Goal: Information Seeking & Learning: Learn about a topic

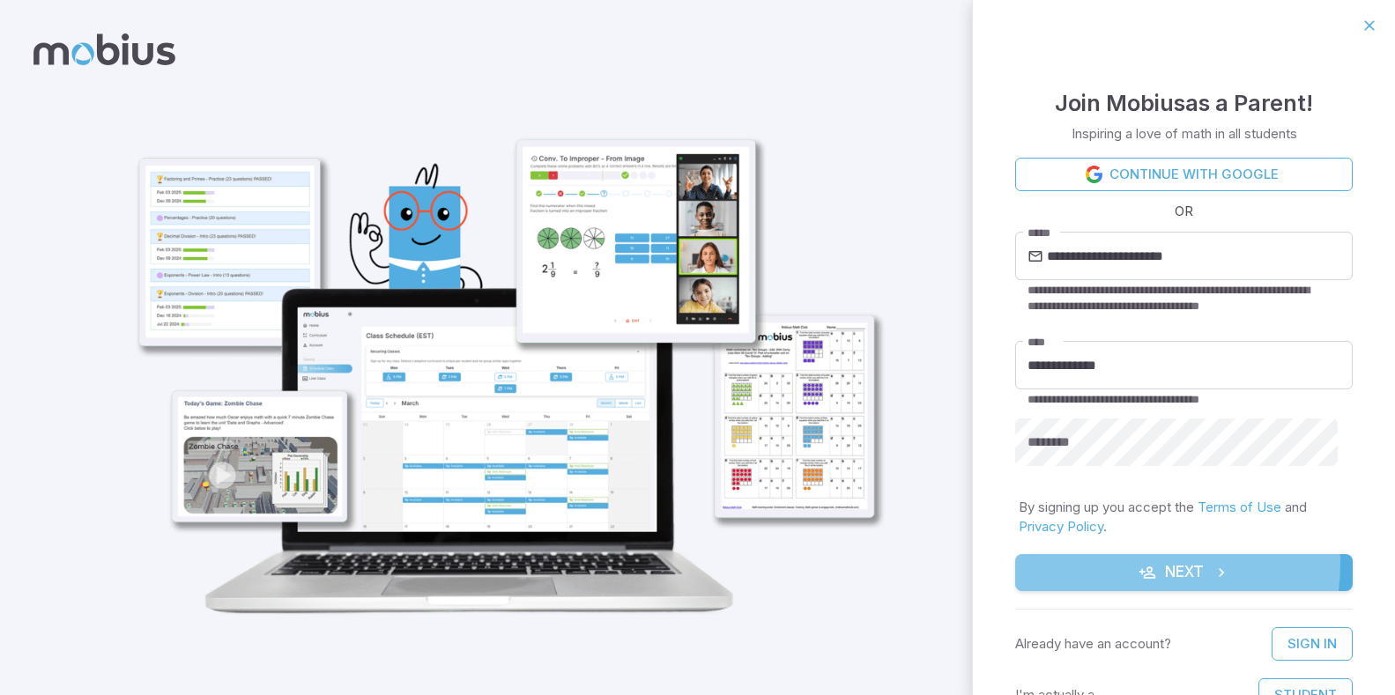
click at [1116, 563] on button "Next" at bounding box center [1183, 572] width 337 height 37
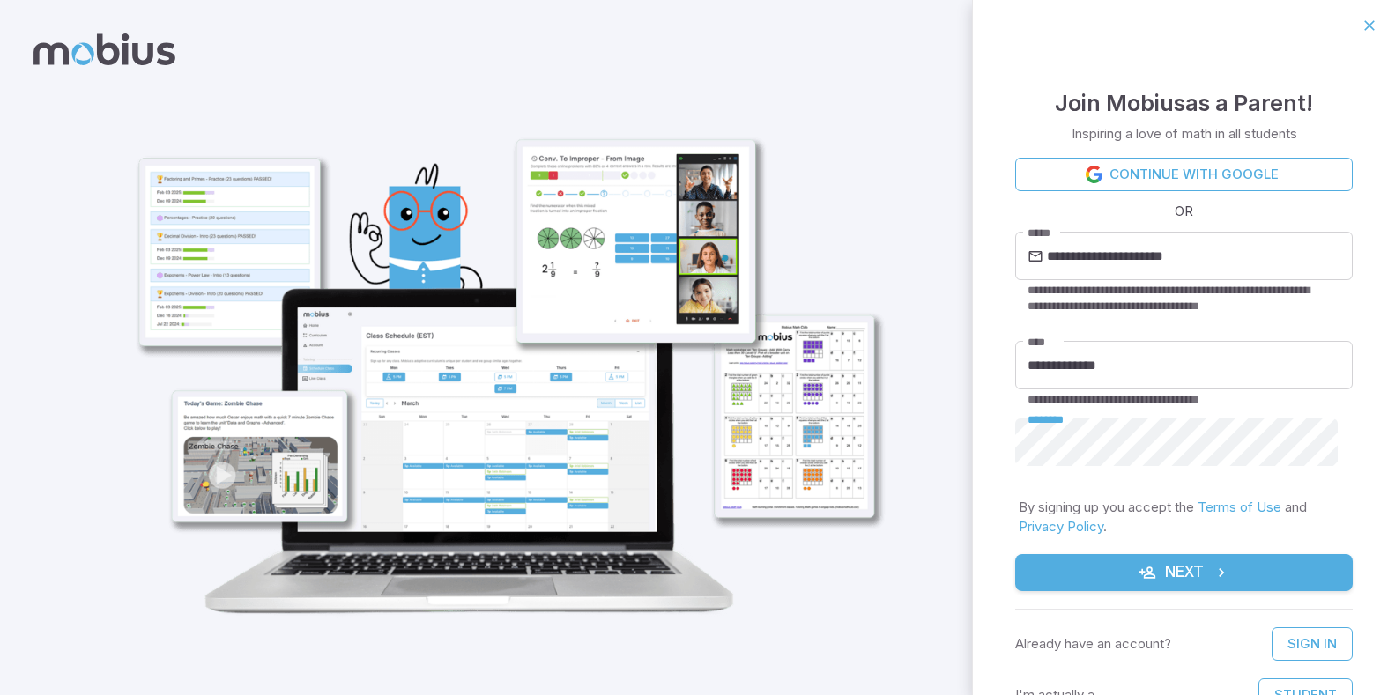
click at [1015, 554] on button "Next" at bounding box center [1183, 572] width 337 height 37
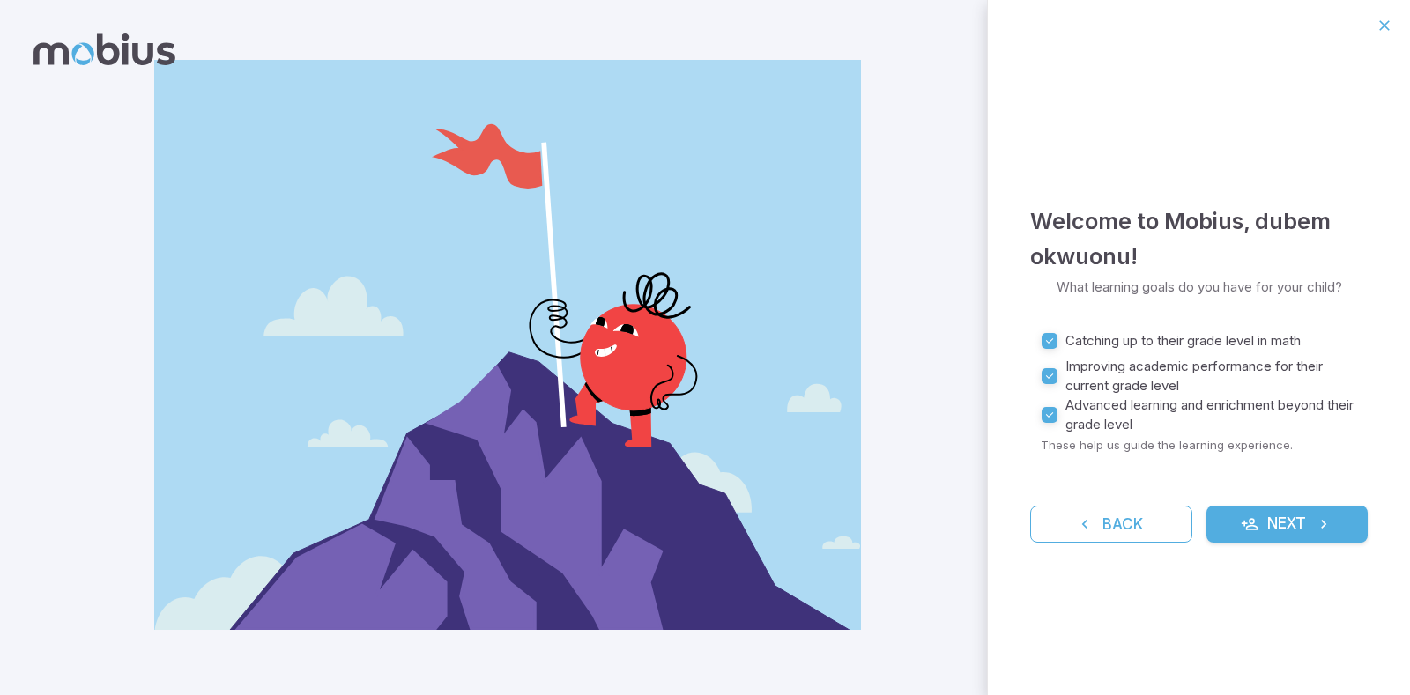
click at [1292, 518] on button "Next" at bounding box center [1287, 524] width 162 height 37
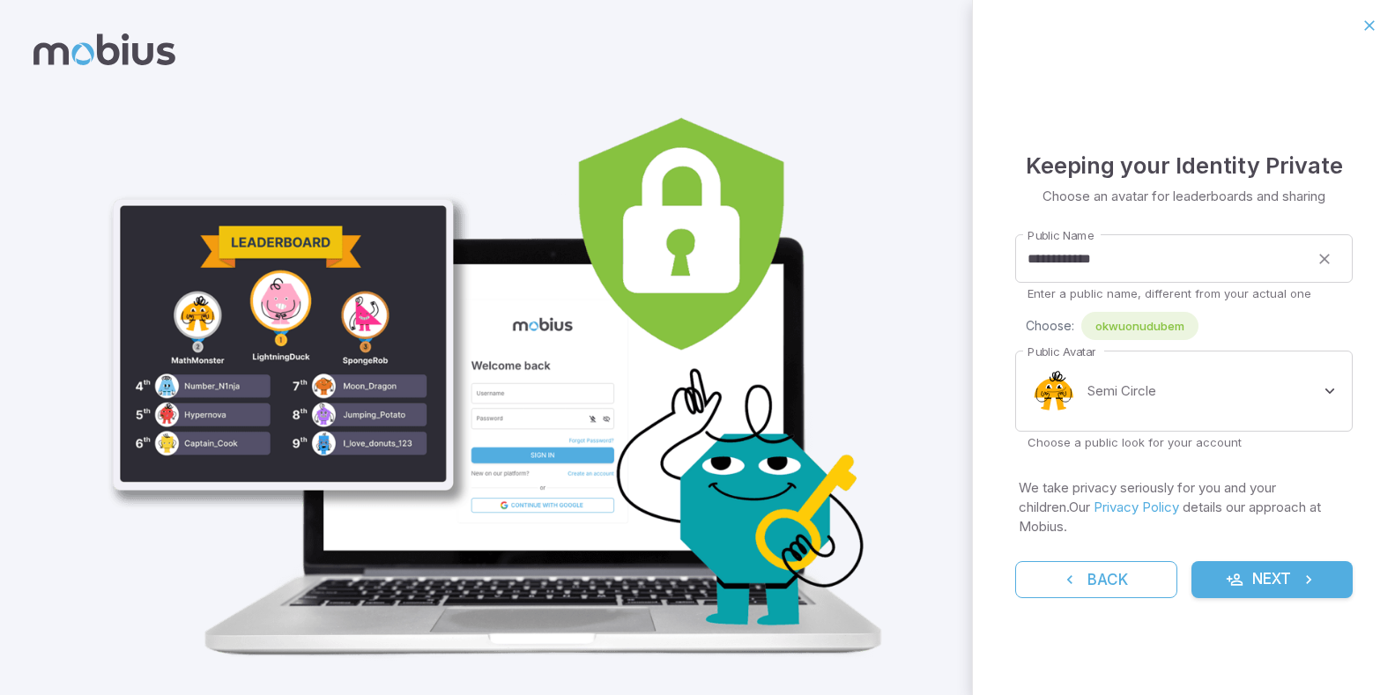
click at [1274, 583] on button "Next" at bounding box center [1272, 579] width 162 height 37
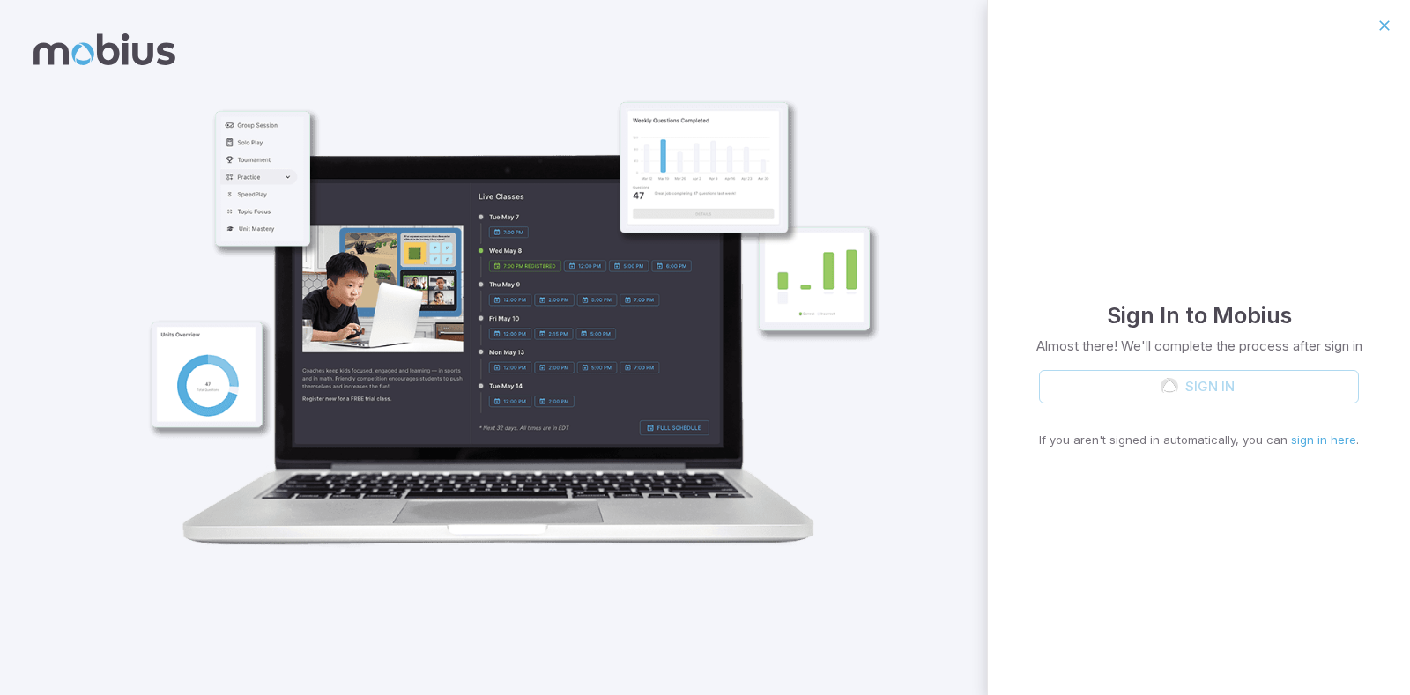
click at [1242, 389] on div "Sign In If you aren't signed in automatically, you can sign in here ." at bounding box center [1199, 409] width 320 height 79
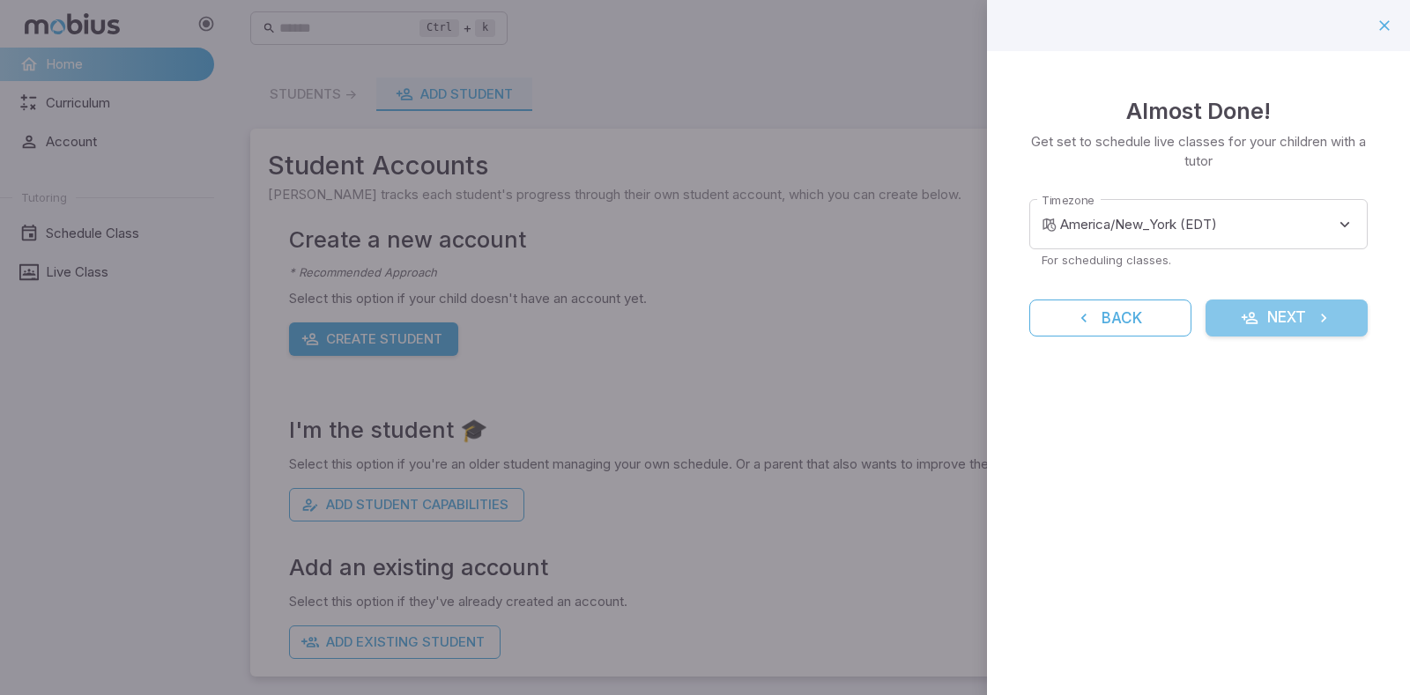
click at [1281, 315] on button "Next" at bounding box center [1286, 318] width 162 height 37
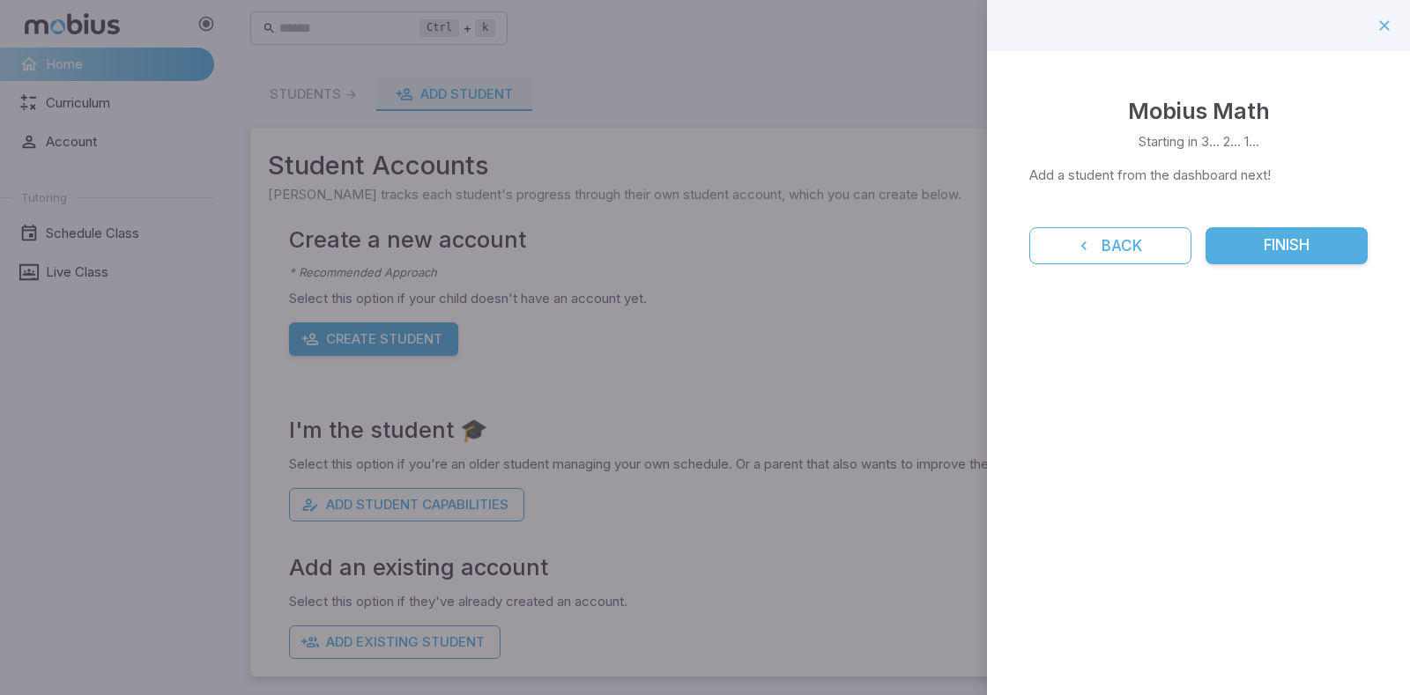
click at [1278, 255] on button "Finish" at bounding box center [1286, 245] width 162 height 37
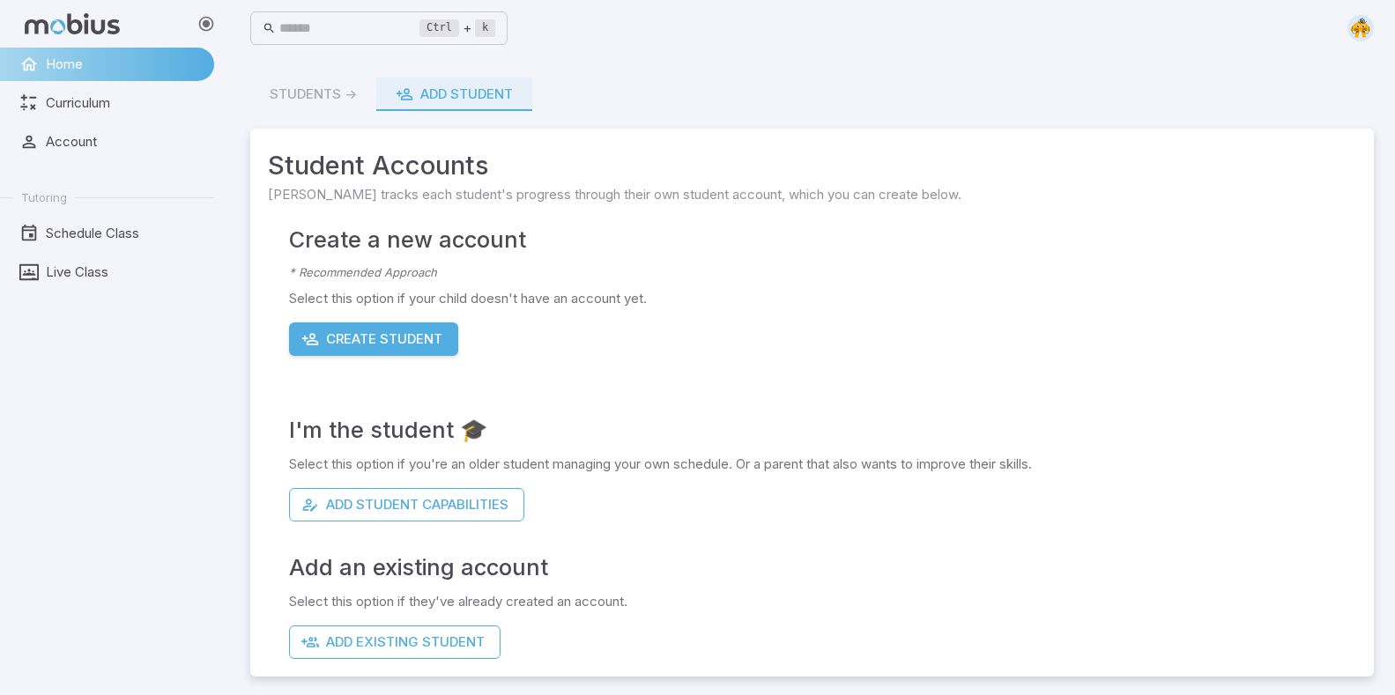
scroll to position [3, 0]
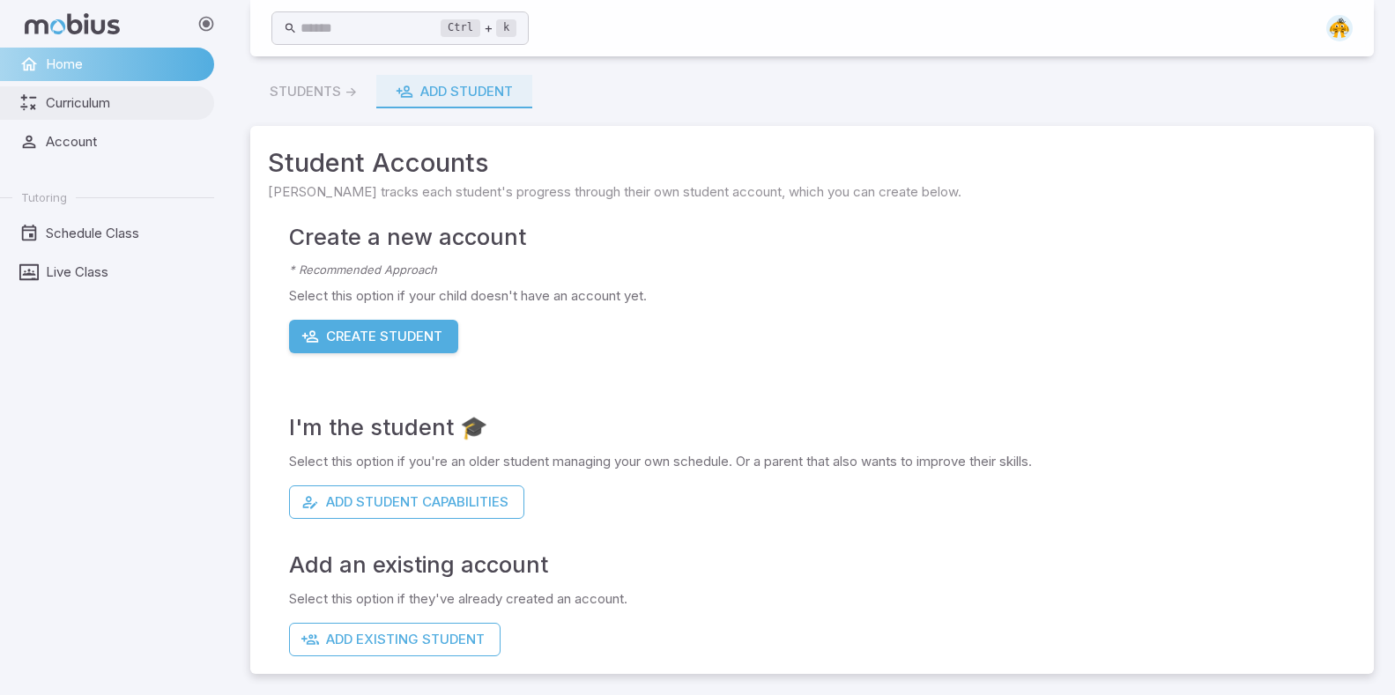
click at [109, 106] on span "Curriculum" at bounding box center [124, 102] width 156 height 19
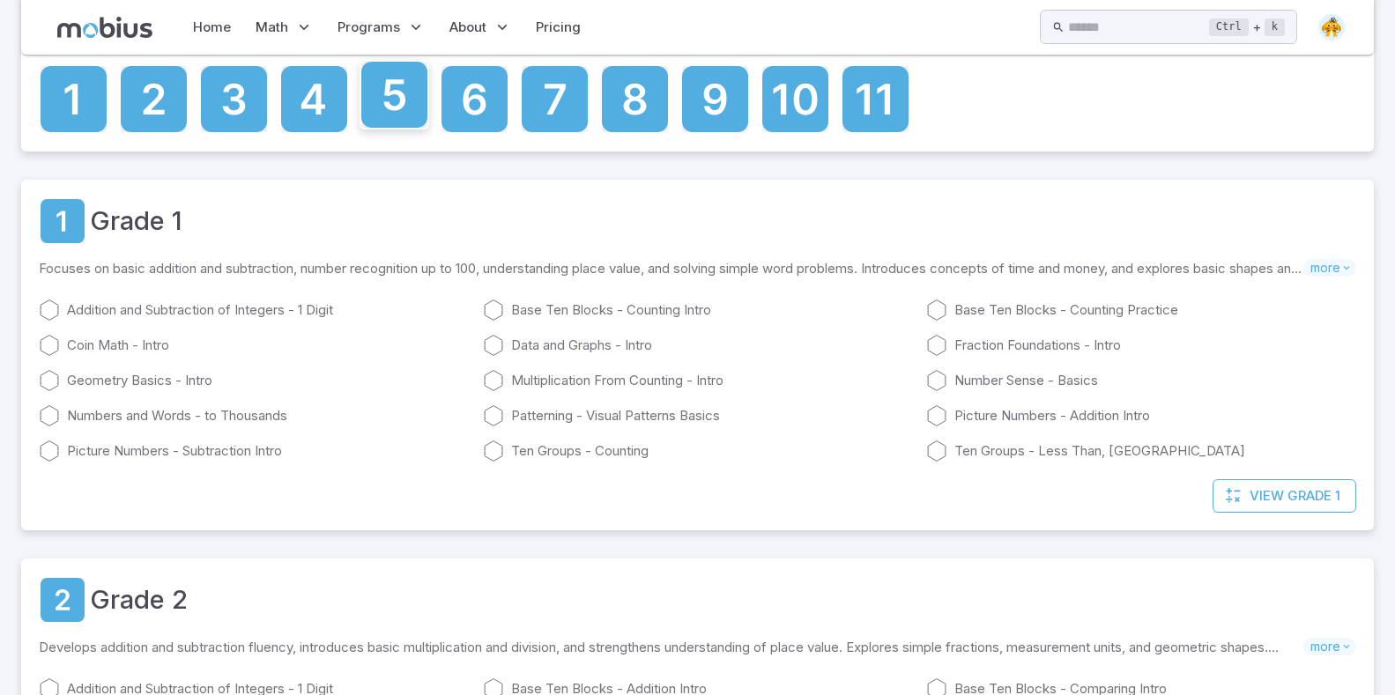
scroll to position [91, 0]
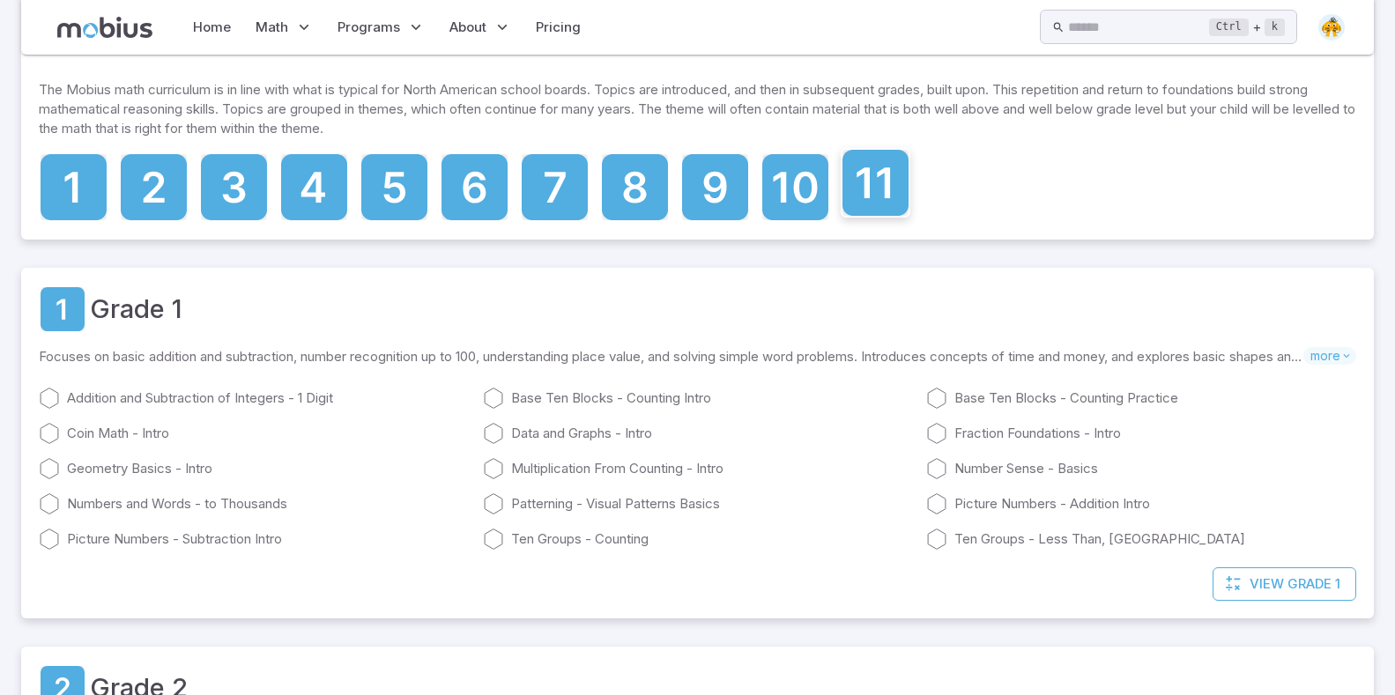
click at [862, 179] on icon at bounding box center [875, 183] width 66 height 66
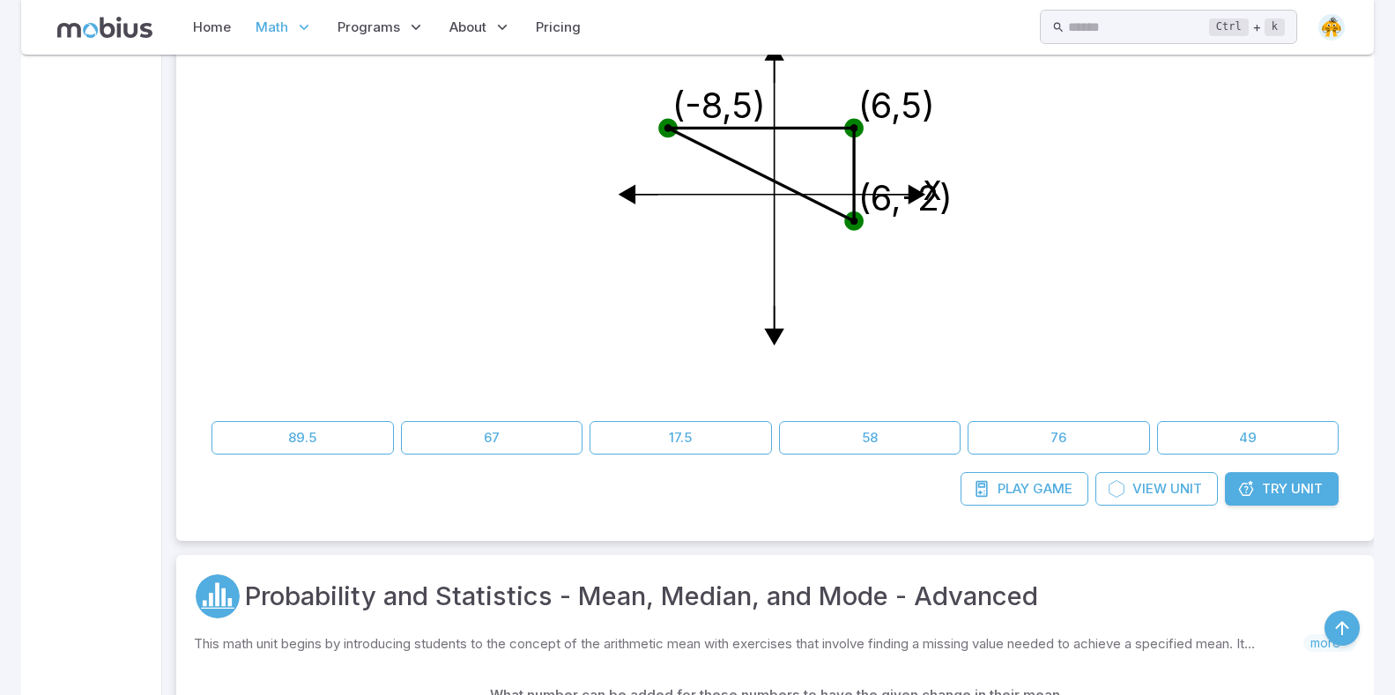
scroll to position [1233, 0]
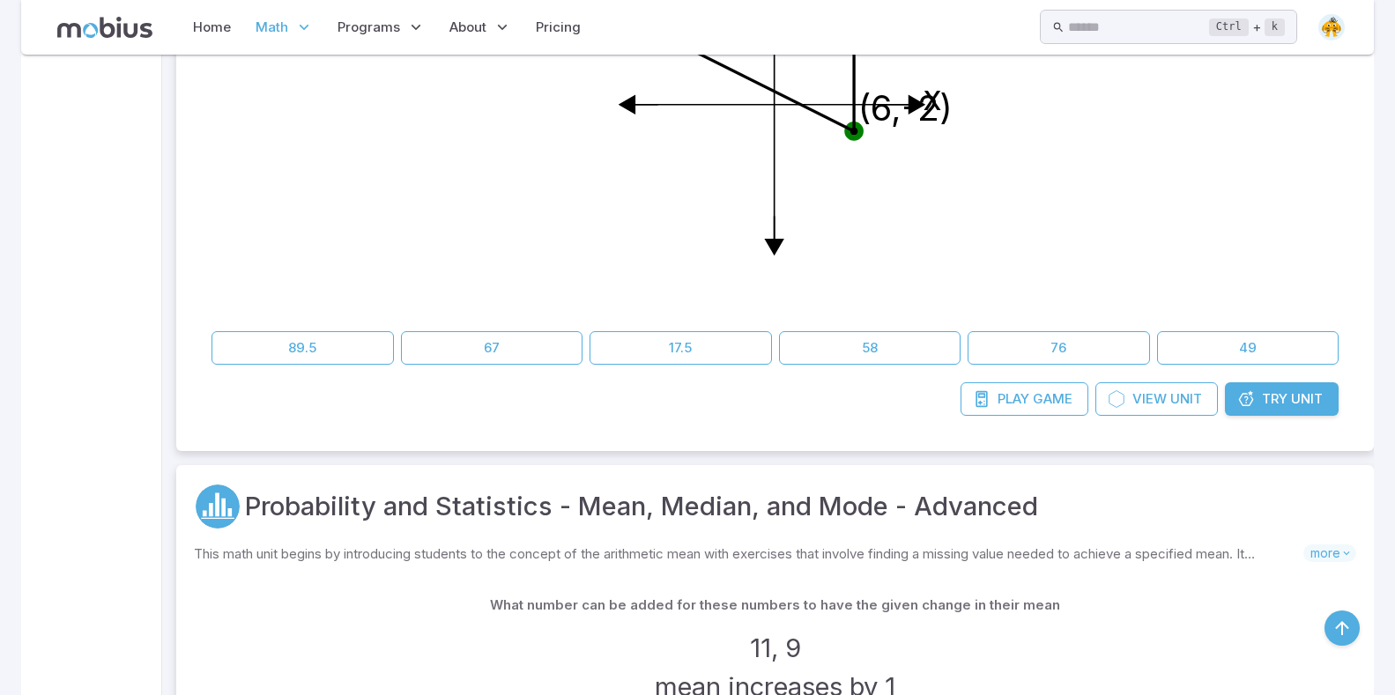
click at [1181, 397] on span "Unit" at bounding box center [1186, 398] width 32 height 19
click at [1284, 403] on span "Try" at bounding box center [1275, 398] width 26 height 19
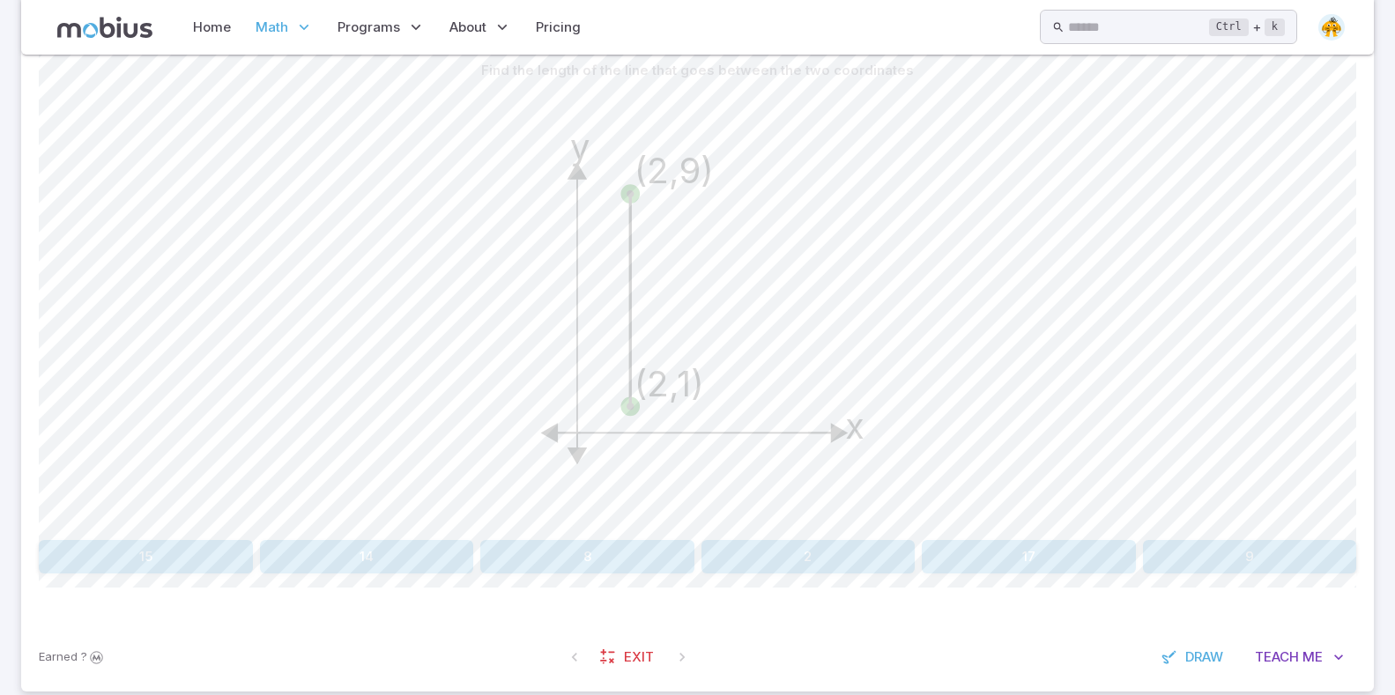
scroll to position [492, 0]
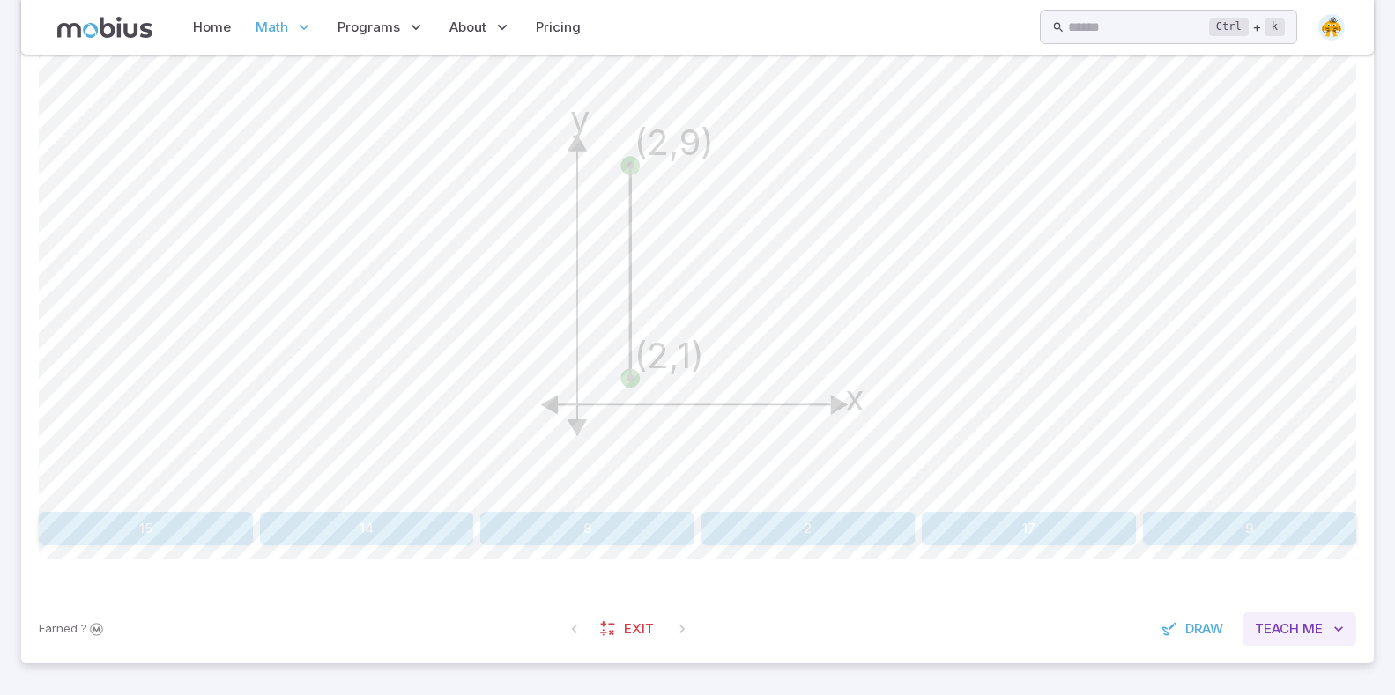
click at [1313, 625] on span "Me" at bounding box center [1312, 628] width 20 height 19
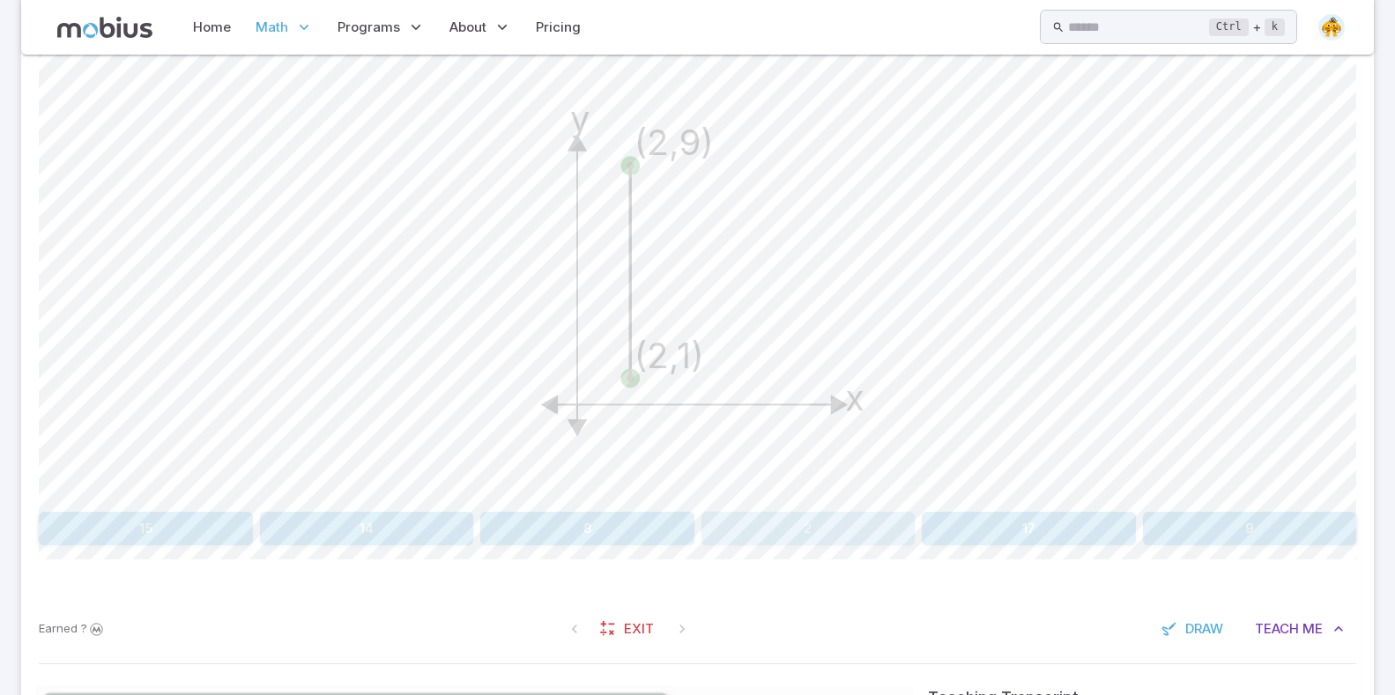
click at [850, 529] on button "2" at bounding box center [808, 528] width 214 height 33
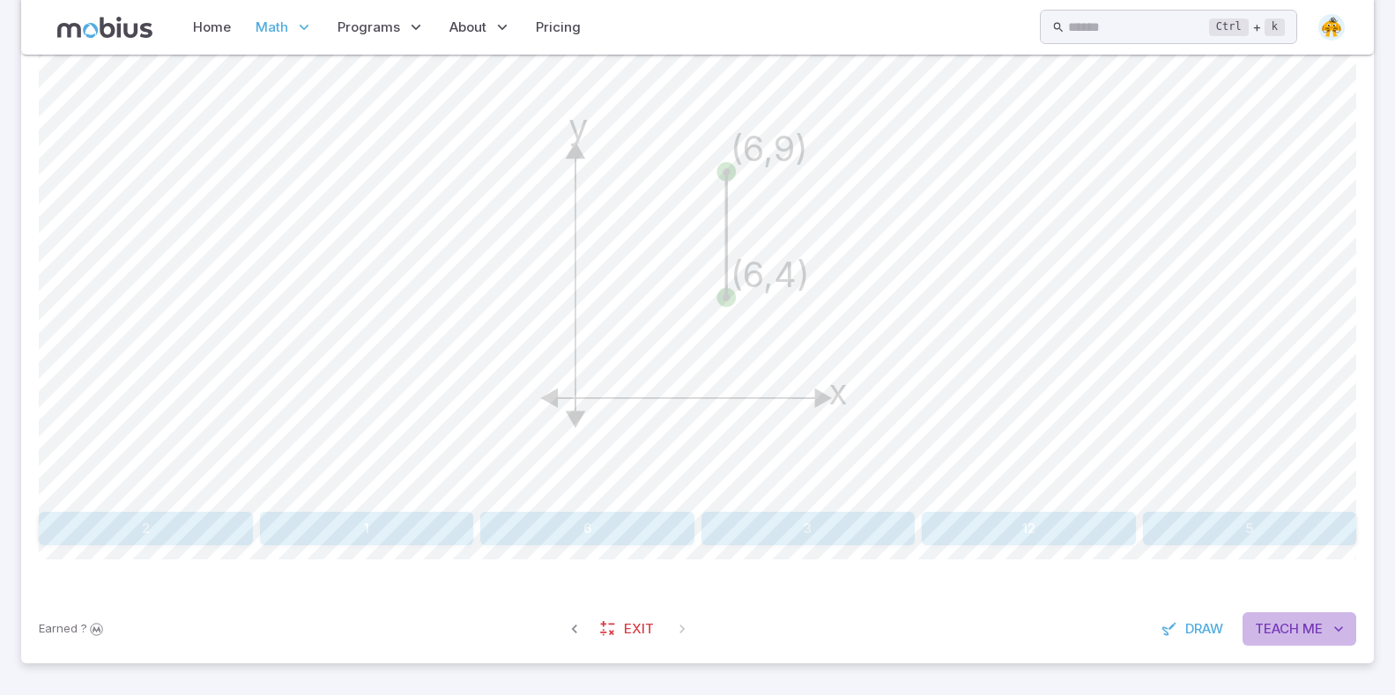
click at [1313, 635] on span "Me" at bounding box center [1312, 628] width 20 height 19
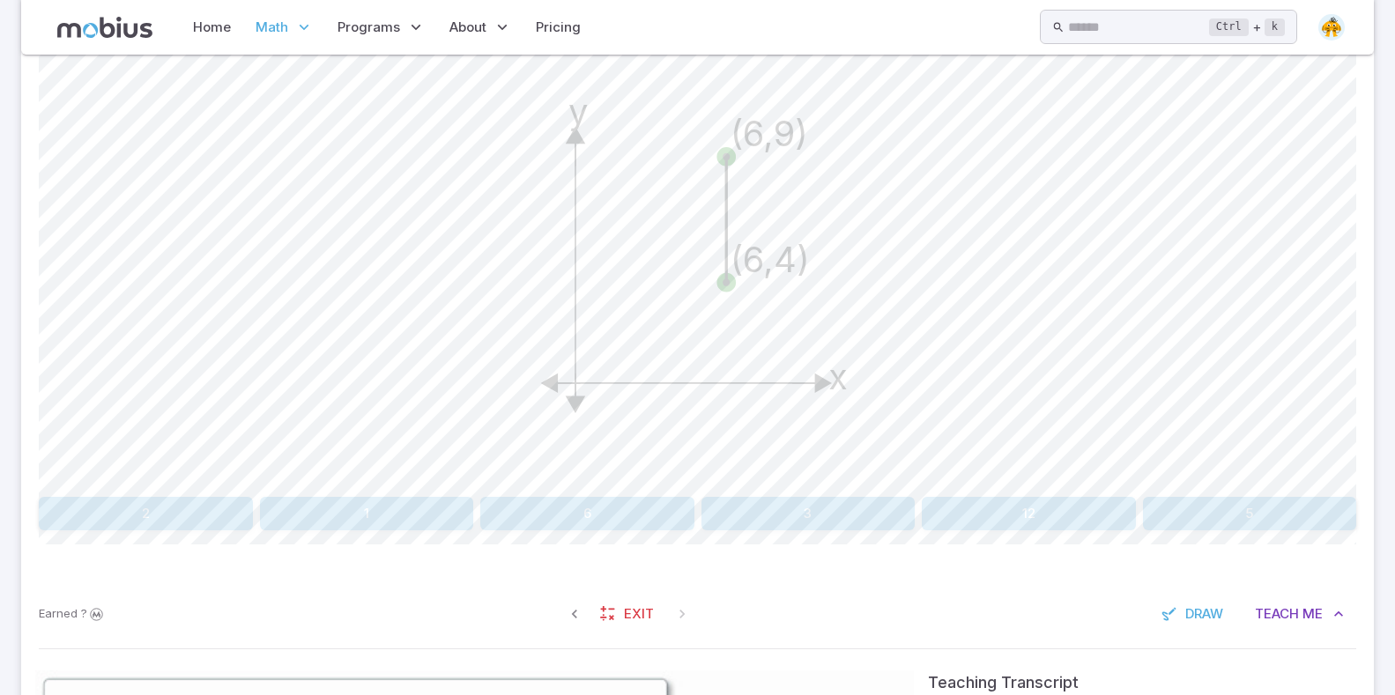
scroll to position [580, 0]
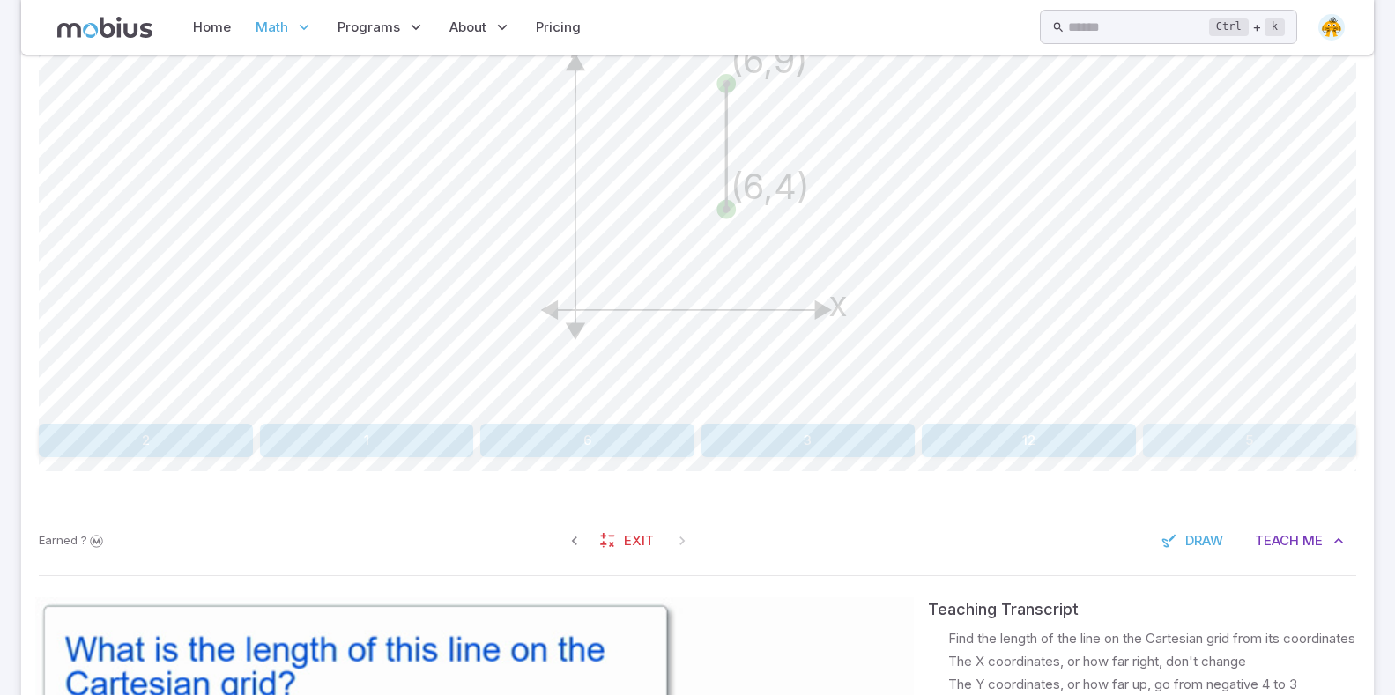
click at [1271, 445] on button "5" at bounding box center [1250, 440] width 214 height 33
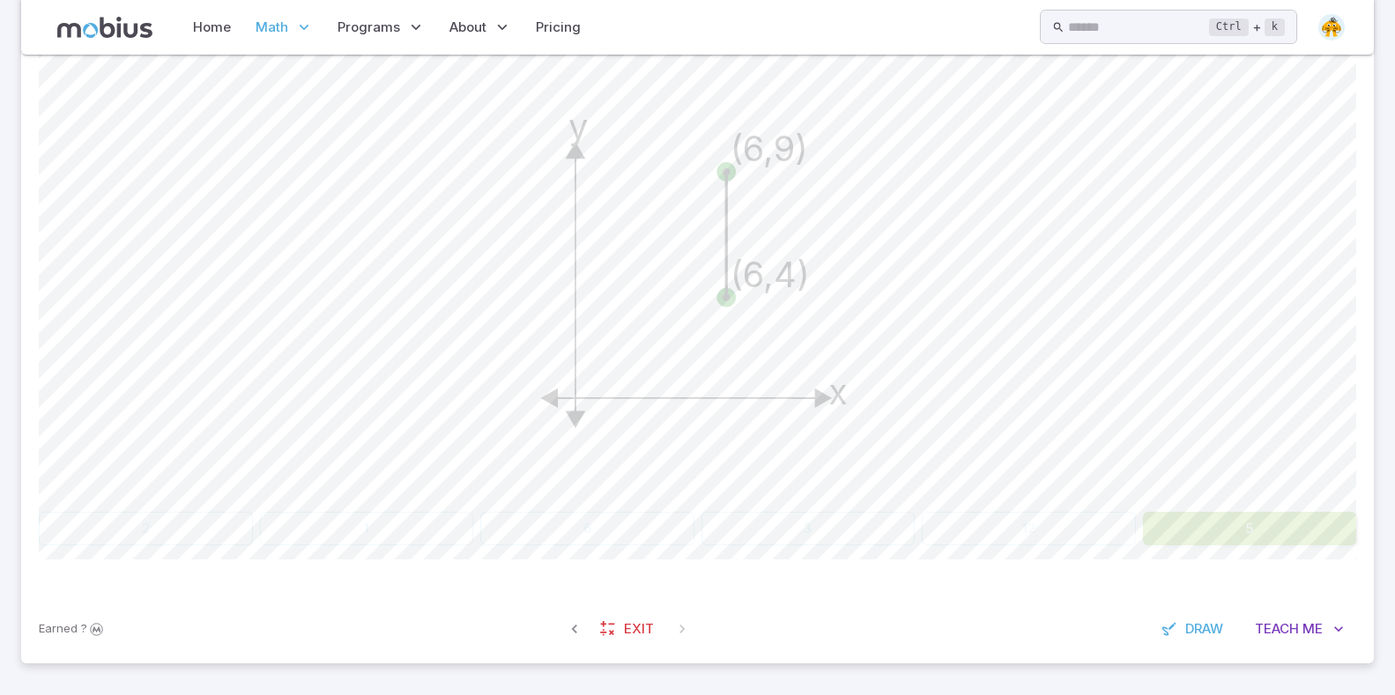
scroll to position [492, 0]
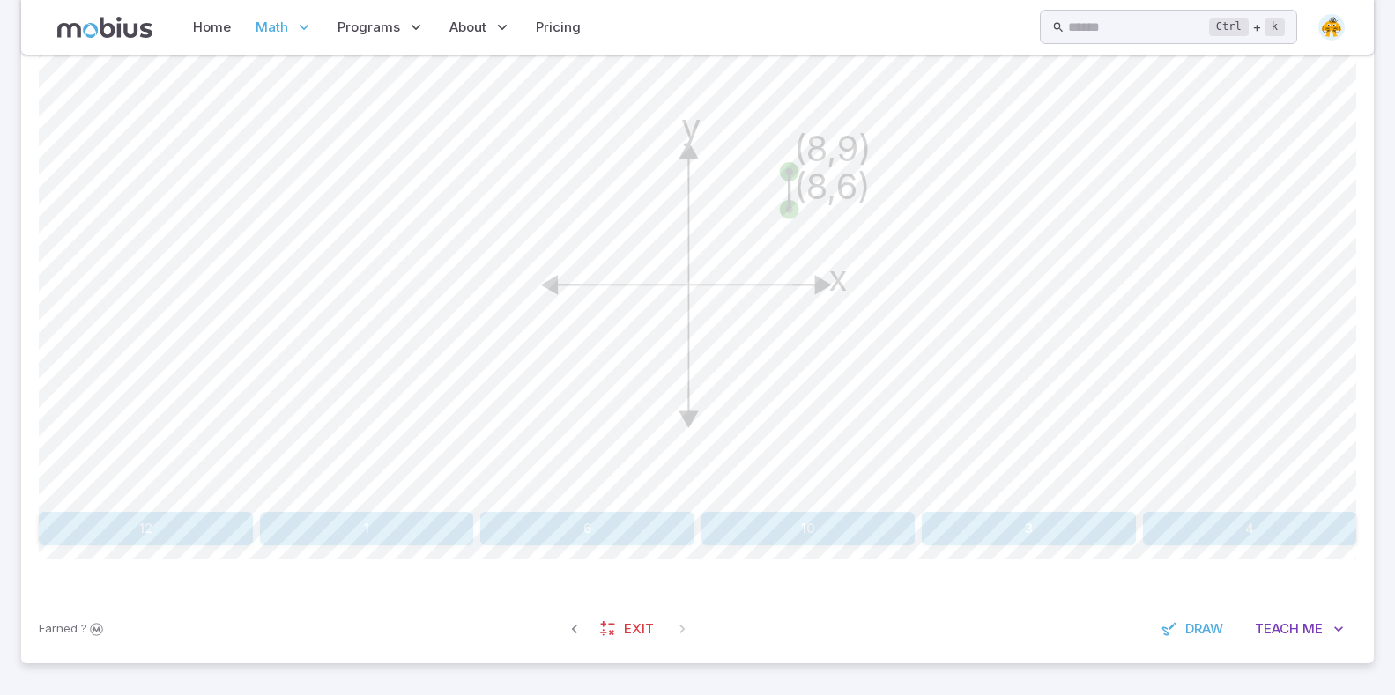
click at [1005, 521] on button "3" at bounding box center [1029, 528] width 214 height 33
click at [1148, 537] on button "-2" at bounding box center [1250, 528] width 214 height 33
click at [1200, 632] on span "Draw" at bounding box center [1204, 628] width 38 height 19
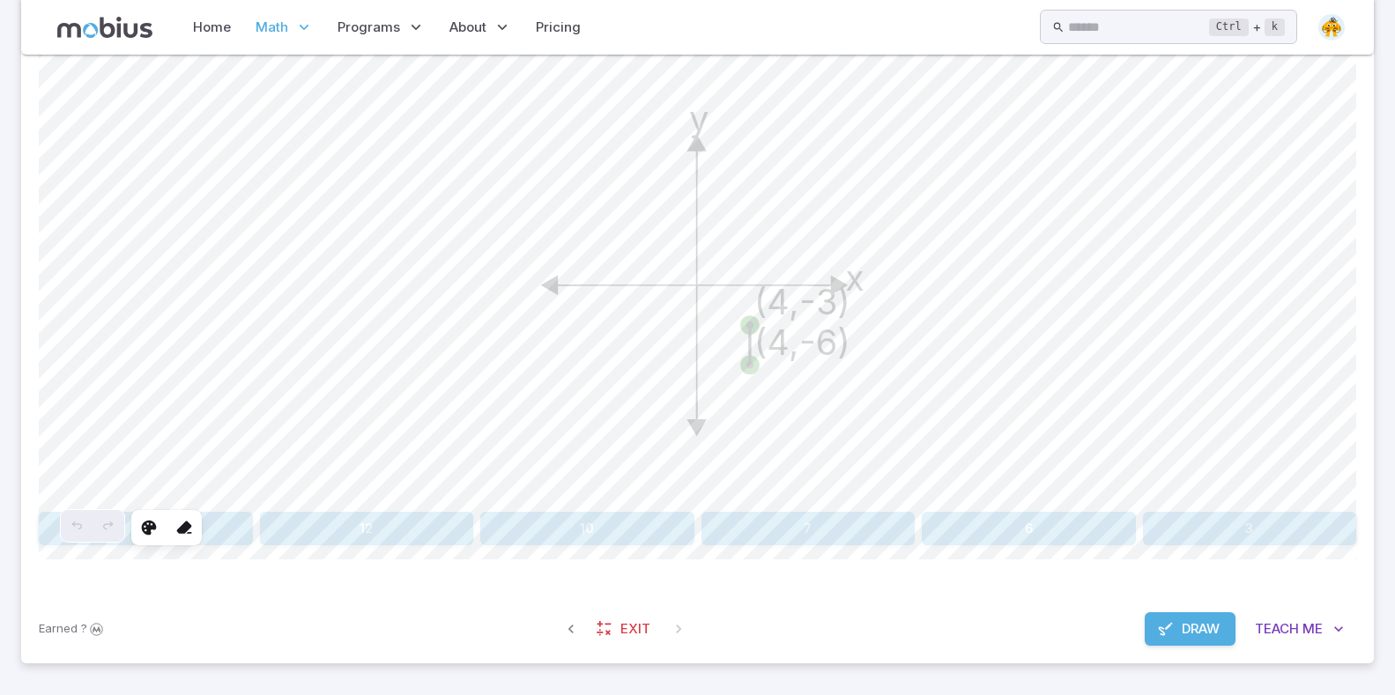
click at [1201, 632] on span "Draw" at bounding box center [1200, 628] width 38 height 19
click at [1314, 622] on span "Me" at bounding box center [1312, 628] width 20 height 19
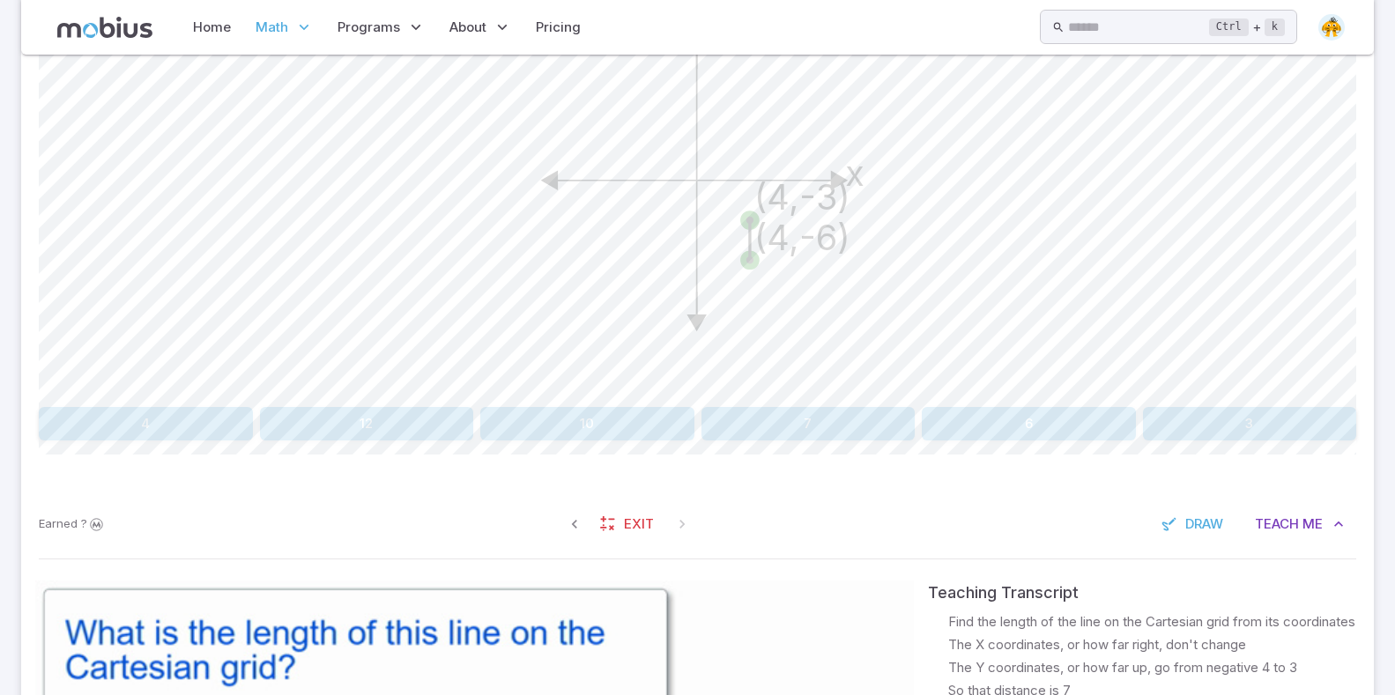
scroll to position [499, 0]
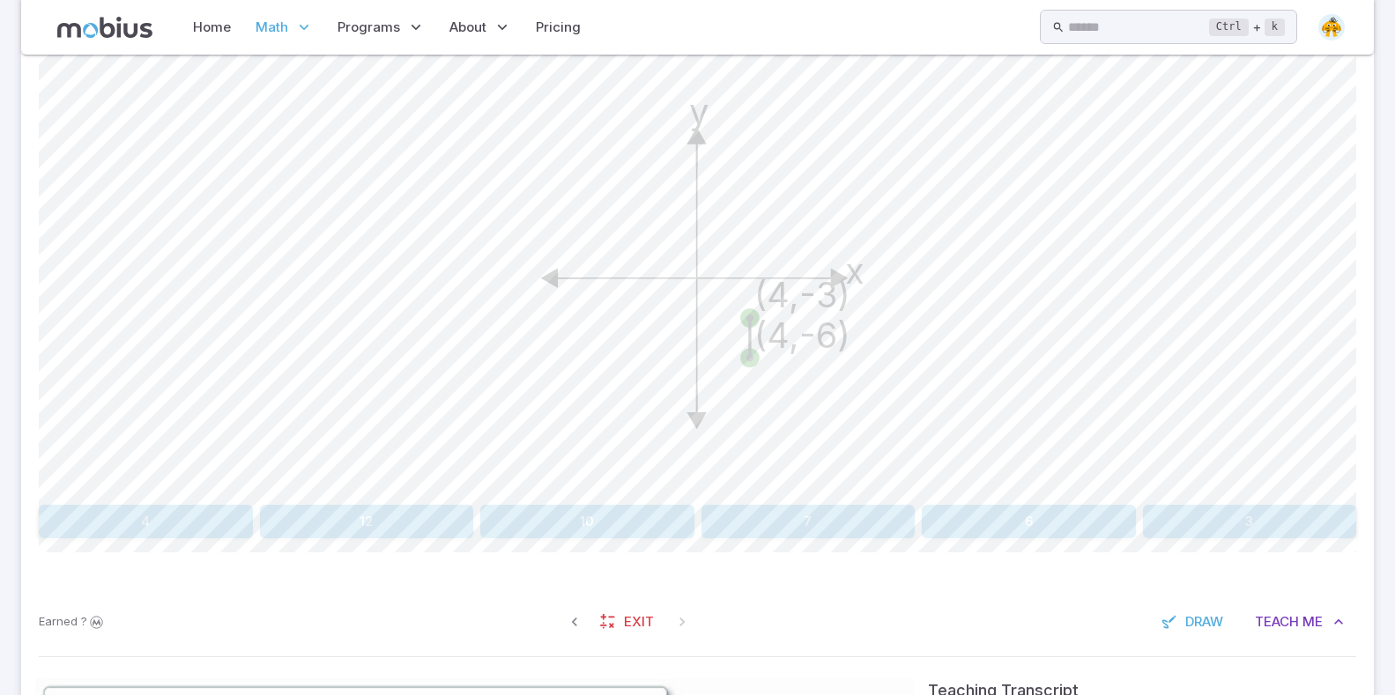
click at [1003, 500] on div "Find the length of the line that goes between the two coordinates y x (4,-3) (4…" at bounding box center [697, 279] width 1317 height 520
click at [1001, 508] on button "6" at bounding box center [1029, 521] width 214 height 33
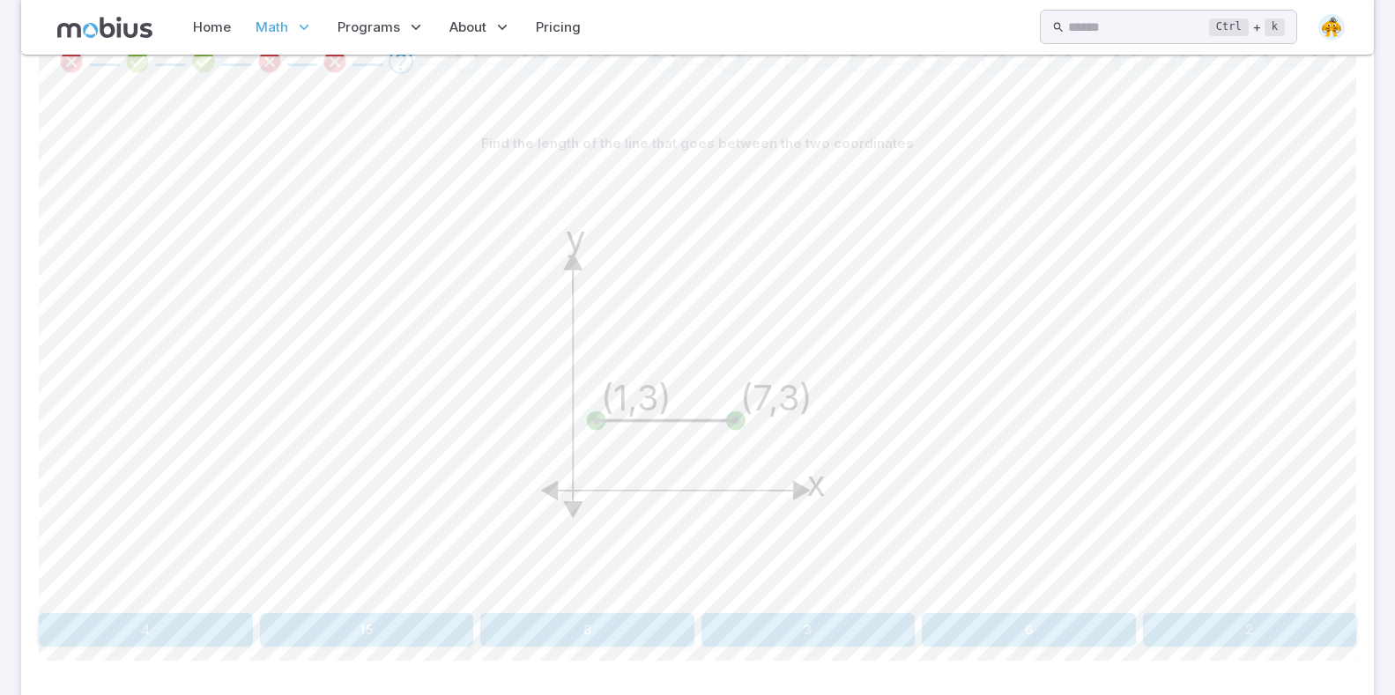
scroll to position [492, 0]
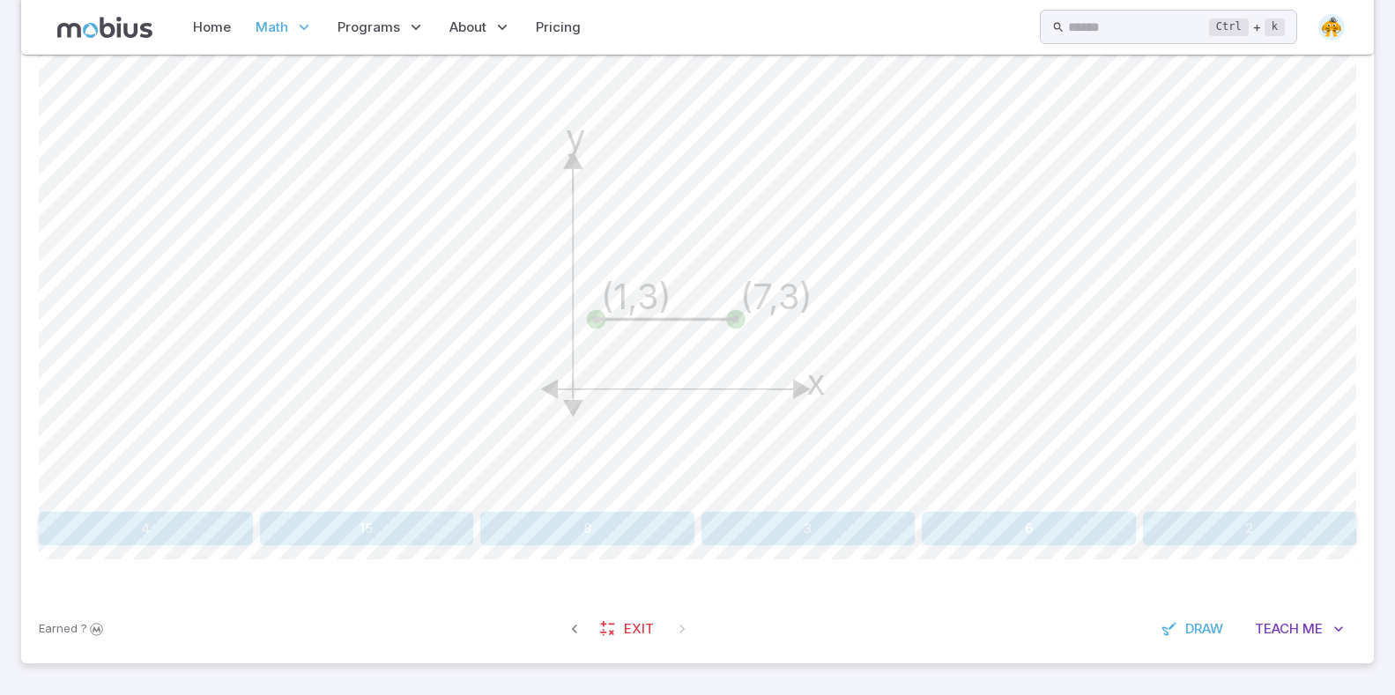
click at [270, 35] on span "Math" at bounding box center [271, 27] width 33 height 19
click at [274, 31] on span "Math" at bounding box center [271, 27] width 33 height 19
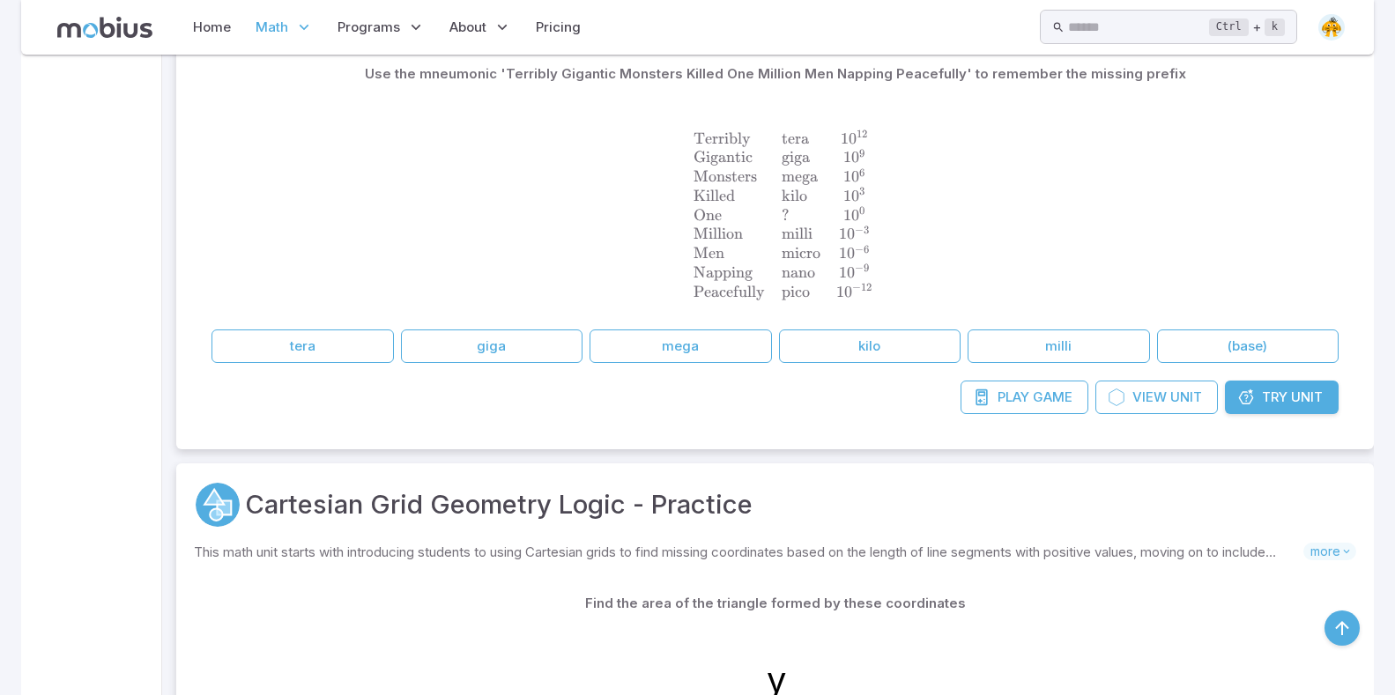
click at [278, 26] on span "Math" at bounding box center [271, 27] width 33 height 19
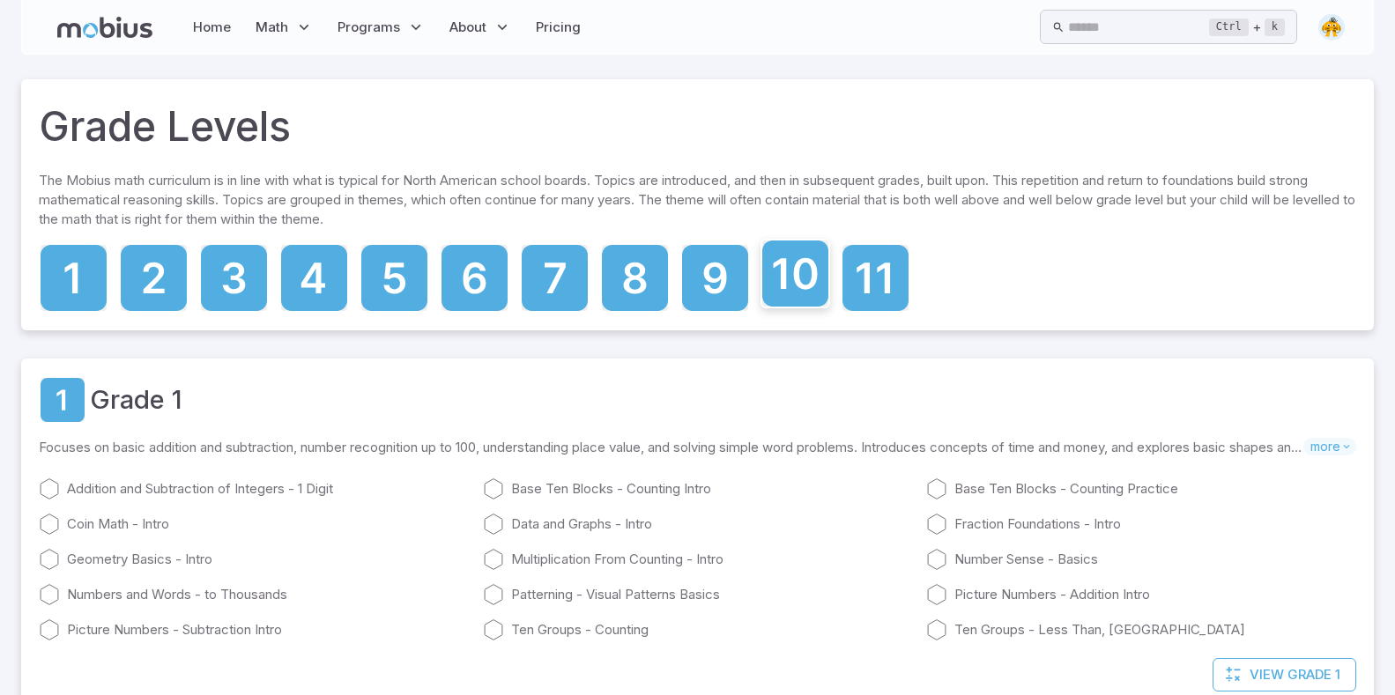
click at [803, 298] on icon at bounding box center [795, 274] width 66 height 66
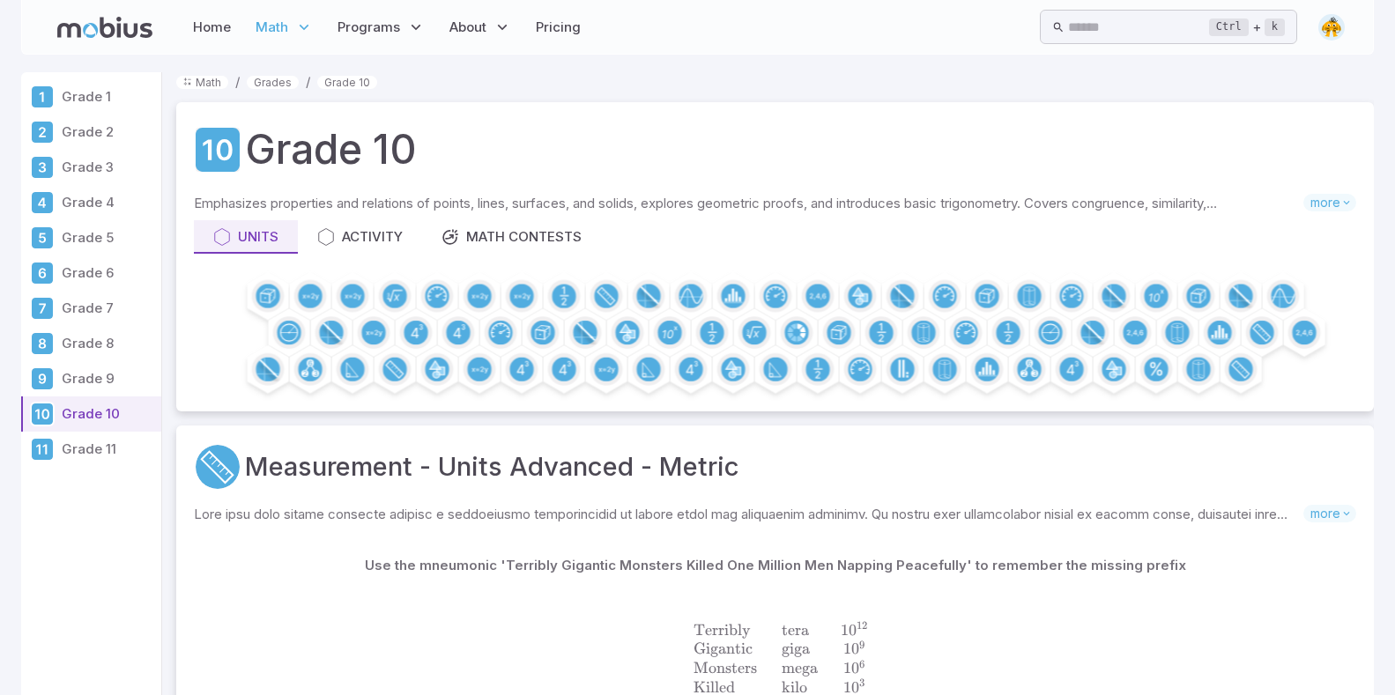
click at [75, 456] on p "Grade 11" at bounding box center [108, 449] width 93 height 19
drag, startPoint x: 75, startPoint y: 456, endPoint x: 83, endPoint y: 451, distance: 9.5
click at [83, 451] on p "Grade 11" at bounding box center [108, 449] width 93 height 19
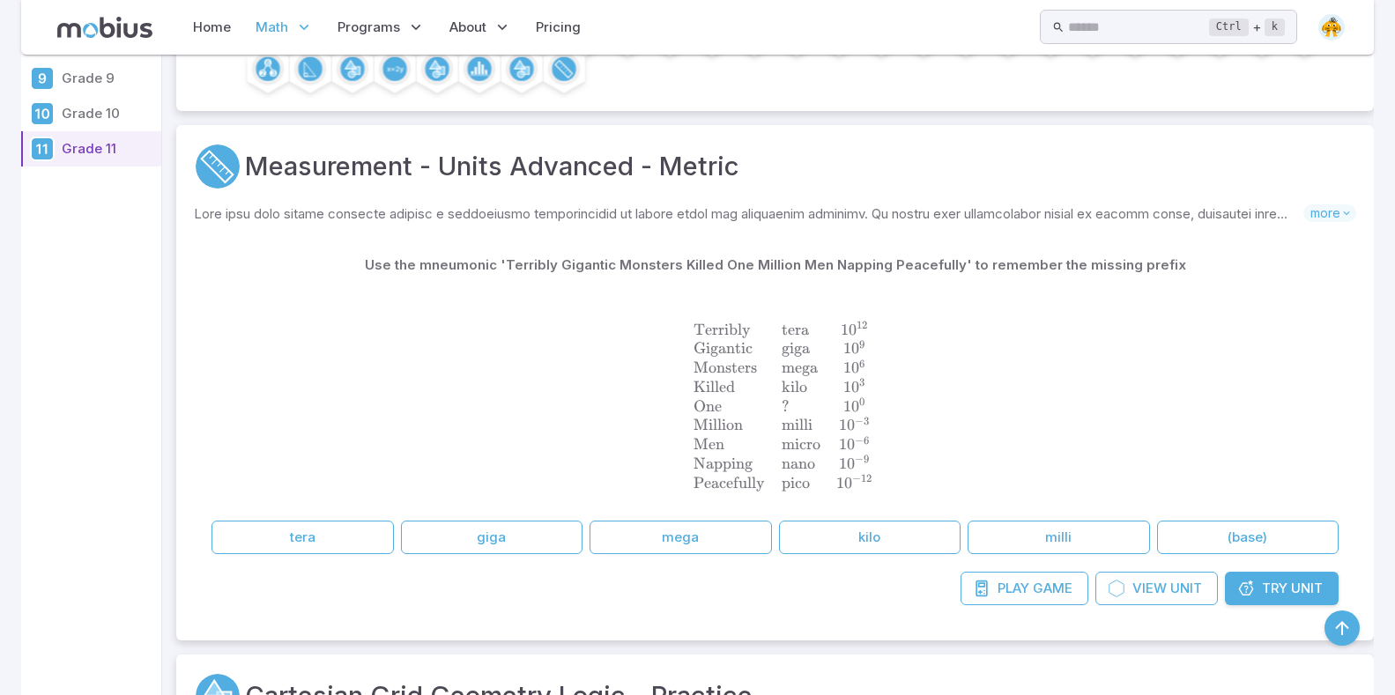
scroll to position [617, 0]
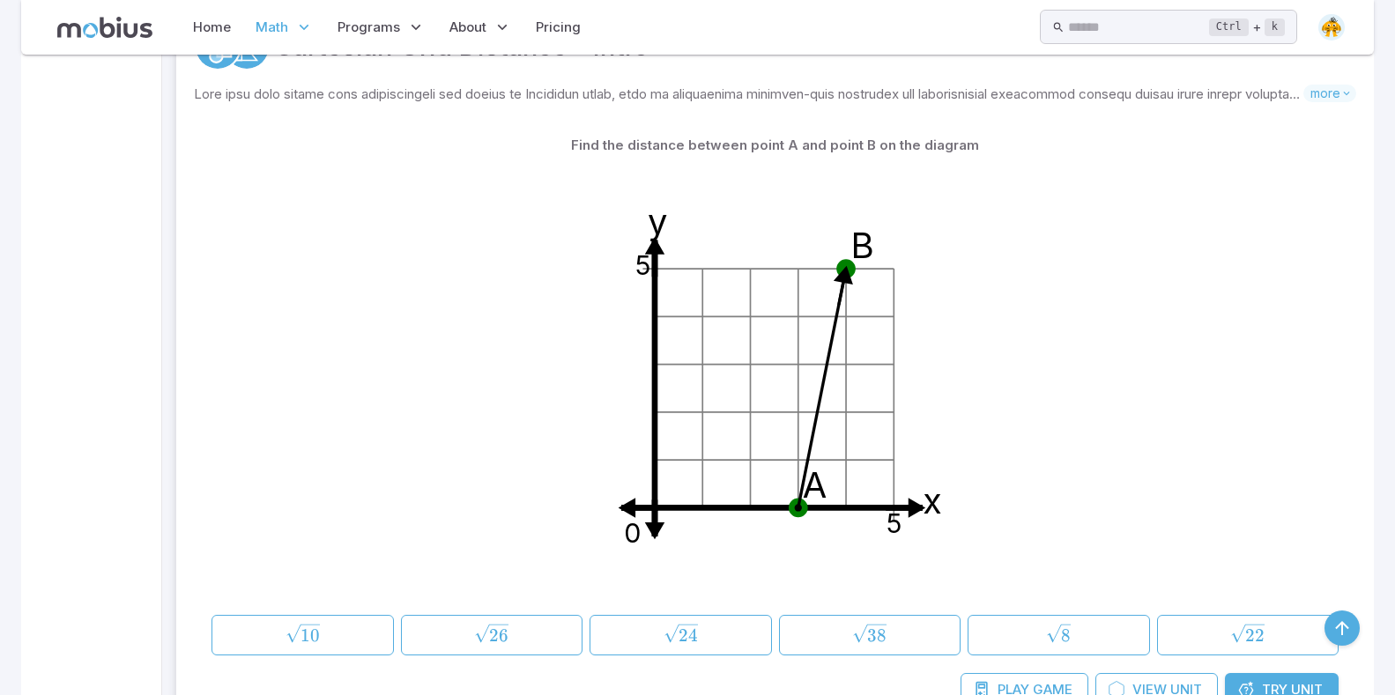
scroll to position [2555, 0]
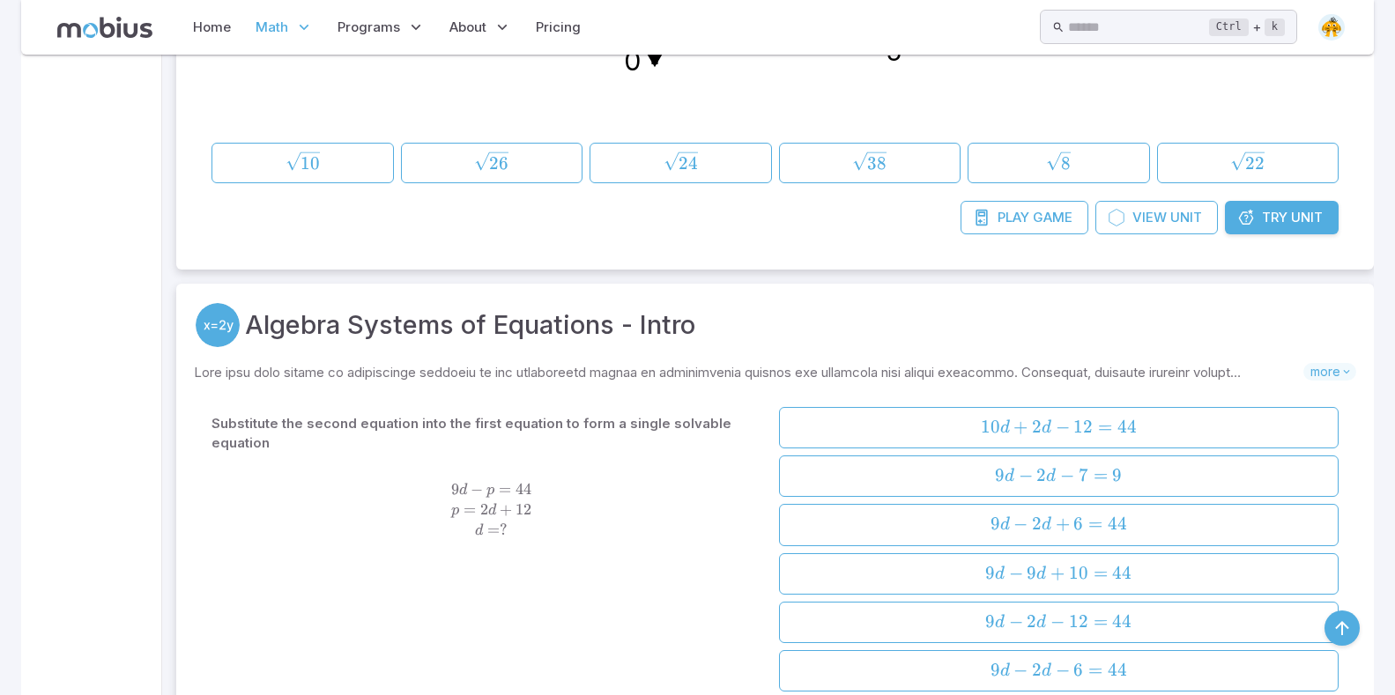
drag, startPoint x: 382, startPoint y: 455, endPoint x: 346, endPoint y: 492, distance: 52.3
click at [346, 492] on span "9 d − p = 44 p = 2 d + 12 d = ?" at bounding box center [491, 510] width 560 height 60
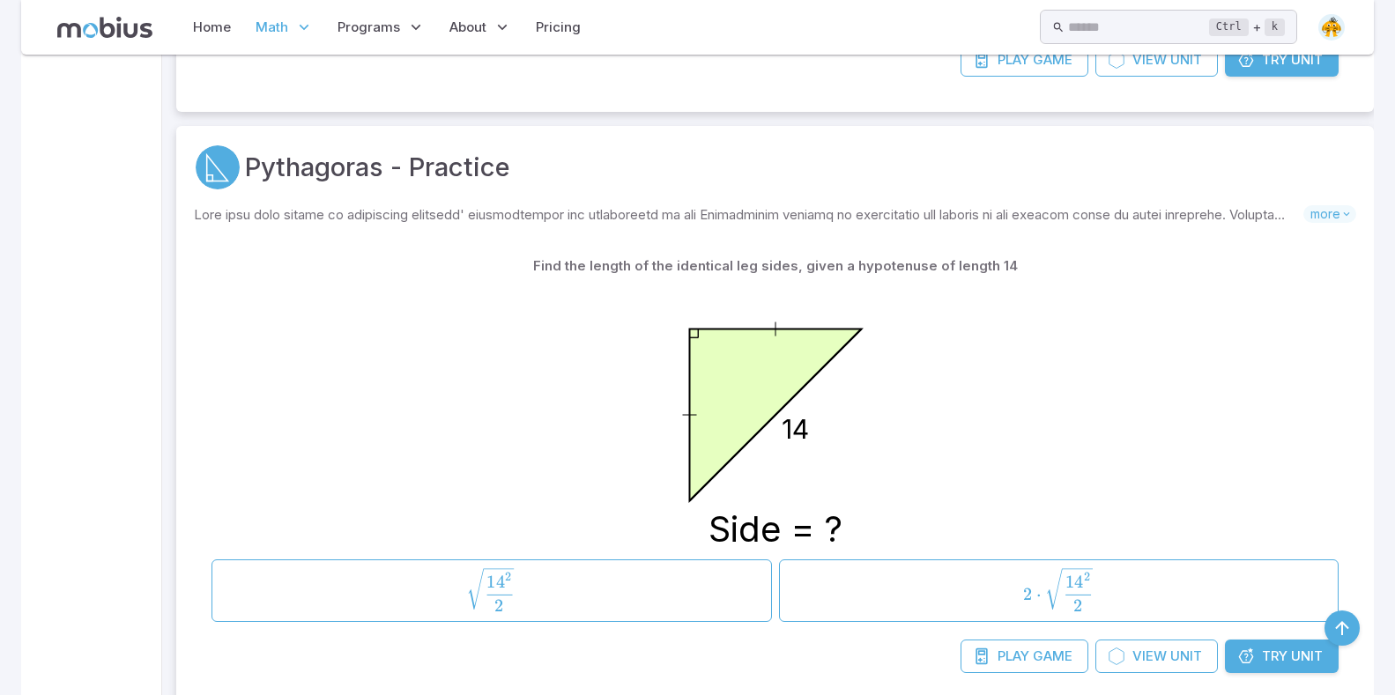
scroll to position [3876, 0]
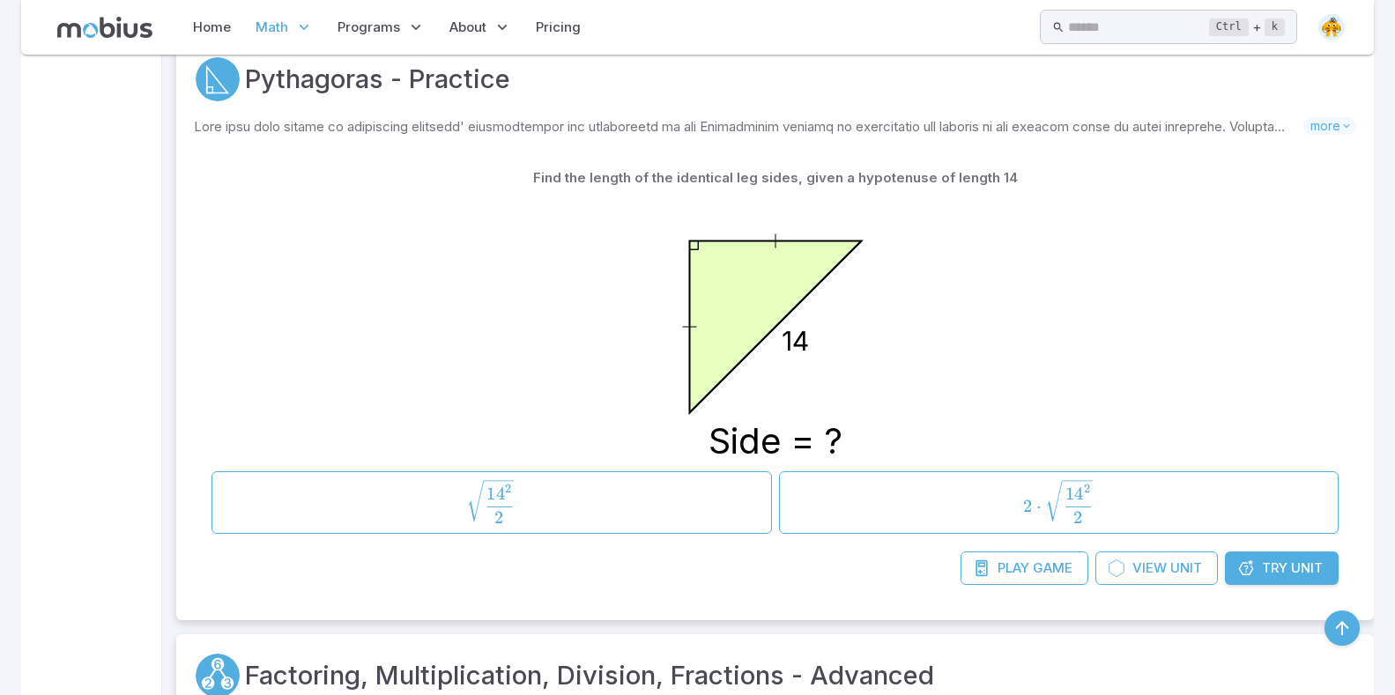
click at [1266, 579] on link "Try Unit" at bounding box center [1282, 567] width 114 height 33
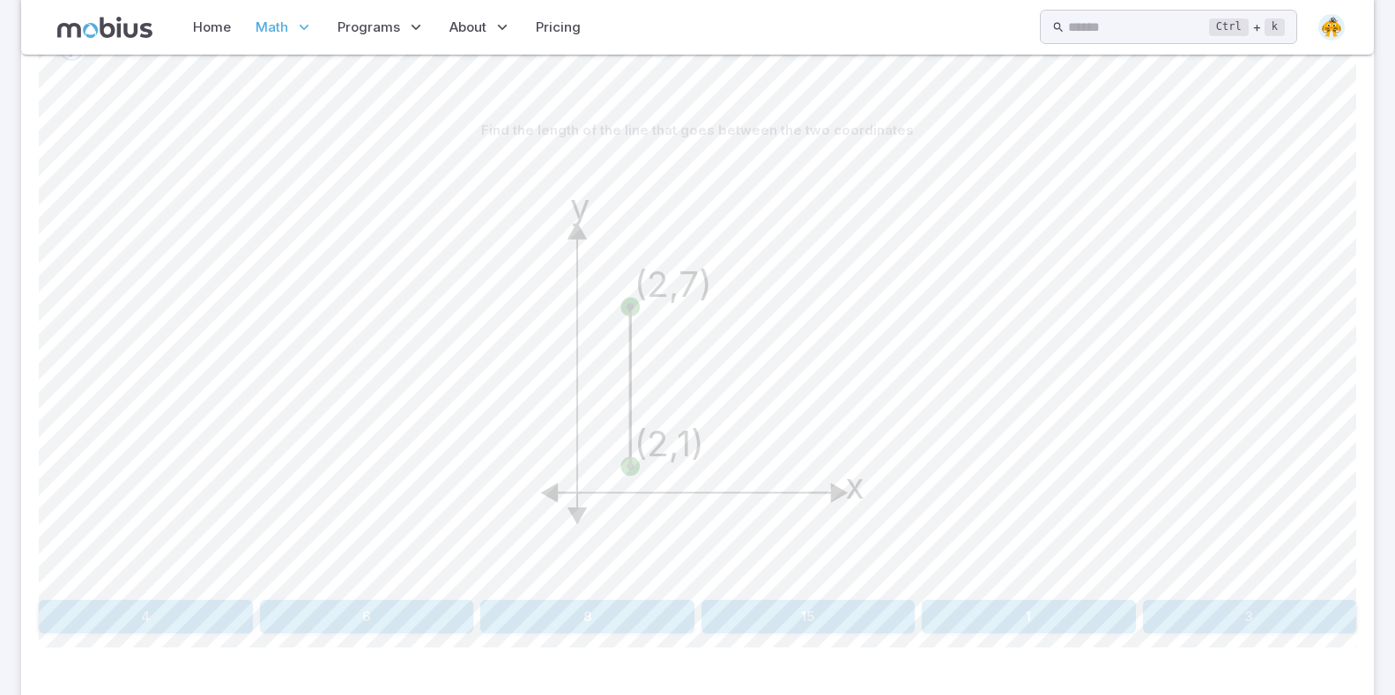
scroll to position [492, 0]
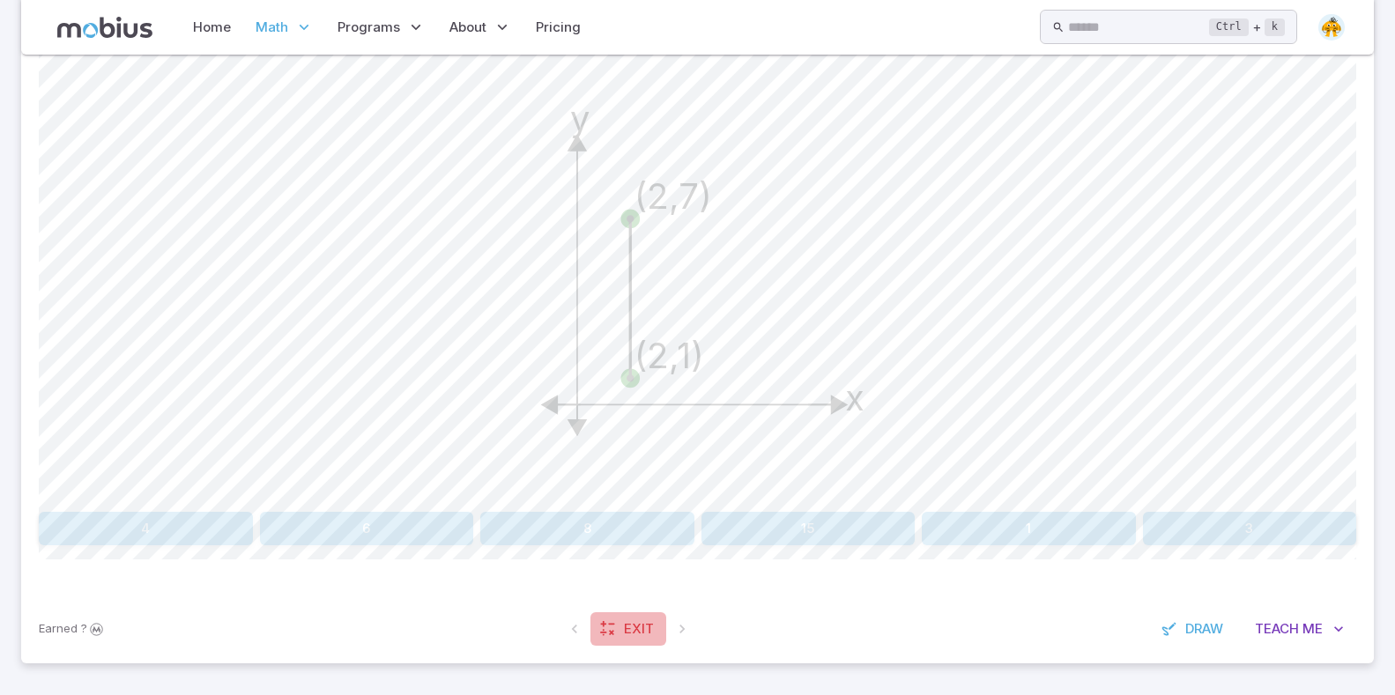
click at [625, 619] on span "Exit" at bounding box center [639, 628] width 30 height 19
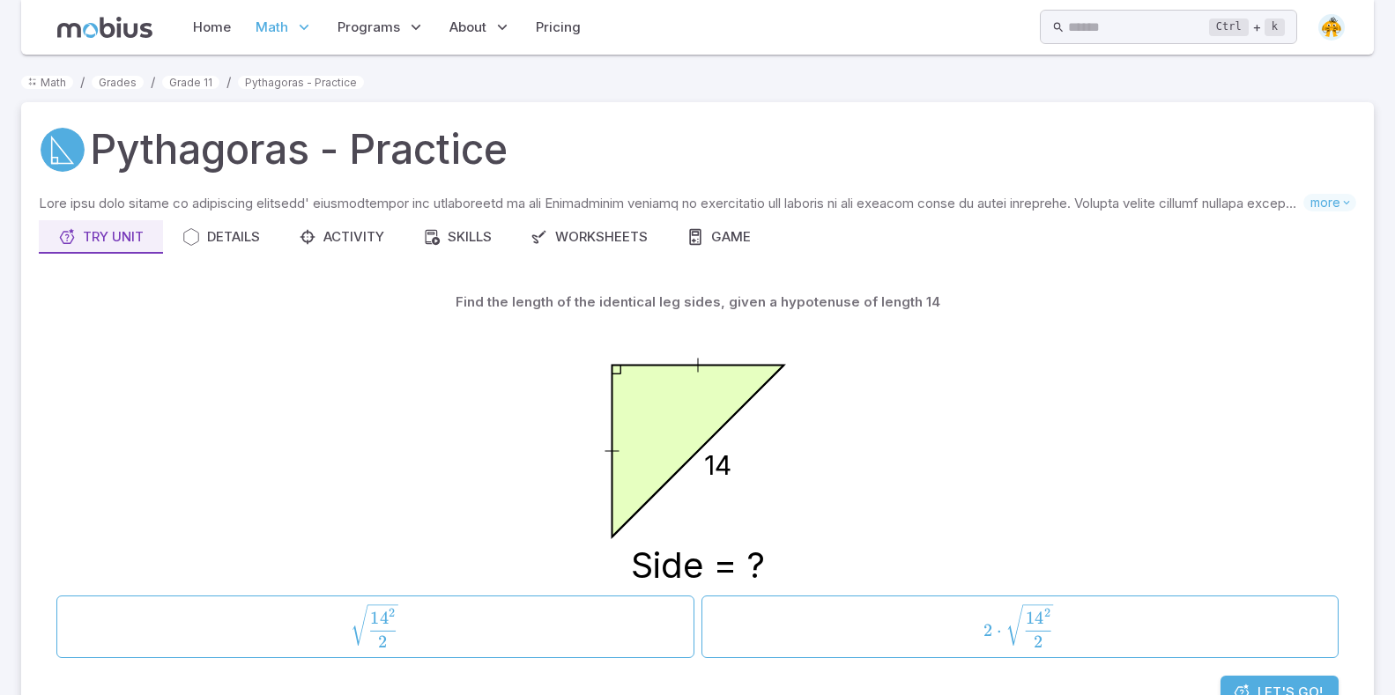
scroll to position [440, 0]
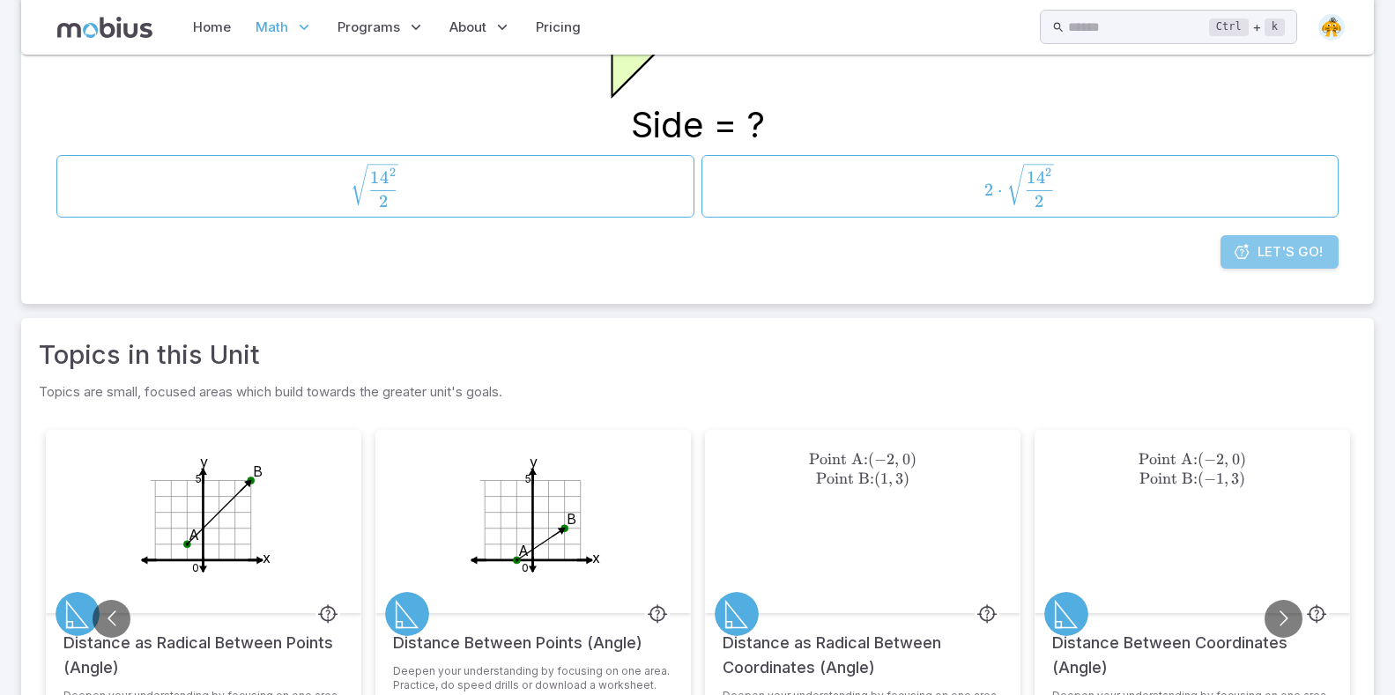
click at [1256, 262] on link "Let's Go!" at bounding box center [1279, 251] width 118 height 33
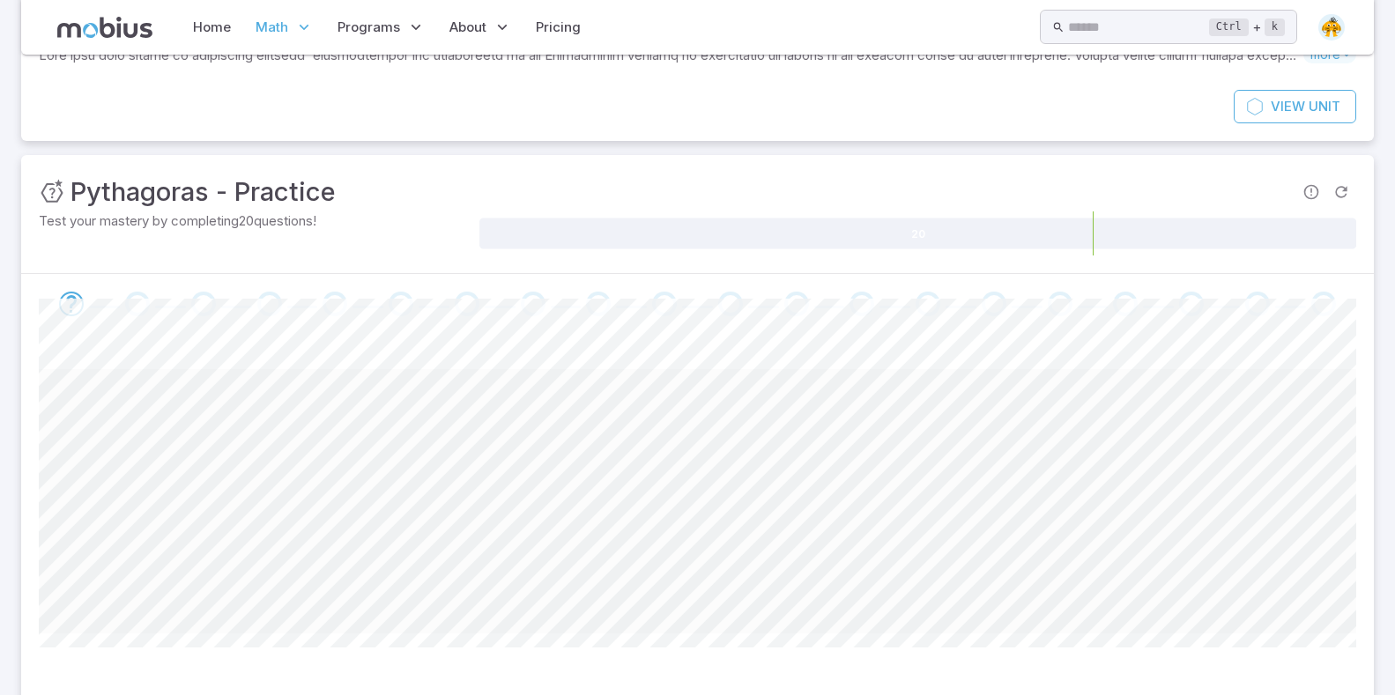
scroll to position [236, 0]
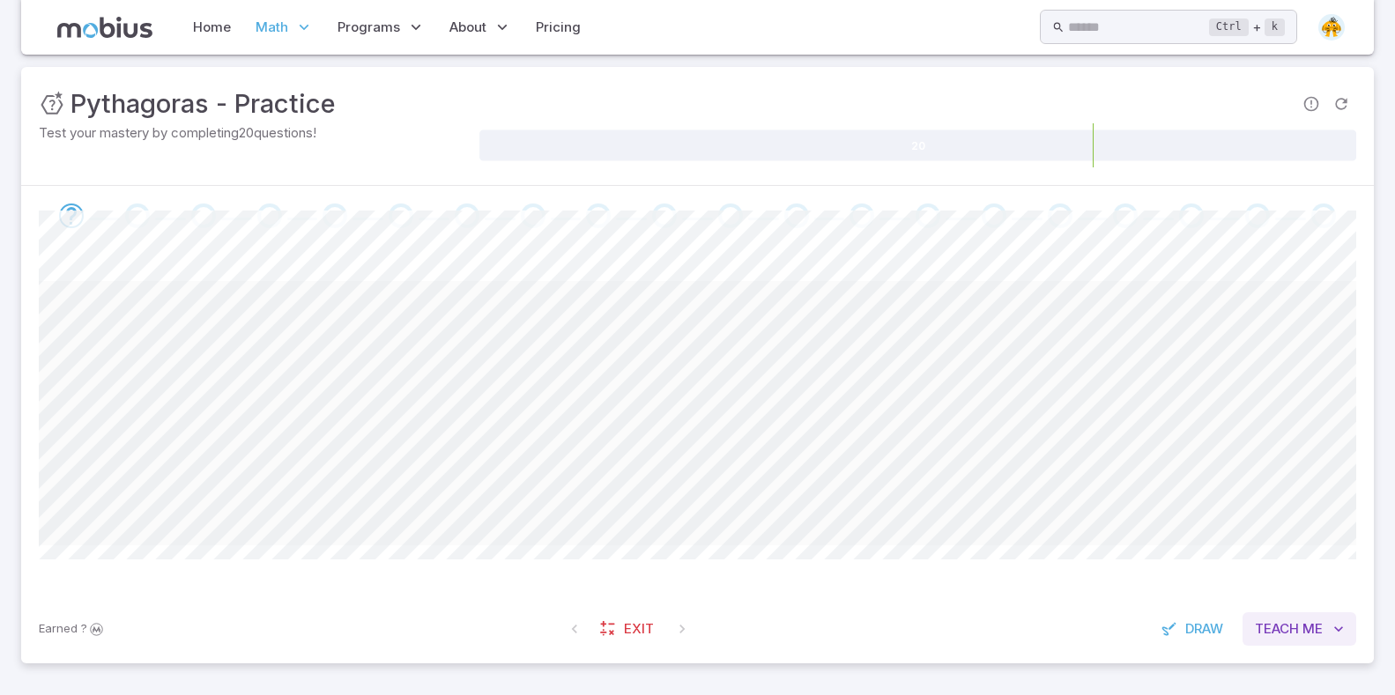
click at [1255, 618] on button "Teach Me" at bounding box center [1299, 628] width 114 height 33
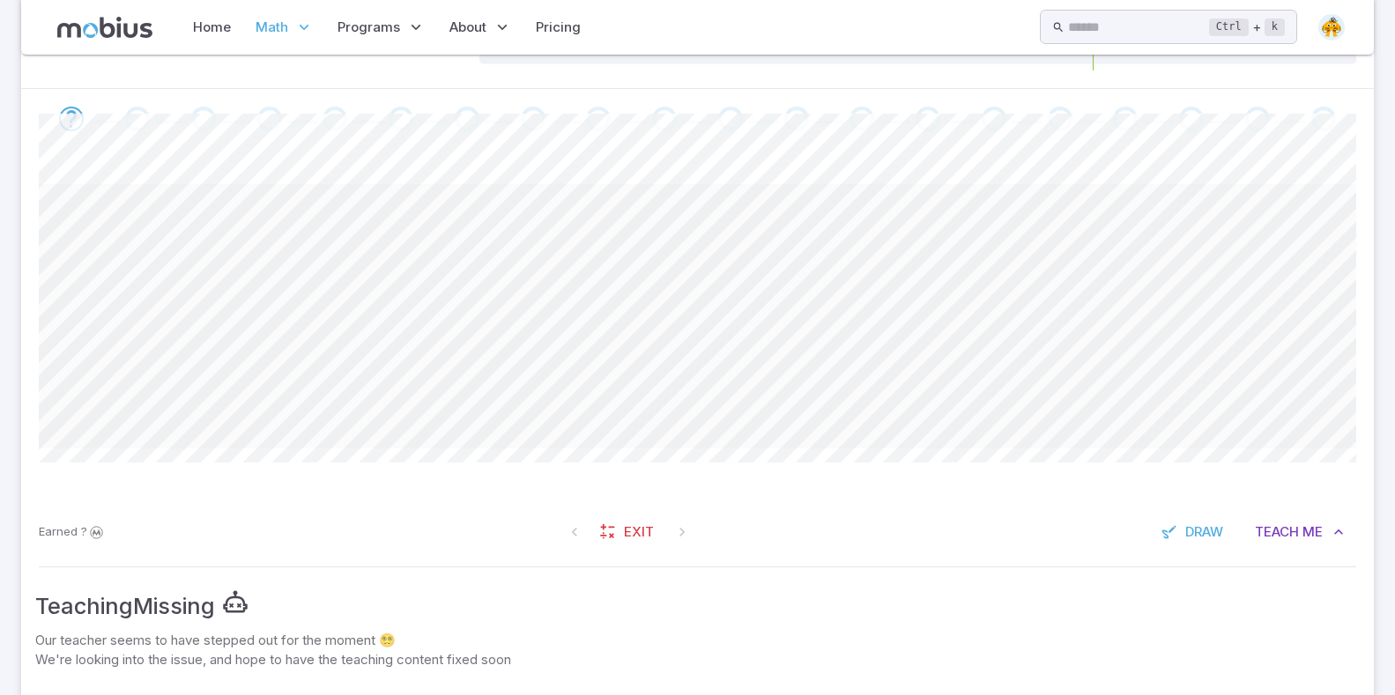
scroll to position [248, 0]
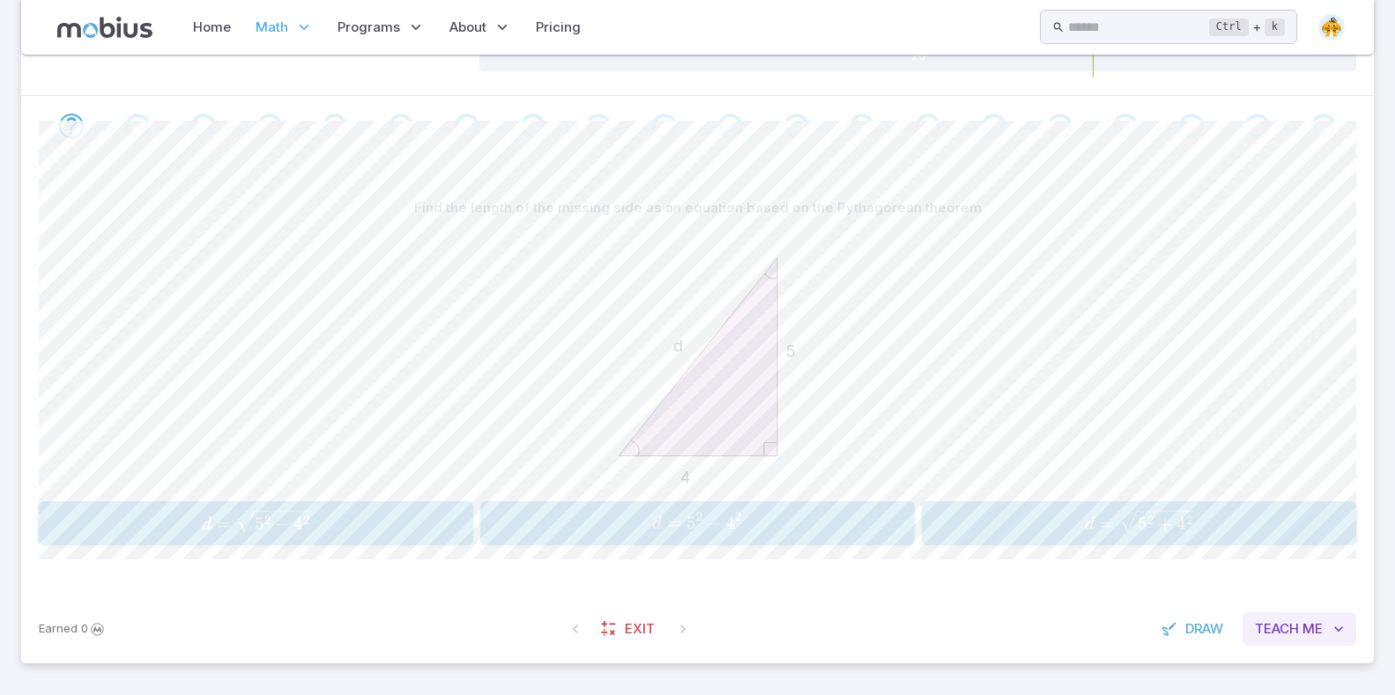
click at [1270, 613] on button "Teach Me" at bounding box center [1299, 628] width 114 height 33
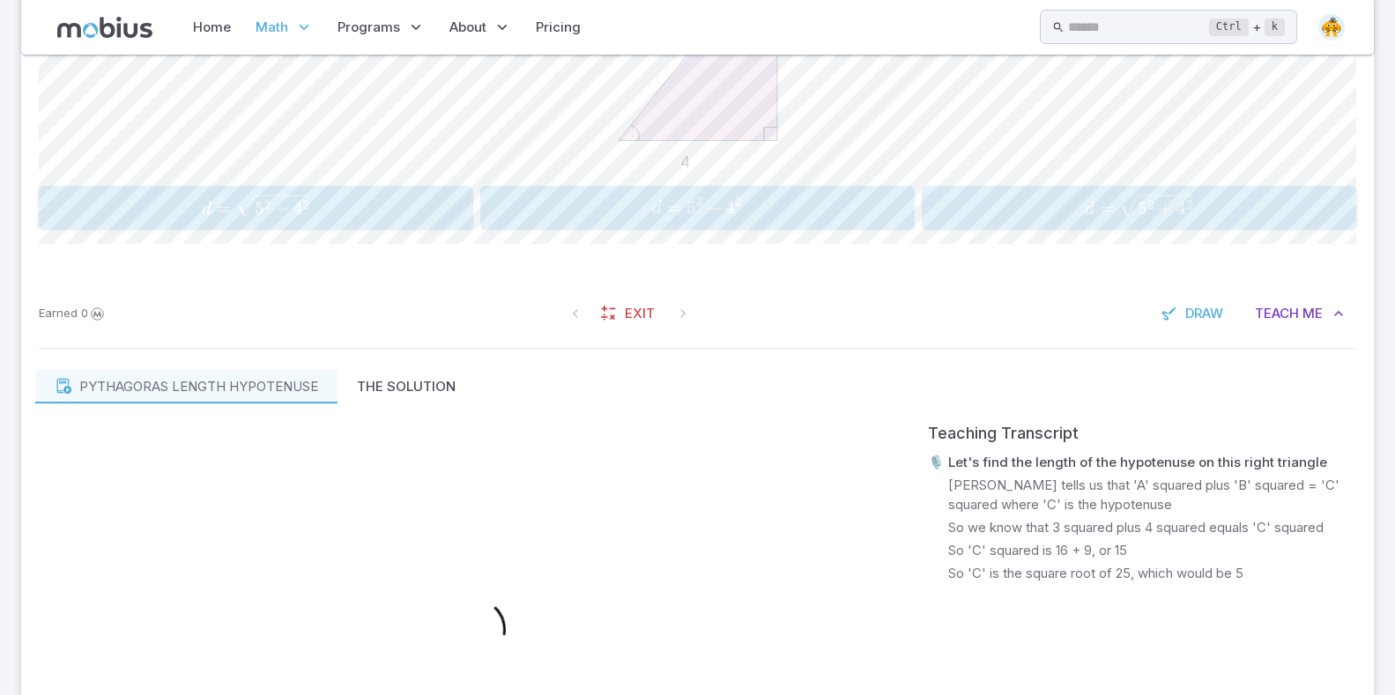
scroll to position [943, 0]
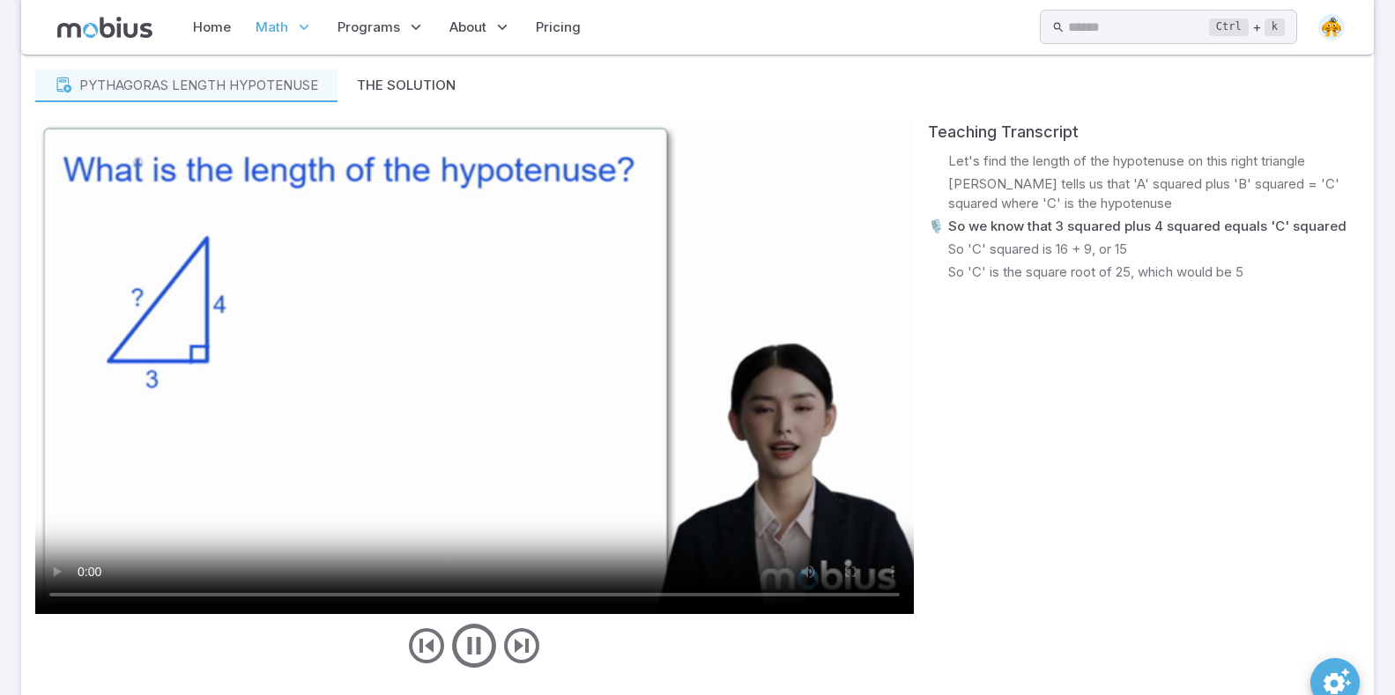
click at [455, 352] on video at bounding box center [474, 367] width 878 height 494
click at [455, 354] on video at bounding box center [474, 367] width 878 height 494
click at [467, 345] on video at bounding box center [474, 367] width 878 height 494
click at [540, 482] on video at bounding box center [474, 367] width 878 height 494
click at [285, 420] on video at bounding box center [474, 367] width 878 height 494
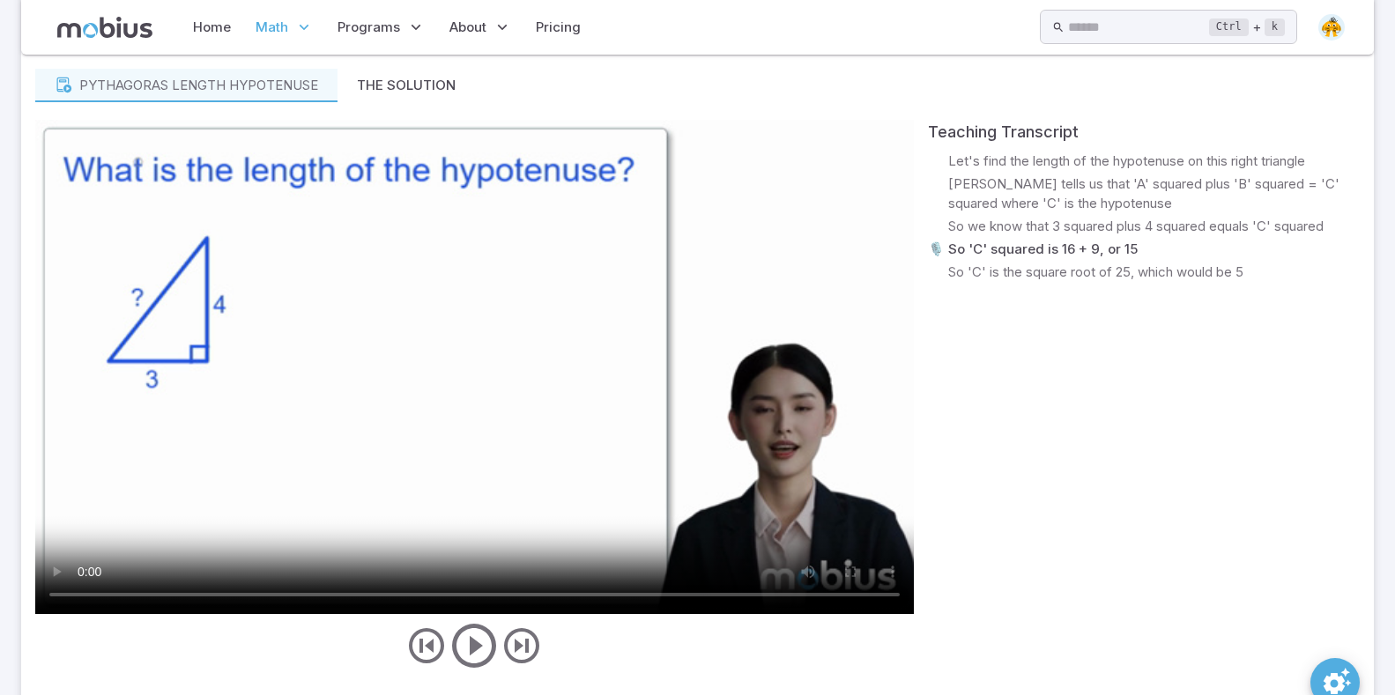
click at [401, 613] on video at bounding box center [474, 367] width 878 height 494
click at [416, 485] on video at bounding box center [474, 367] width 878 height 494
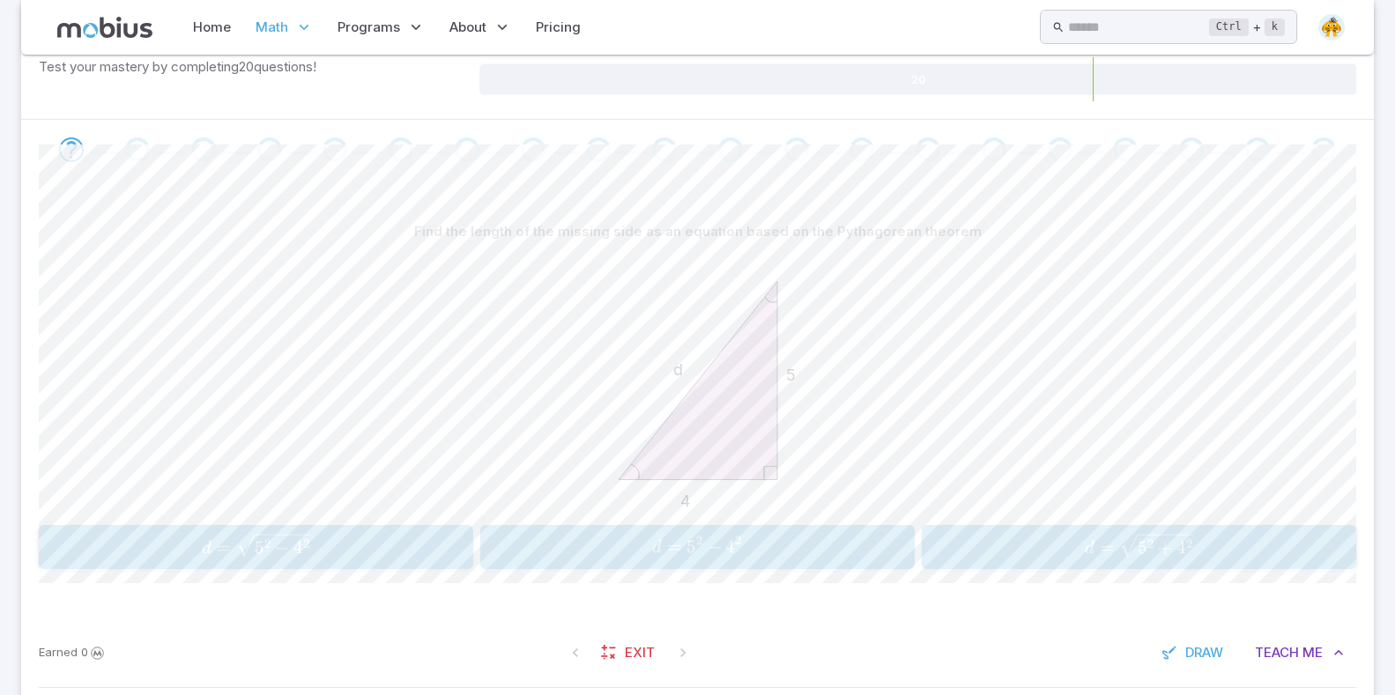
scroll to position [326, 0]
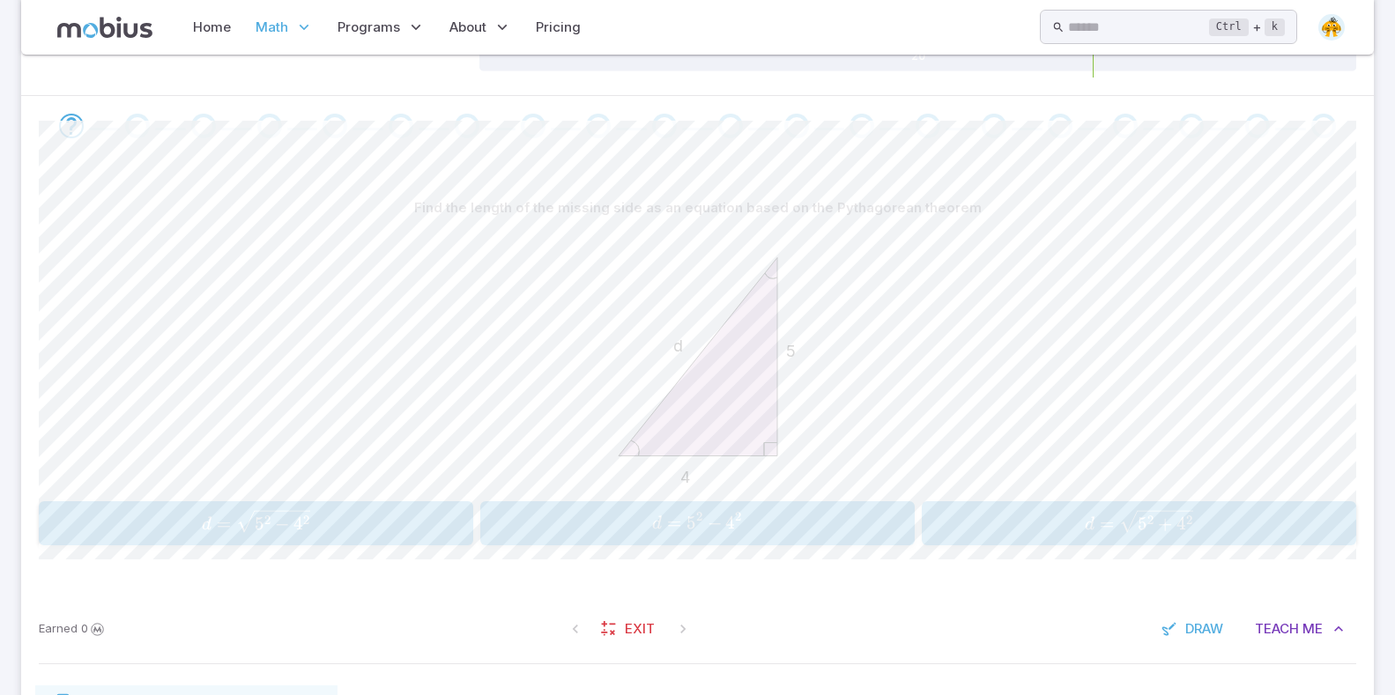
click at [781, 503] on button "d = 5 2 − 4 2 d=5^2 - 4^2 d = 5 2 − 4 2" at bounding box center [697, 523] width 434 height 44
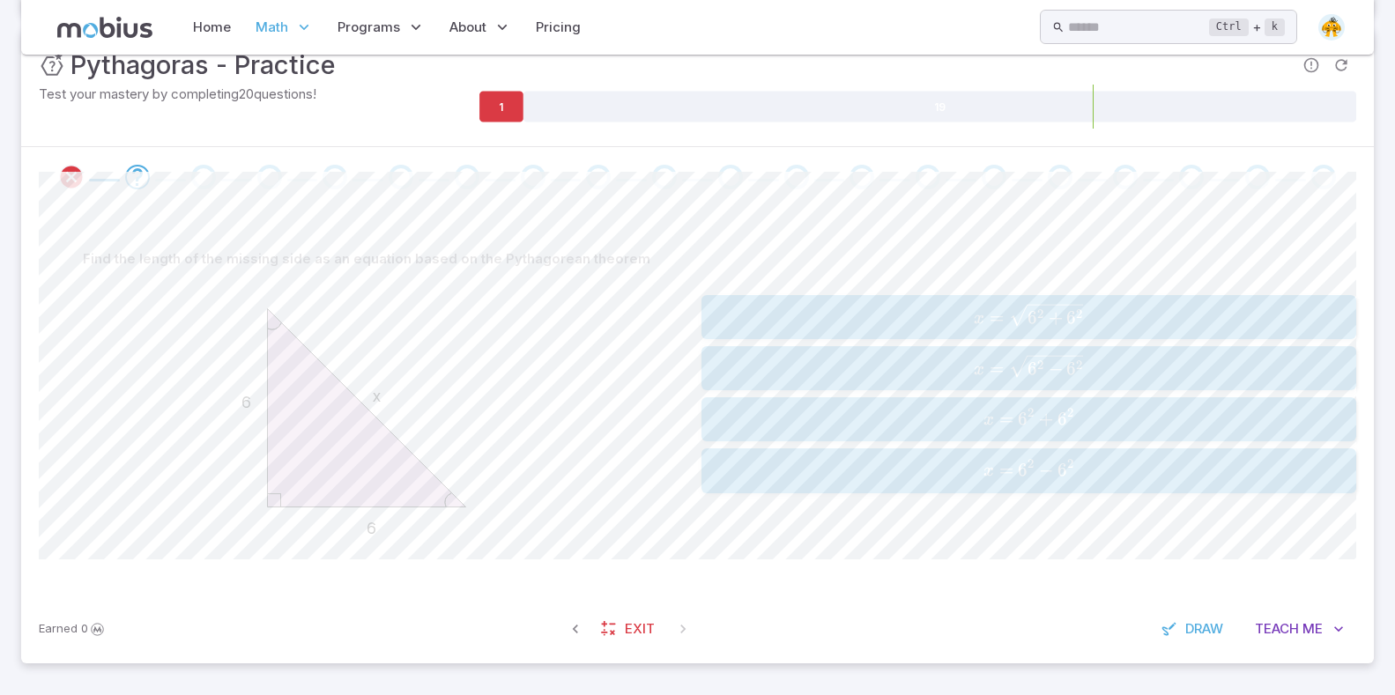
scroll to position [275, 0]
click at [876, 369] on span "x = 6 2 − 6 2 ​" at bounding box center [1029, 368] width 644 height 27
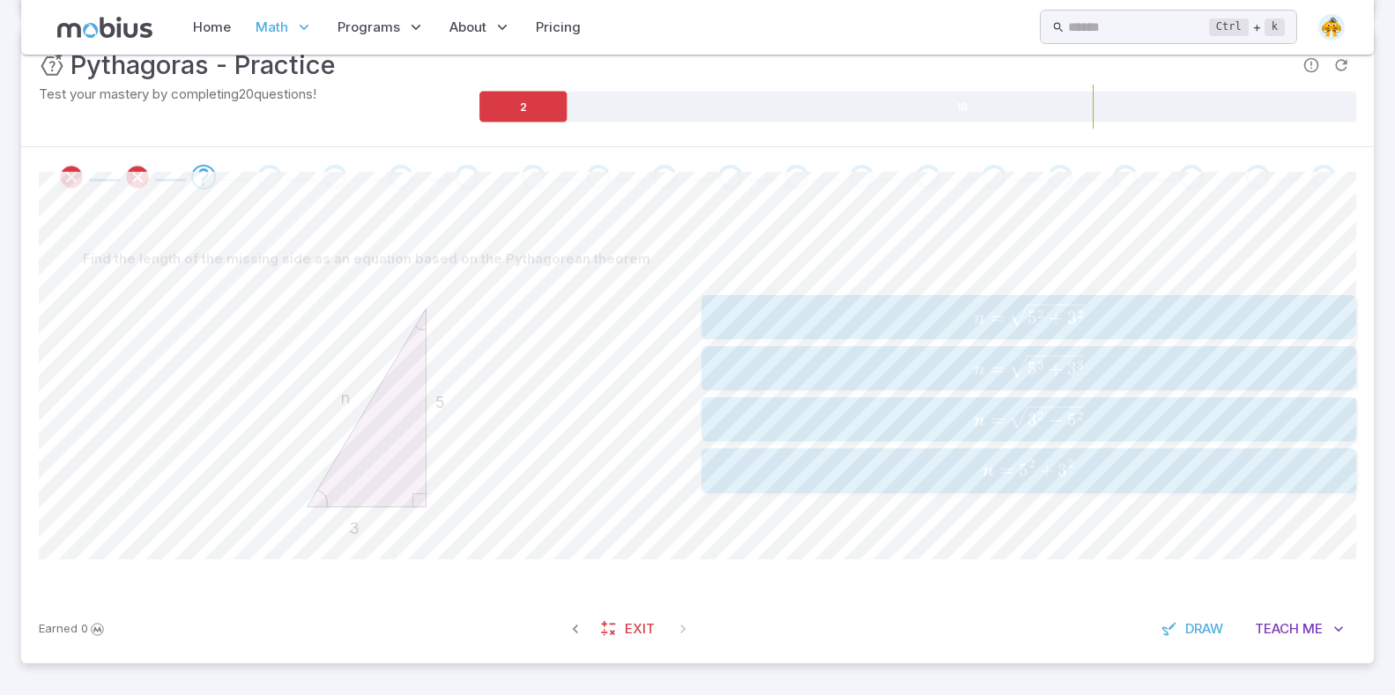
click at [888, 365] on span "n = 5 3 + 3 3 ​" at bounding box center [1029, 368] width 644 height 27
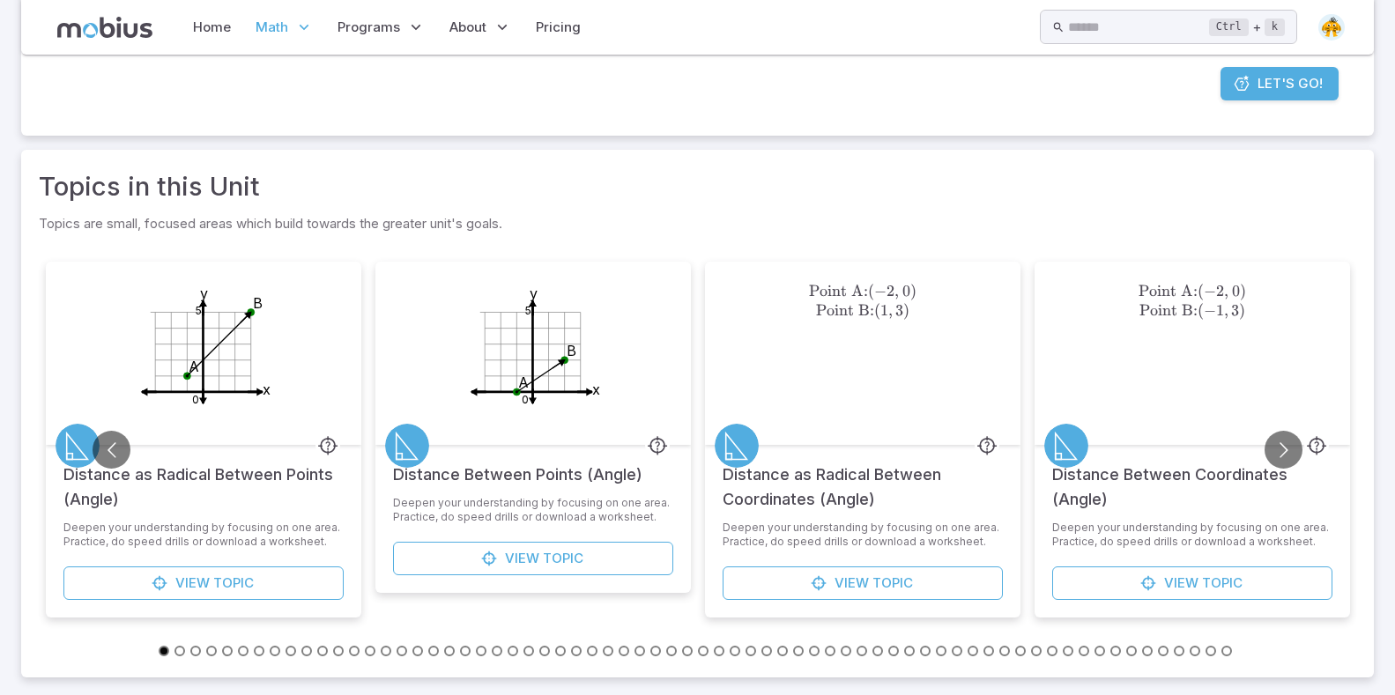
scroll to position [37, 0]
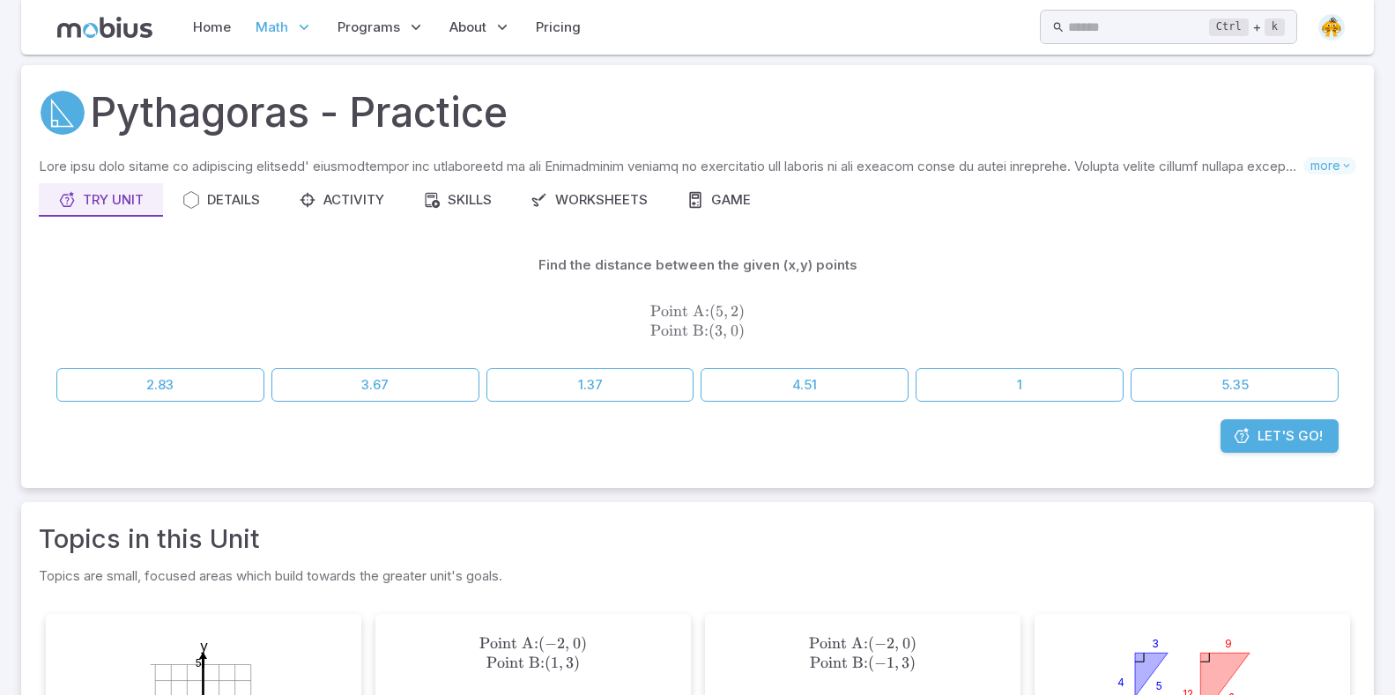
click at [1284, 440] on span "Let's Go!" at bounding box center [1289, 435] width 65 height 19
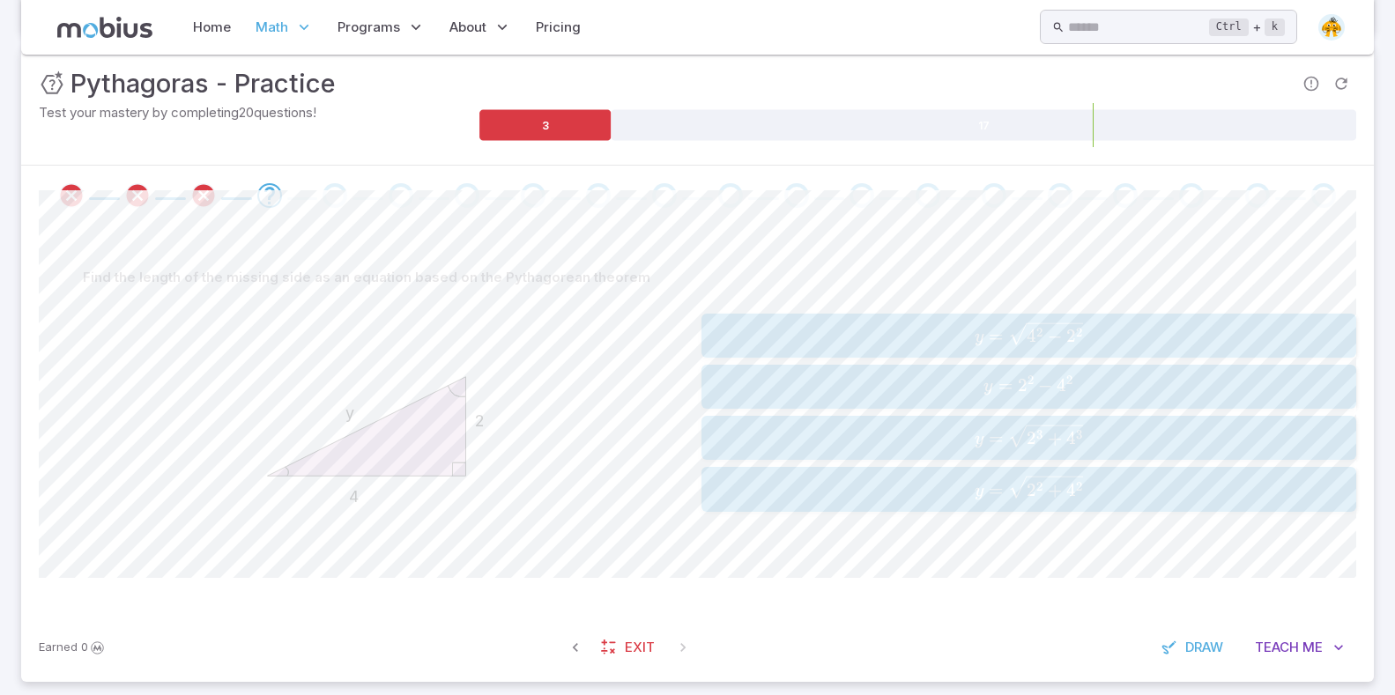
scroll to position [275, 0]
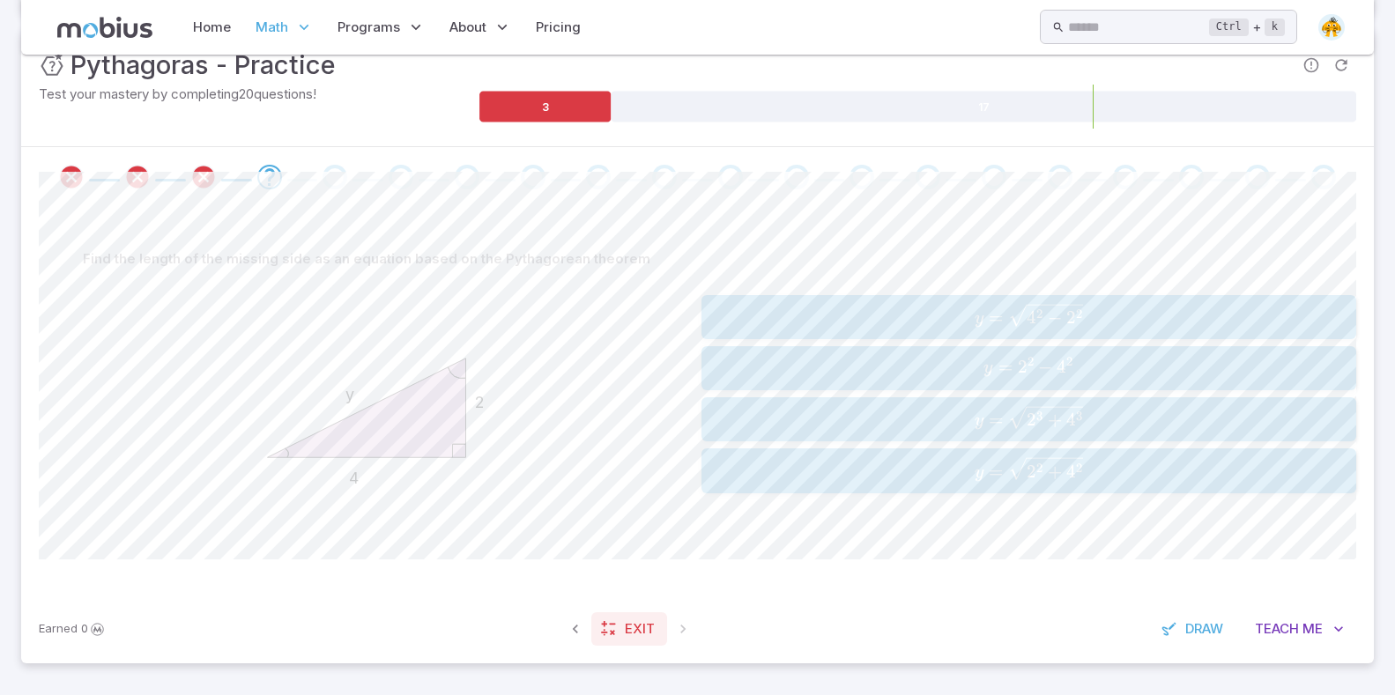
click at [605, 633] on icon at bounding box center [609, 629] width 18 height 18
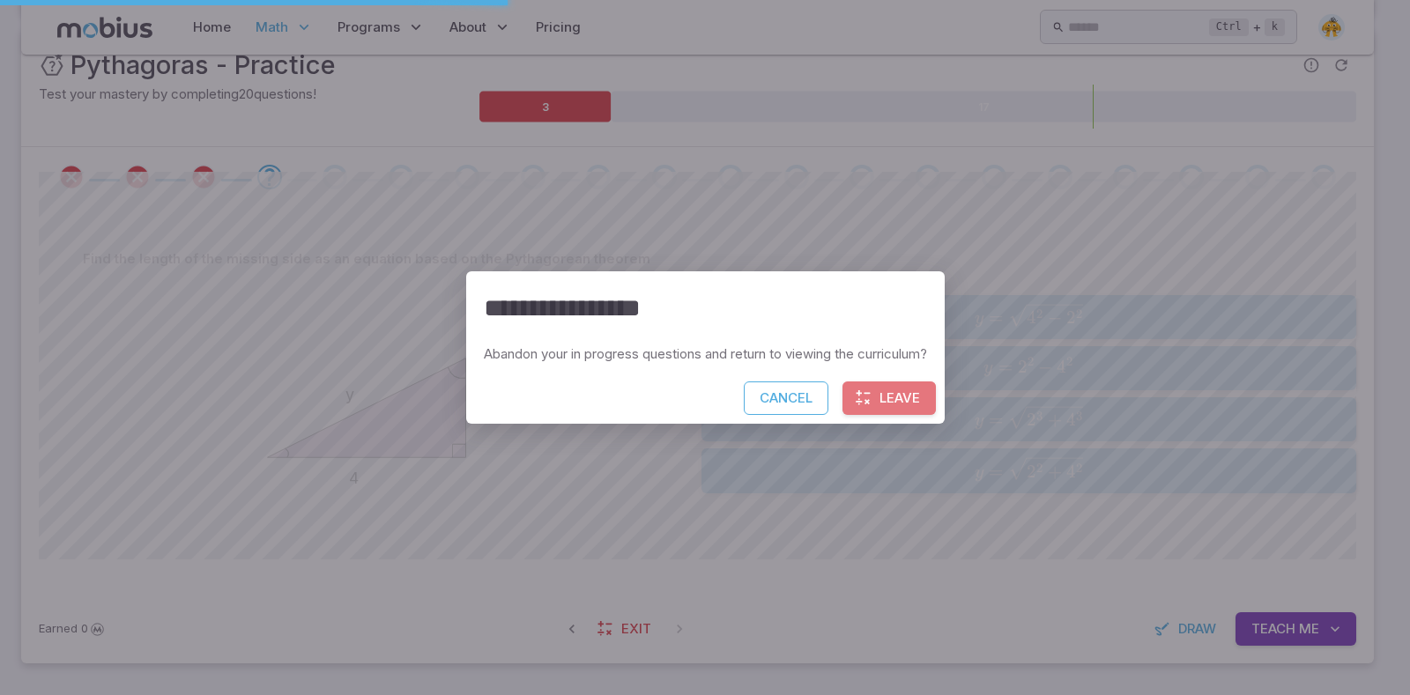
click at [885, 399] on button "Leave" at bounding box center [888, 397] width 93 height 33
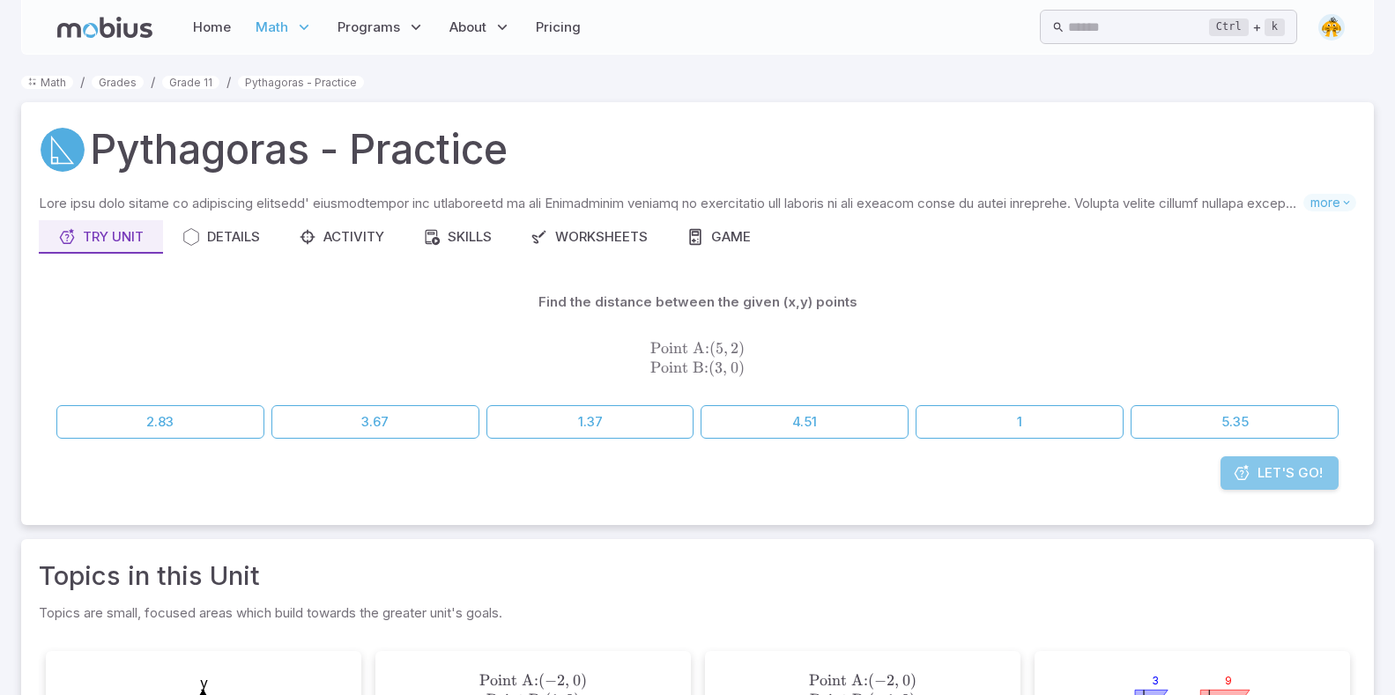
click at [1262, 469] on span "Let's Go!" at bounding box center [1289, 472] width 65 height 19
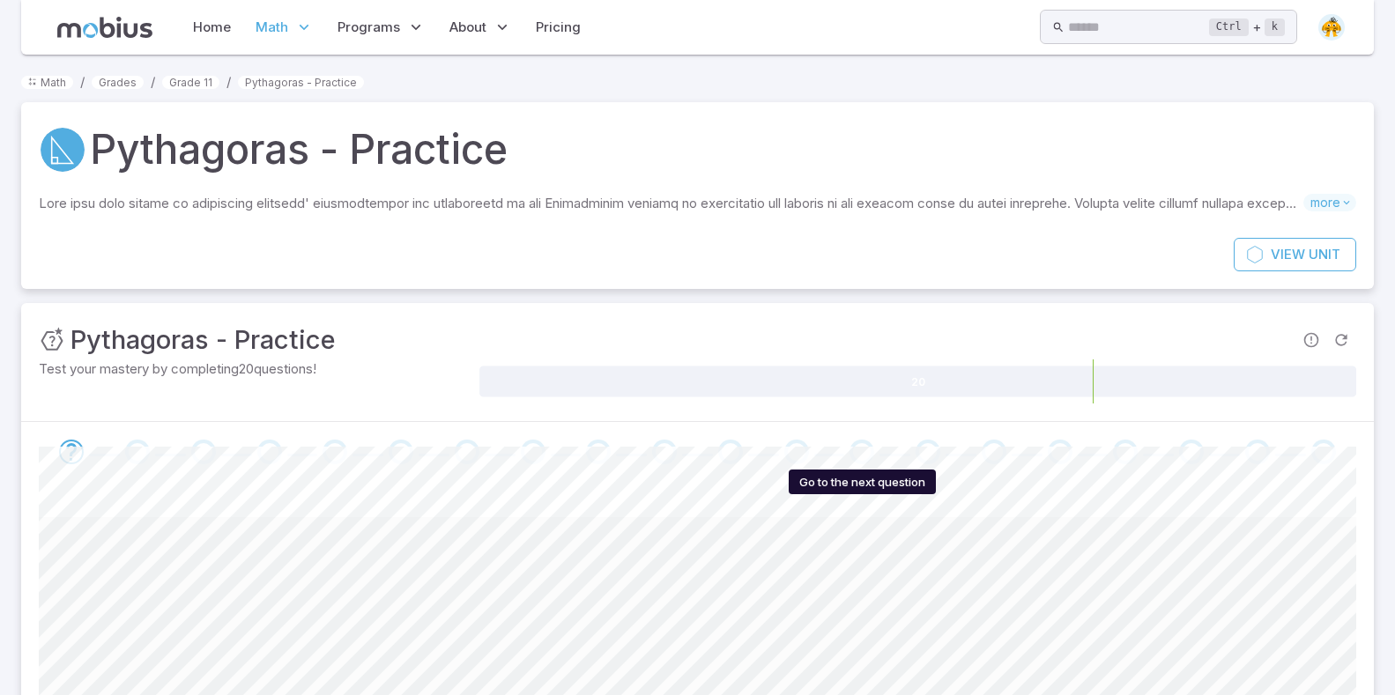
scroll to position [236, 0]
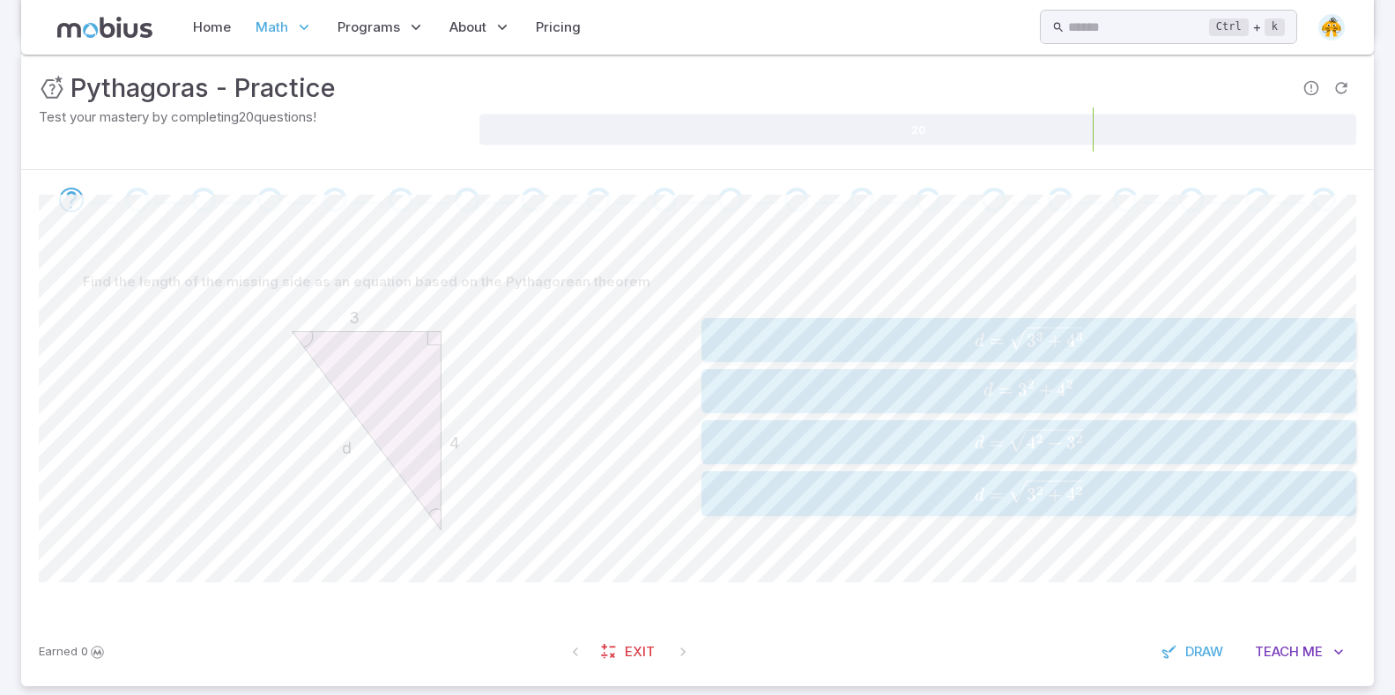
scroll to position [275, 0]
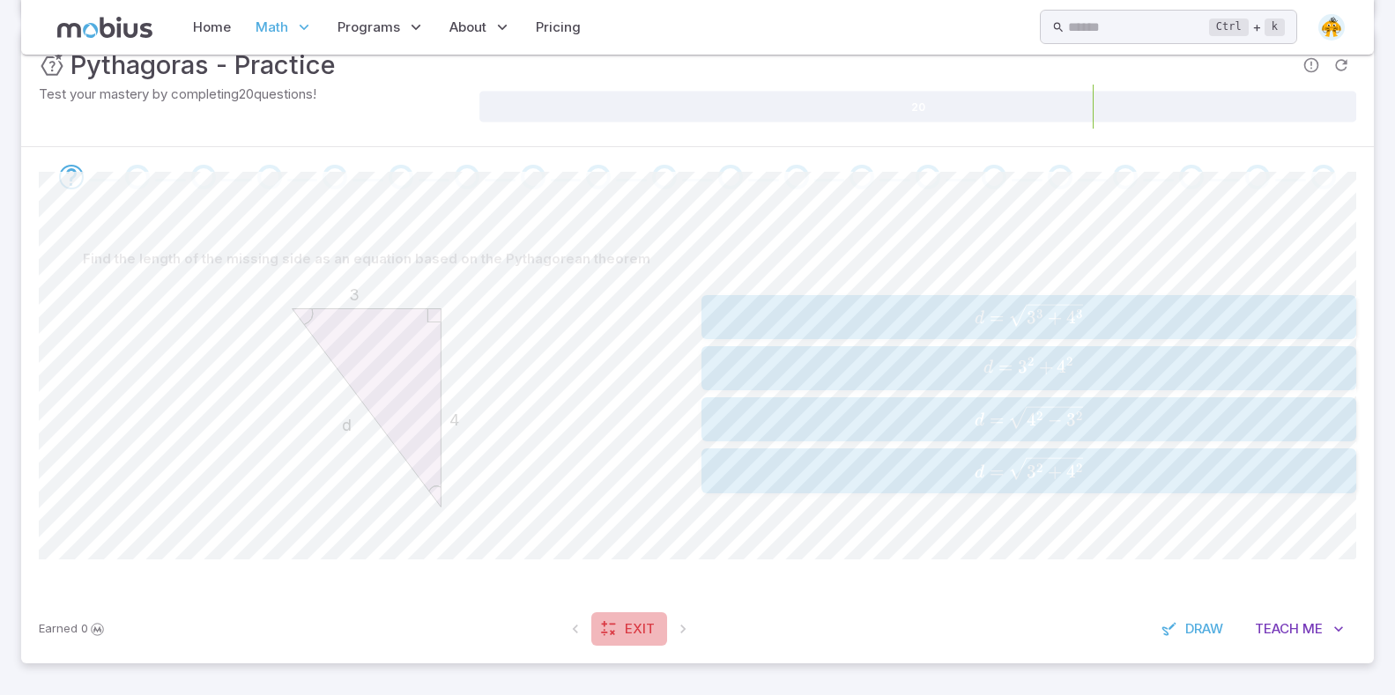
click at [656, 617] on link "Exit" at bounding box center [629, 628] width 76 height 33
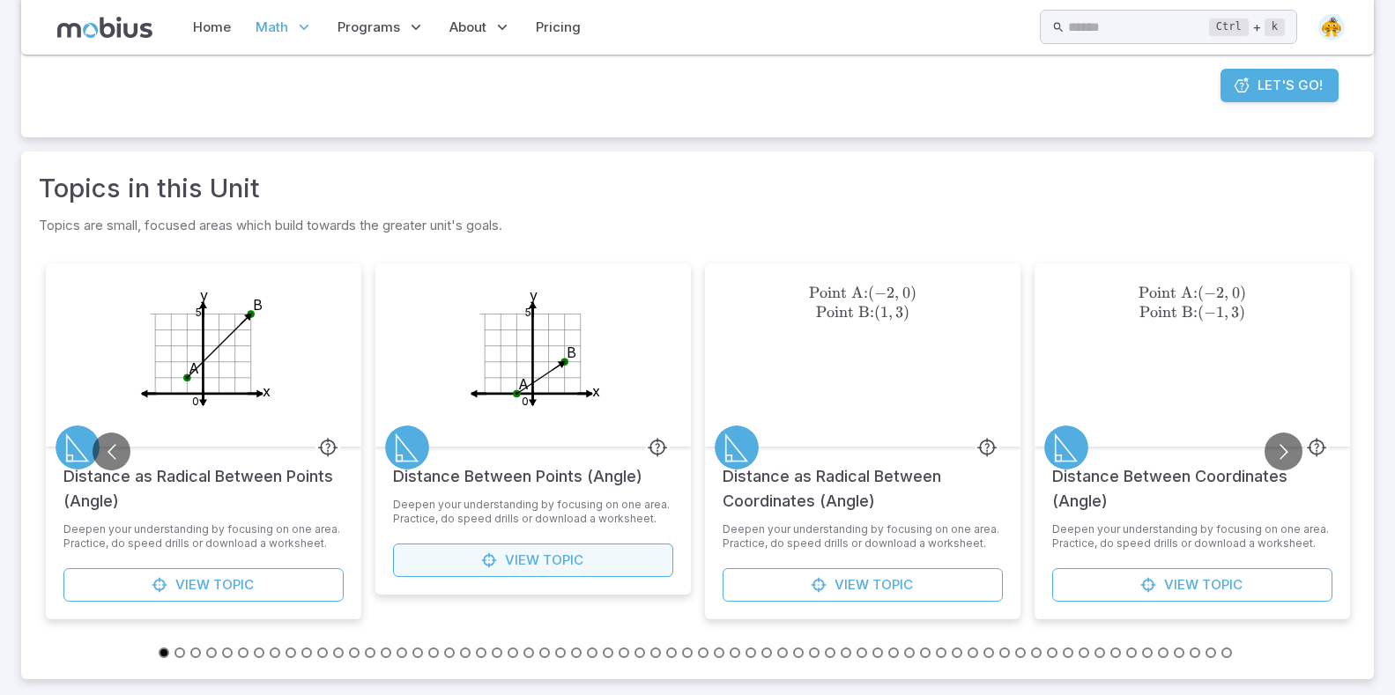
scroll to position [389, 0]
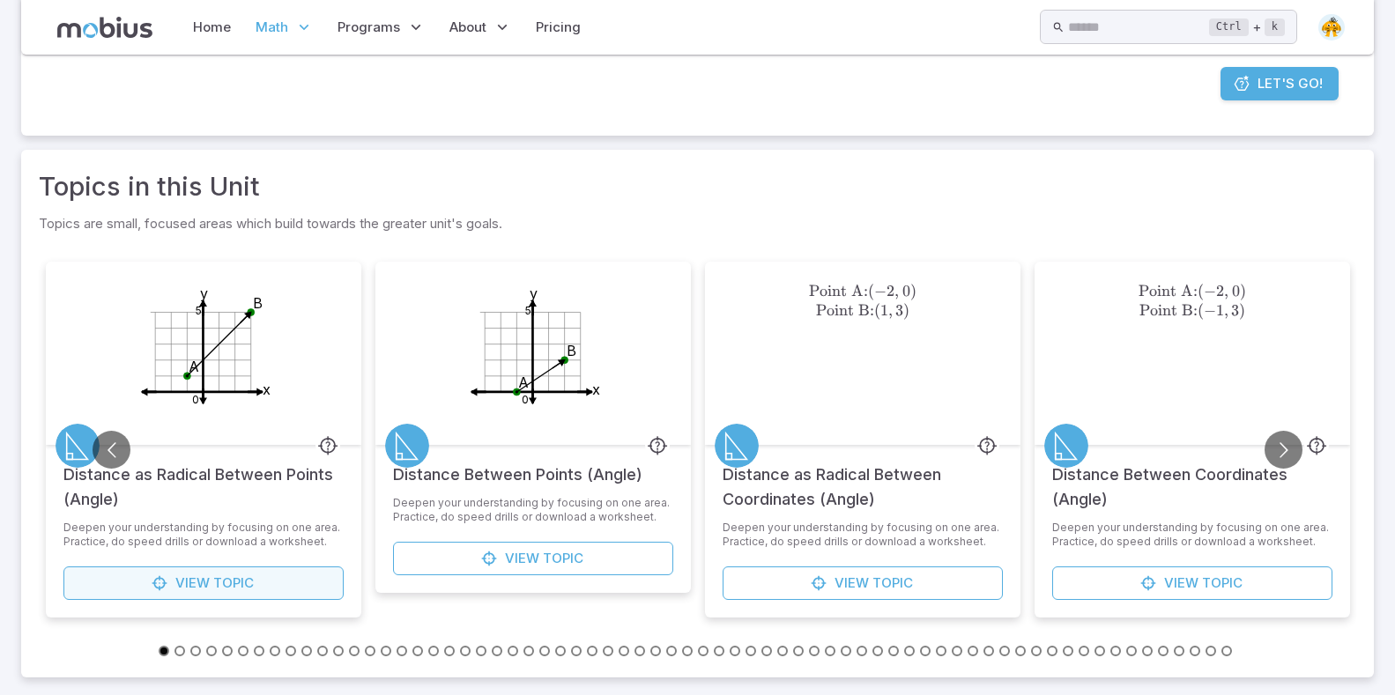
click at [320, 580] on link "View Topic" at bounding box center [203, 582] width 280 height 33
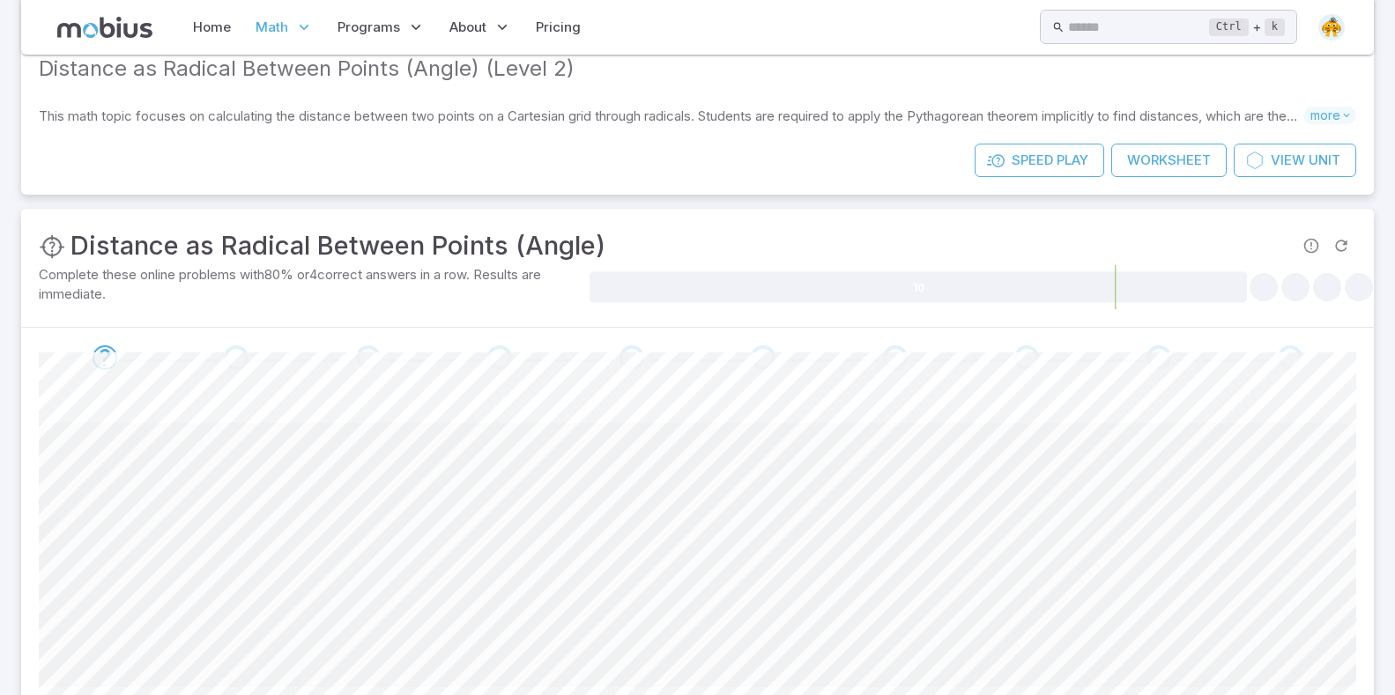
scroll to position [11, 0]
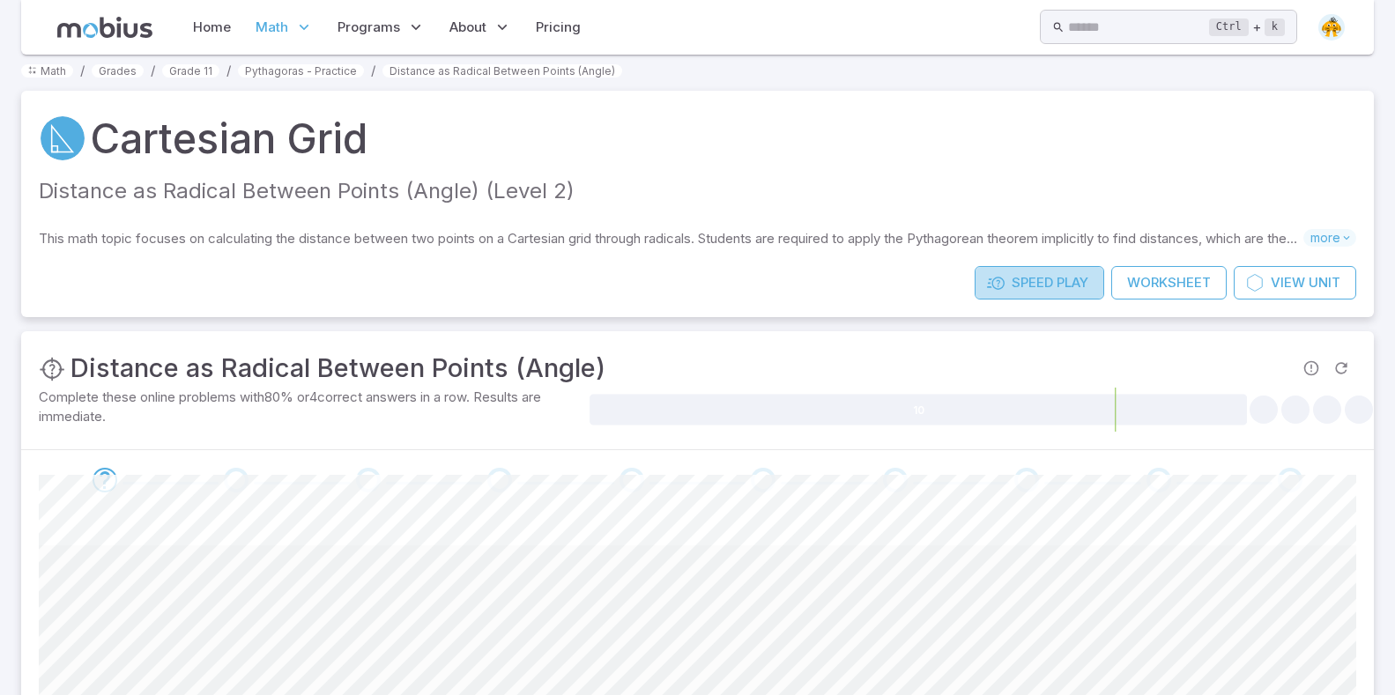
click at [1032, 283] on span "Speed" at bounding box center [1031, 282] width 41 height 19
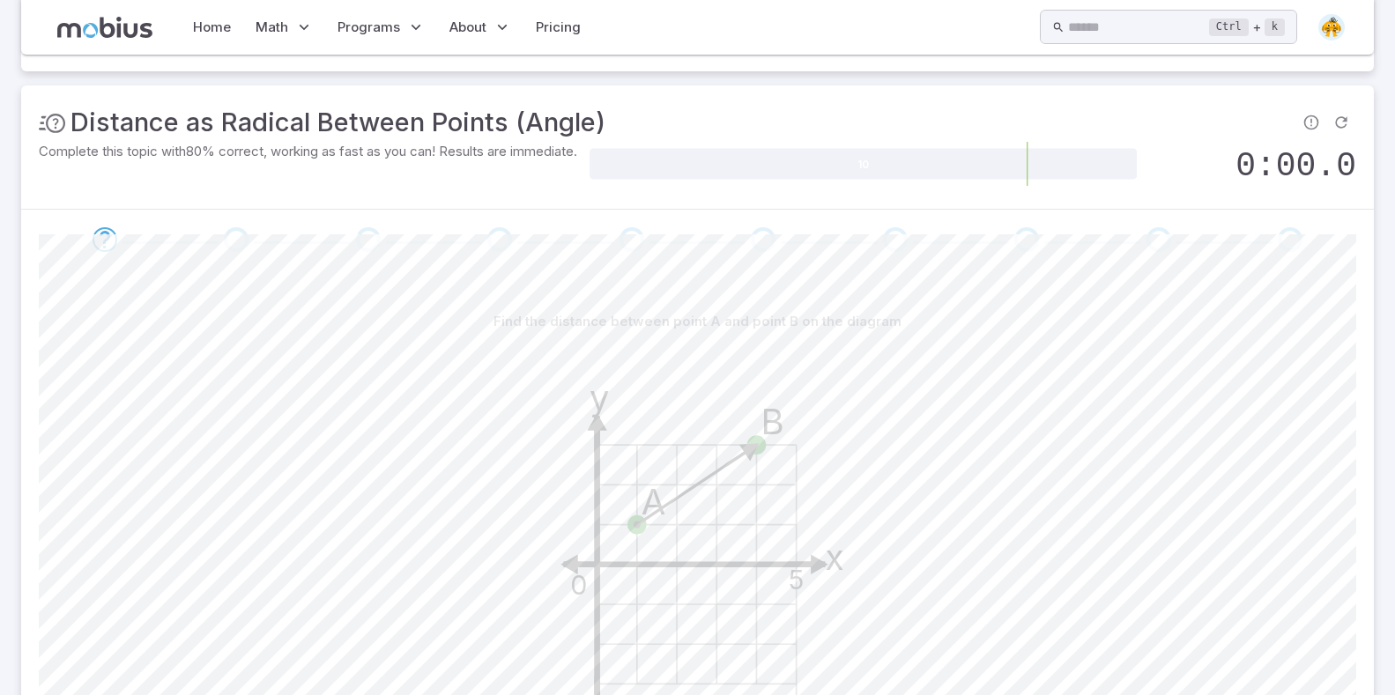
scroll to position [22, 0]
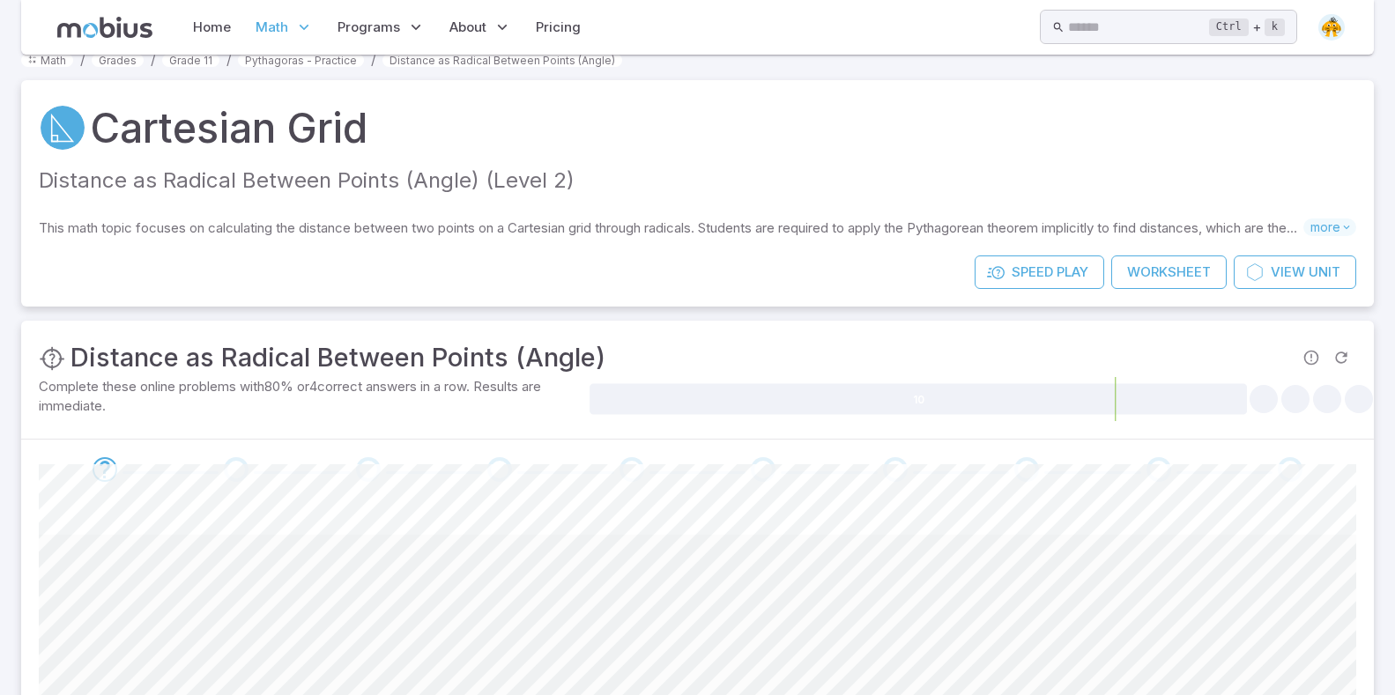
scroll to position [11, 0]
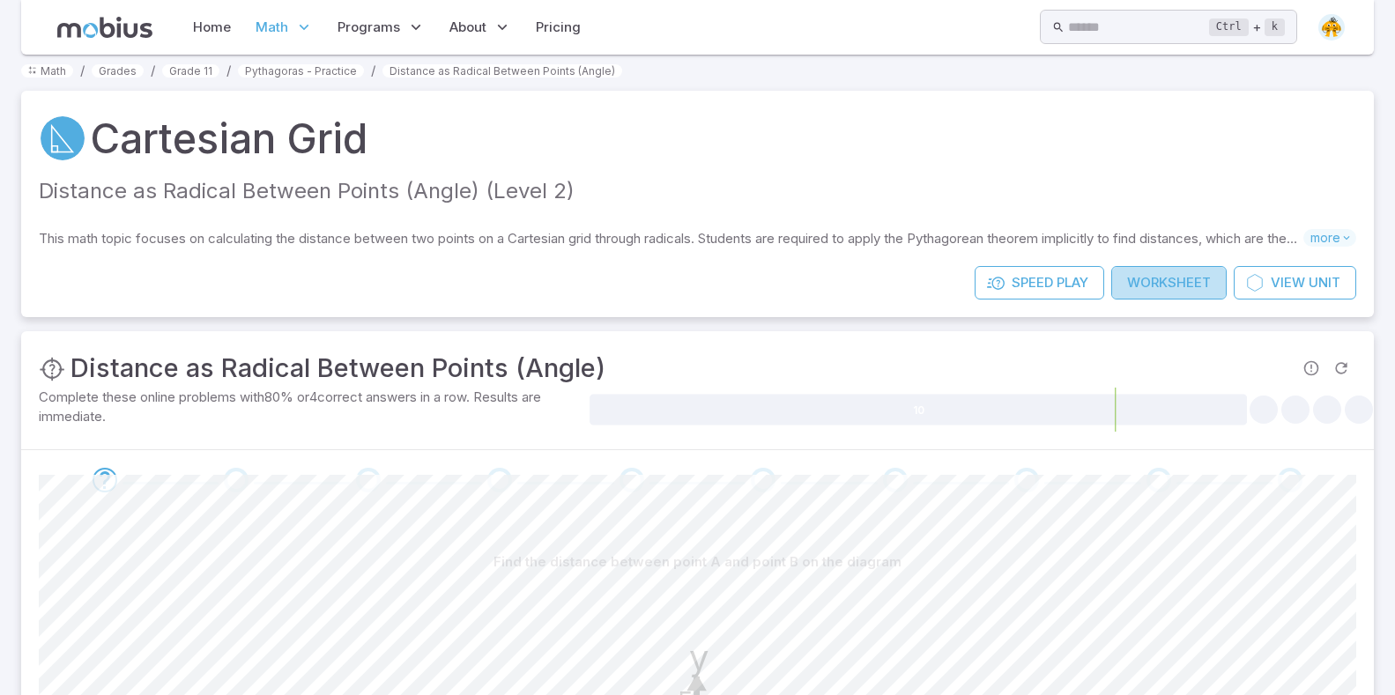
click at [1151, 281] on link "Worksheet" at bounding box center [1168, 282] width 115 height 33
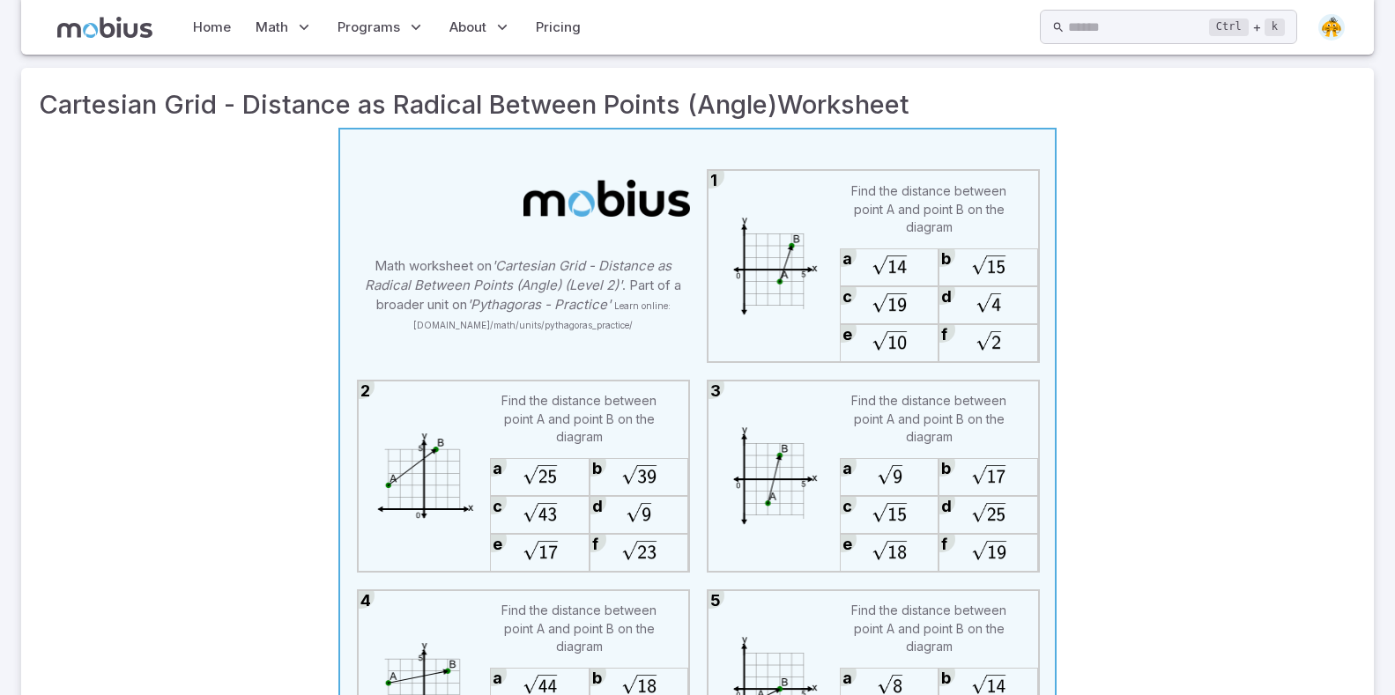
scroll to position [25, 0]
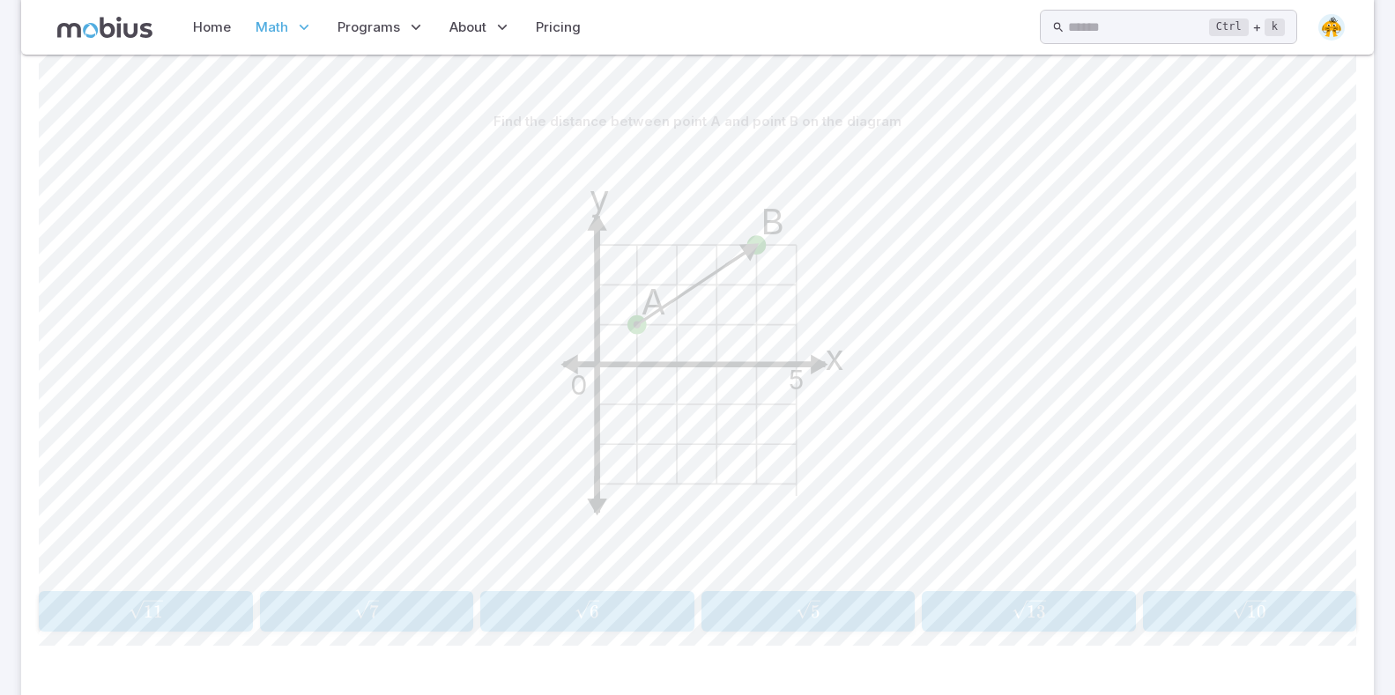
scroll to position [538, 0]
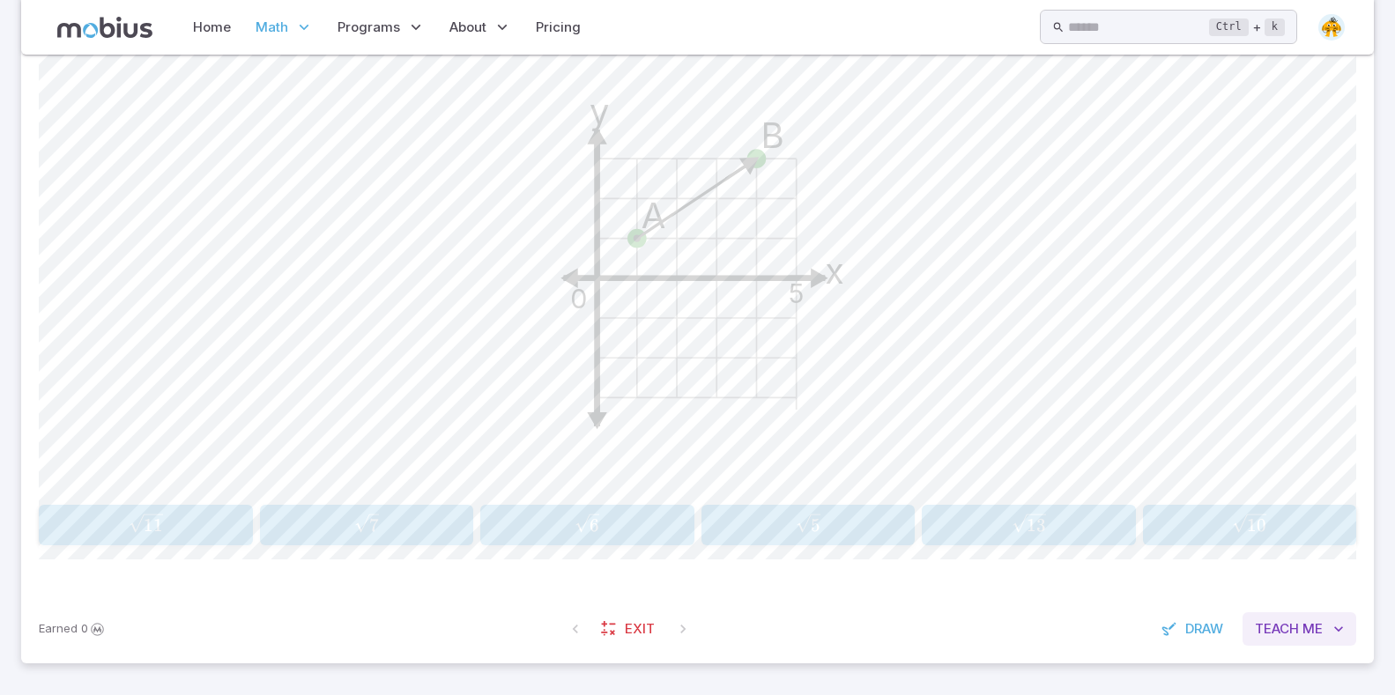
click at [1283, 628] on span "Teach" at bounding box center [1277, 628] width 44 height 19
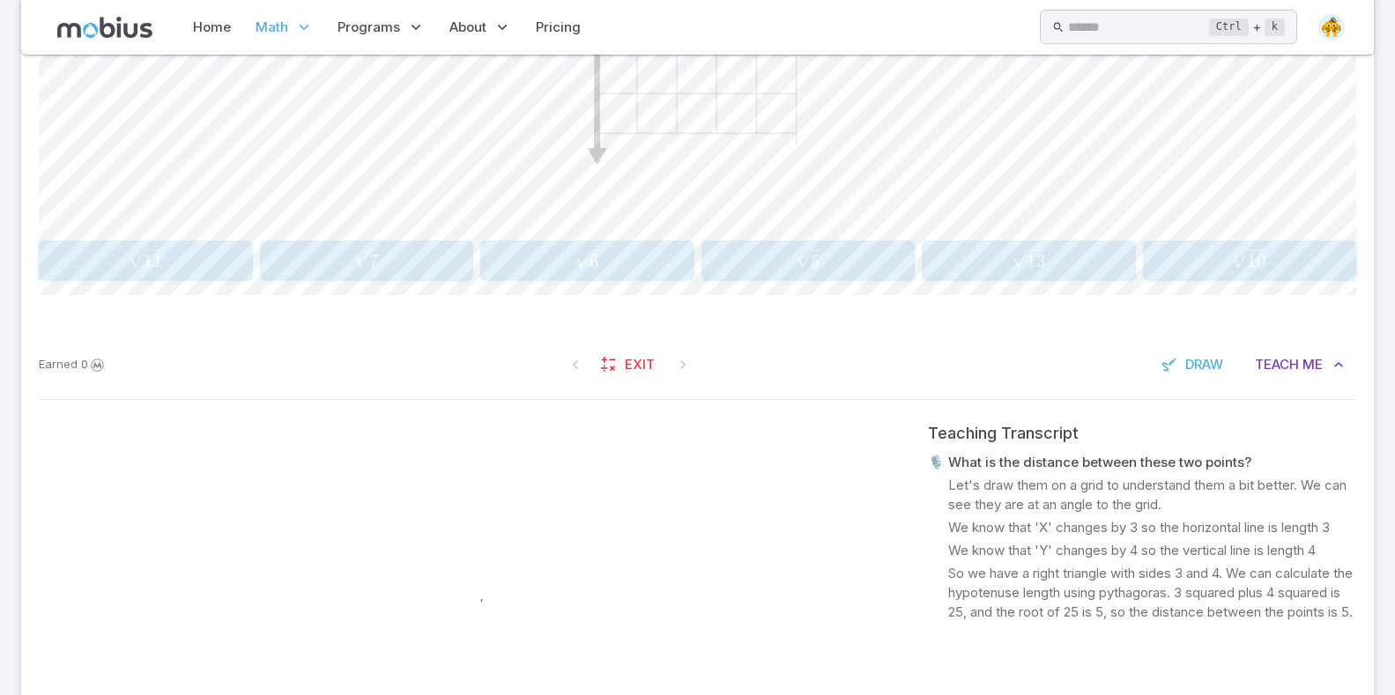
scroll to position [1155, 0]
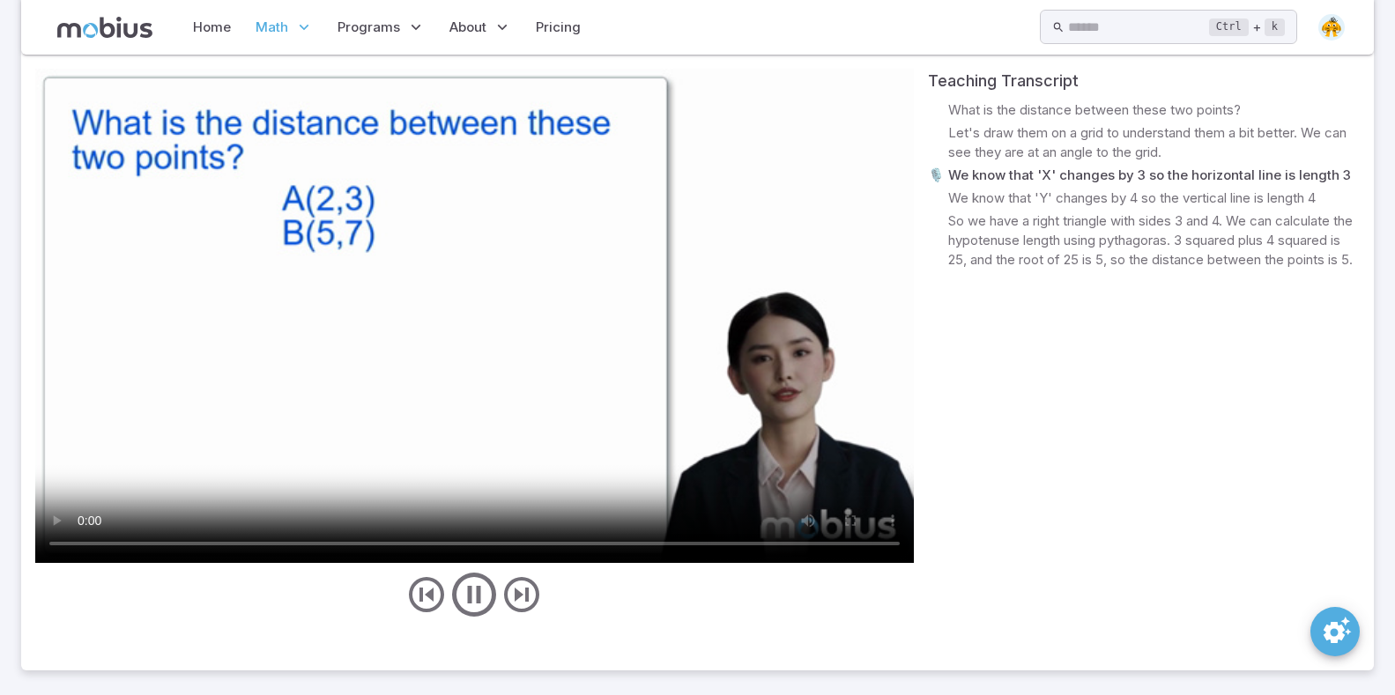
click at [1242, 0] on button "Teach Me" at bounding box center [1299, 12] width 114 height 33
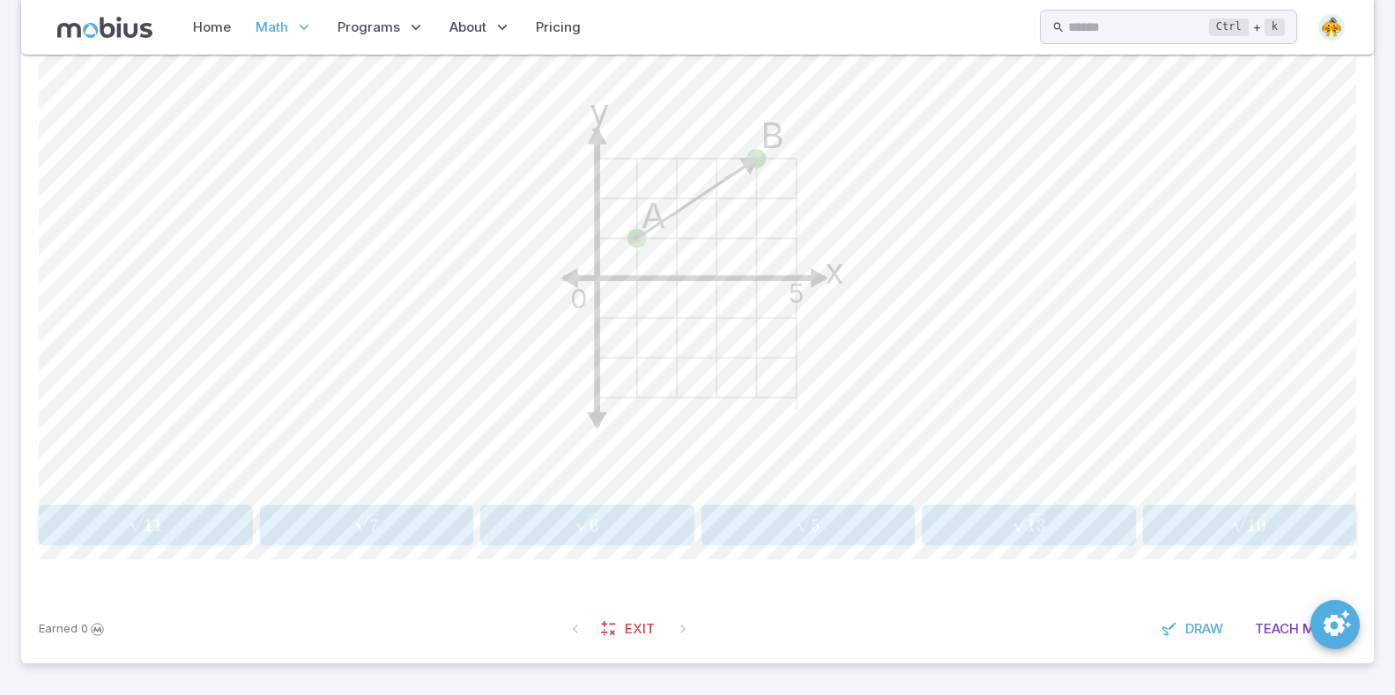
scroll to position [538, 0]
click at [1312, 626] on span "Me" at bounding box center [1312, 628] width 20 height 19
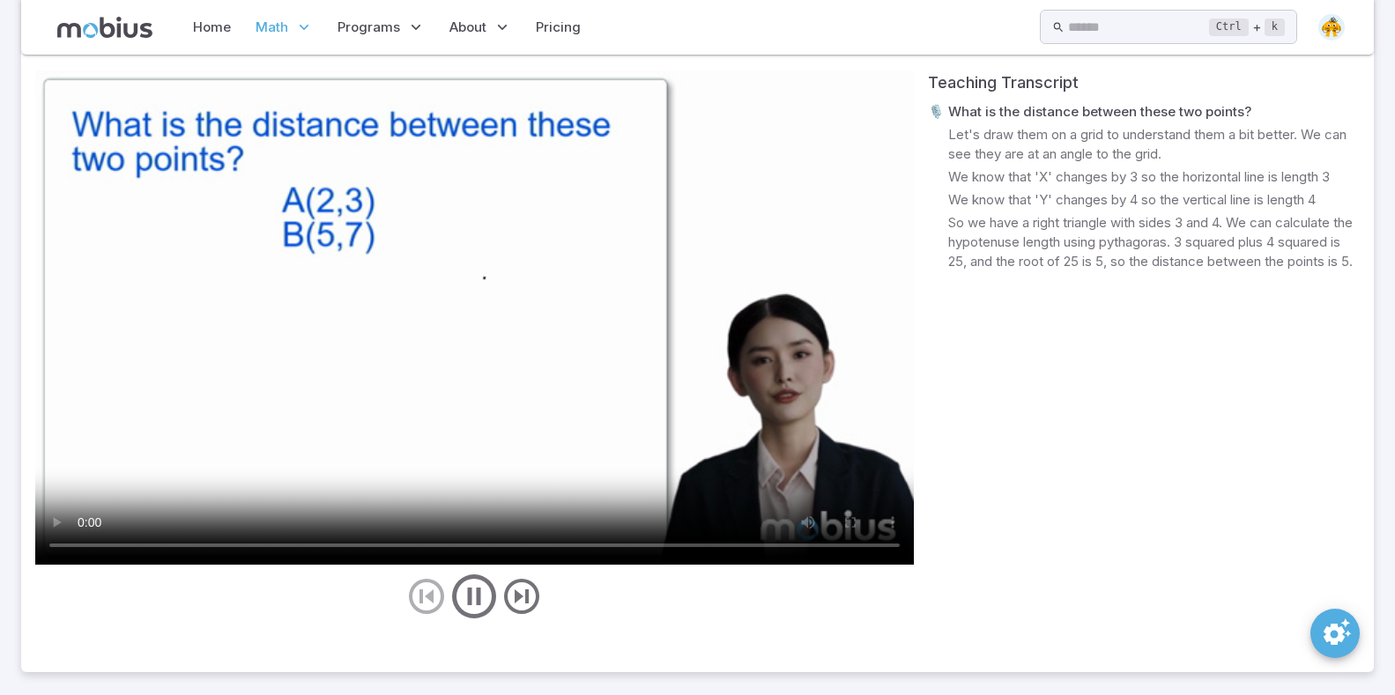
scroll to position [1155, 0]
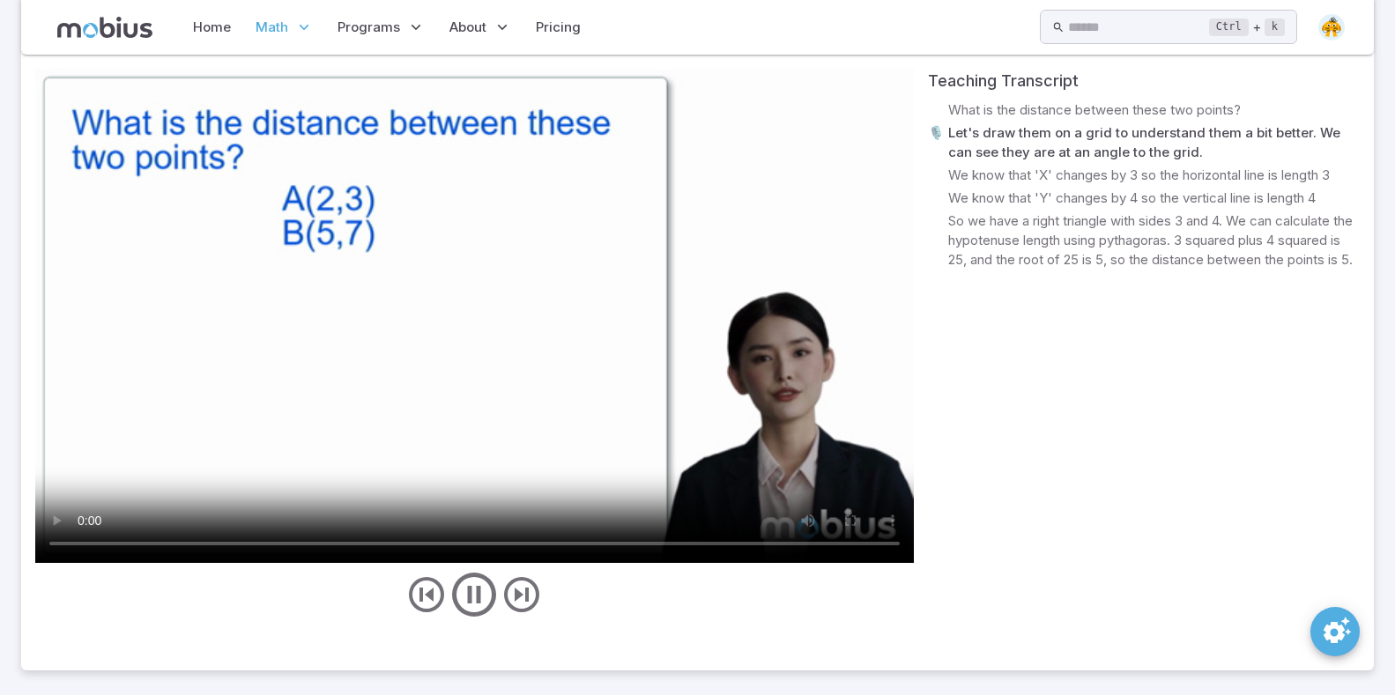
click at [318, 375] on video at bounding box center [474, 316] width 878 height 494
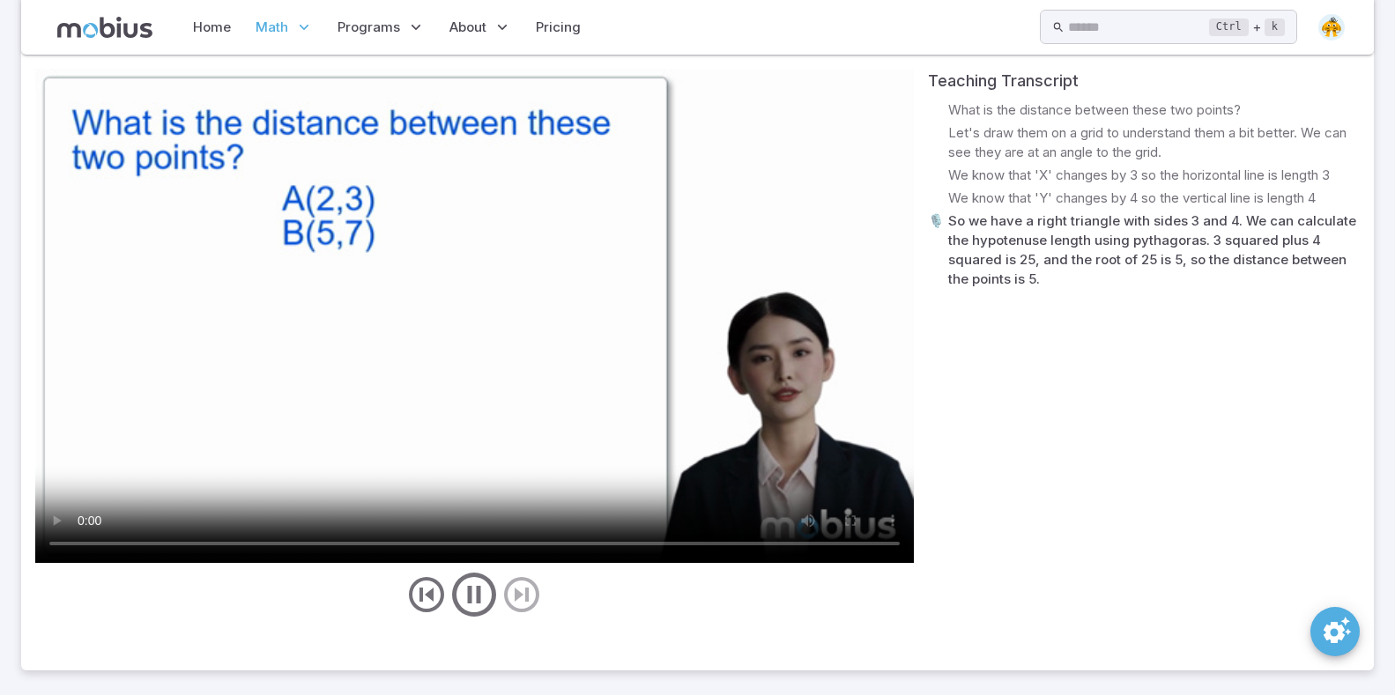
click at [366, 361] on video at bounding box center [474, 316] width 878 height 494
click at [368, 362] on video at bounding box center [474, 316] width 878 height 494
click at [414, 360] on video at bounding box center [474, 316] width 878 height 494
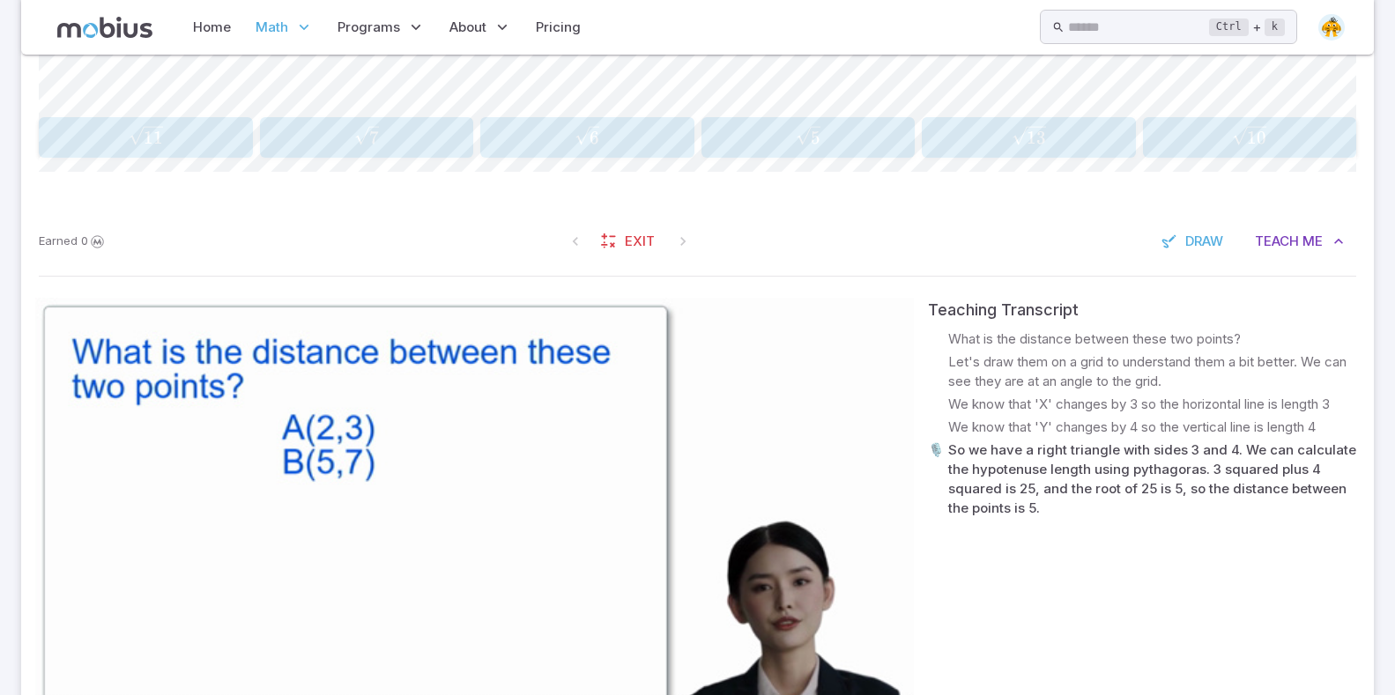
scroll to position [891, 0]
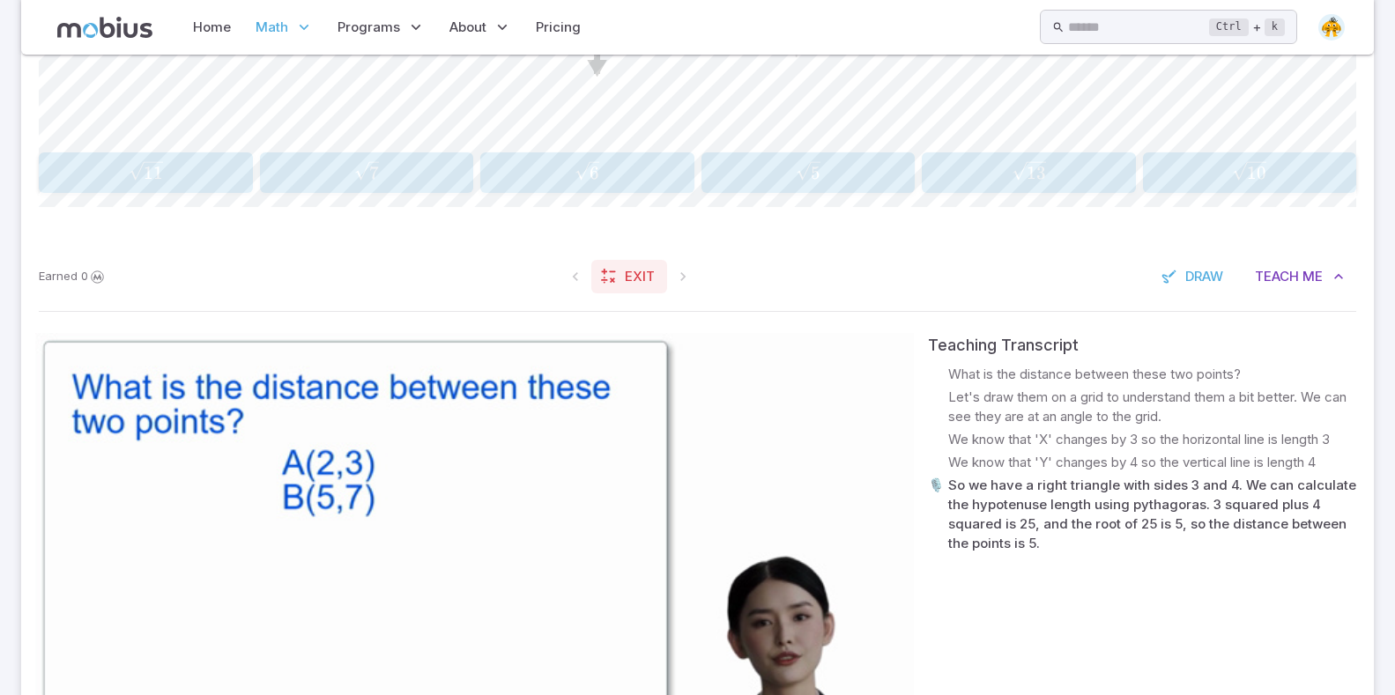
click at [633, 265] on link "Exit" at bounding box center [629, 276] width 76 height 33
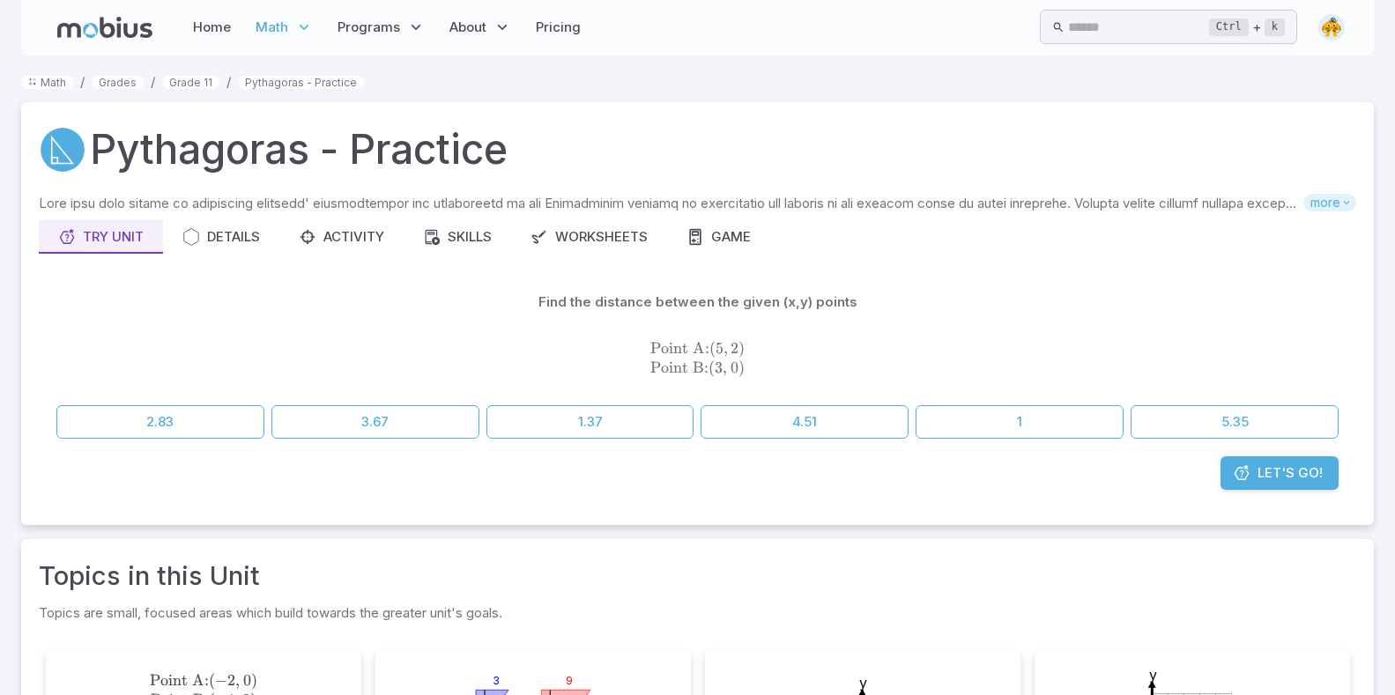
click at [1329, 211] on div "Skills you will learn include: Squares and square roots Pythagorean theorem Cal…" at bounding box center [697, 207] width 1317 height 26
click at [1330, 205] on span "more" at bounding box center [1329, 203] width 53 height 18
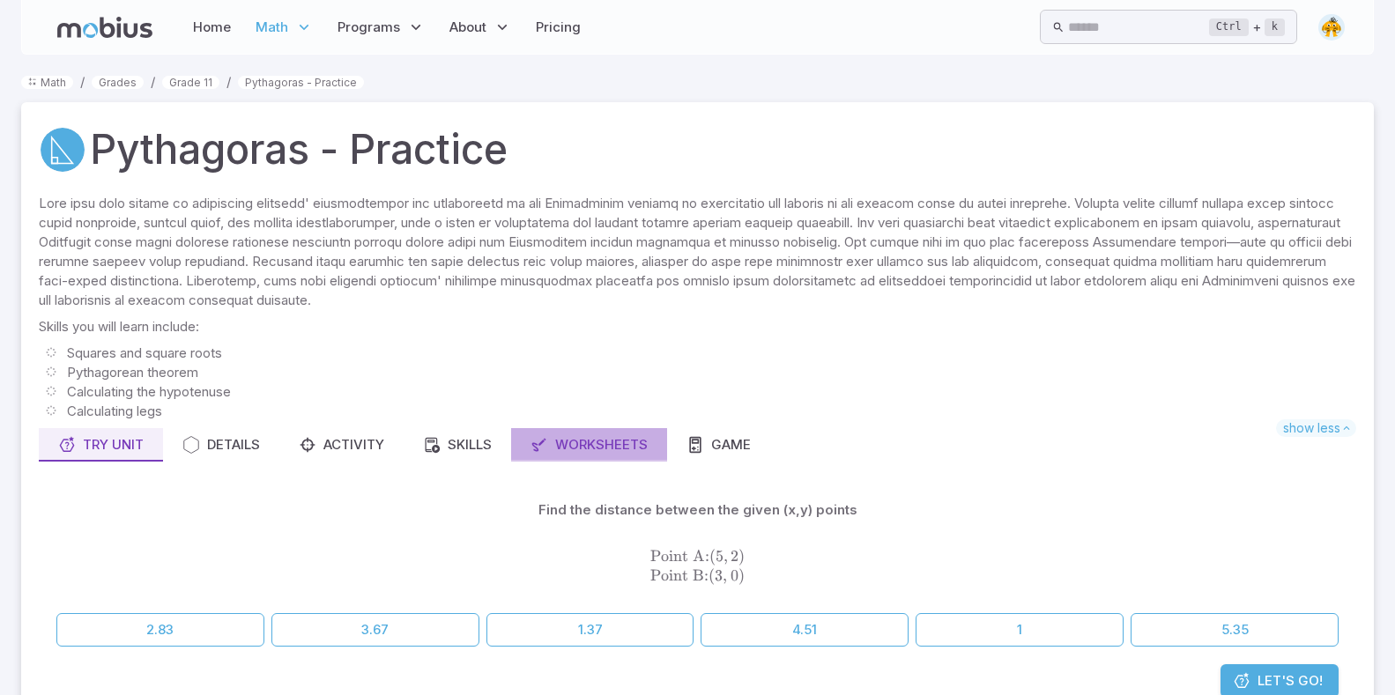
click at [575, 444] on div "Worksheets" at bounding box center [588, 444] width 117 height 19
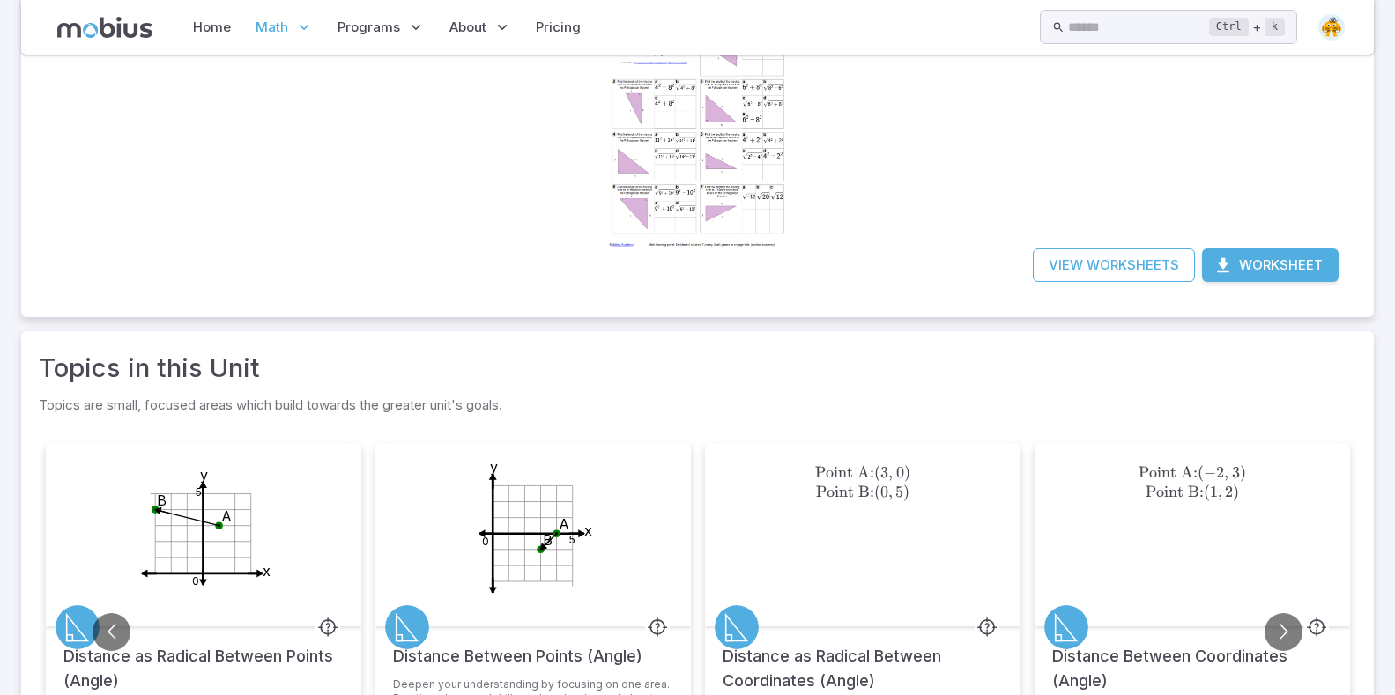
scroll to position [710, 0]
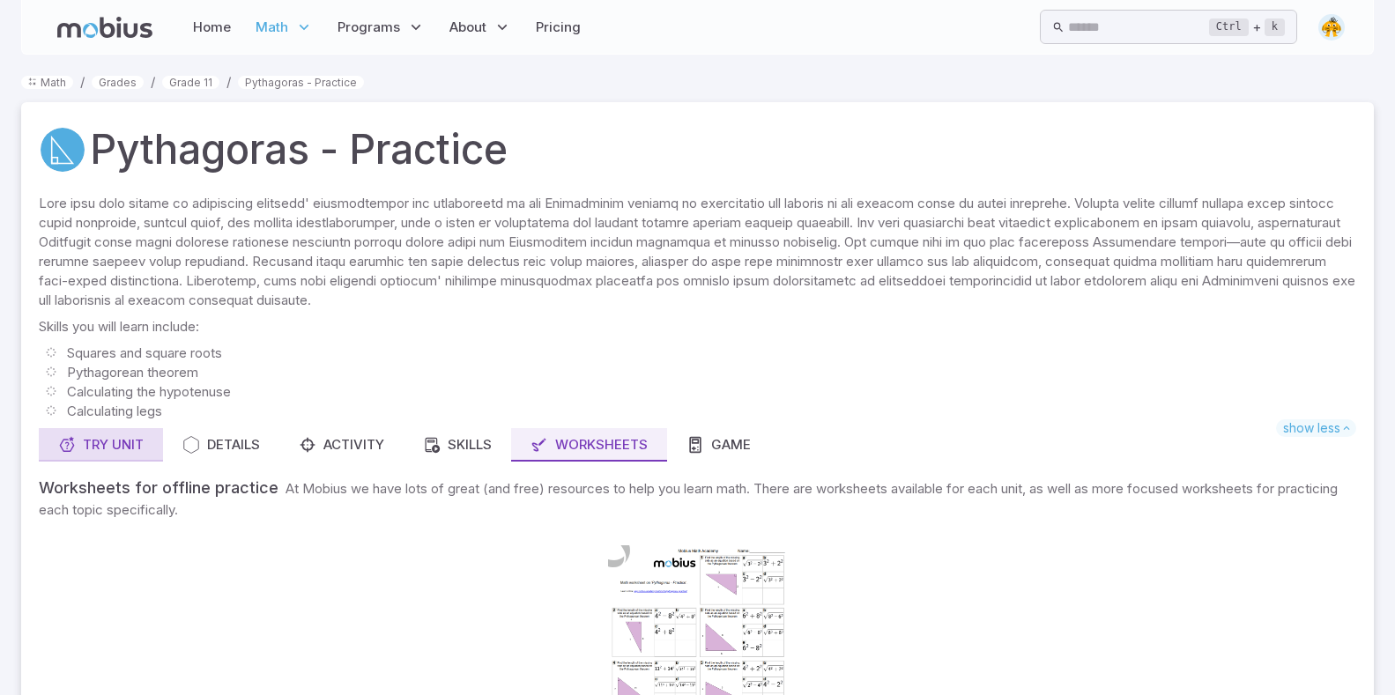
click at [128, 433] on link "Try Unit" at bounding box center [101, 444] width 124 height 33
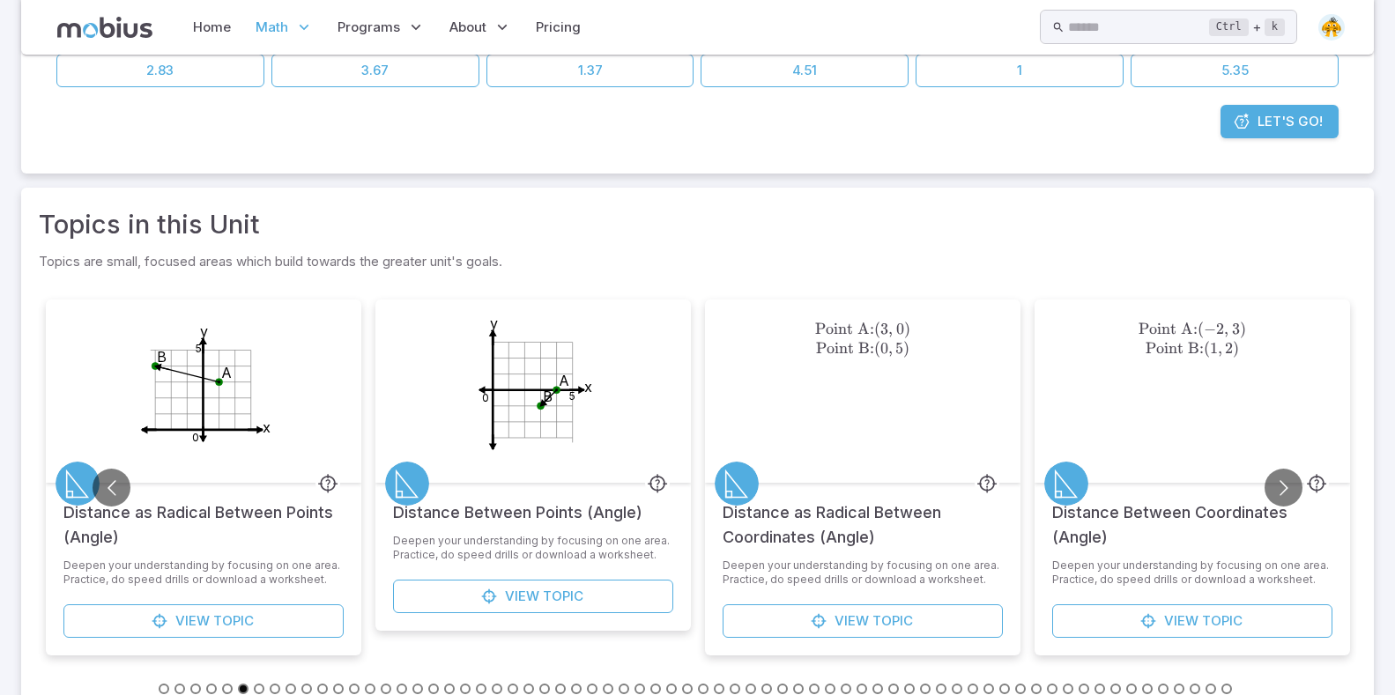
scroll to position [597, 0]
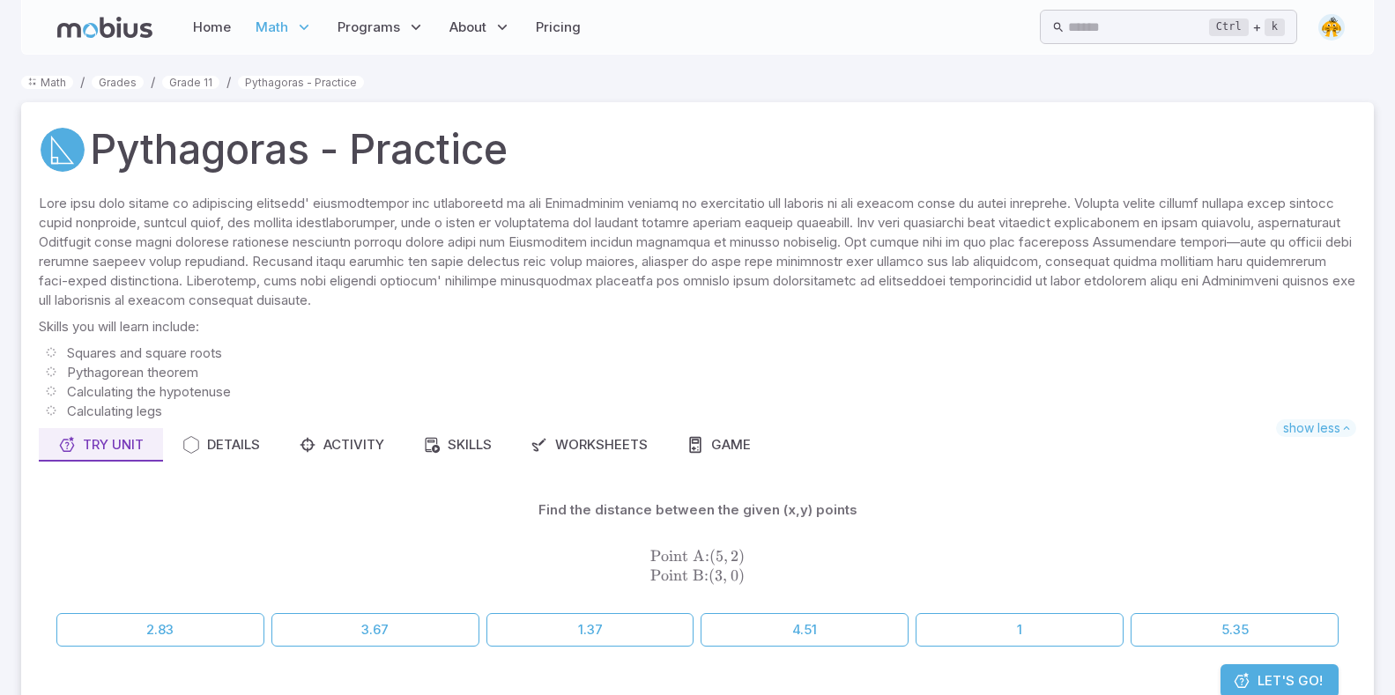
click at [1281, 448] on div "Try Unit Details Activity Skills Worksheets Game" at bounding box center [697, 444] width 1317 height 33
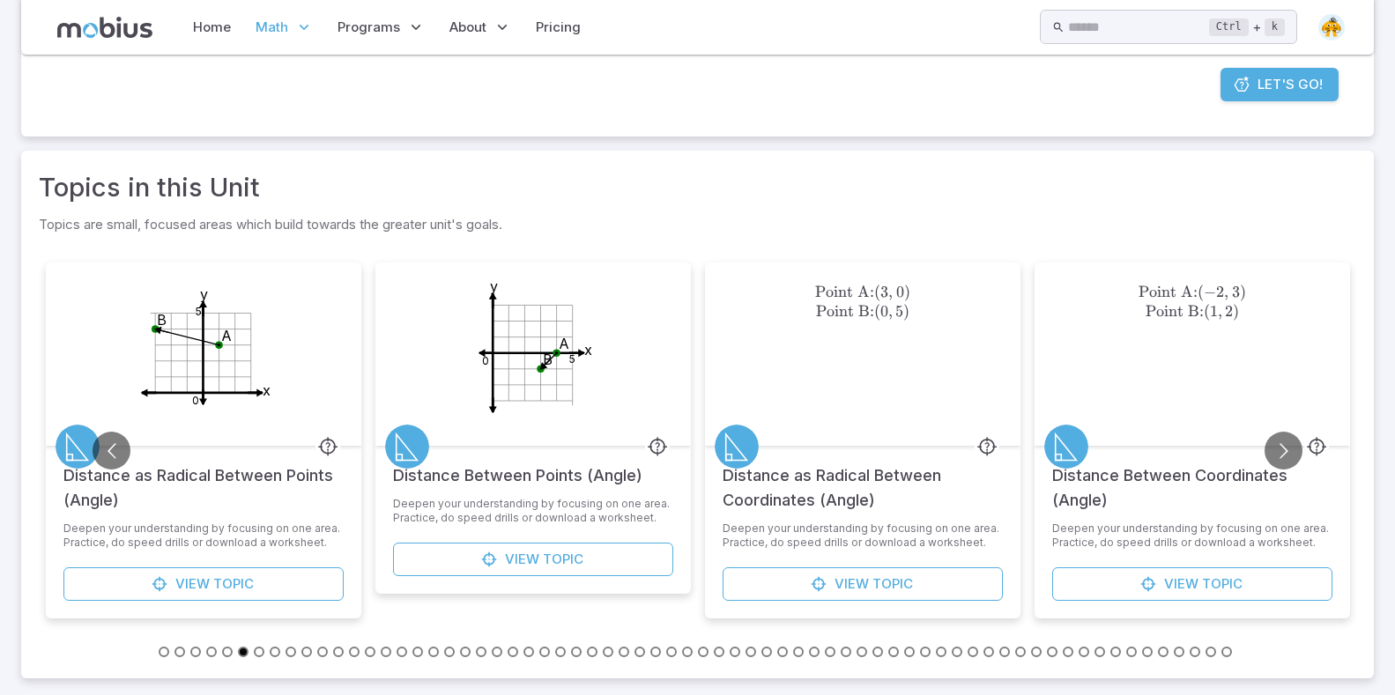
scroll to position [597, 0]
drag, startPoint x: 1266, startPoint y: 465, endPoint x: 1275, endPoint y: 458, distance: 11.3
click at [1269, 461] on div "7 y 3 Either Missing Length (Decimal) Deepen your understanding by focusing on …" at bounding box center [697, 457] width 1317 height 405
click at [1275, 458] on button "Go to next slide" at bounding box center [1283, 450] width 38 height 38
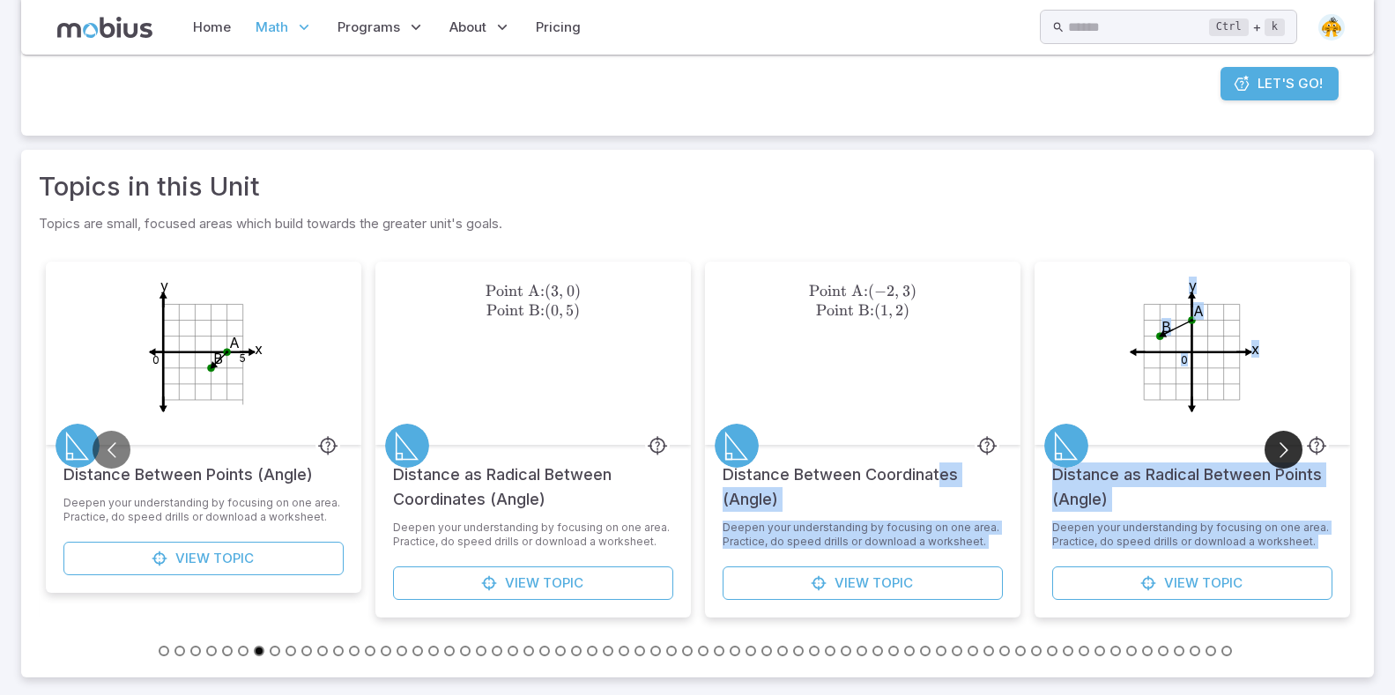
click at [1278, 446] on button "Go to next slide" at bounding box center [1283, 450] width 38 height 38
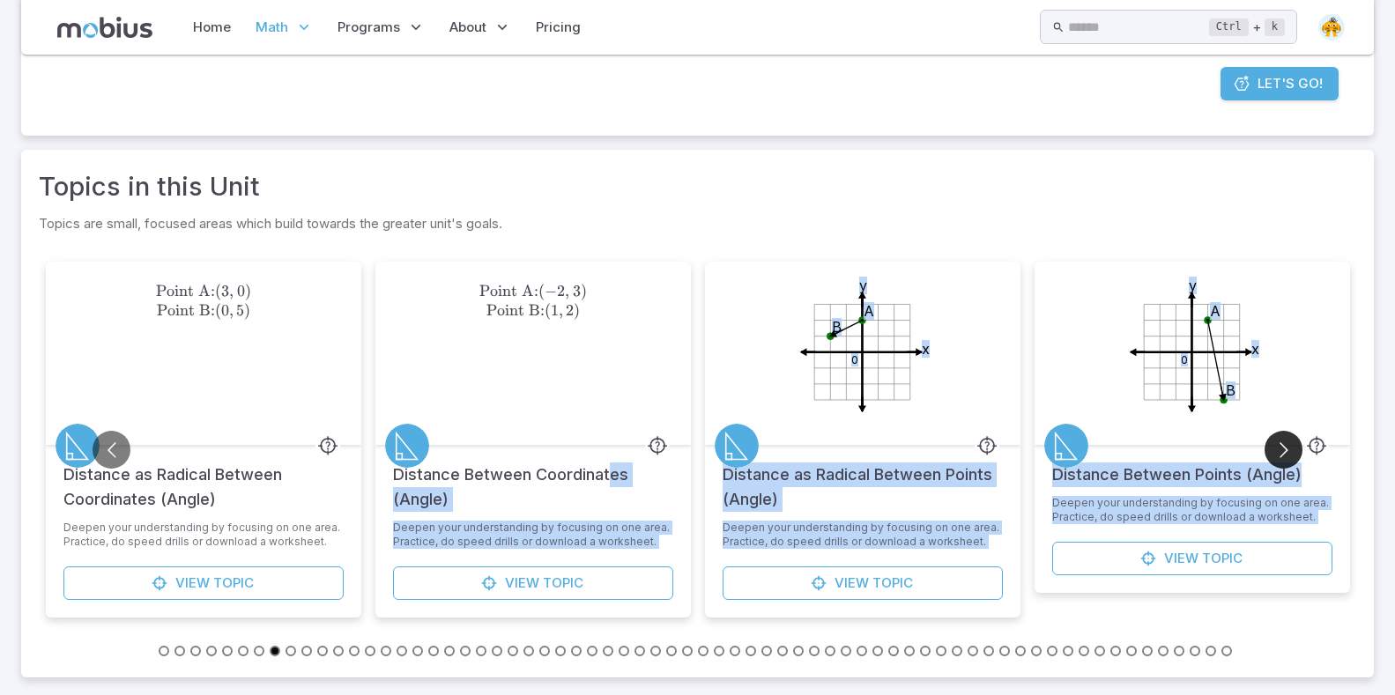
click at [1278, 446] on button "Go to next slide" at bounding box center [1283, 450] width 38 height 38
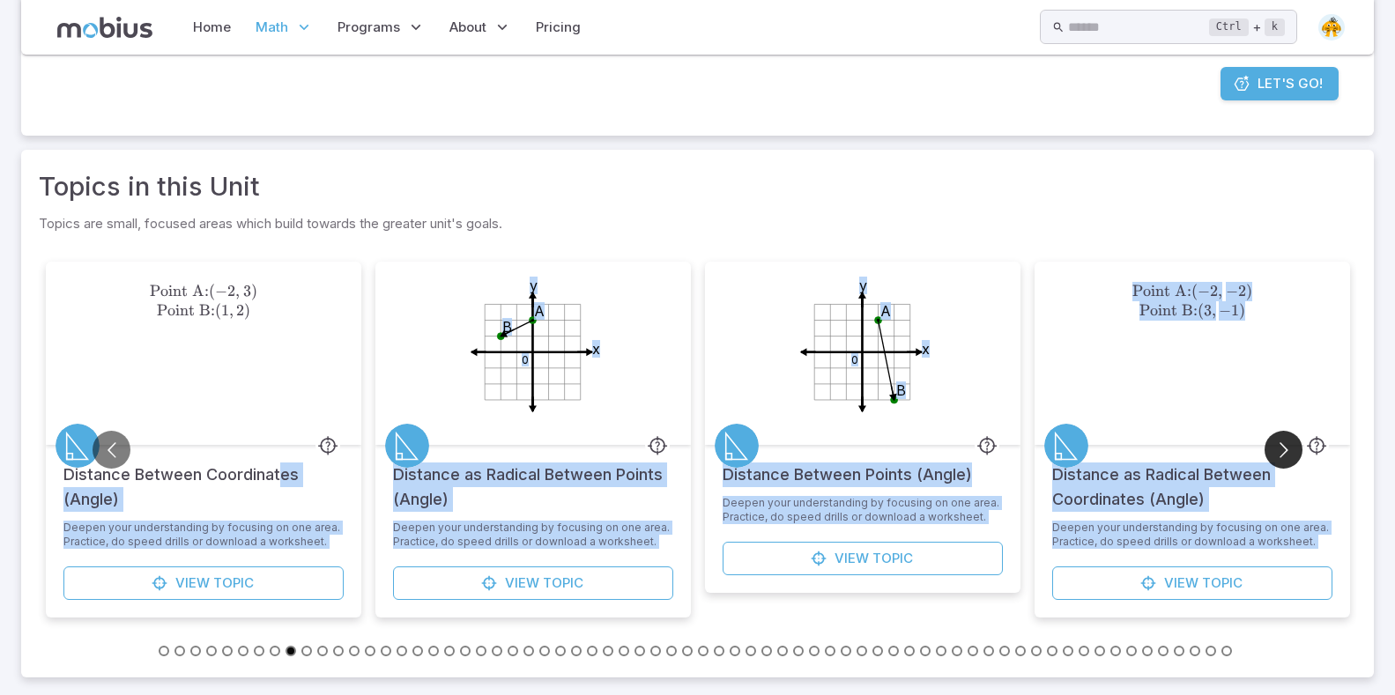
click at [1278, 446] on button "Go to next slide" at bounding box center [1283, 450] width 38 height 38
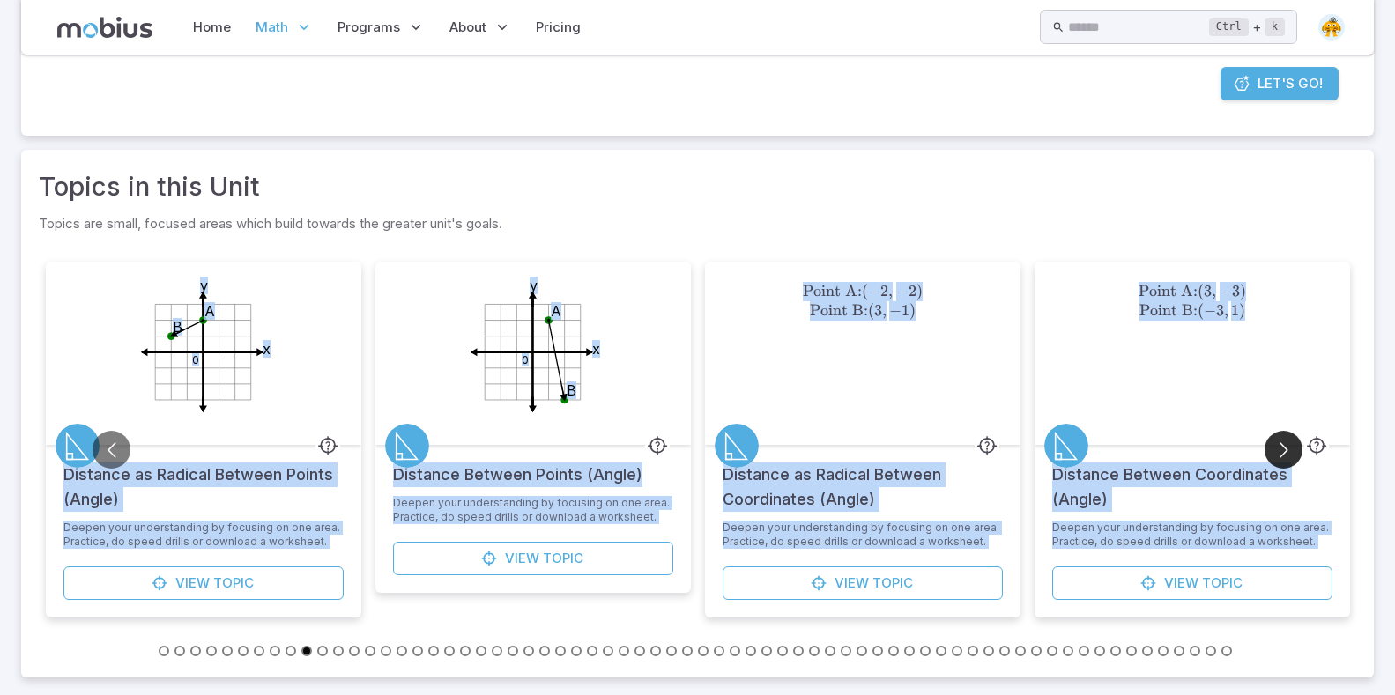
click at [1278, 446] on button "Go to next slide" at bounding box center [1283, 450] width 38 height 38
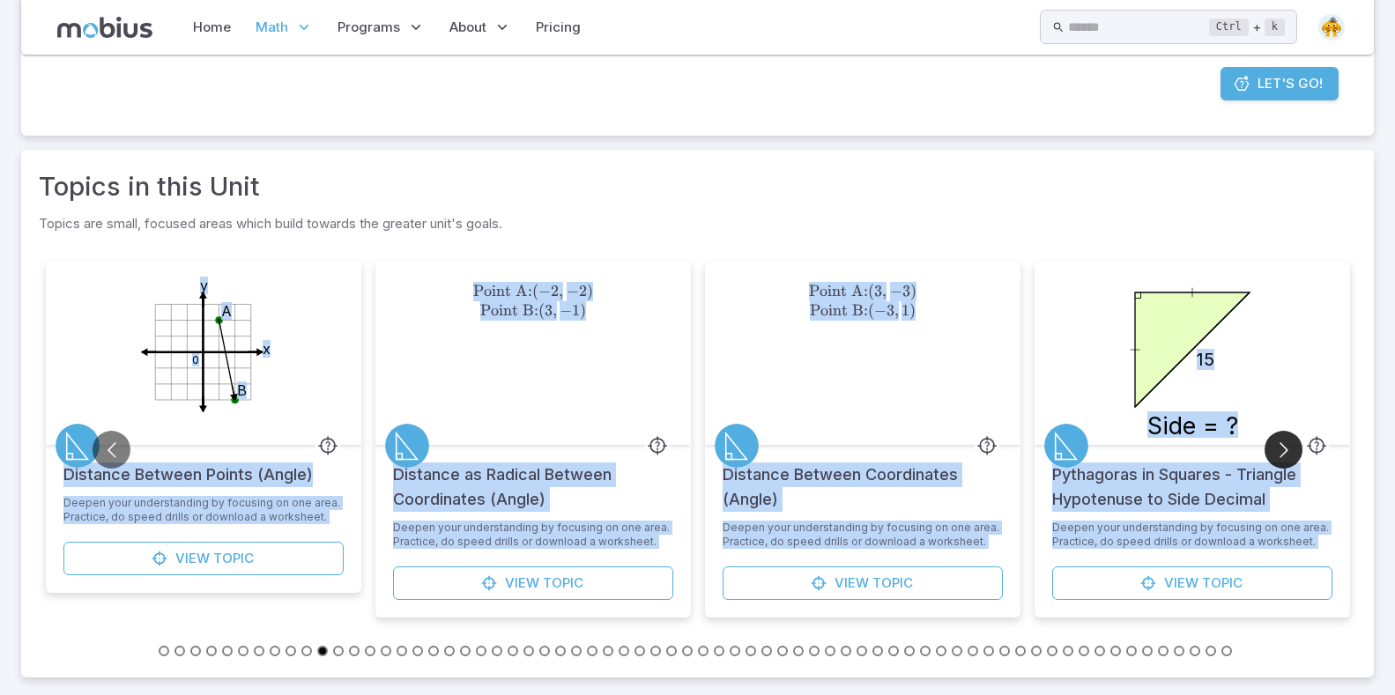
click at [1278, 446] on button "Go to next slide" at bounding box center [1283, 450] width 38 height 38
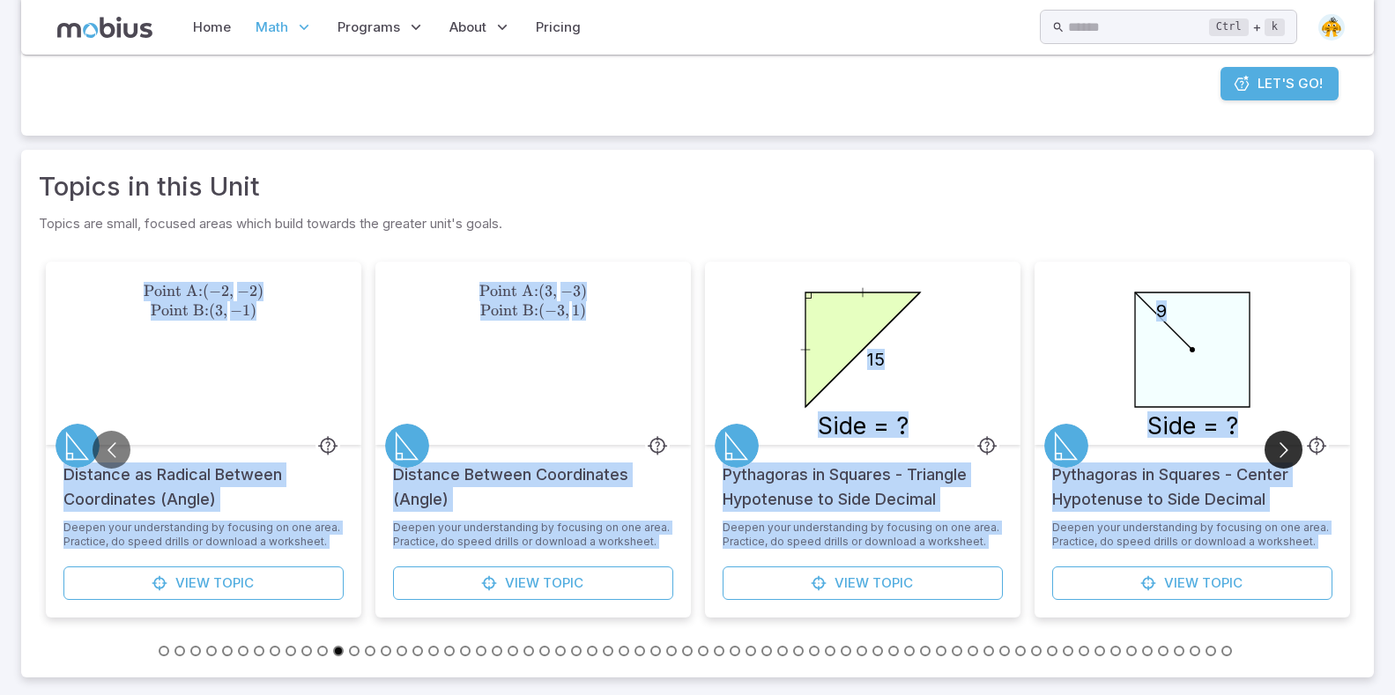
click at [1278, 446] on button "Go to next slide" at bounding box center [1283, 450] width 38 height 38
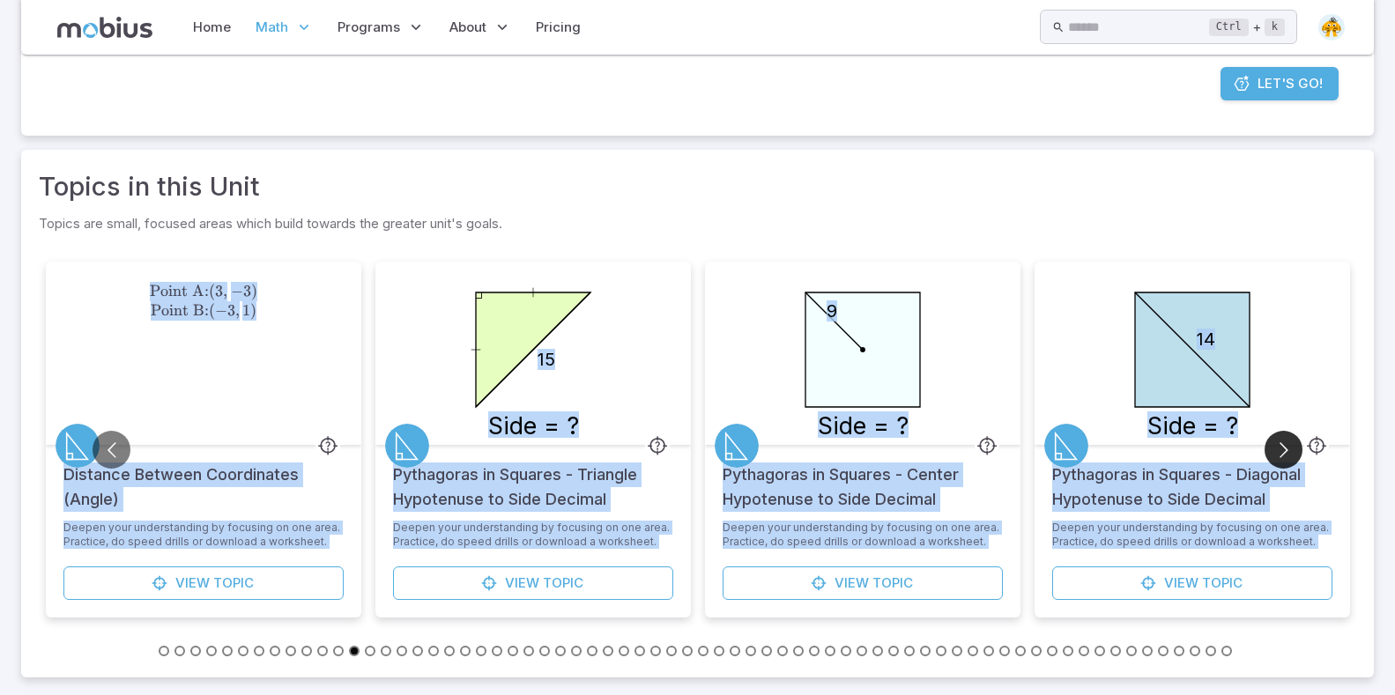
click at [1278, 446] on button "Go to next slide" at bounding box center [1283, 450] width 38 height 38
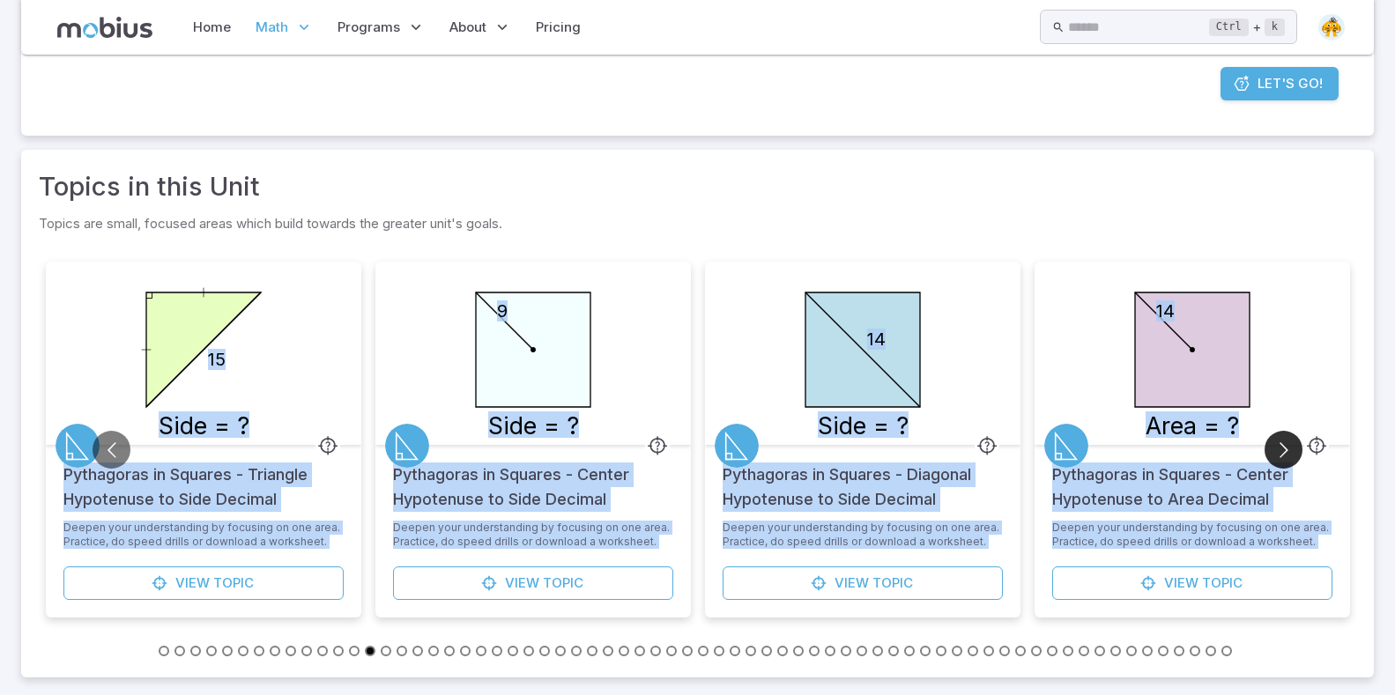
click at [1278, 446] on button "Go to next slide" at bounding box center [1283, 450] width 38 height 38
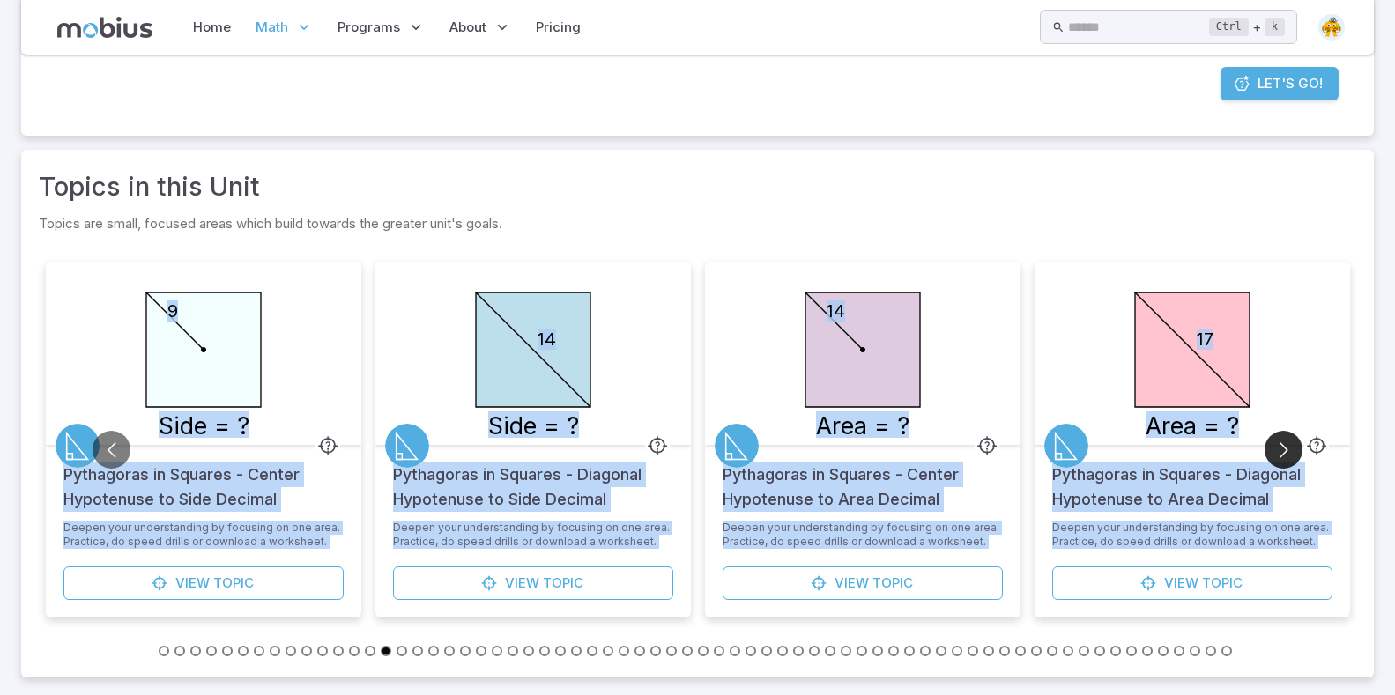
click at [1278, 446] on button "Go to next slide" at bounding box center [1283, 450] width 38 height 38
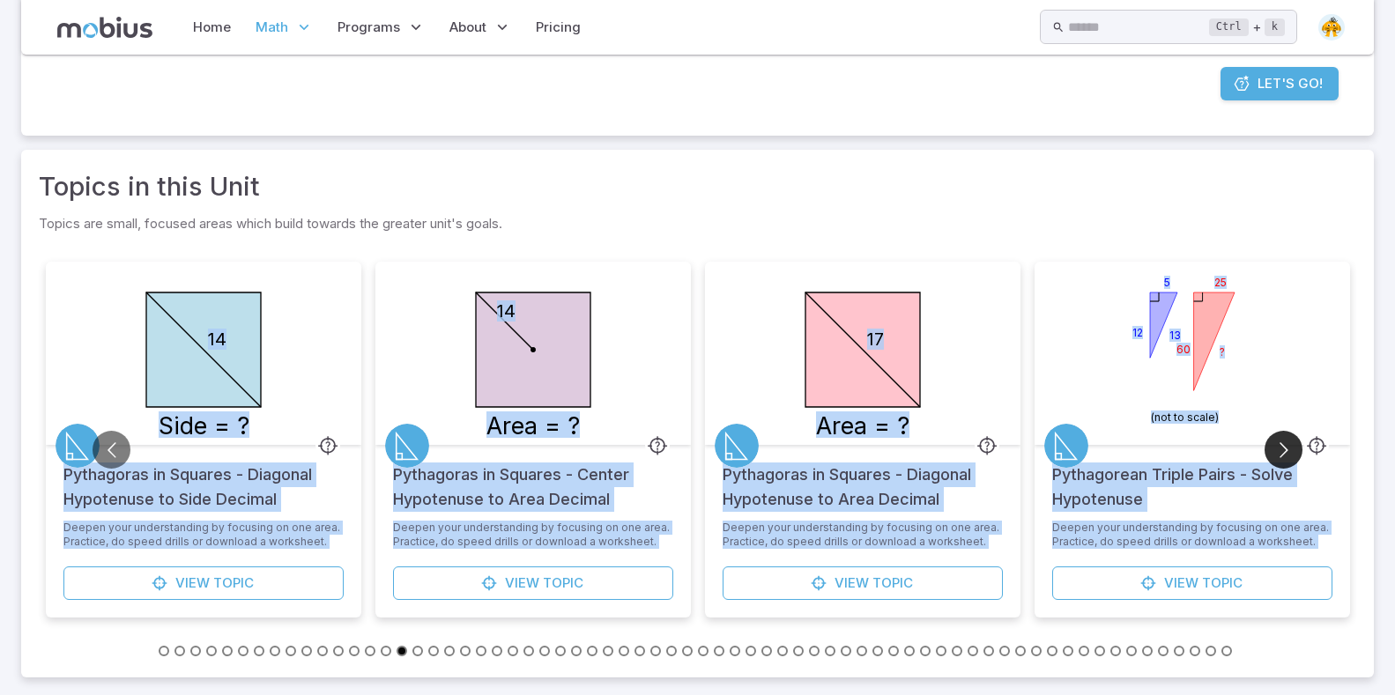
click at [1278, 446] on button "Go to next slide" at bounding box center [1283, 450] width 38 height 38
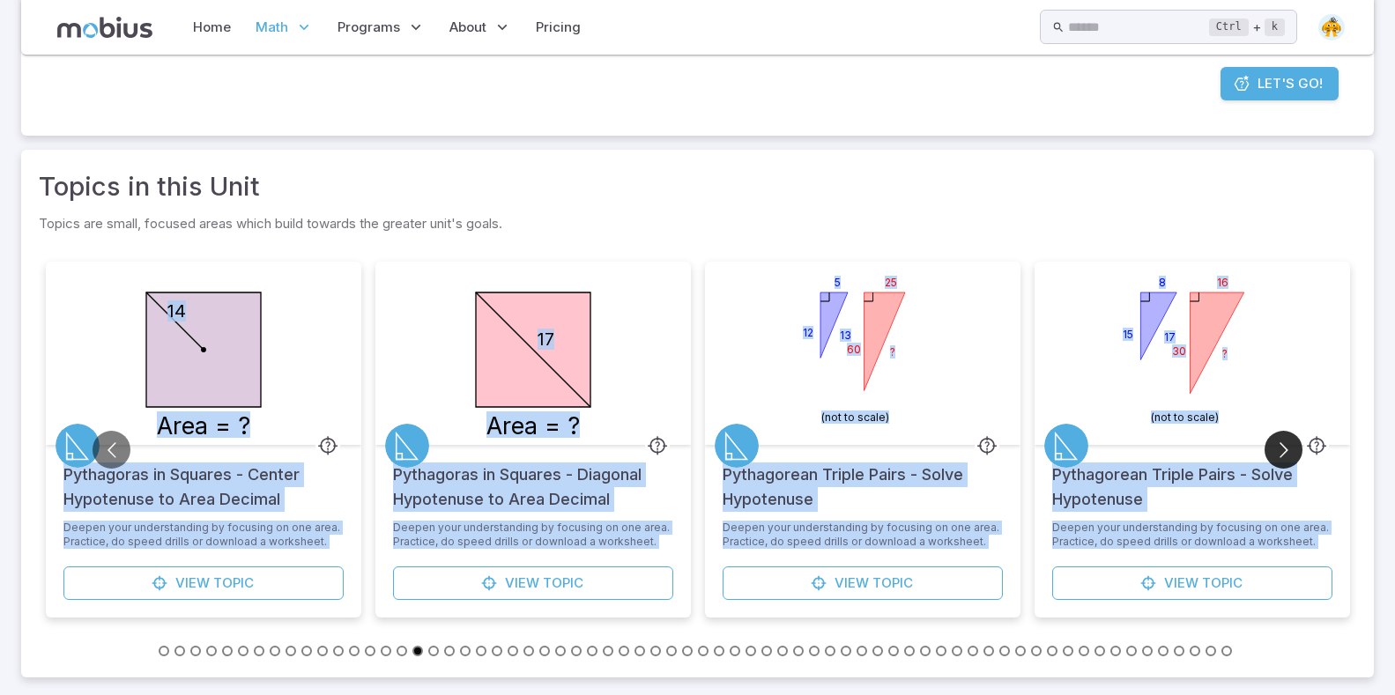
click at [1278, 446] on button "Go to next slide" at bounding box center [1283, 450] width 38 height 38
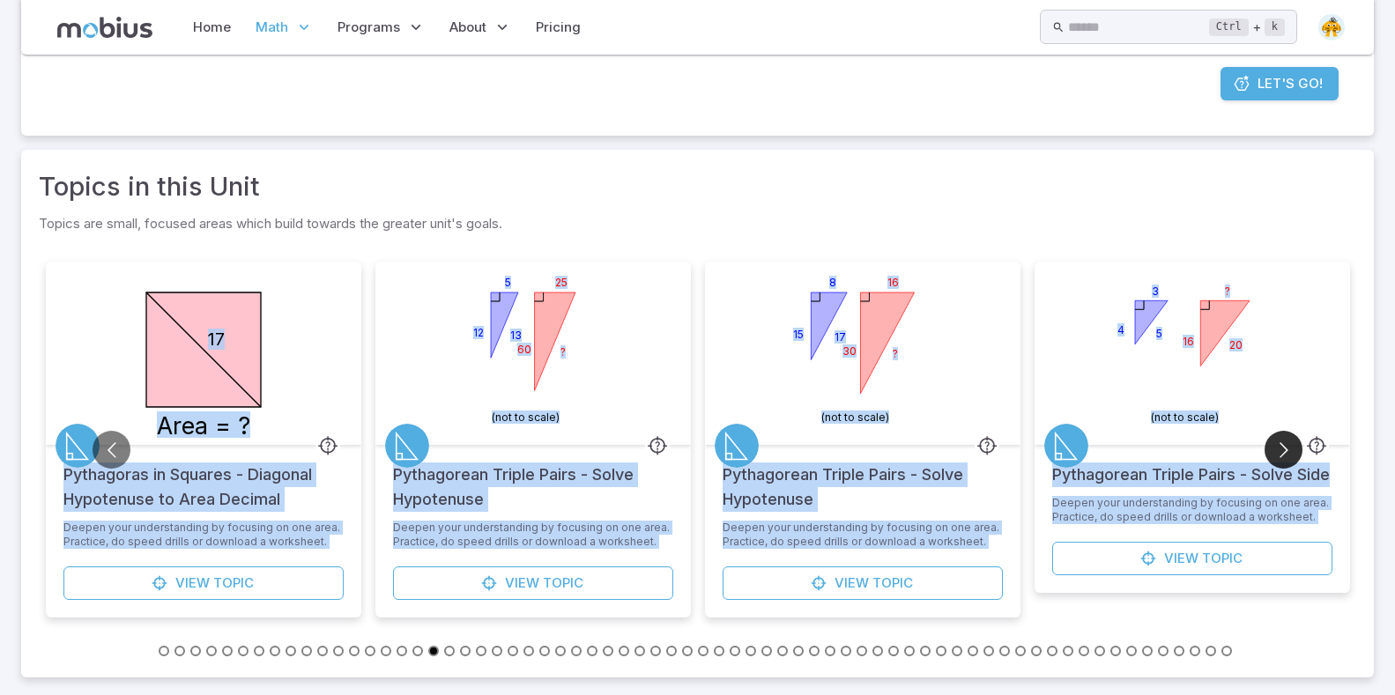
click at [1278, 446] on button "Go to next slide" at bounding box center [1283, 450] width 38 height 38
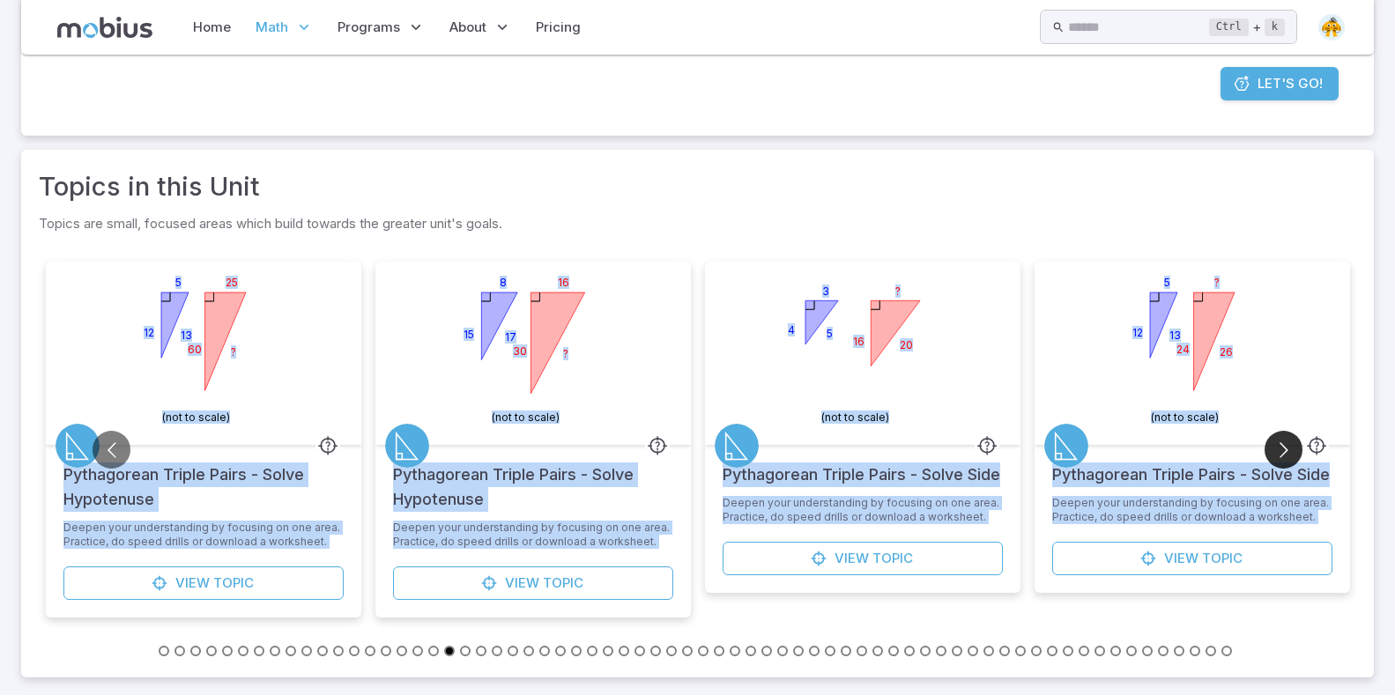
click at [1278, 446] on button "Go to next slide" at bounding box center [1283, 450] width 38 height 38
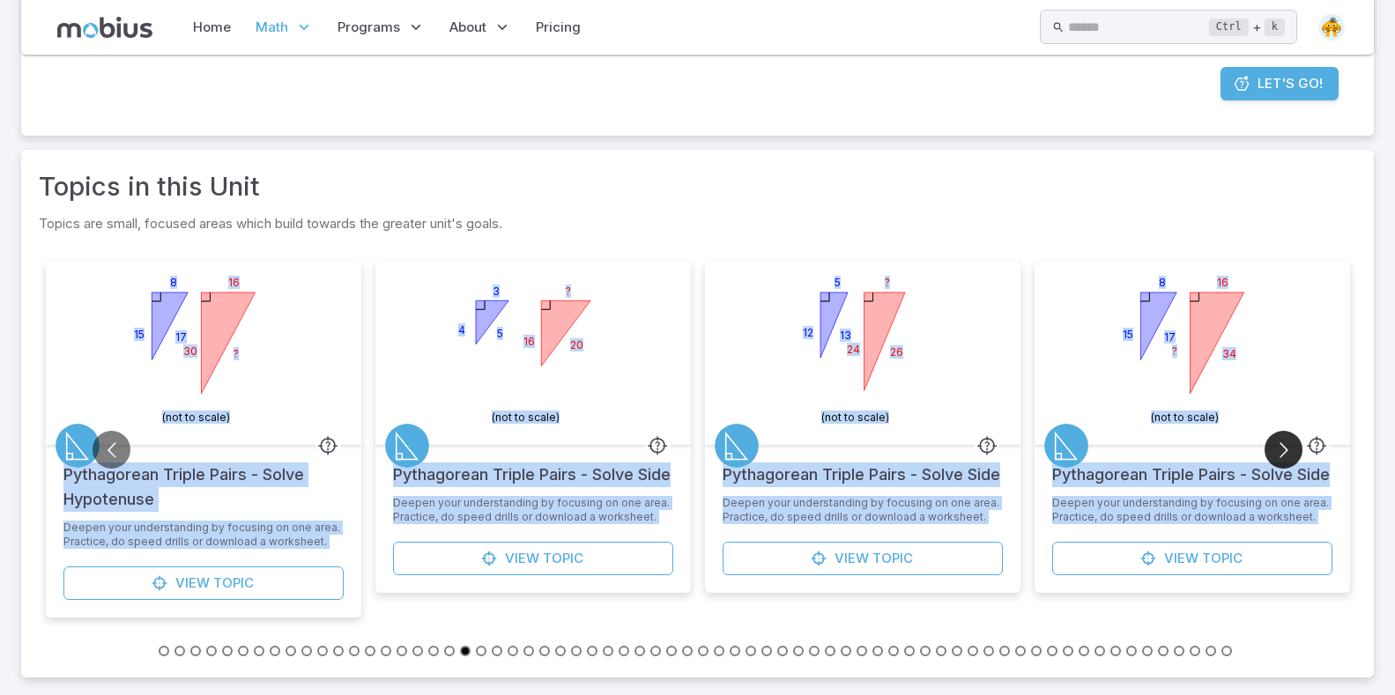
click at [1278, 446] on button "Go to next slide" at bounding box center [1283, 450] width 38 height 38
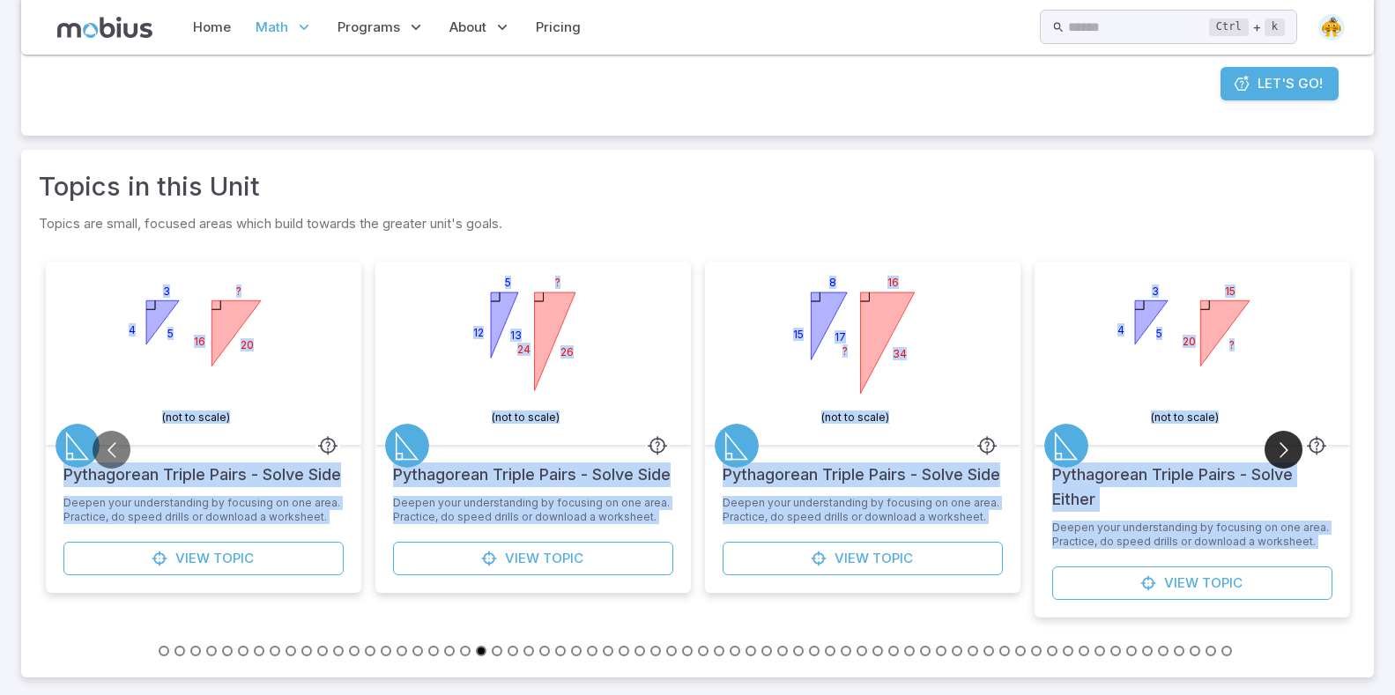
click at [1278, 446] on button "Go to next slide" at bounding box center [1283, 450] width 38 height 38
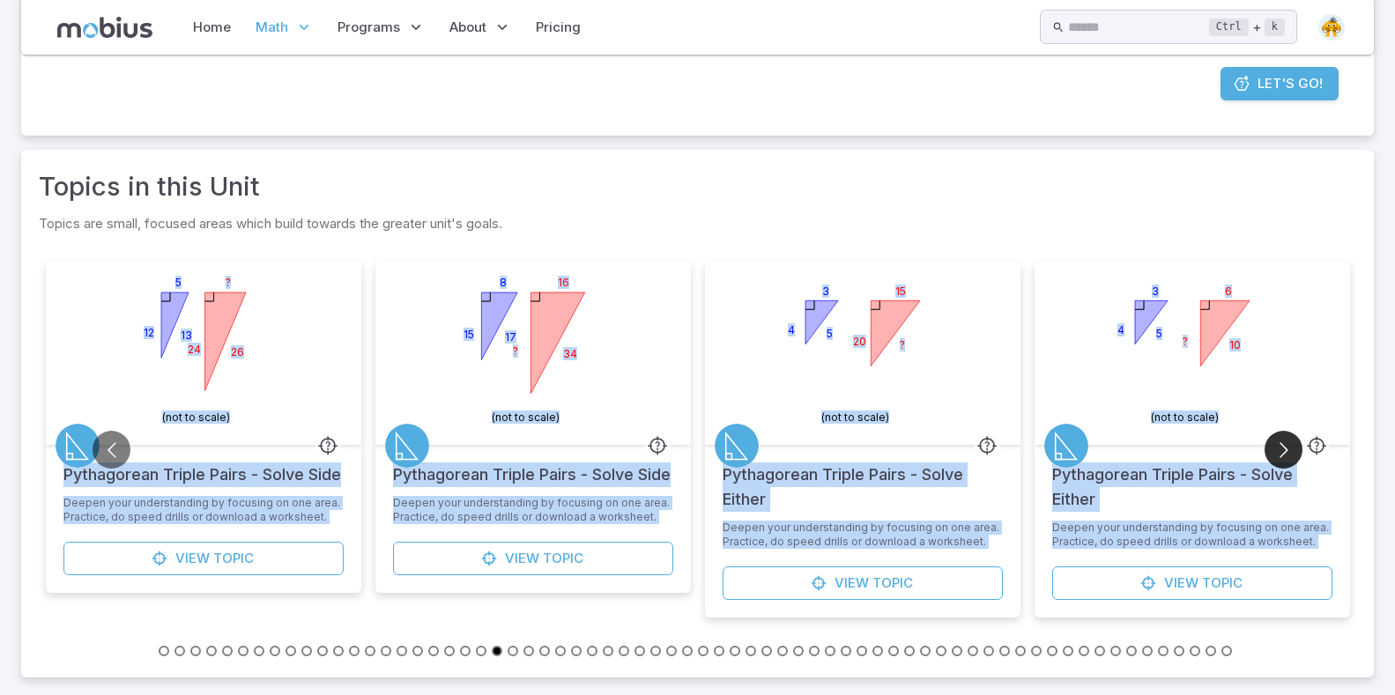
click at [1278, 446] on button "Go to next slide" at bounding box center [1283, 450] width 38 height 38
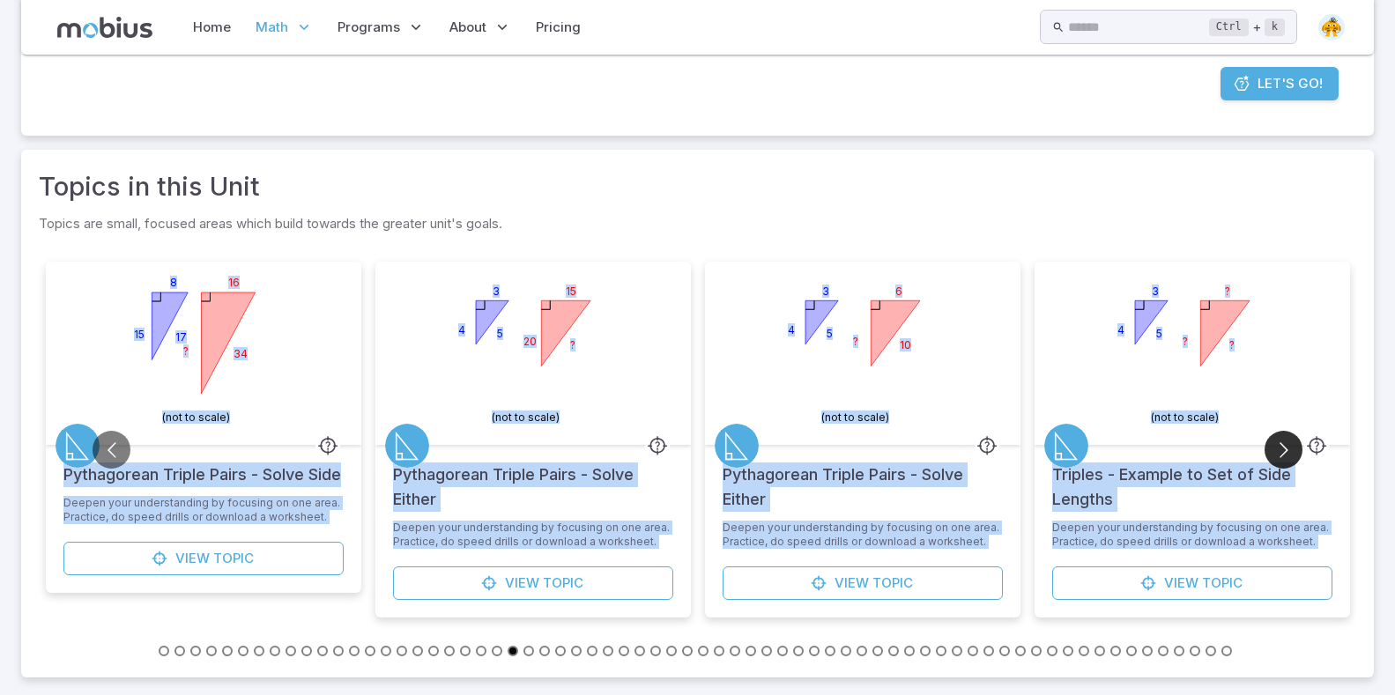
click at [1273, 450] on button "Go to next slide" at bounding box center [1283, 450] width 38 height 38
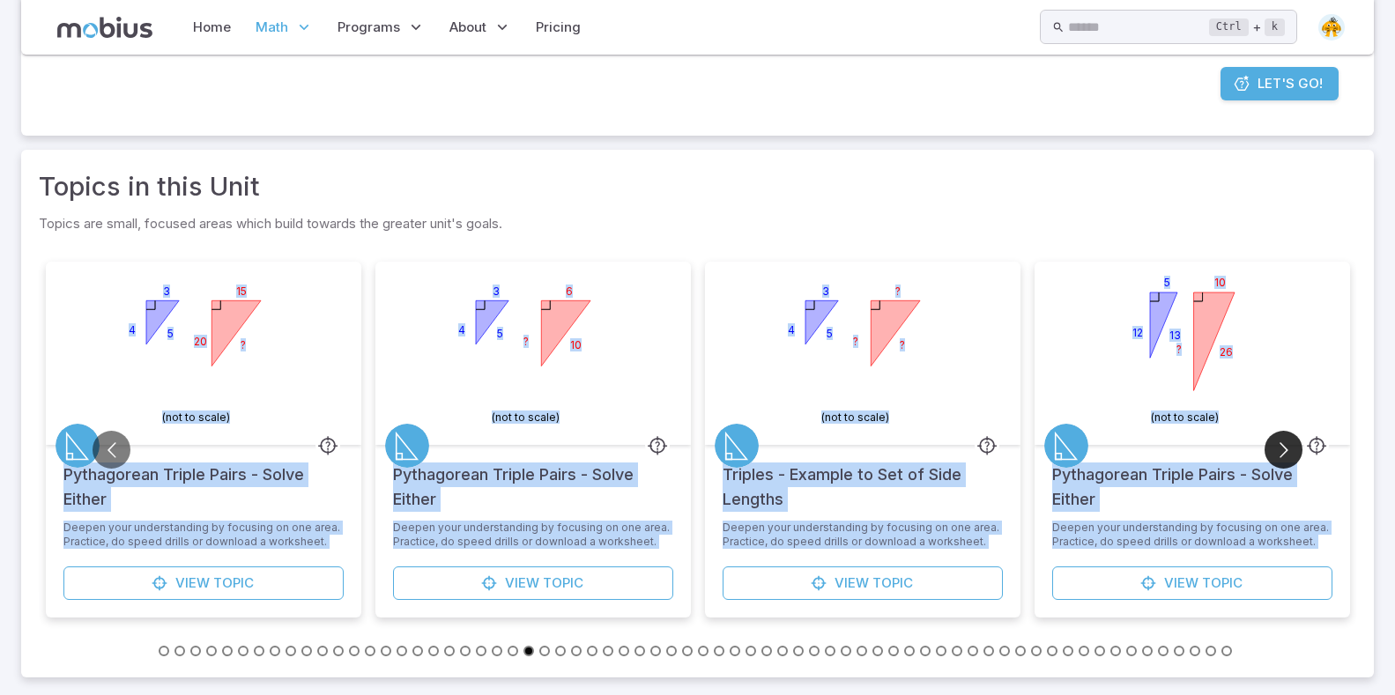
click at [1273, 450] on button "Go to next slide" at bounding box center [1283, 450] width 38 height 38
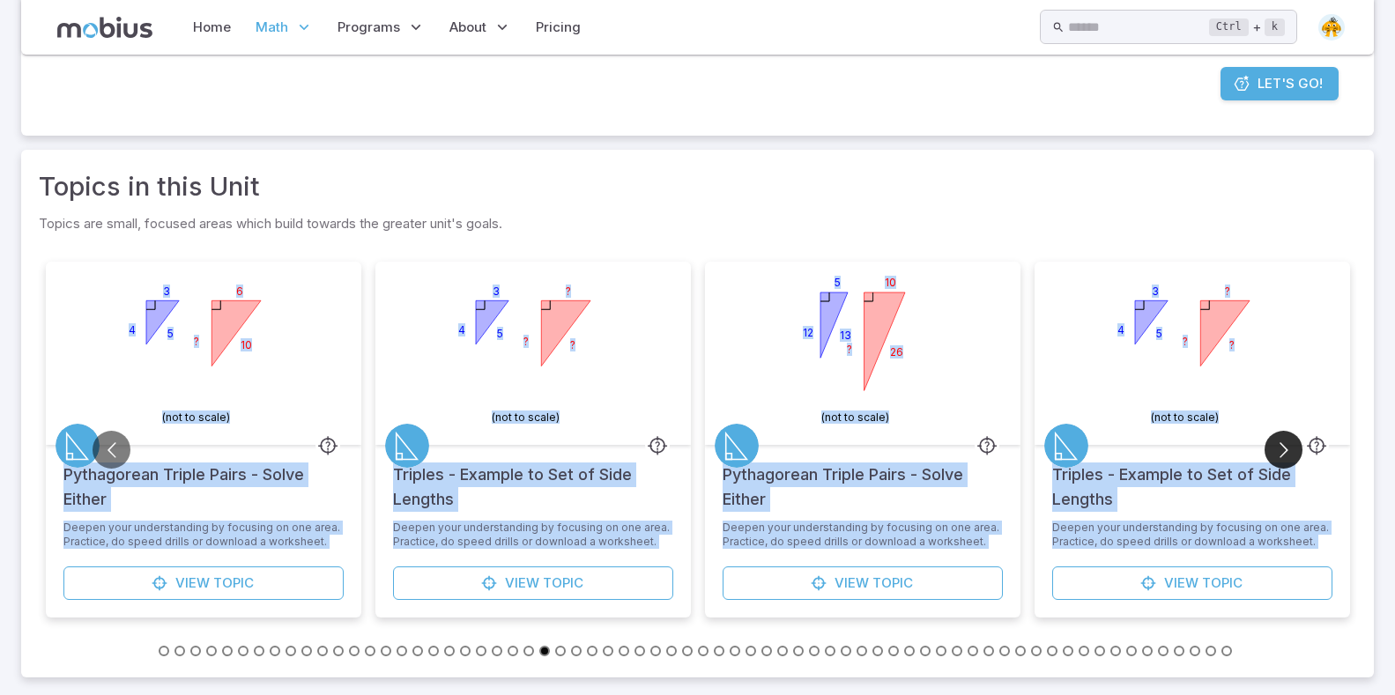
click at [1273, 450] on button "Go to next slide" at bounding box center [1283, 450] width 38 height 38
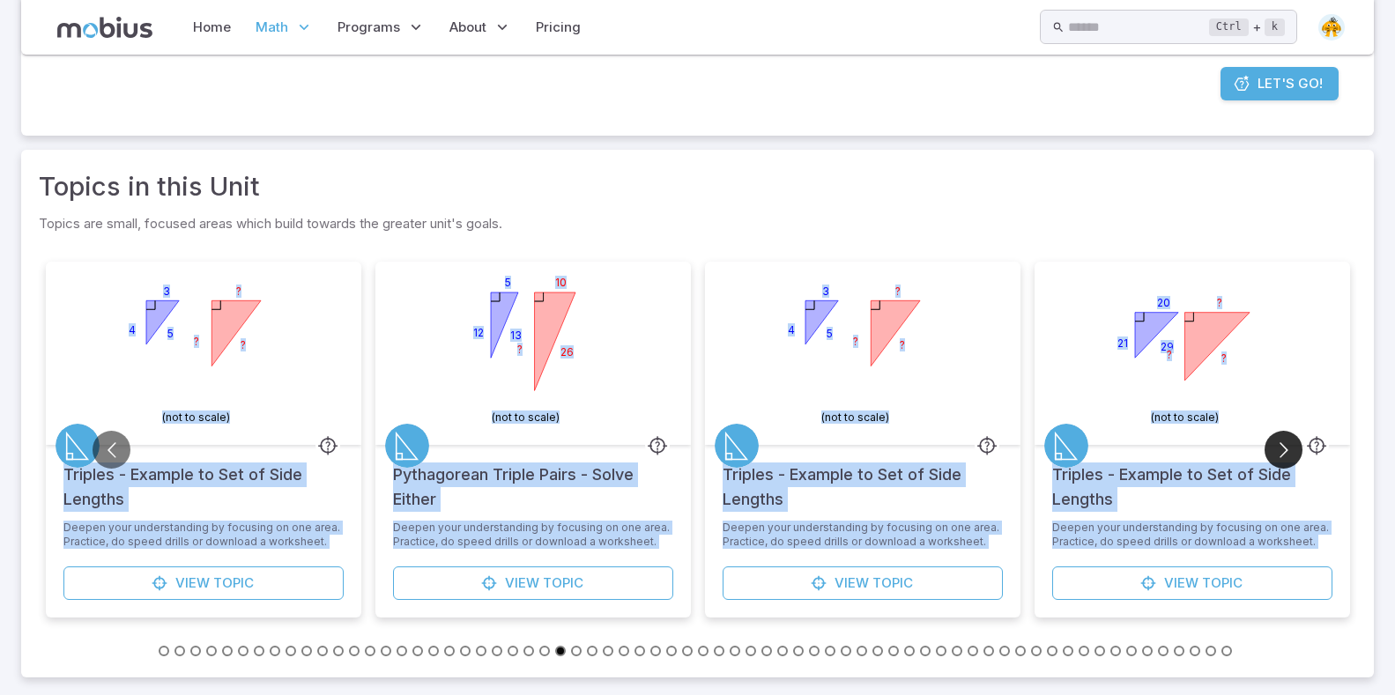
click at [1273, 450] on button "Go to next slide" at bounding box center [1283, 450] width 38 height 38
click at [115, 448] on button "Go to previous slide" at bounding box center [112, 450] width 38 height 38
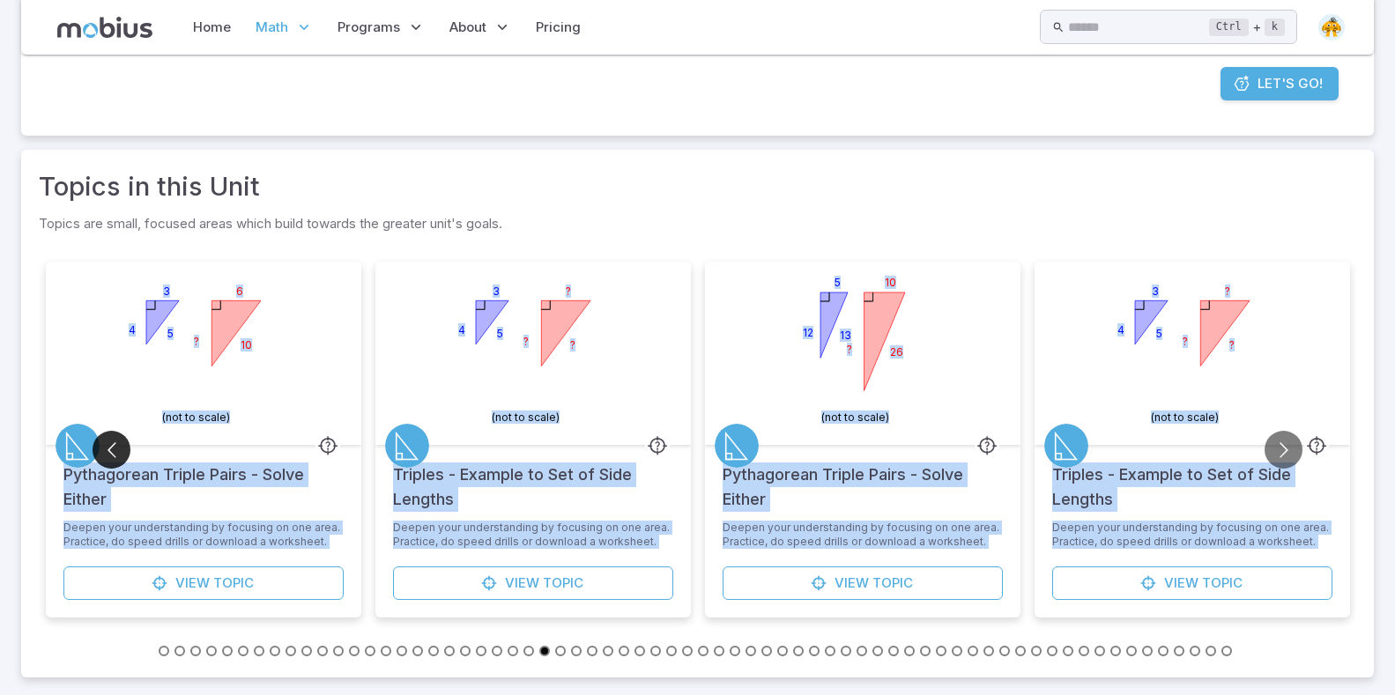
click at [115, 448] on button "Go to previous slide" at bounding box center [112, 450] width 38 height 38
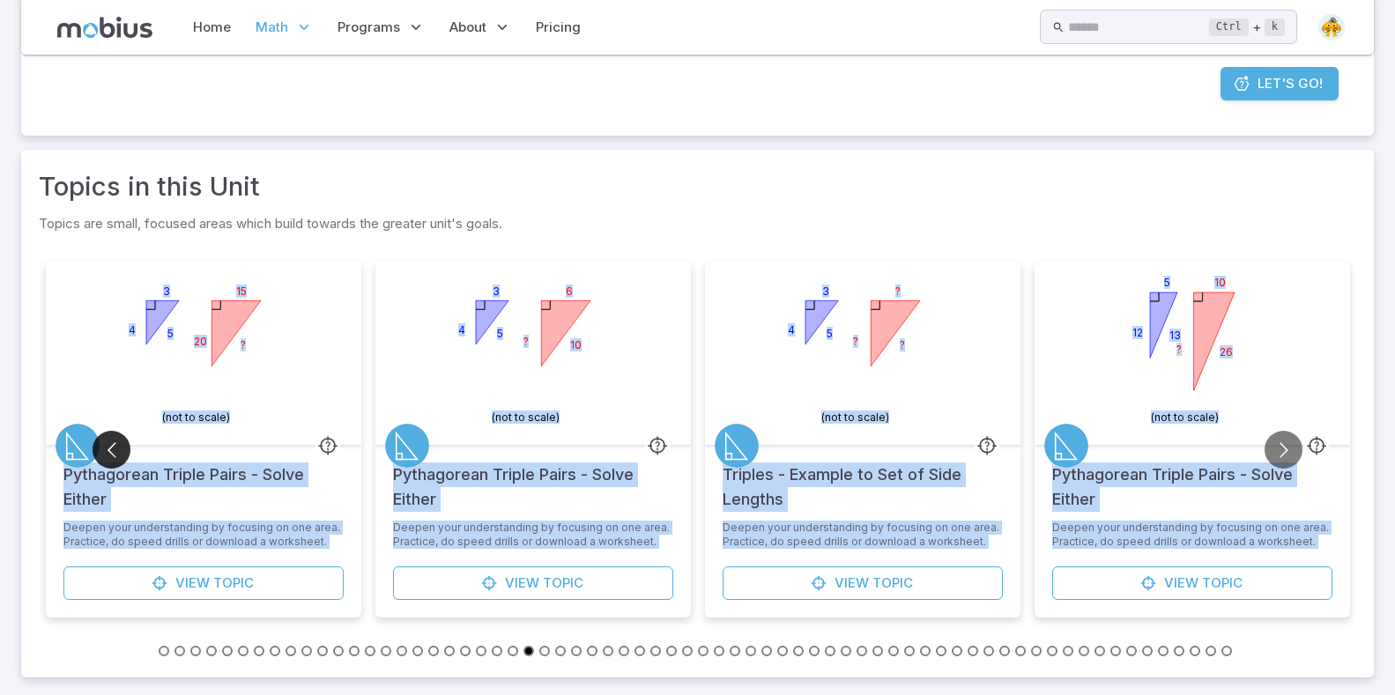
click at [113, 447] on button "Go to previous slide" at bounding box center [112, 450] width 38 height 38
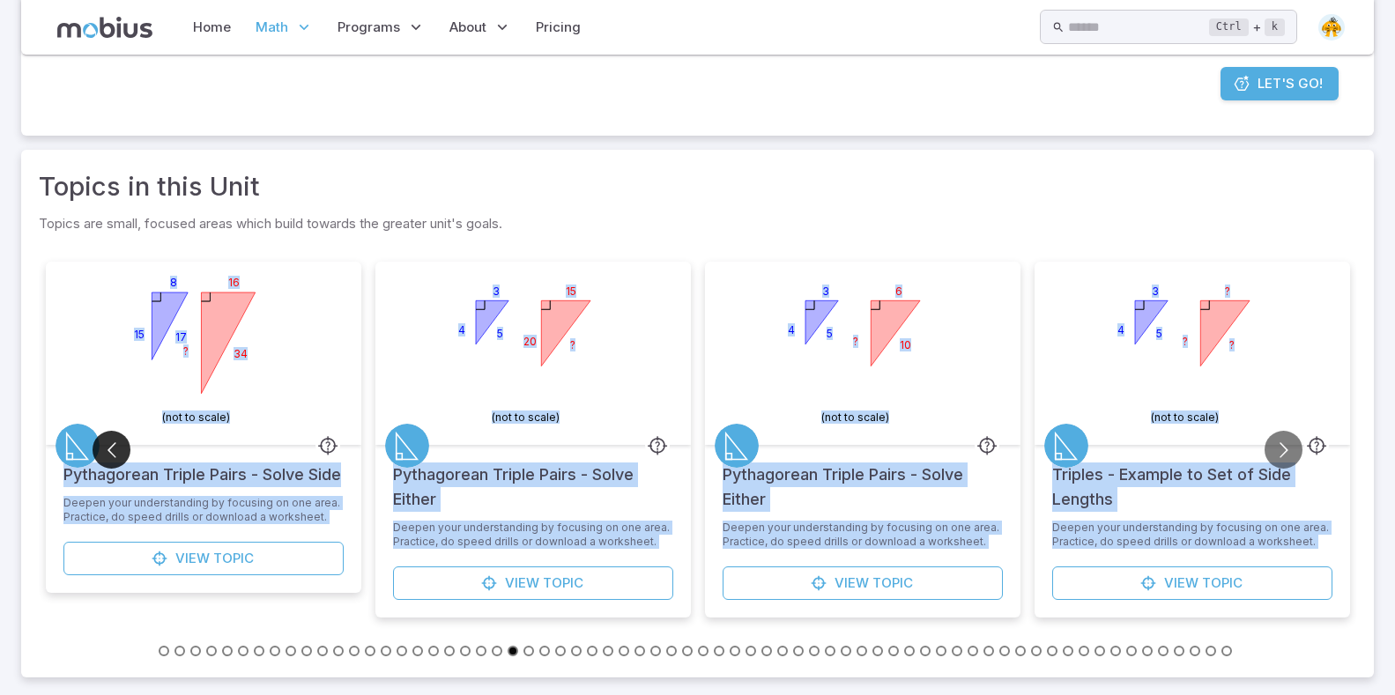
click at [113, 447] on button "Go to previous slide" at bounding box center [112, 450] width 38 height 38
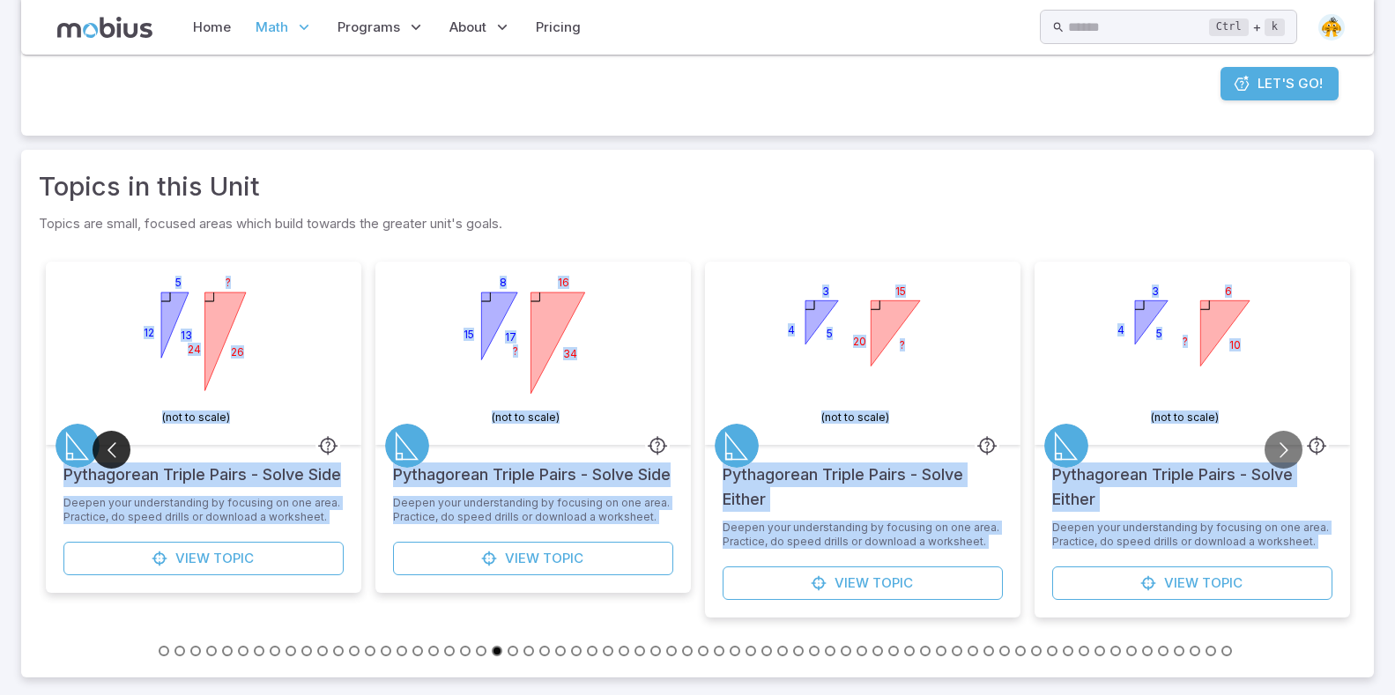
click at [113, 447] on button "Go to previous slide" at bounding box center [112, 450] width 38 height 38
click at [112, 447] on button "Go to previous slide" at bounding box center [112, 450] width 38 height 38
click at [111, 446] on button "Go to previous slide" at bounding box center [112, 450] width 38 height 38
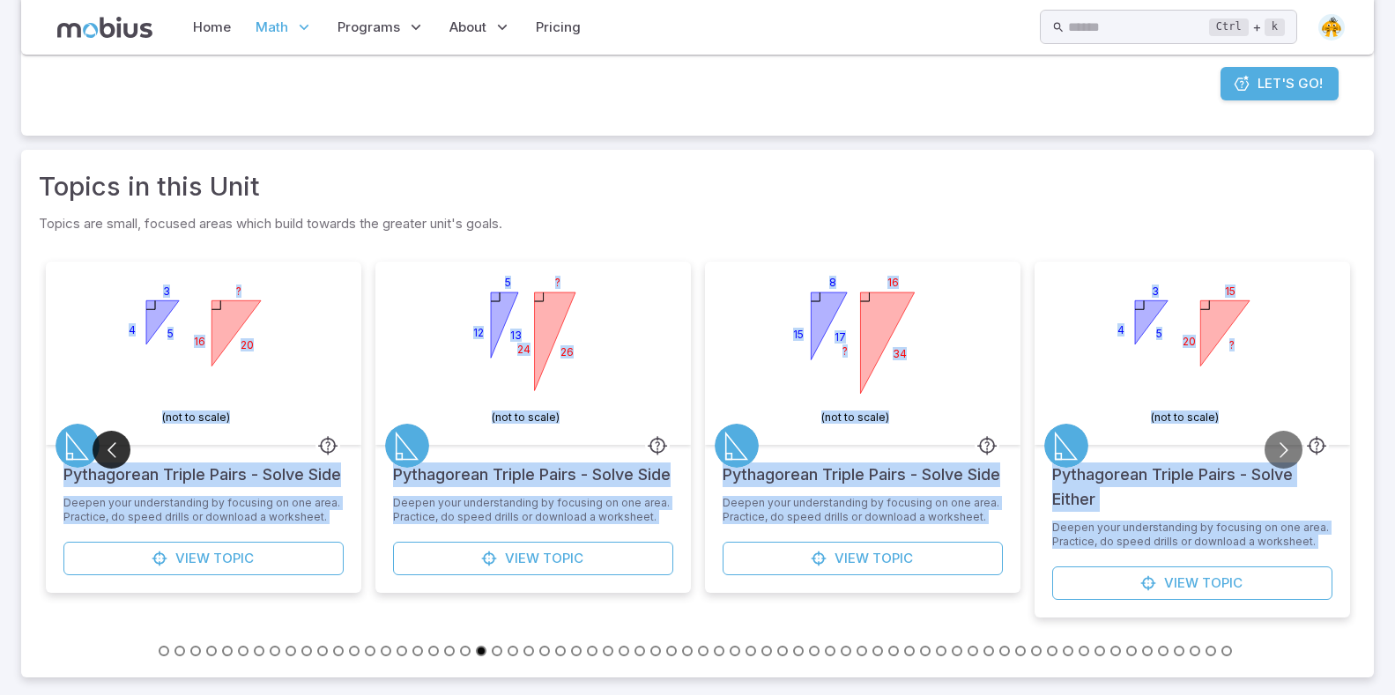
click at [107, 446] on button "Go to previous slide" at bounding box center [112, 450] width 38 height 38
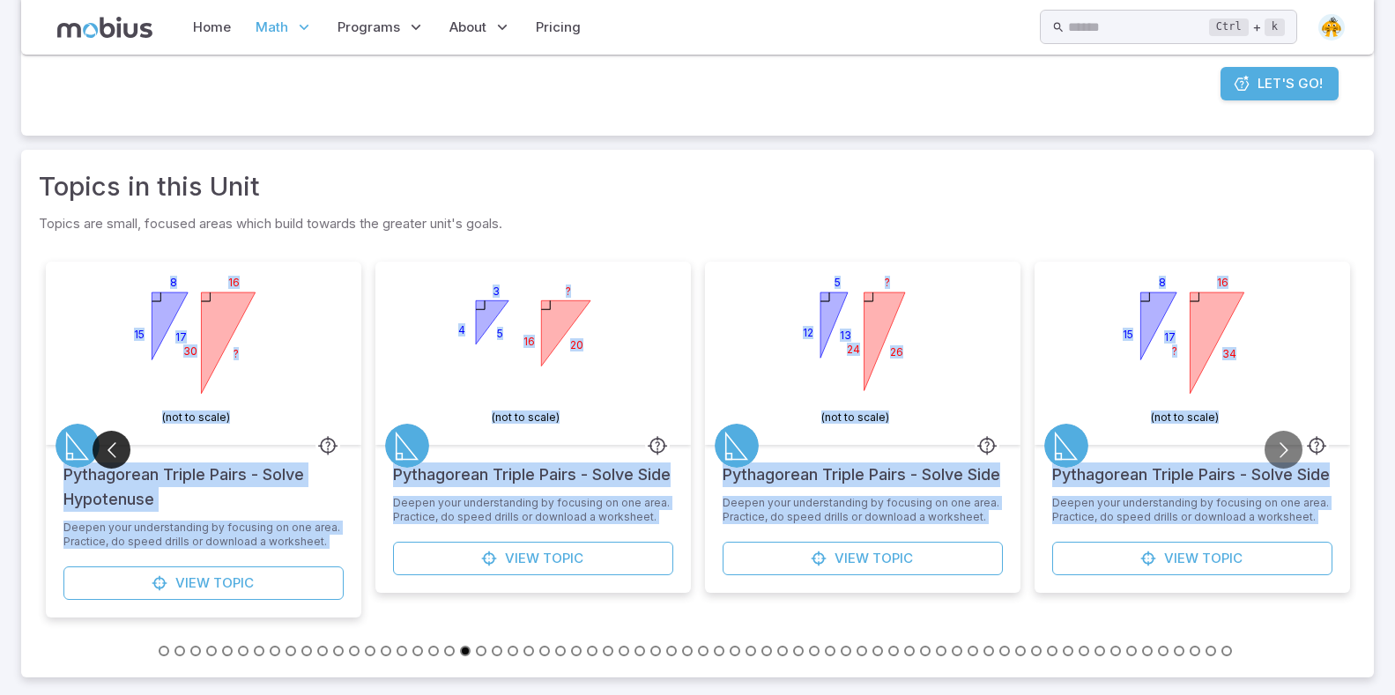
click at [107, 446] on button "Go to previous slide" at bounding box center [112, 450] width 38 height 38
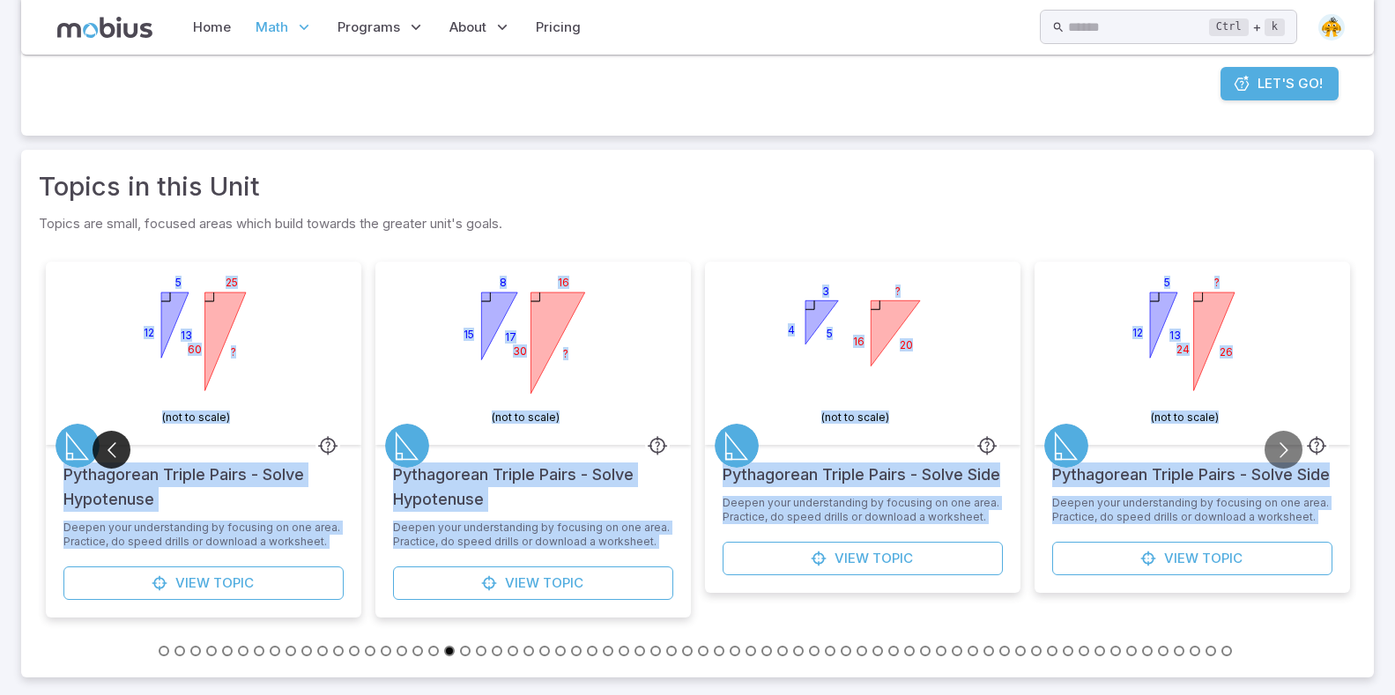
click at [107, 446] on button "Go to previous slide" at bounding box center [112, 450] width 38 height 38
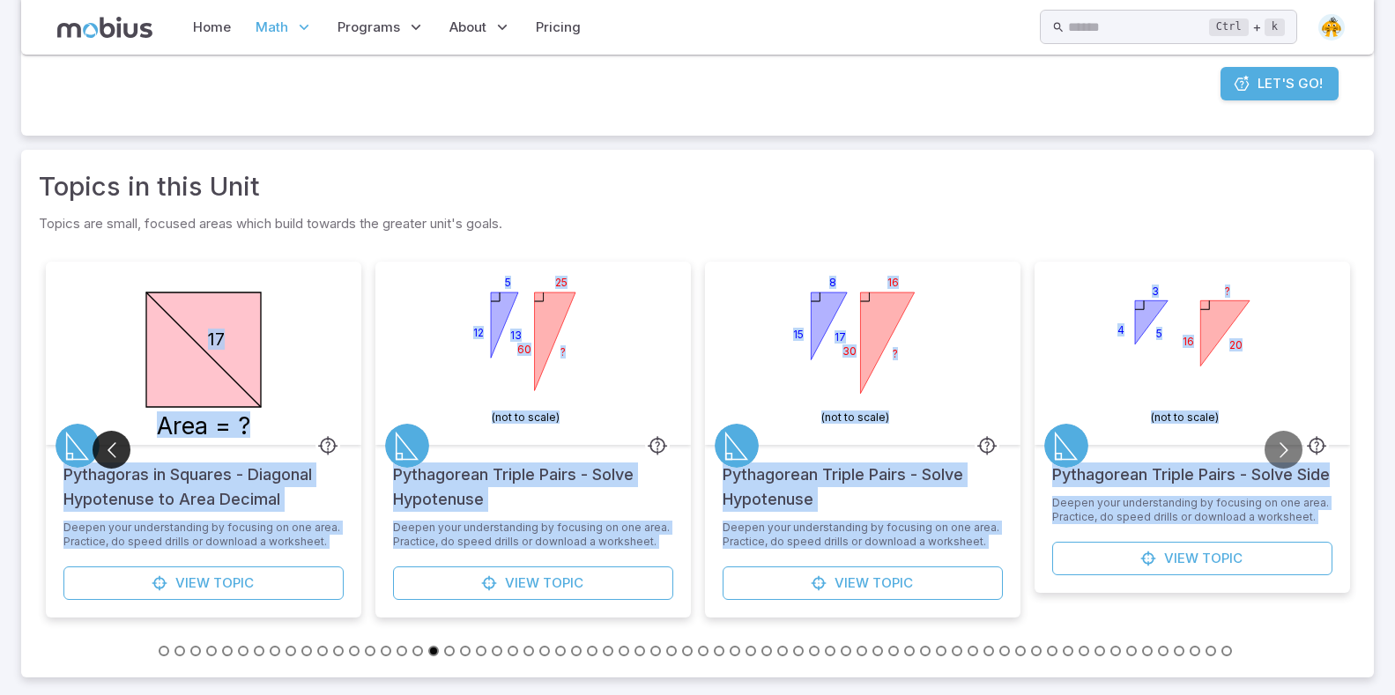
click at [107, 446] on button "Go to previous slide" at bounding box center [112, 450] width 38 height 38
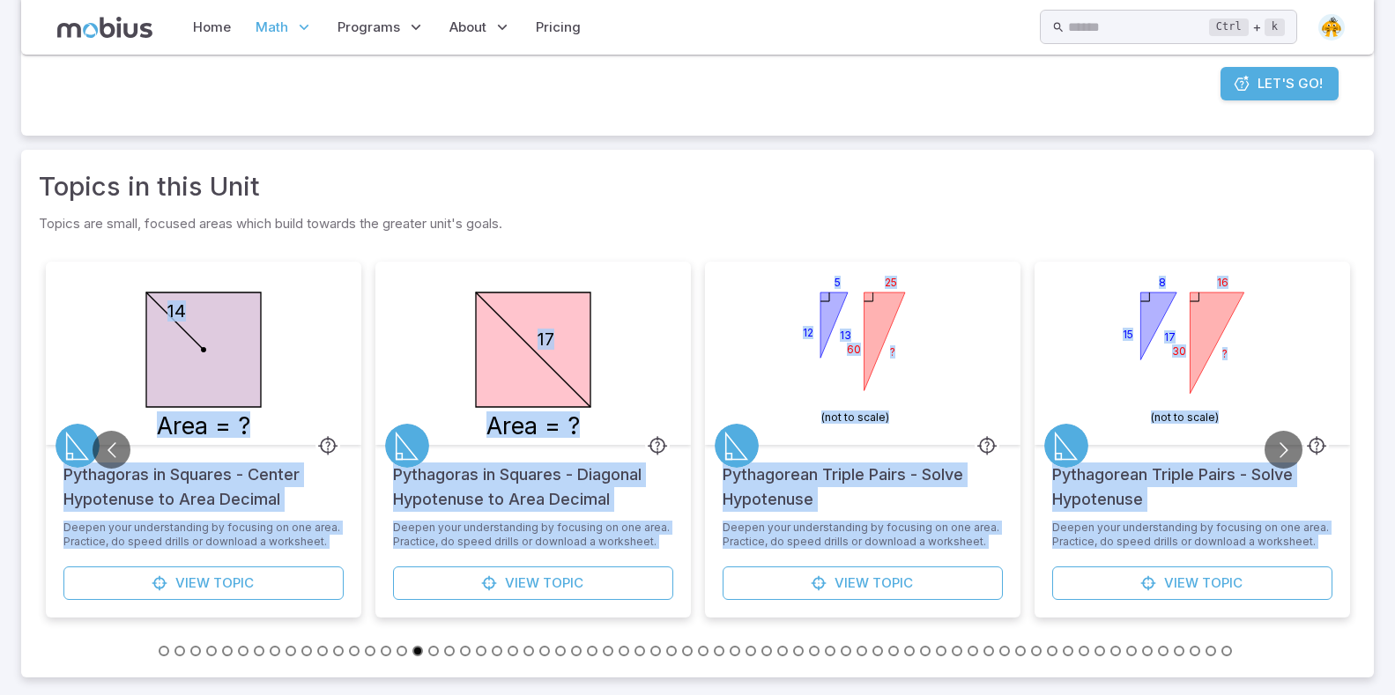
click at [433, 373] on div "Area = ? 17" at bounding box center [532, 353] width 315 height 183
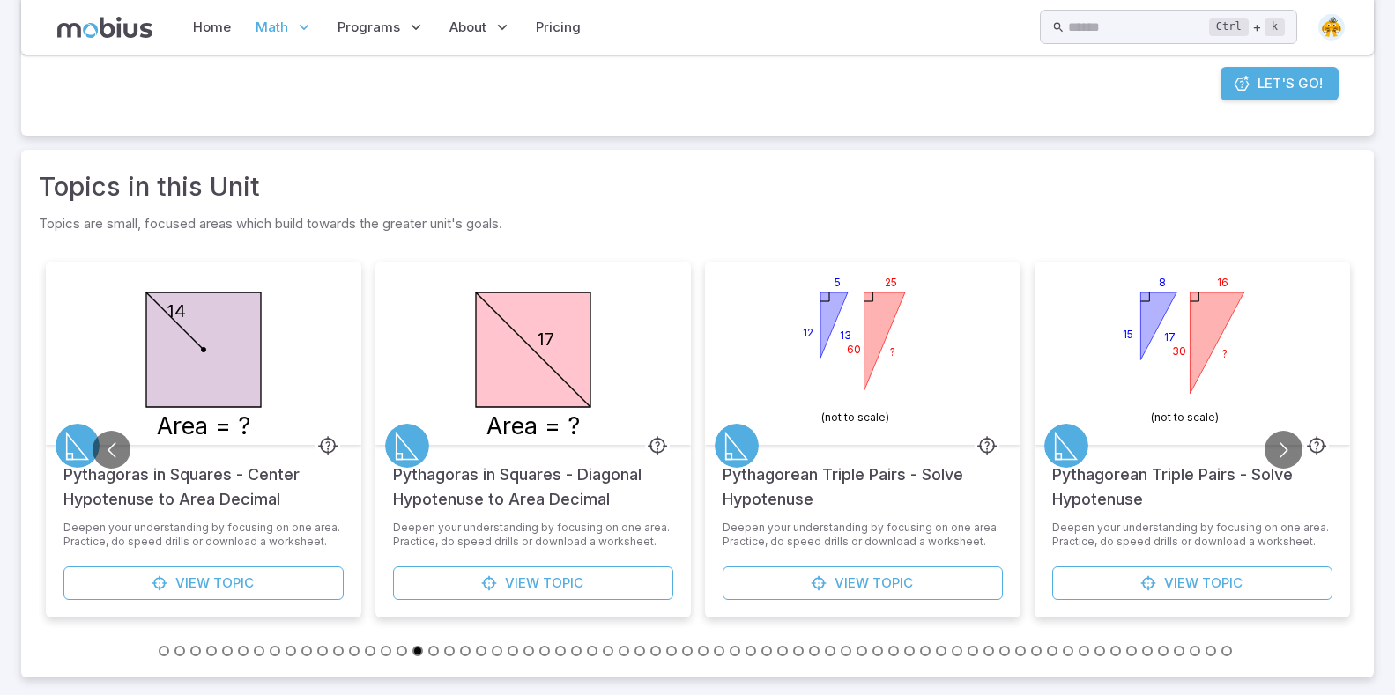
click at [530, 357] on icon at bounding box center [533, 349] width 115 height 115
click at [547, 411] on icon "Area = ? 17" at bounding box center [533, 350] width 176 height 176
click at [503, 526] on p "Deepen your understanding by focusing on one area. Practice, do speed drills or…" at bounding box center [533, 535] width 280 height 28
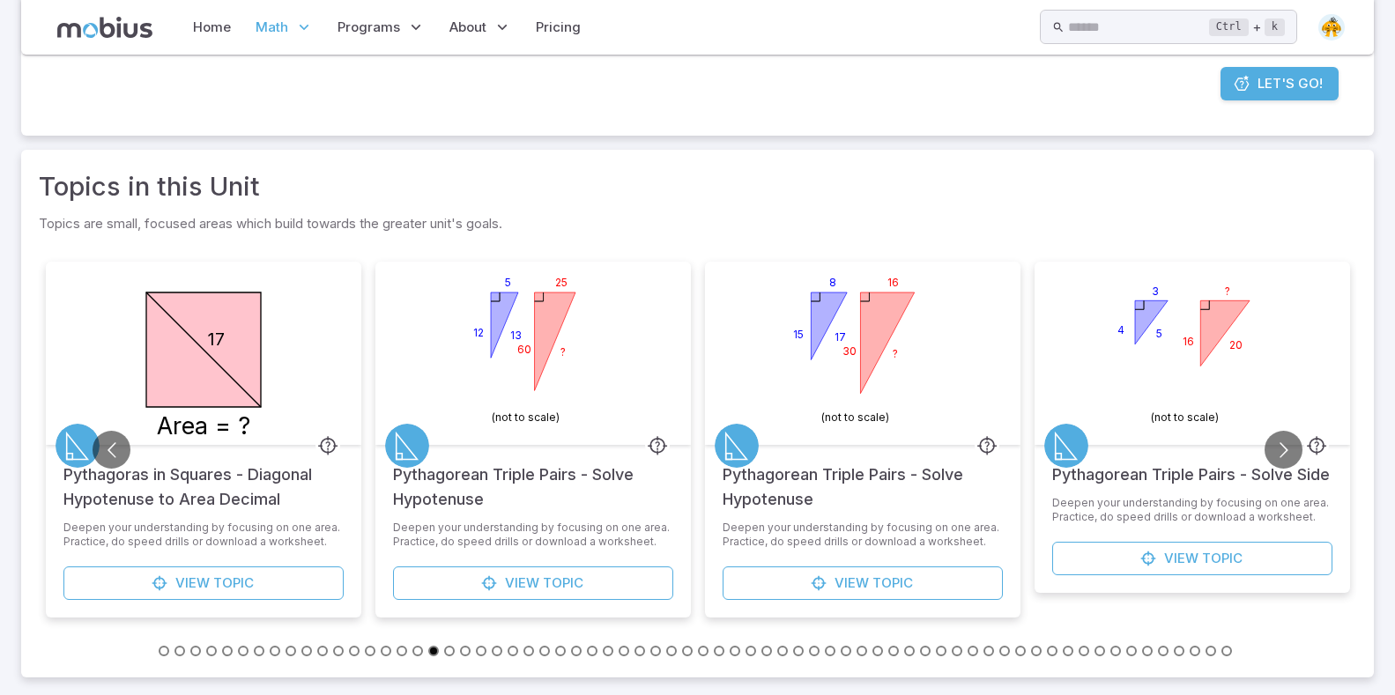
click at [215, 395] on icon at bounding box center [203, 349] width 115 height 115
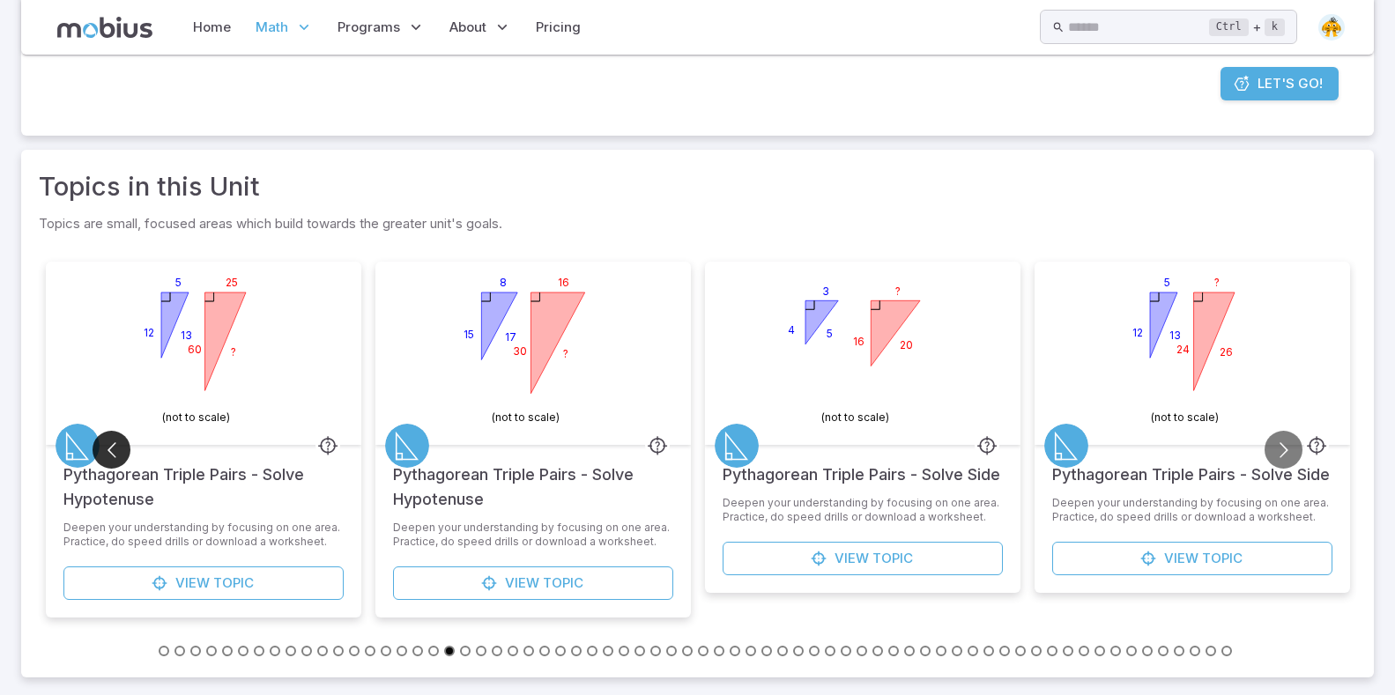
click at [110, 449] on button "Go to previous slide" at bounding box center [112, 450] width 38 height 38
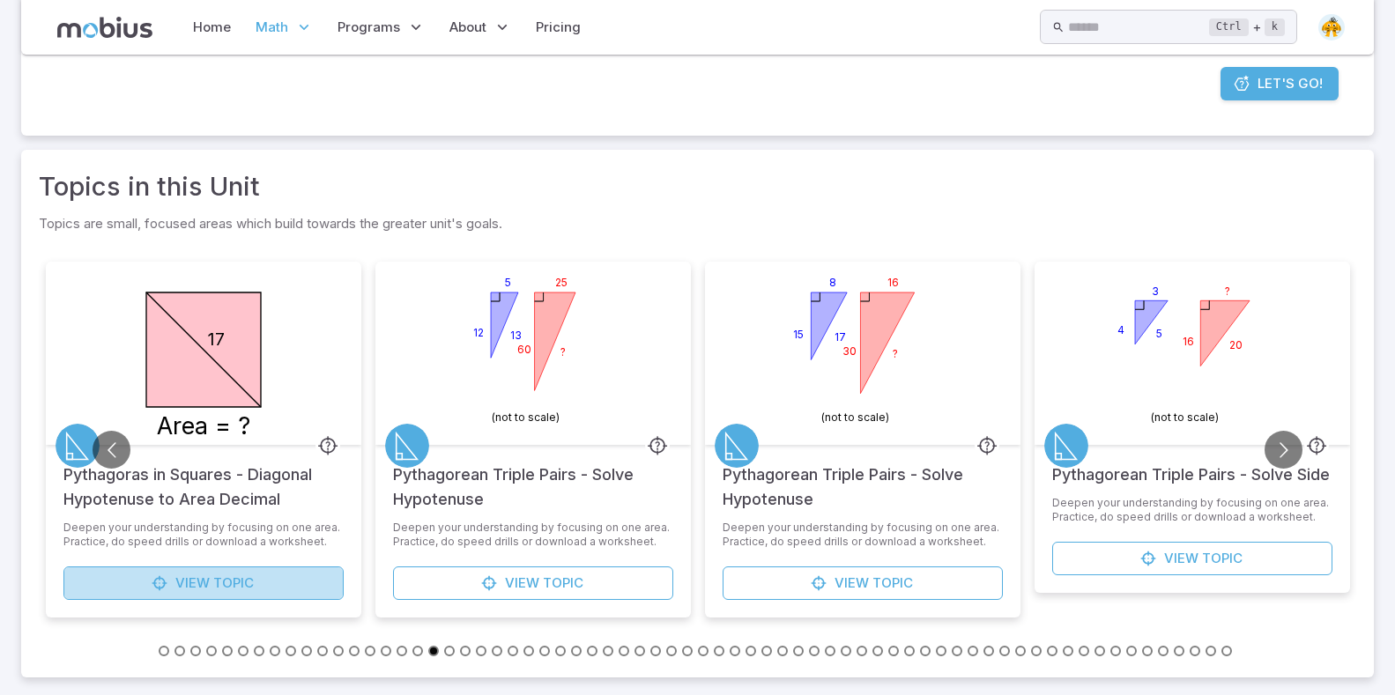
click at [160, 579] on icon at bounding box center [160, 583] width 18 height 18
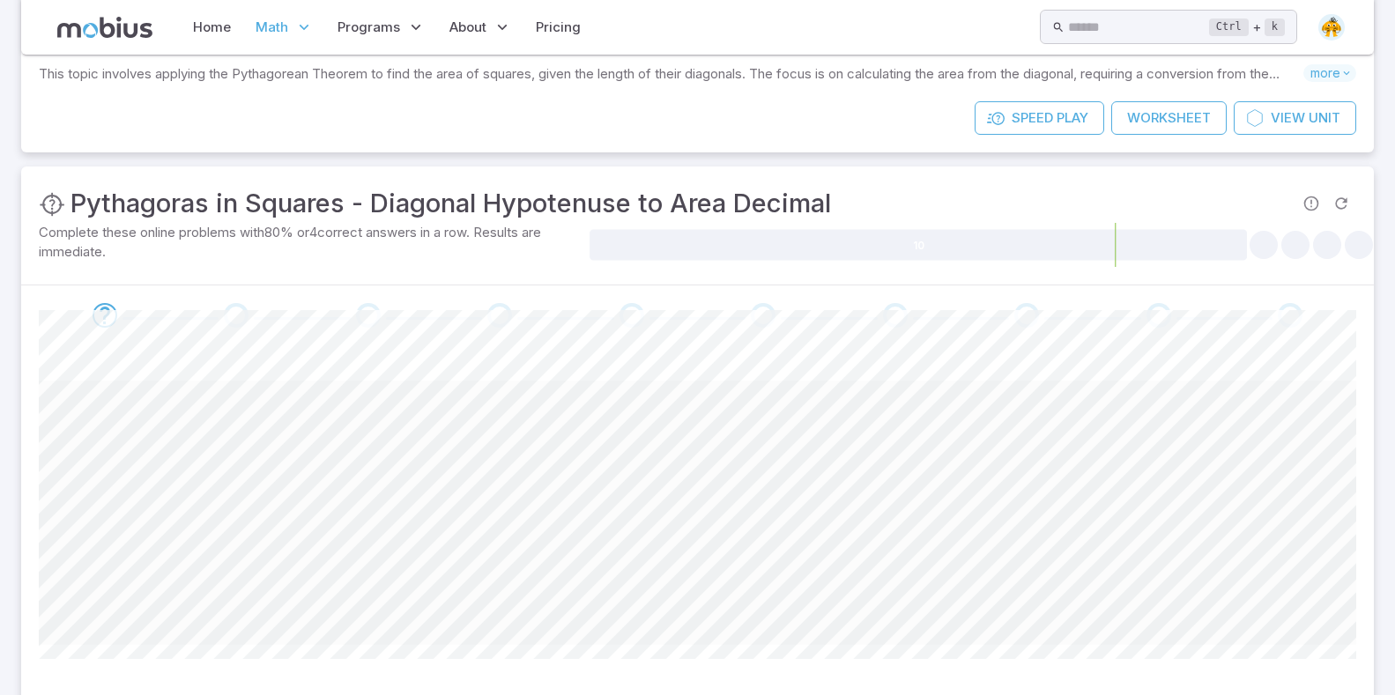
scroll to position [276, 0]
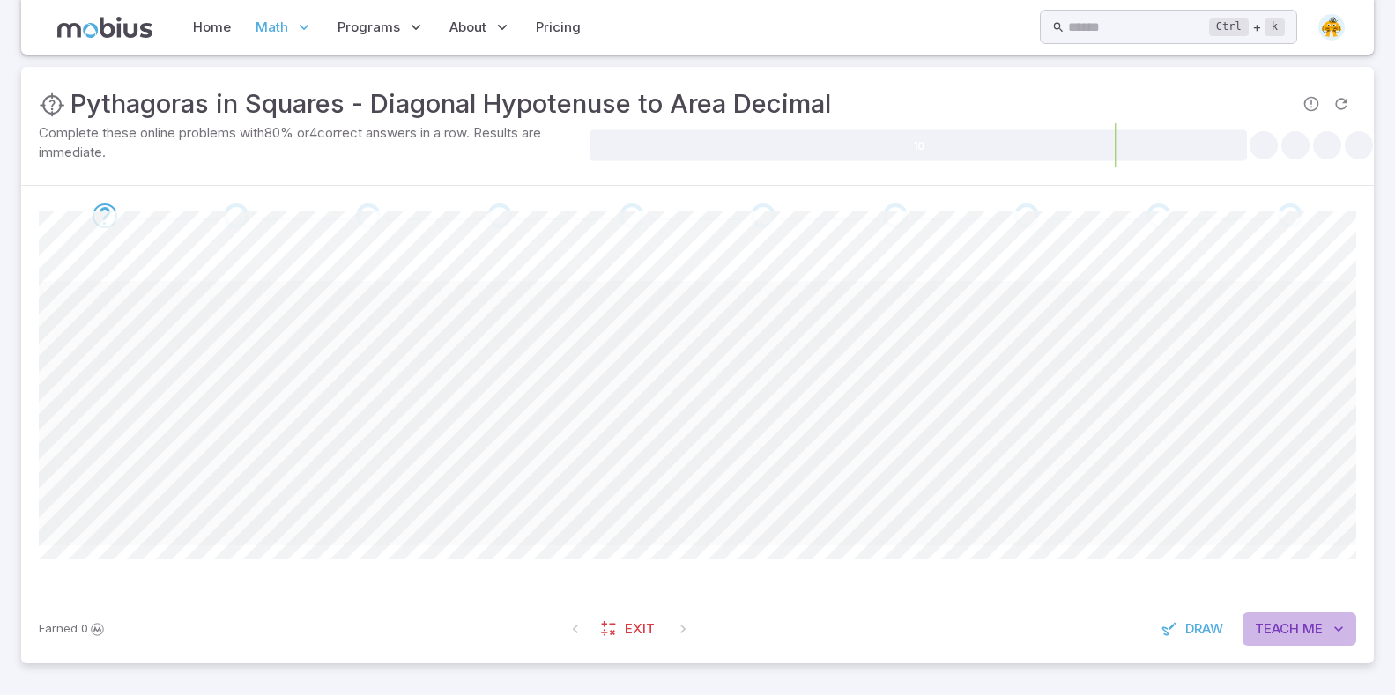
click at [1335, 635] on icon "button" at bounding box center [1338, 629] width 18 height 18
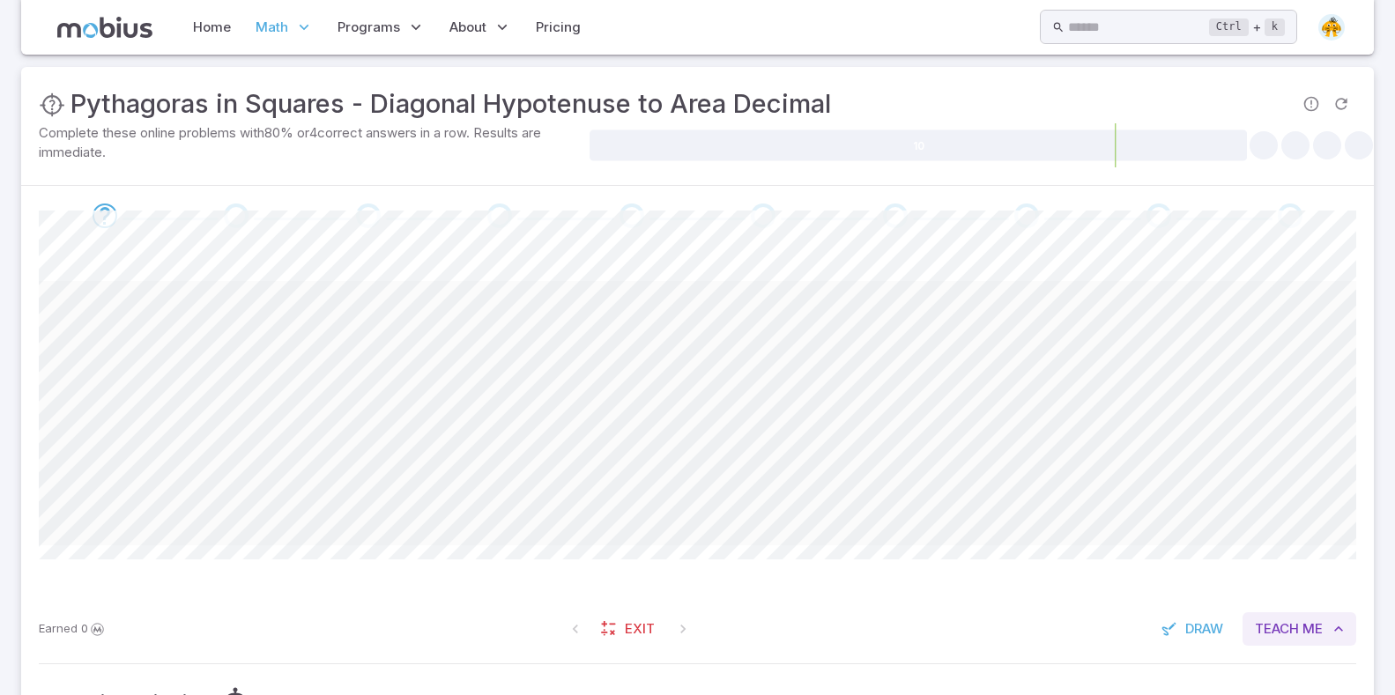
click at [1331, 634] on icon "button" at bounding box center [1338, 629] width 18 height 18
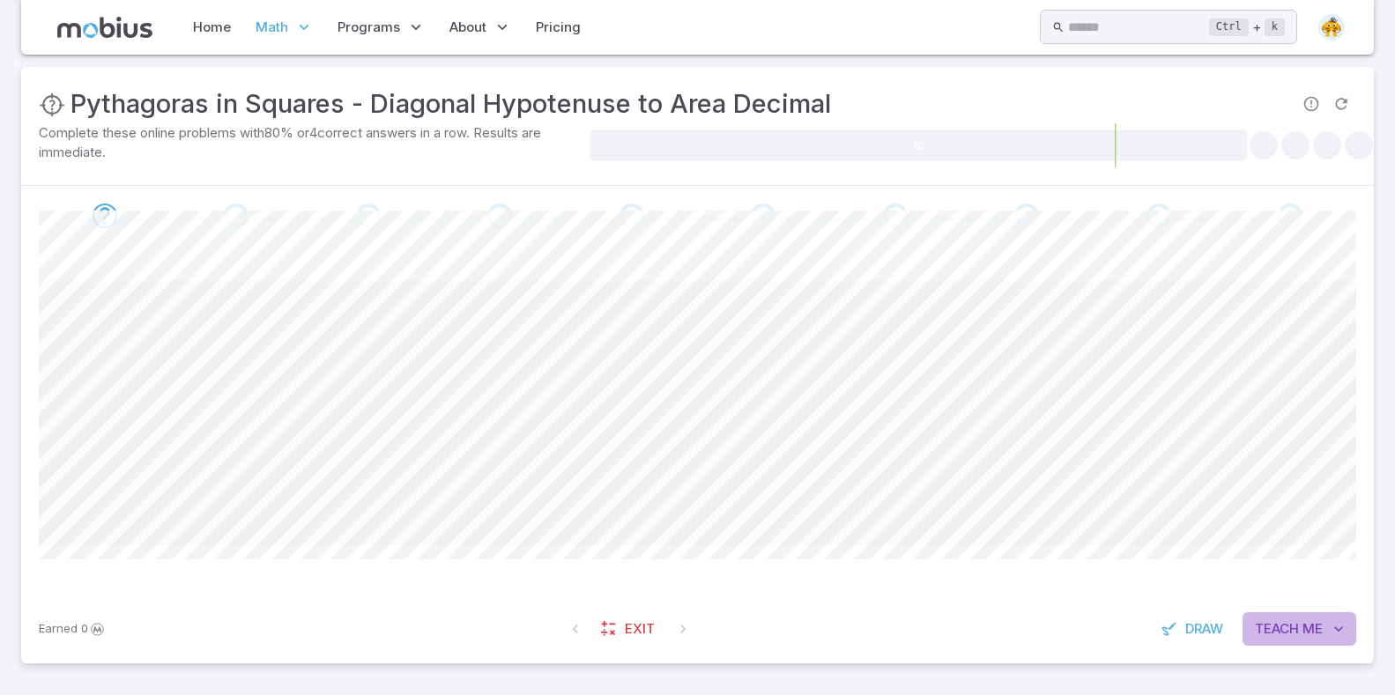
click at [1323, 633] on button "Teach Me" at bounding box center [1299, 628] width 114 height 33
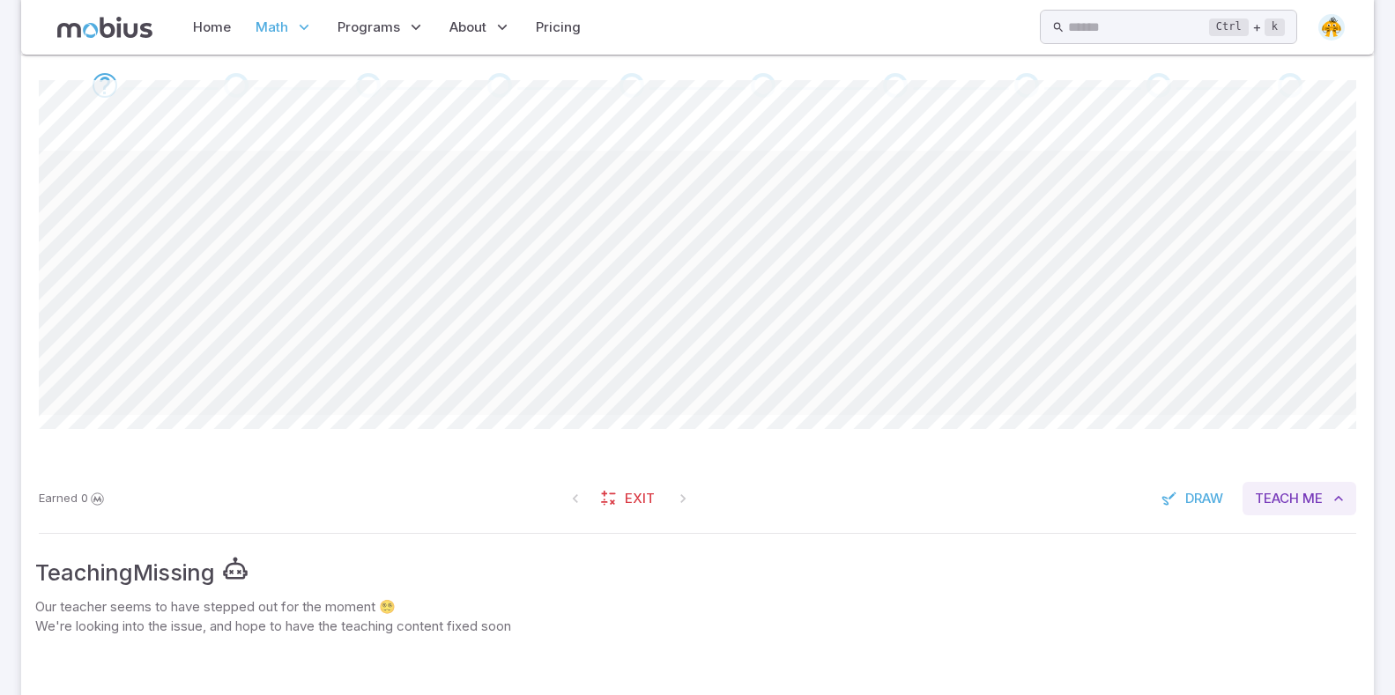
scroll to position [463, 0]
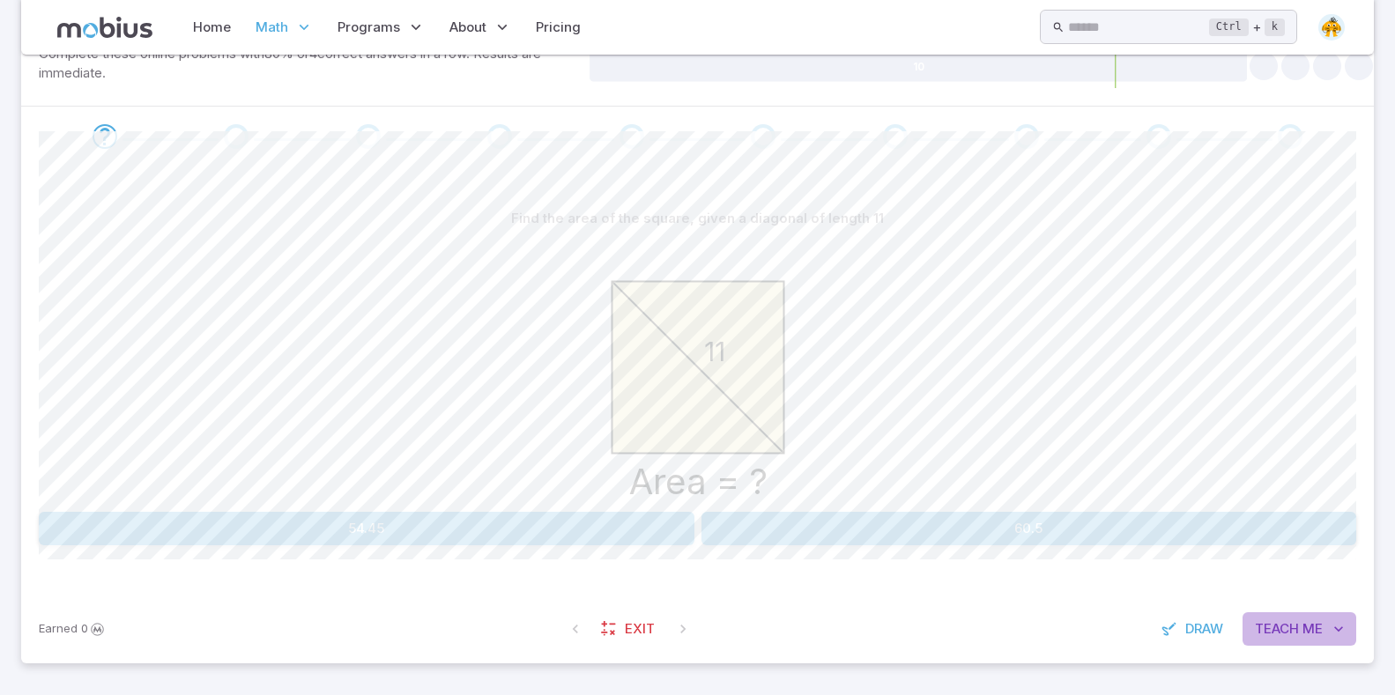
click at [1328, 634] on button "Teach Me" at bounding box center [1299, 628] width 114 height 33
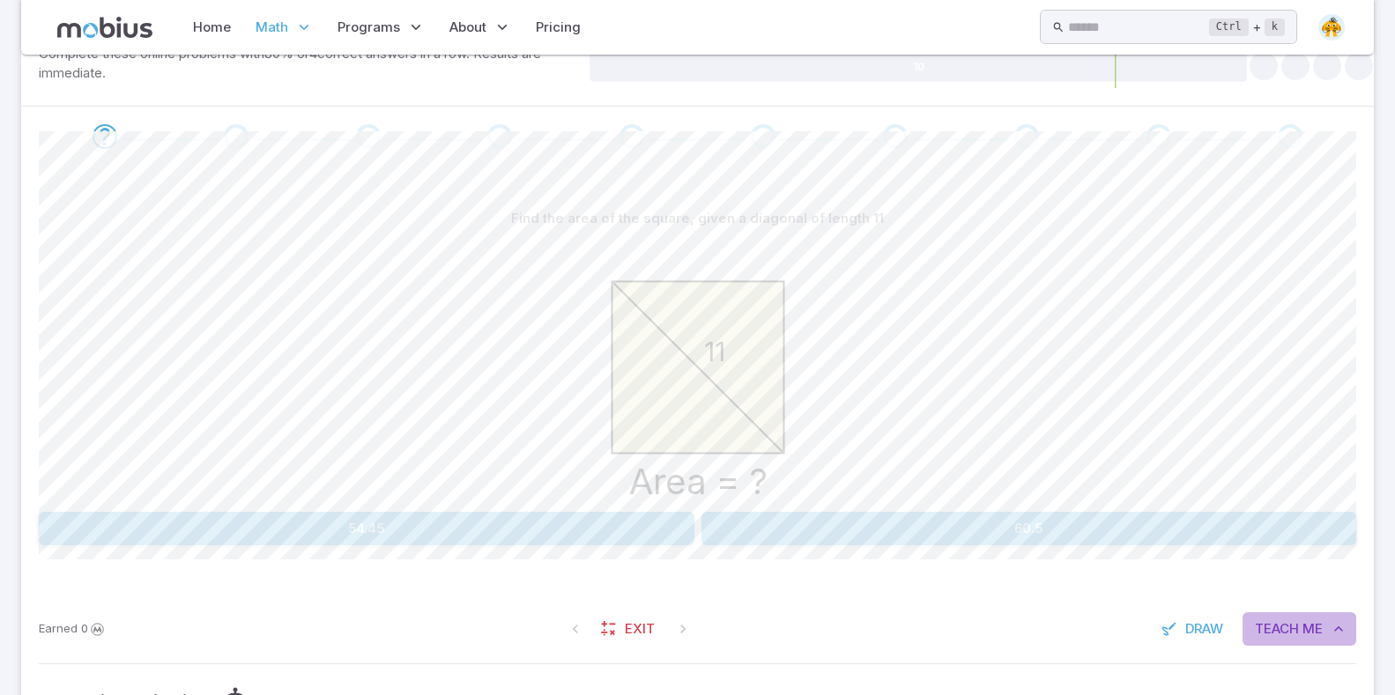
click at [1328, 634] on button "Teach Me" at bounding box center [1299, 628] width 114 height 33
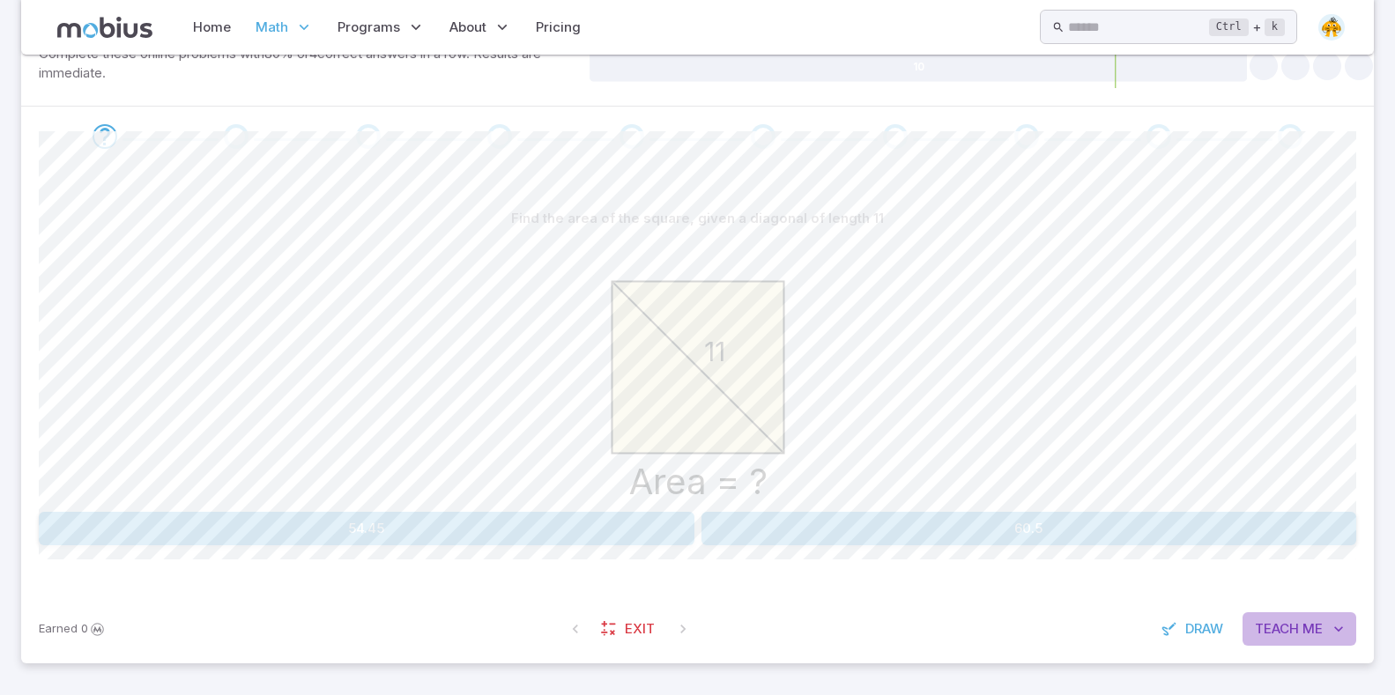
click at [1289, 638] on span "Teach" at bounding box center [1277, 628] width 44 height 19
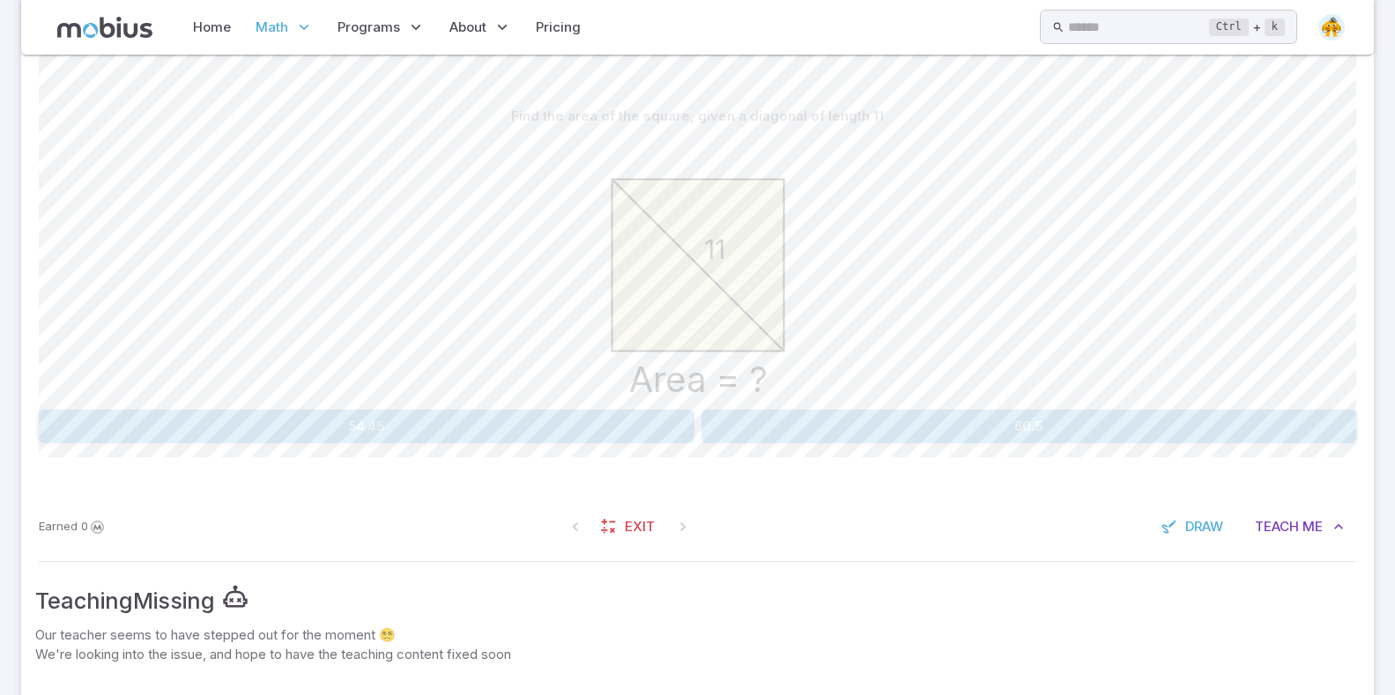
scroll to position [543, 0]
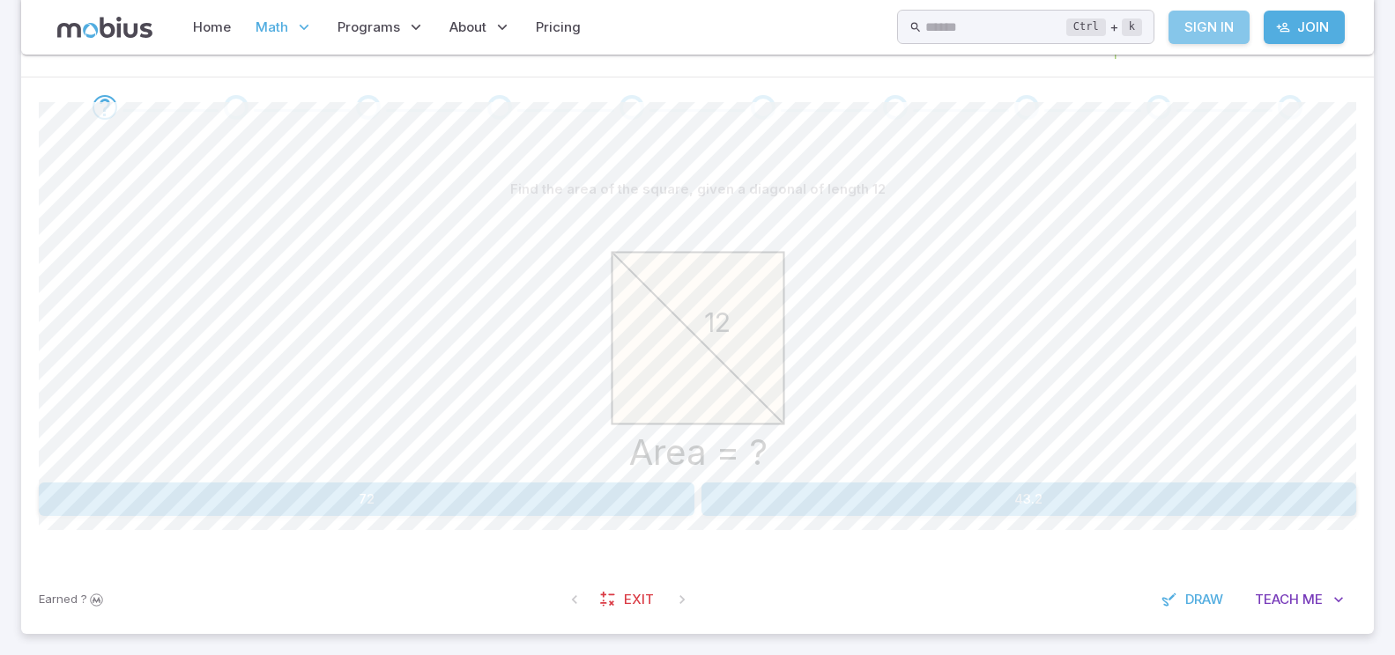
click at [1230, 22] on link "Sign In" at bounding box center [1208, 27] width 81 height 33
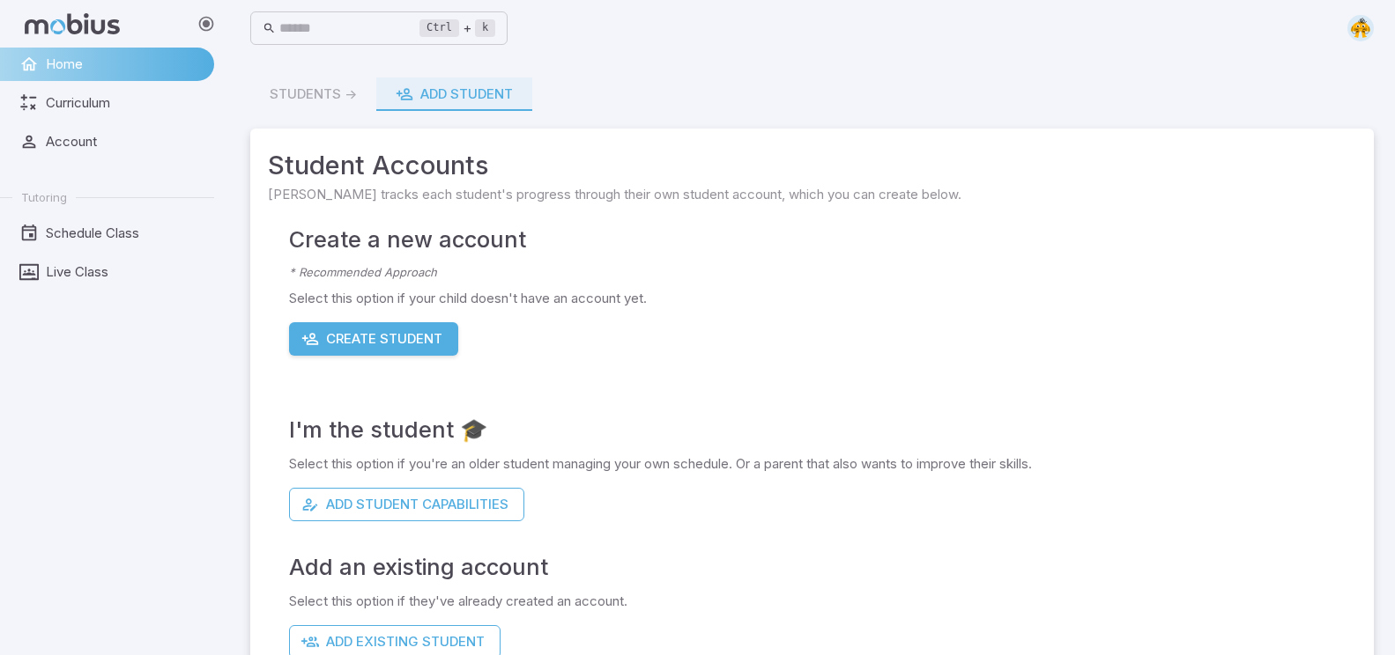
click at [29, 46] on div at bounding box center [114, 24] width 228 height 48
click at [68, 92] on link "Curriculum" at bounding box center [107, 102] width 214 height 33
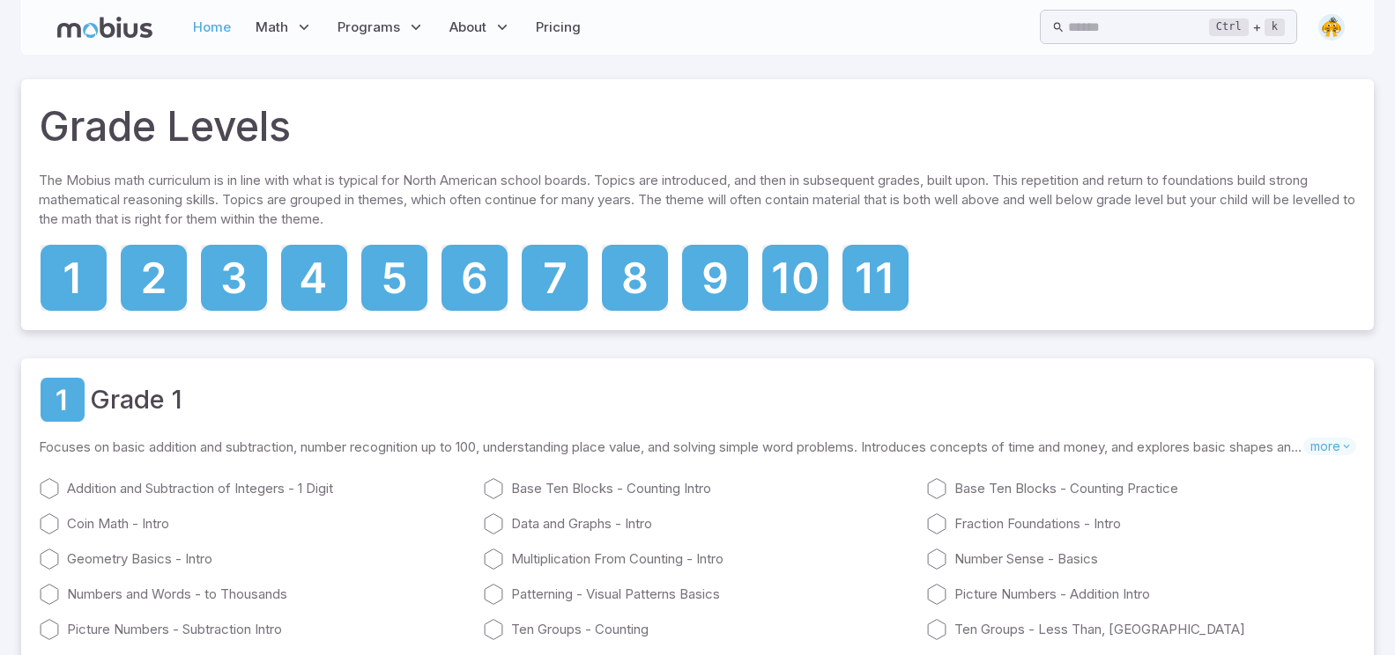
click at [188, 24] on link "Home" at bounding box center [212, 27] width 48 height 41
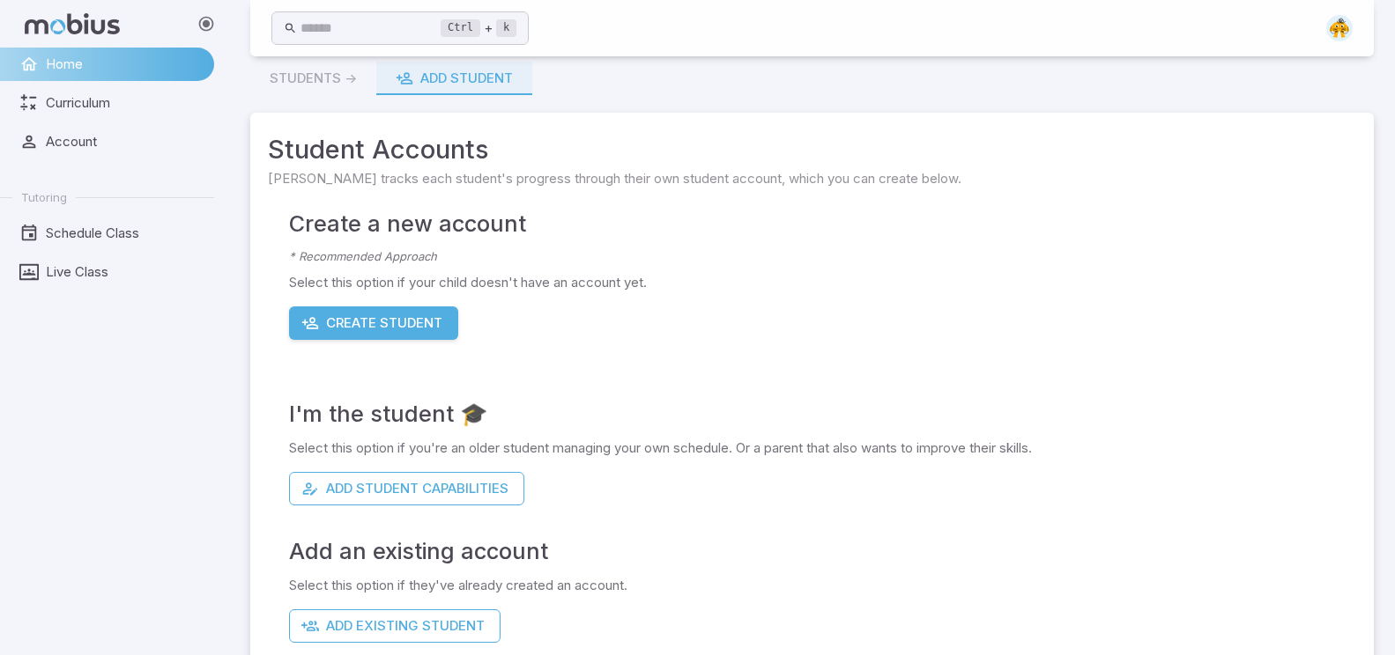
scroll to position [42, 0]
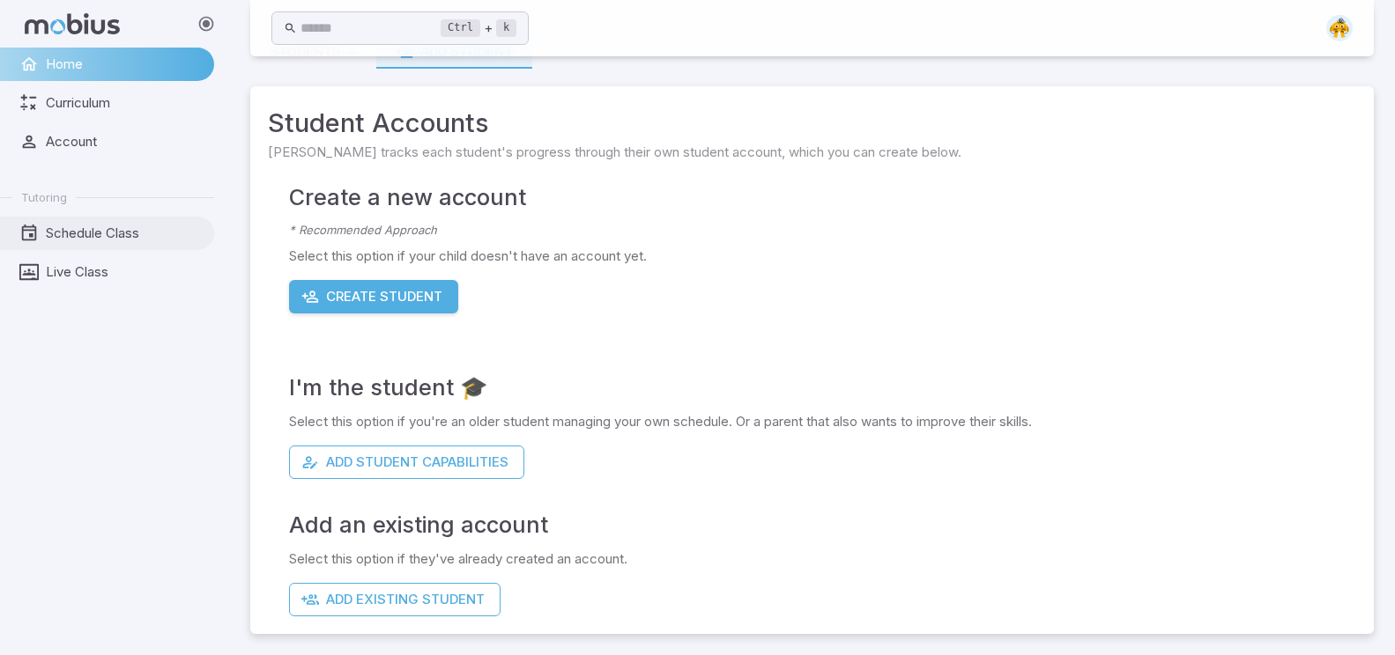
click at [144, 220] on link "Schedule Class" at bounding box center [107, 233] width 214 height 33
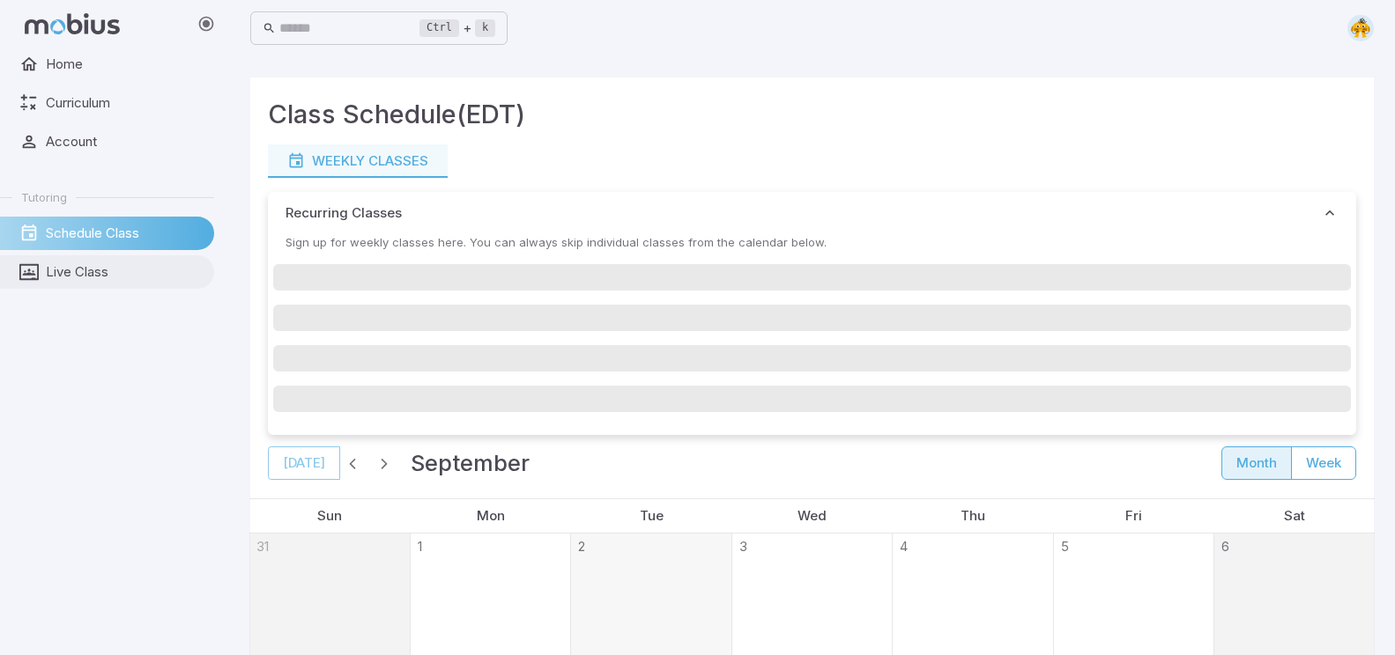
click at [135, 279] on span "Live Class" at bounding box center [124, 272] width 156 height 19
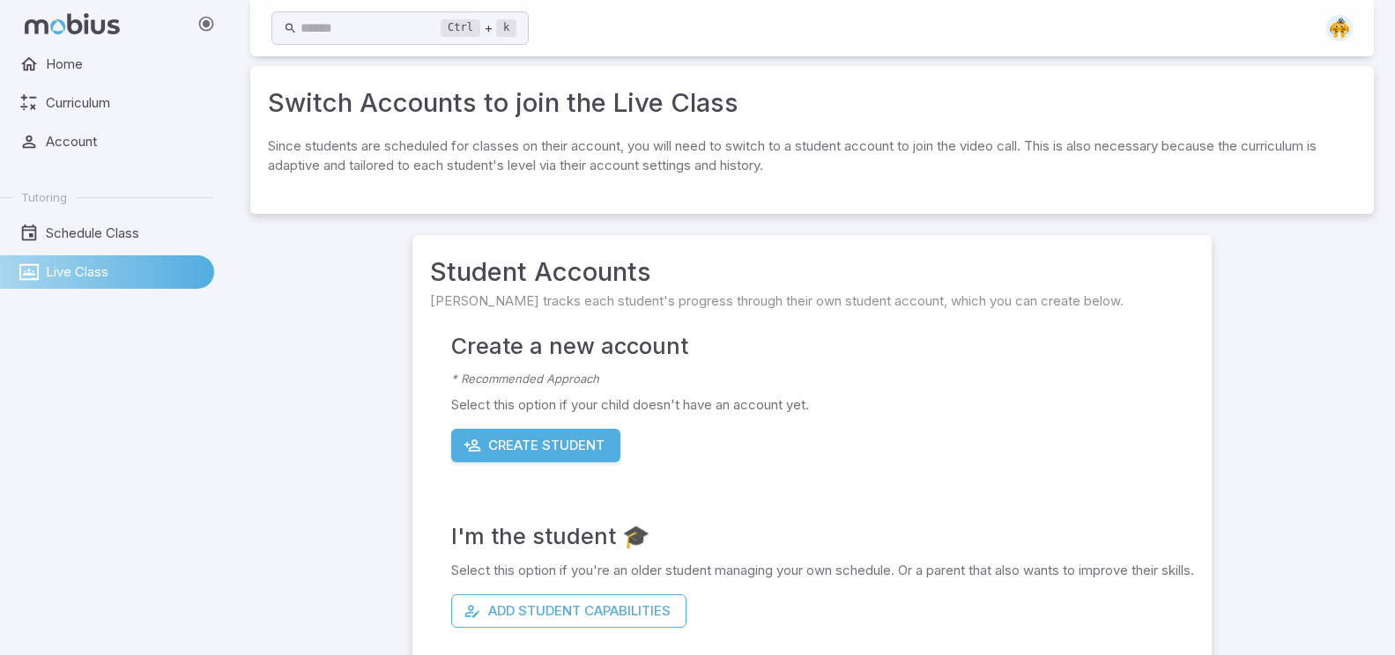
scroll to position [160, 0]
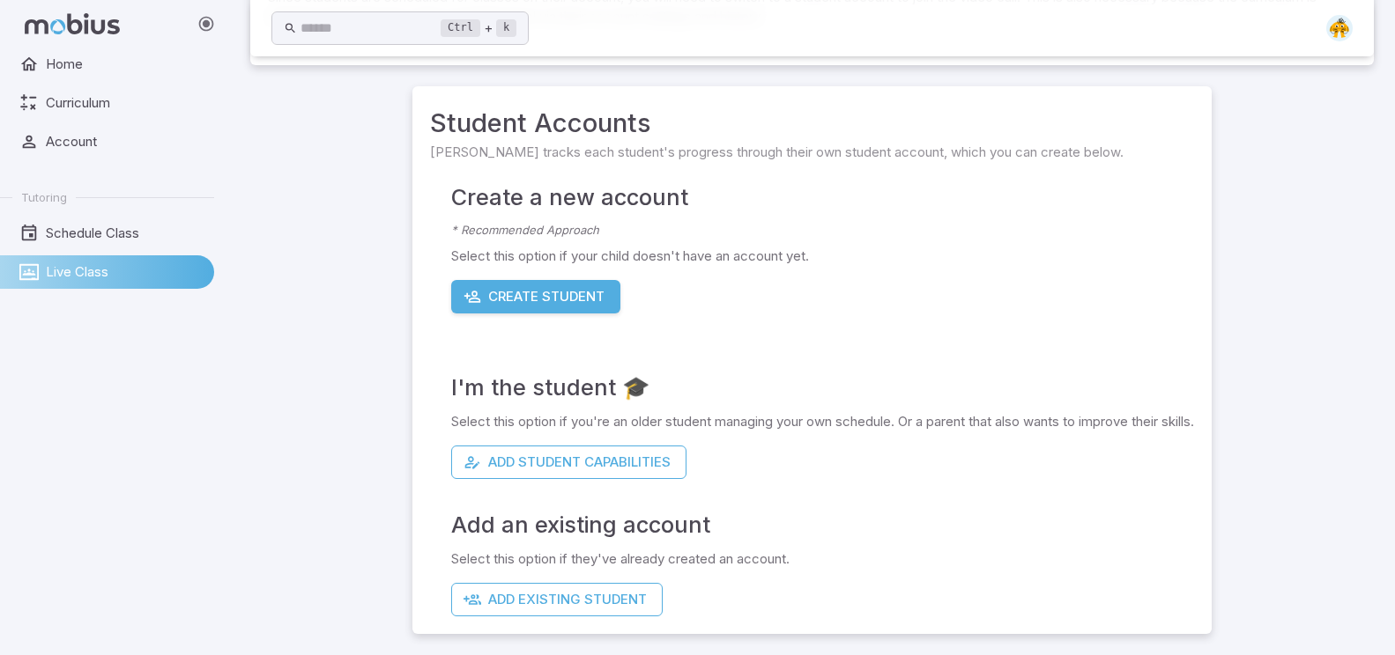
click at [555, 291] on button "Create Student" at bounding box center [535, 296] width 169 height 33
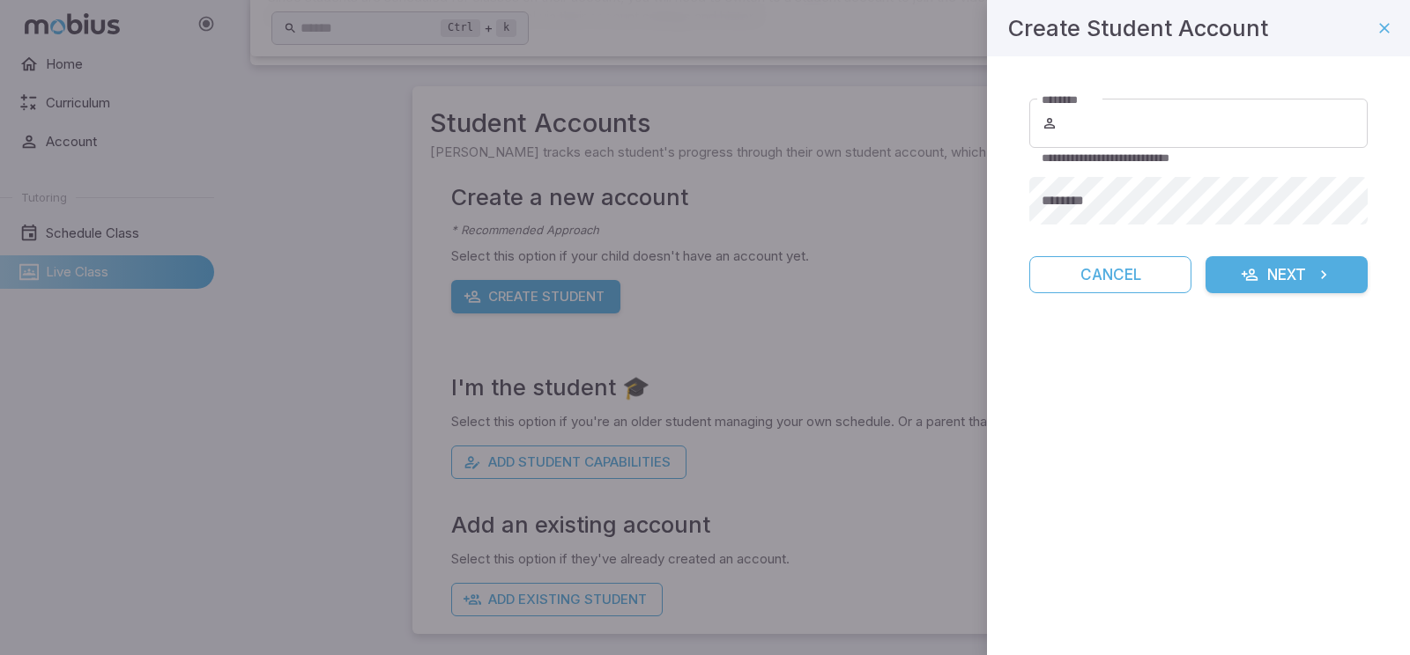
click at [957, 228] on div at bounding box center [705, 327] width 1410 height 655
click at [1394, 22] on div "Create Student Account" at bounding box center [1198, 28] width 423 height 56
click at [1389, 15] on button "button" at bounding box center [1384, 28] width 30 height 30
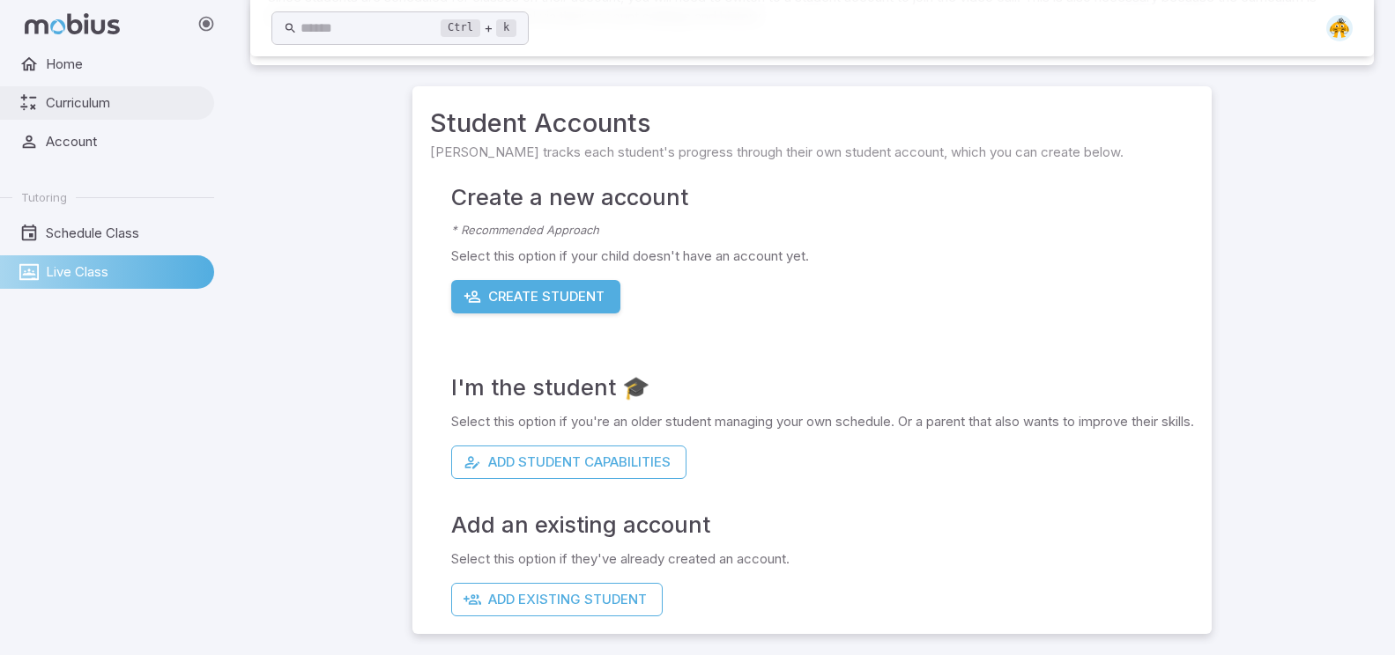
click at [54, 93] on span "Curriculum" at bounding box center [124, 102] width 156 height 19
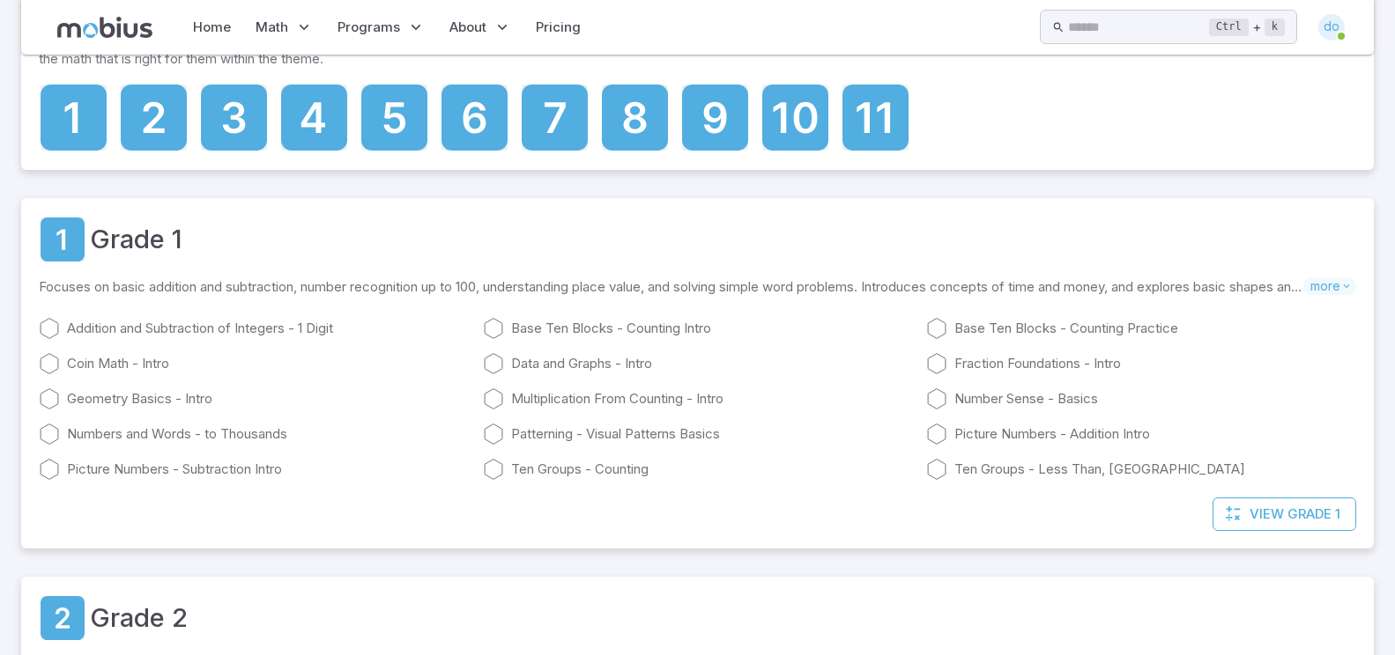
scroll to position [208, 0]
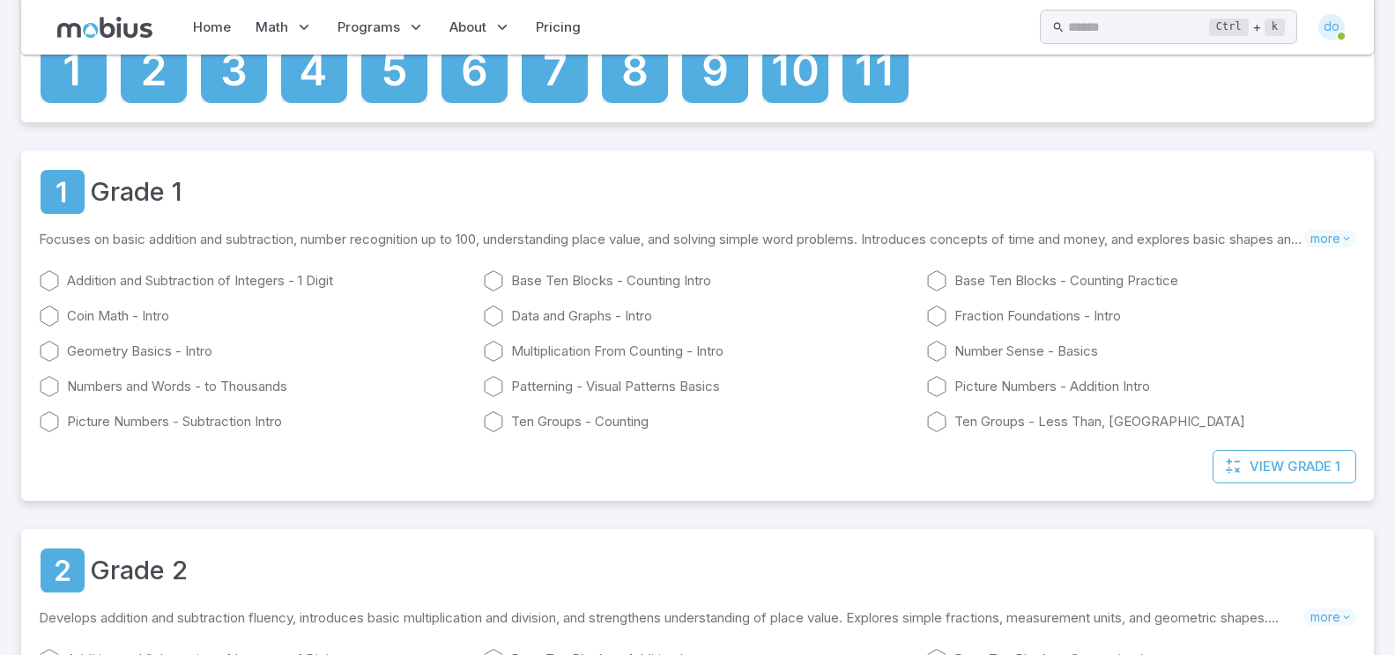
click at [672, 547] on div "Grade 2" at bounding box center [697, 571] width 1317 height 48
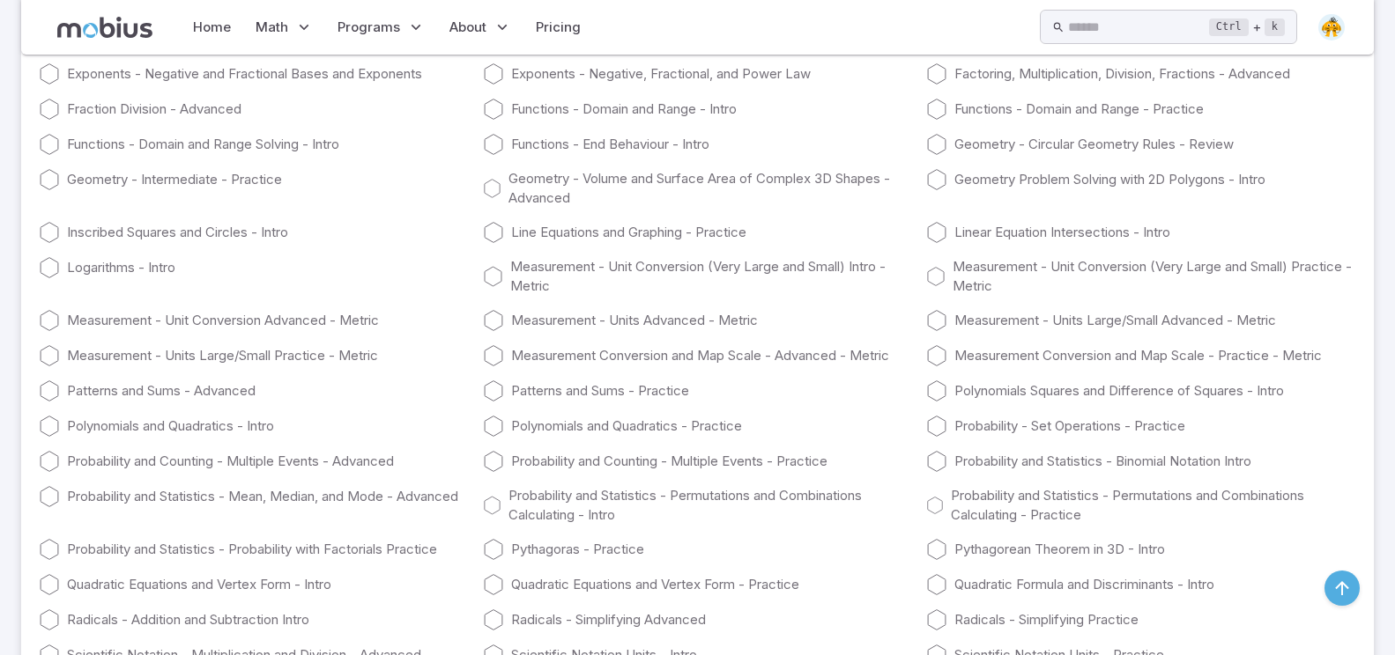
scroll to position [9338, 0]
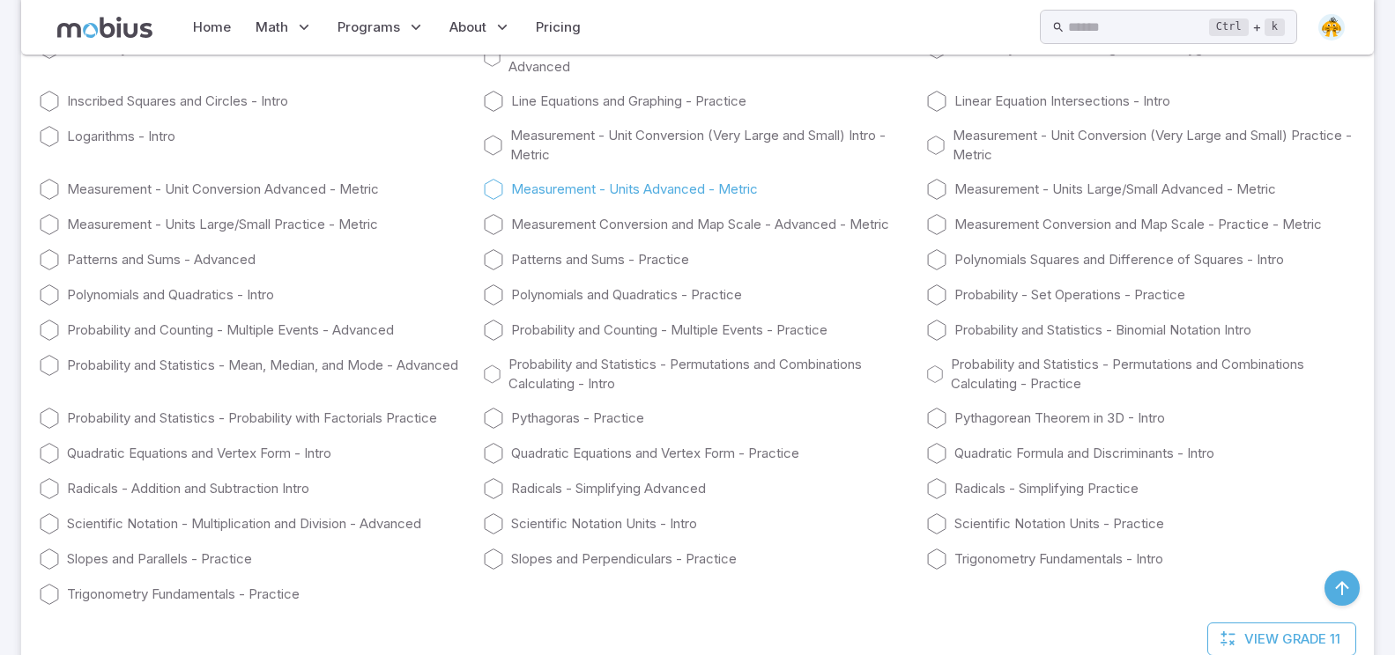
click at [592, 196] on link "Measurement - Units Advanced - Metric" at bounding box center [698, 189] width 430 height 21
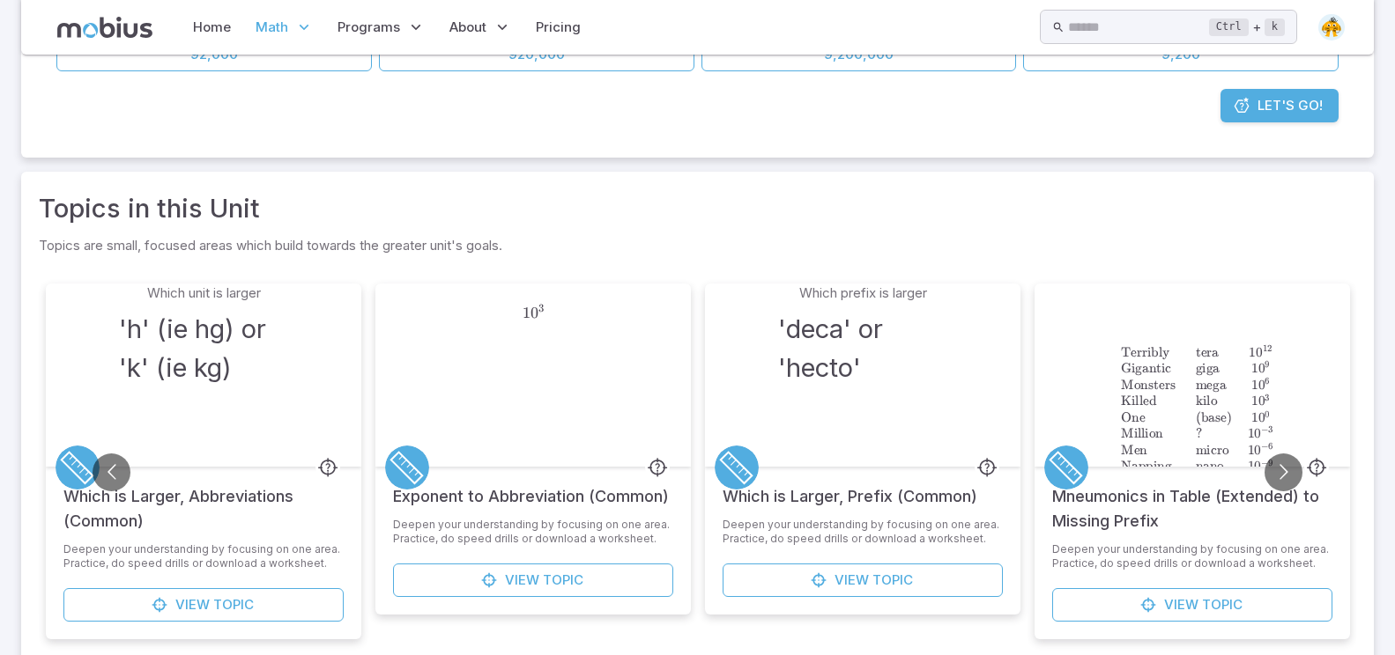
scroll to position [233, 0]
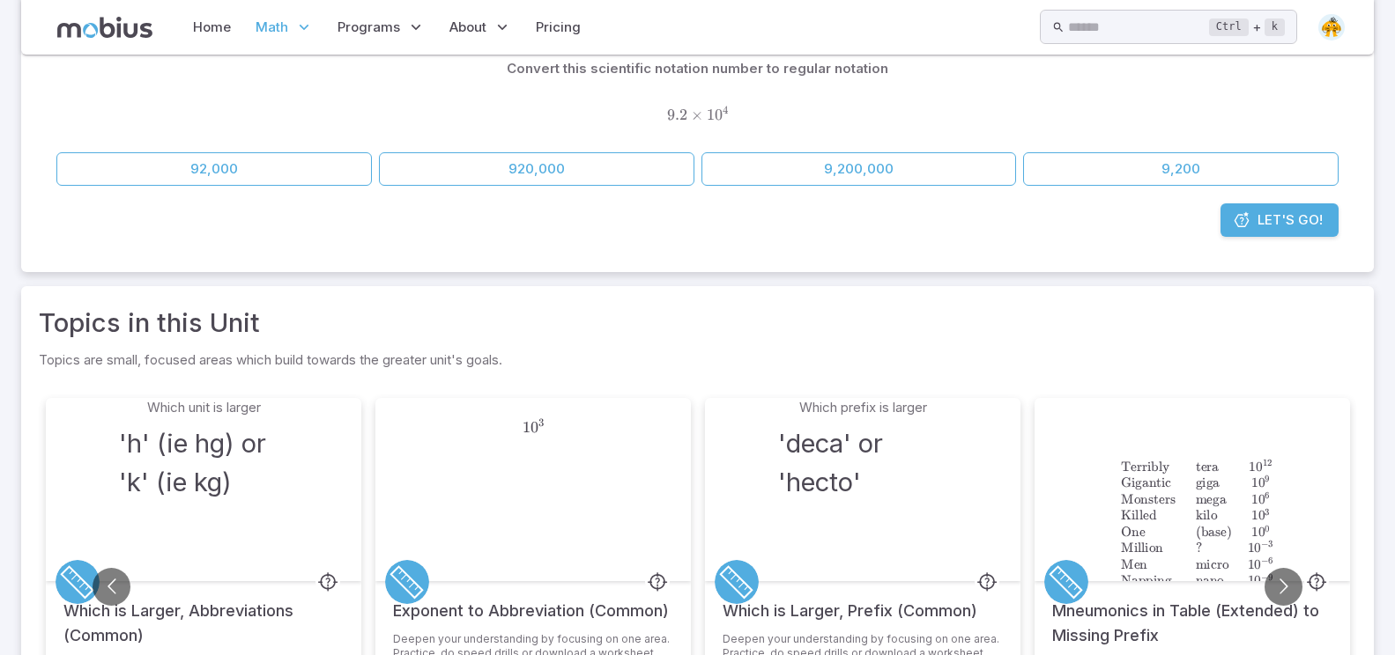
click at [1318, 227] on span "Let's Go!" at bounding box center [1289, 220] width 65 height 19
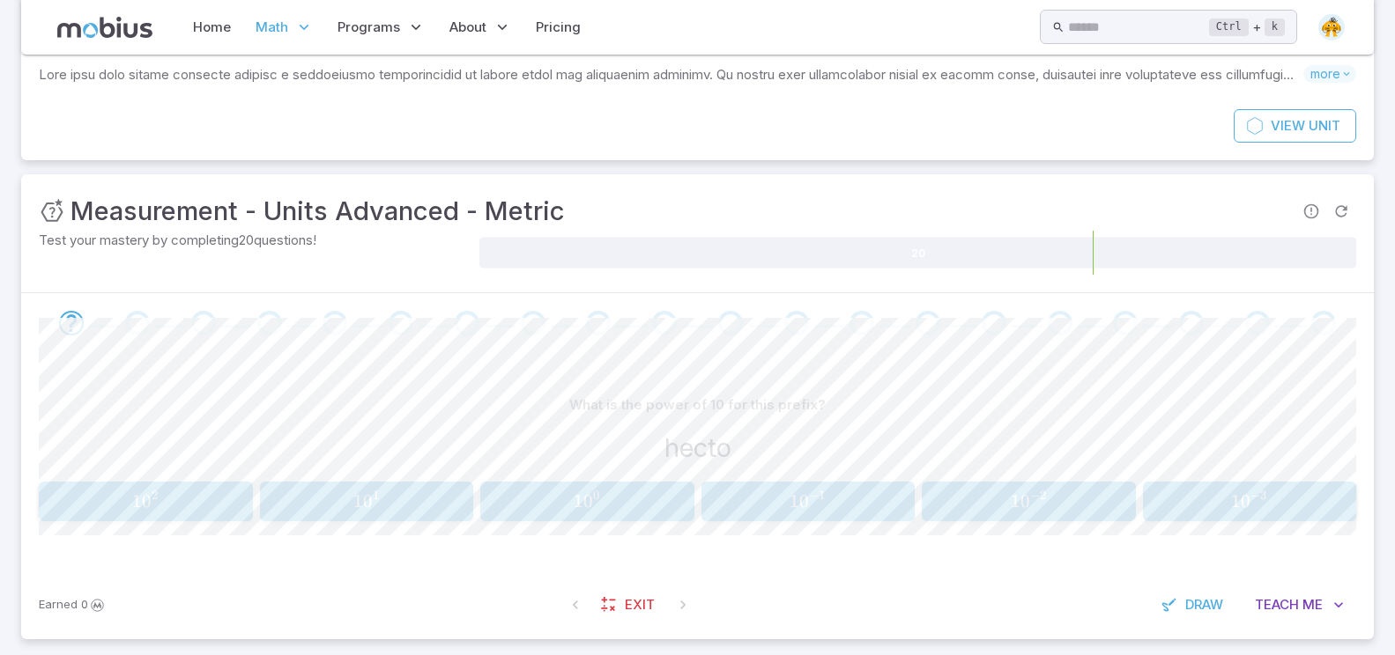
scroll to position [144, 0]
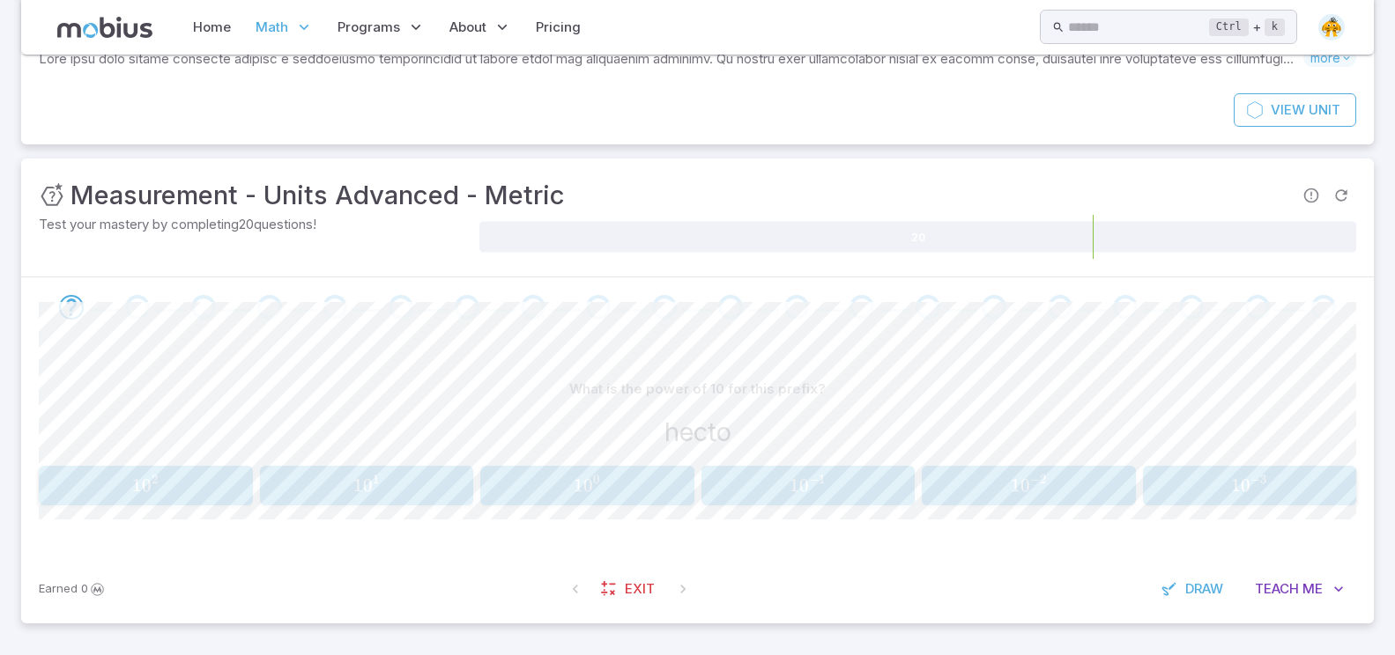
click at [1130, 1] on div "Home Math Grade 1 Grade 2 Grade 3 Grade 4 Grade 5 Grade 6 Grade 7 Grade 8 Grade…" at bounding box center [697, 27] width 1352 height 55
click at [1256, 583] on span "Teach" at bounding box center [1277, 589] width 44 height 19
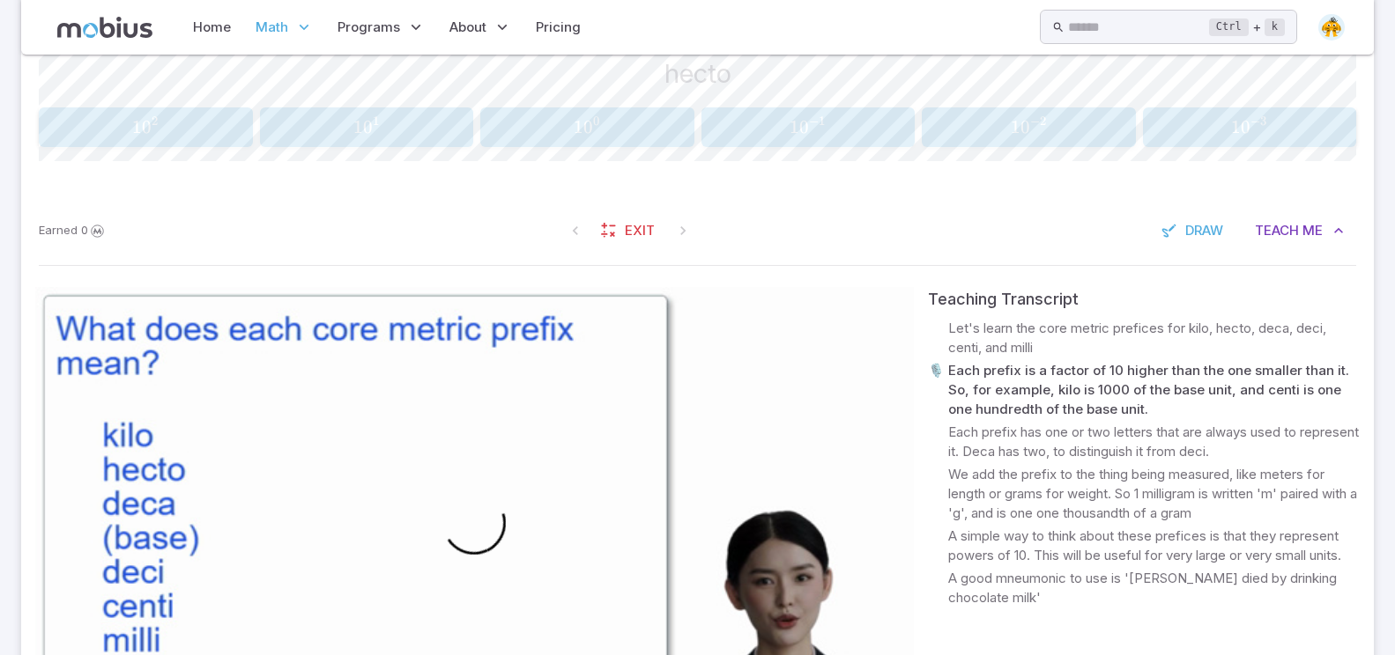
scroll to position [504, 0]
click at [463, 403] on video at bounding box center [474, 533] width 878 height 494
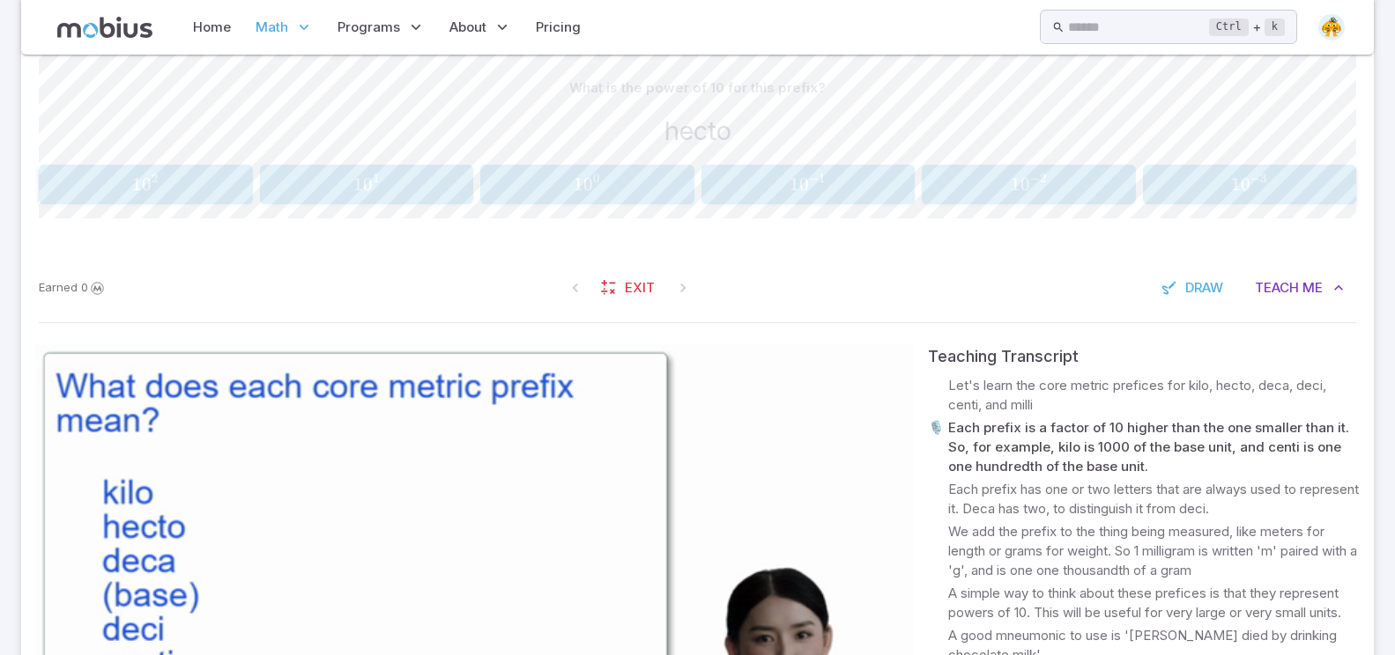
scroll to position [416, 0]
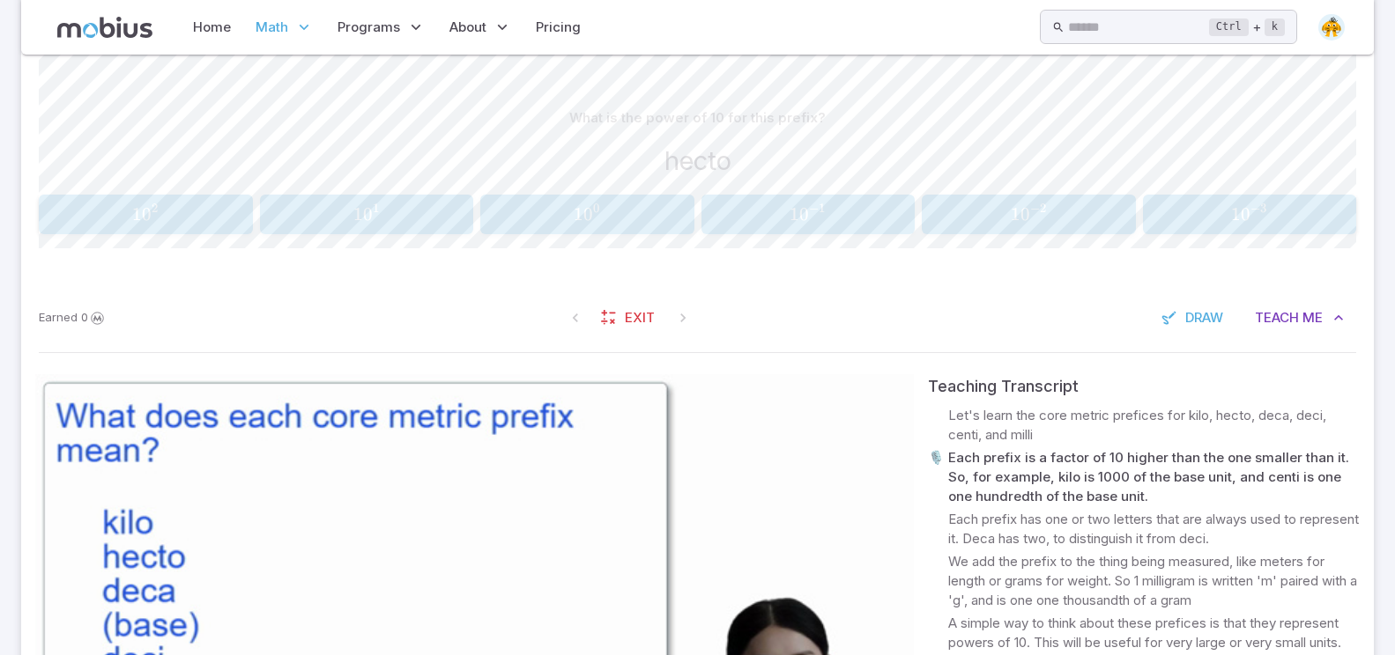
click at [393, 462] on video at bounding box center [474, 621] width 878 height 494
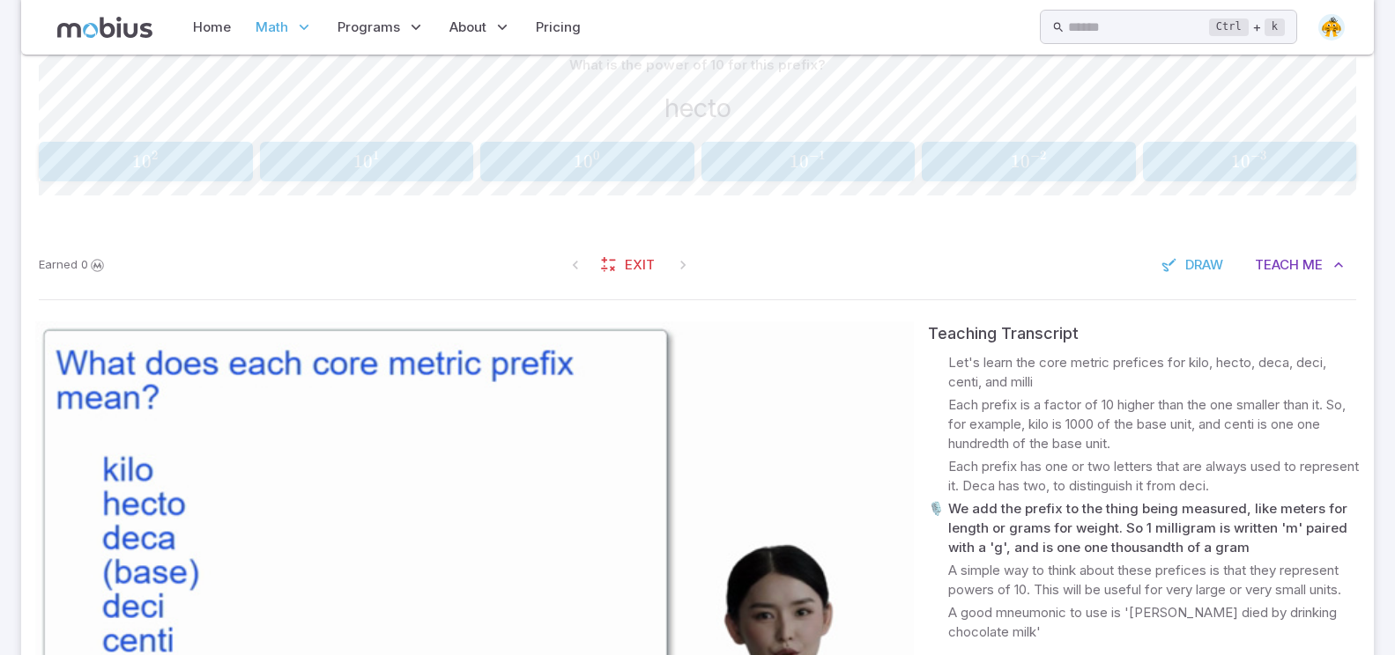
scroll to position [680, 0]
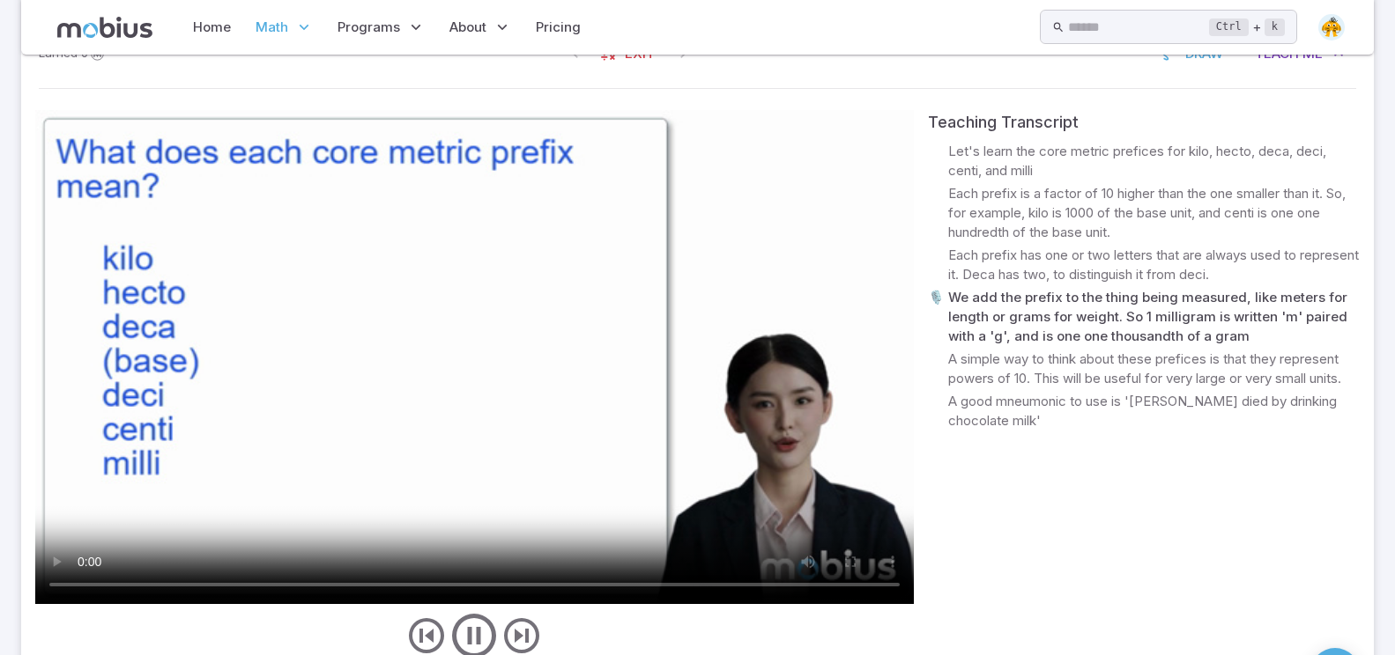
click at [377, 419] on video at bounding box center [474, 357] width 878 height 494
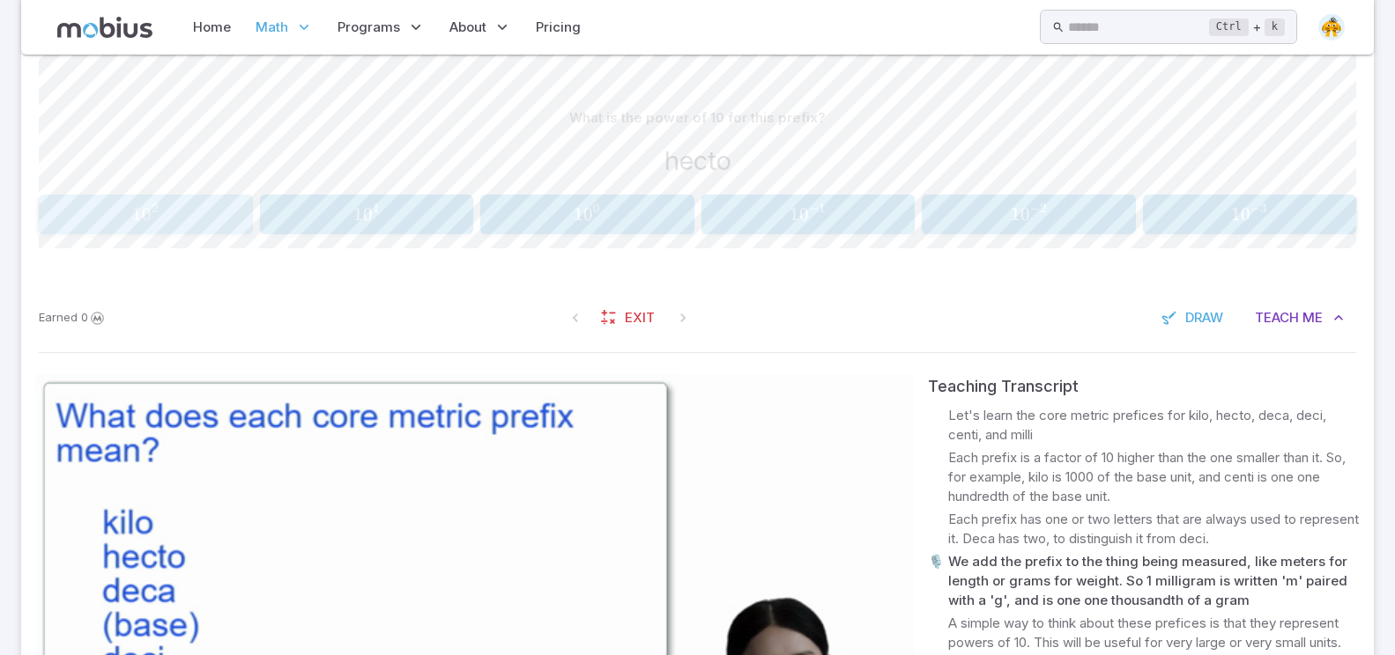
click at [235, 210] on span "1 0 2" at bounding box center [145, 215] width 203 height 22
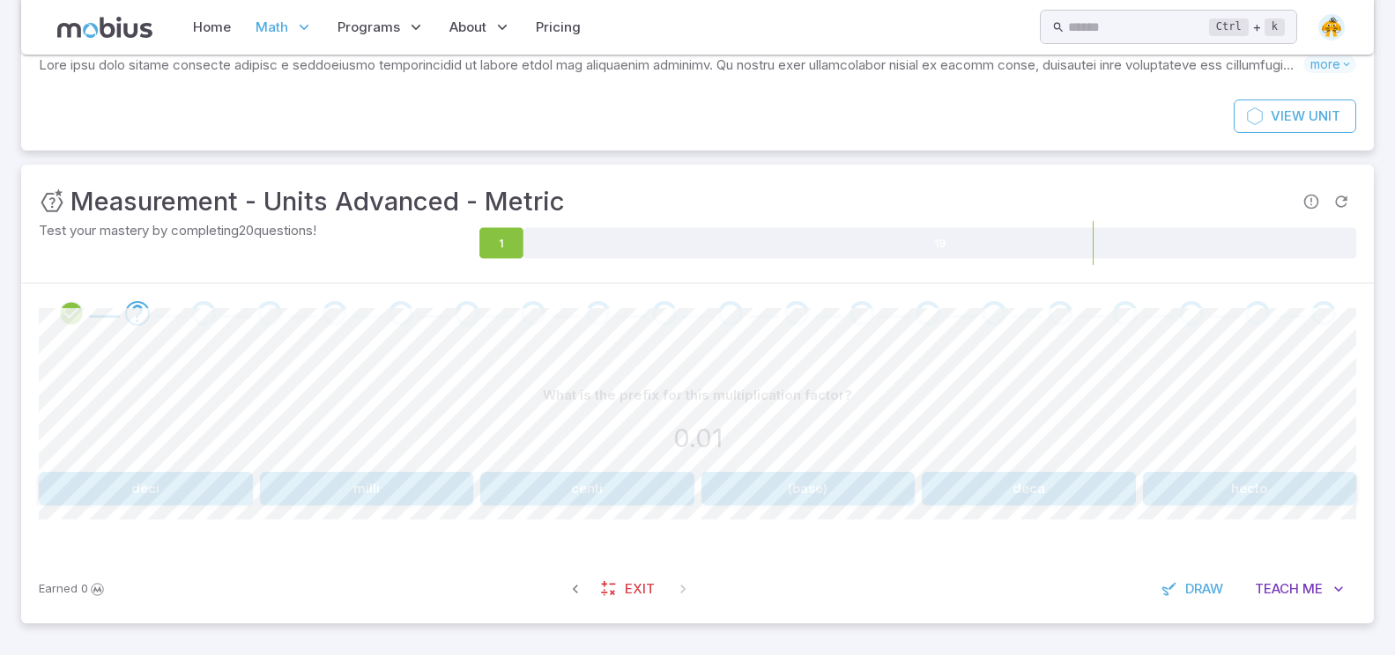
scroll to position [138, 0]
click at [1273, 618] on div "Earned 0 Exit Draw Teach Me" at bounding box center [697, 589] width 1352 height 69
drag, startPoint x: 1273, startPoint y: 618, endPoint x: 1280, endPoint y: 581, distance: 37.7
click at [1280, 581] on div "Earned 0 Exit Draw Teach Me" at bounding box center [697, 589] width 1352 height 69
click at [1278, 581] on span "Teach" at bounding box center [1277, 589] width 44 height 19
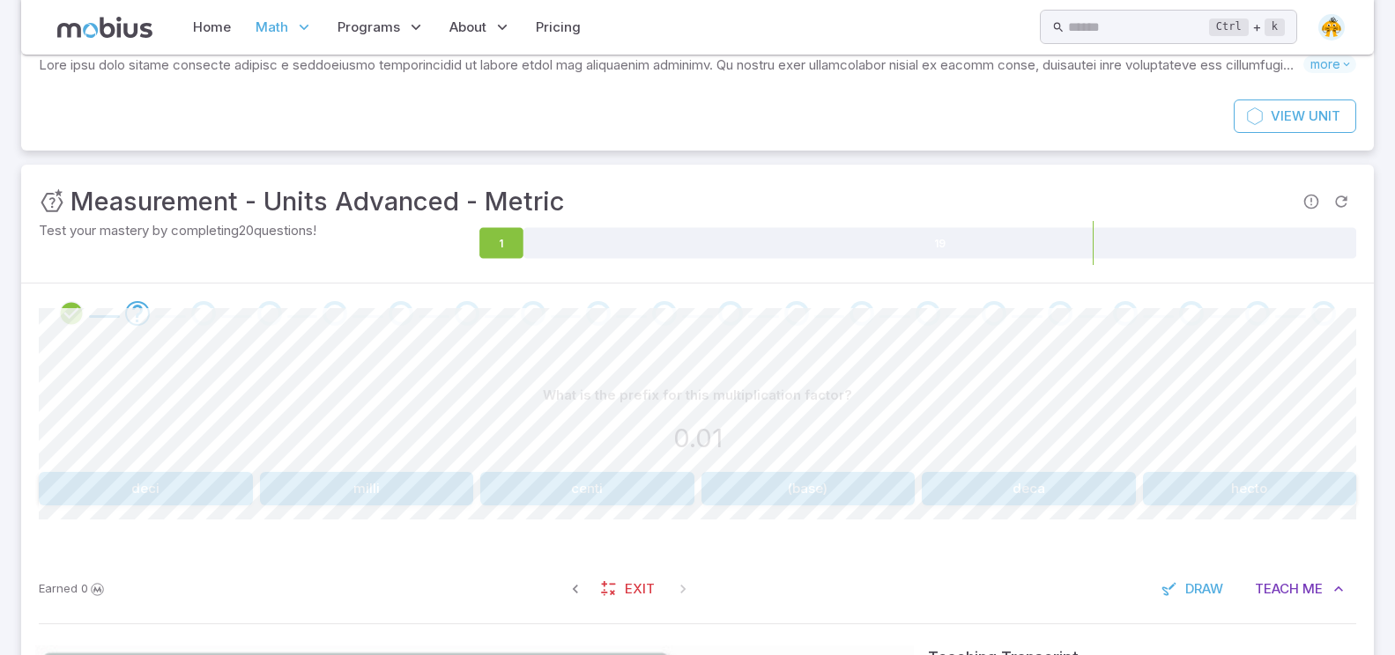
scroll to position [579, 0]
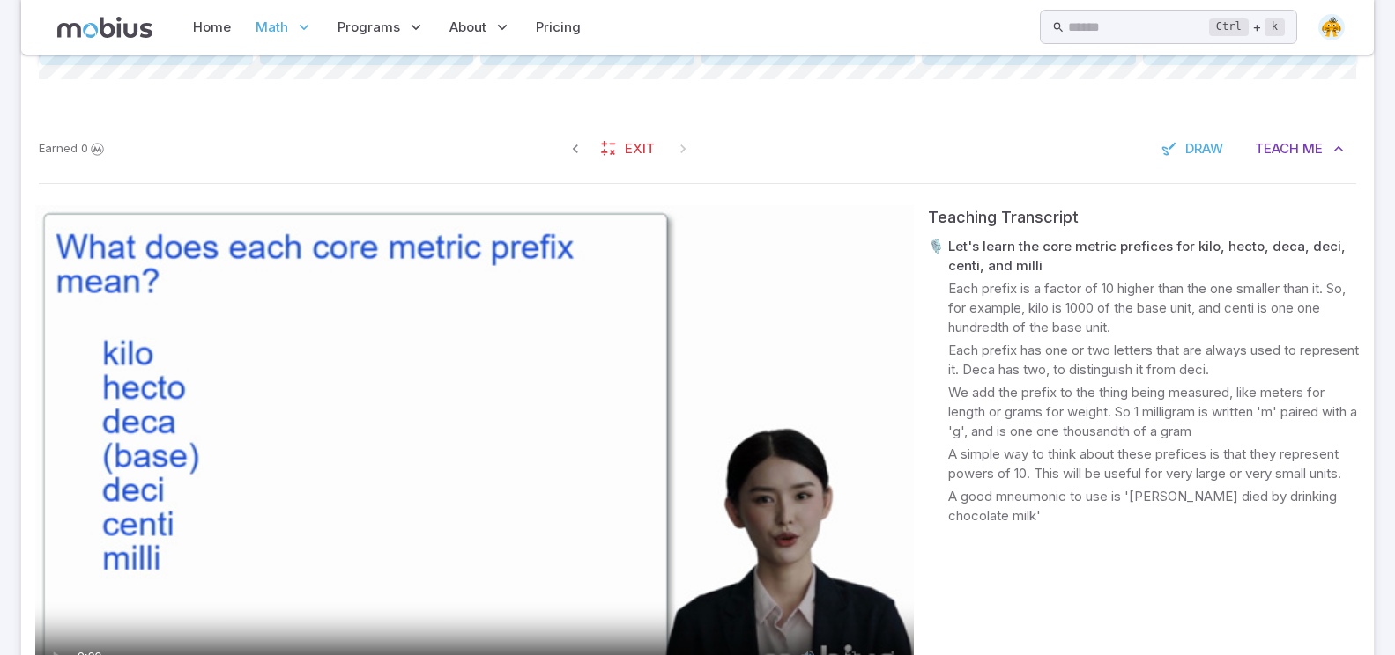
click at [255, 344] on video at bounding box center [474, 452] width 878 height 494
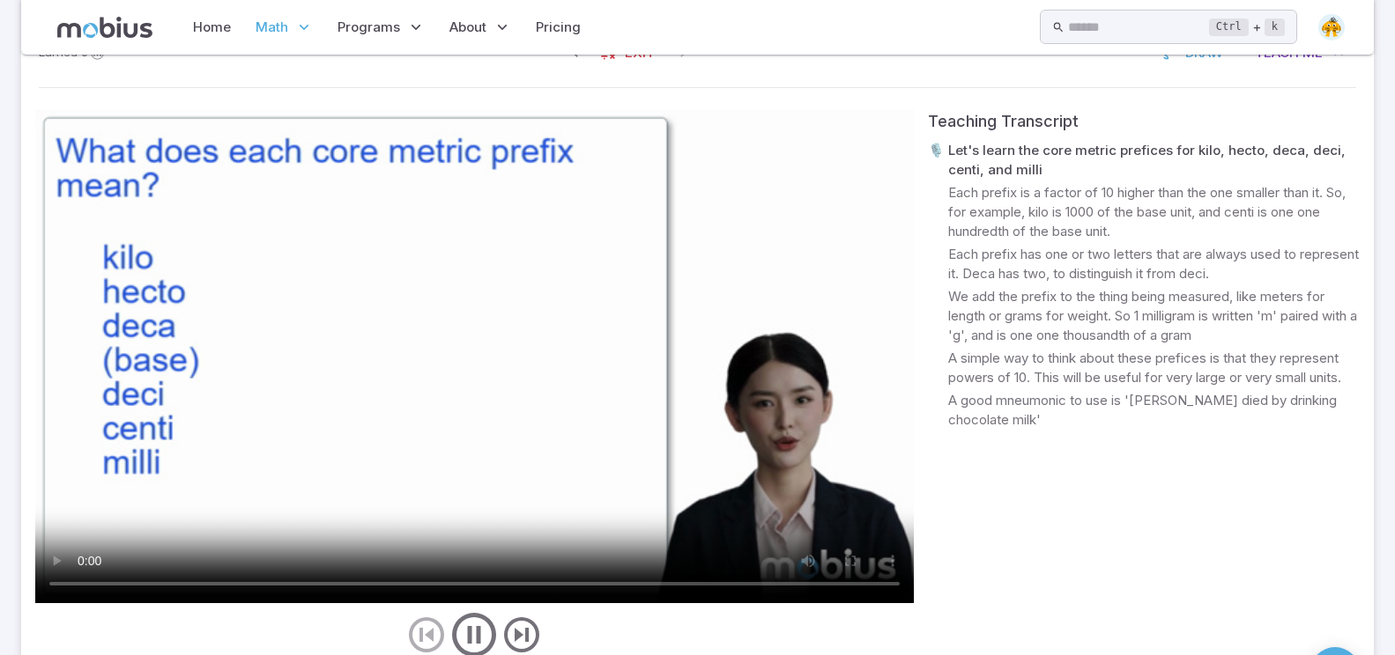
scroll to position [755, 0]
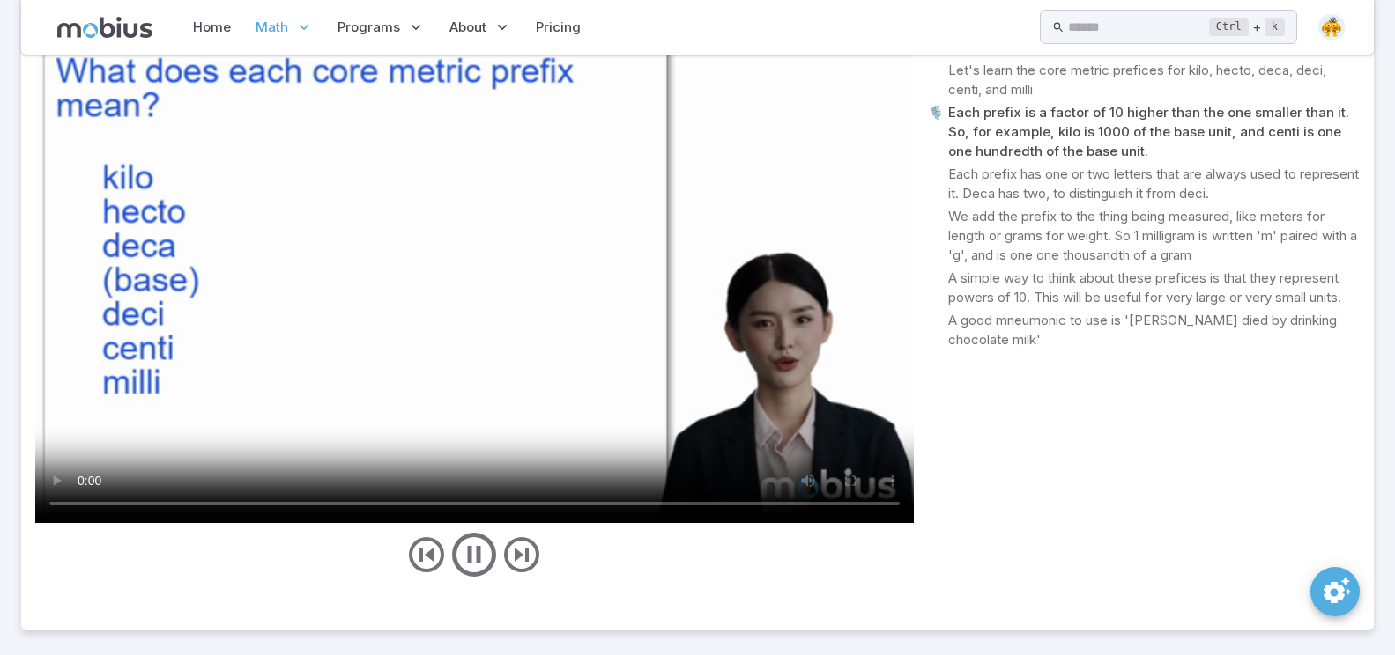
click at [496, 167] on video at bounding box center [474, 276] width 878 height 494
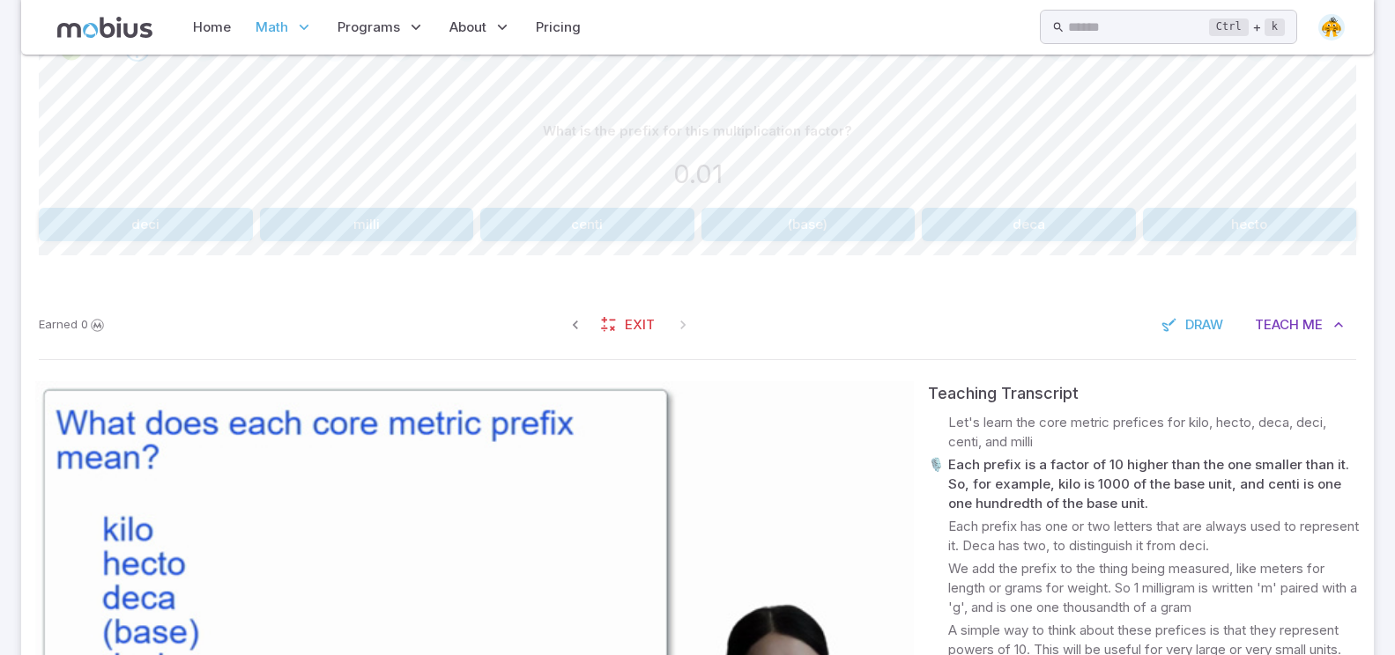
scroll to position [491, 0]
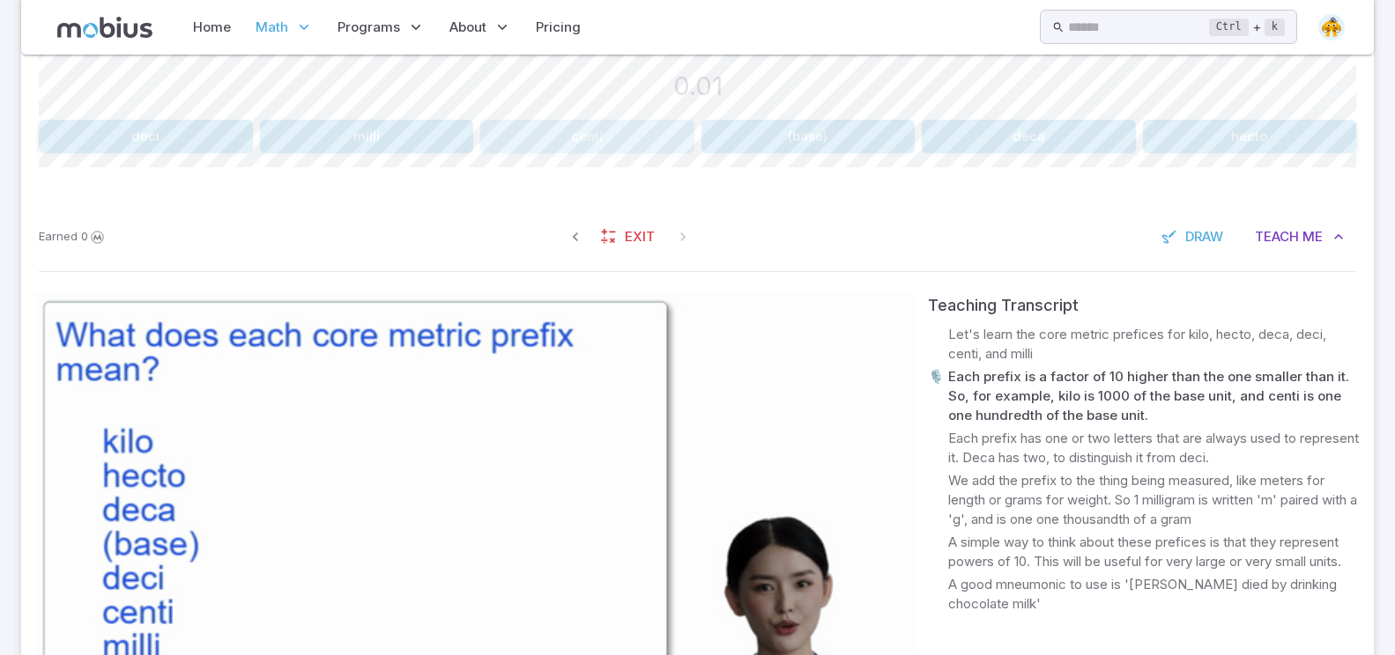
click at [652, 148] on button "centi" at bounding box center [587, 136] width 214 height 33
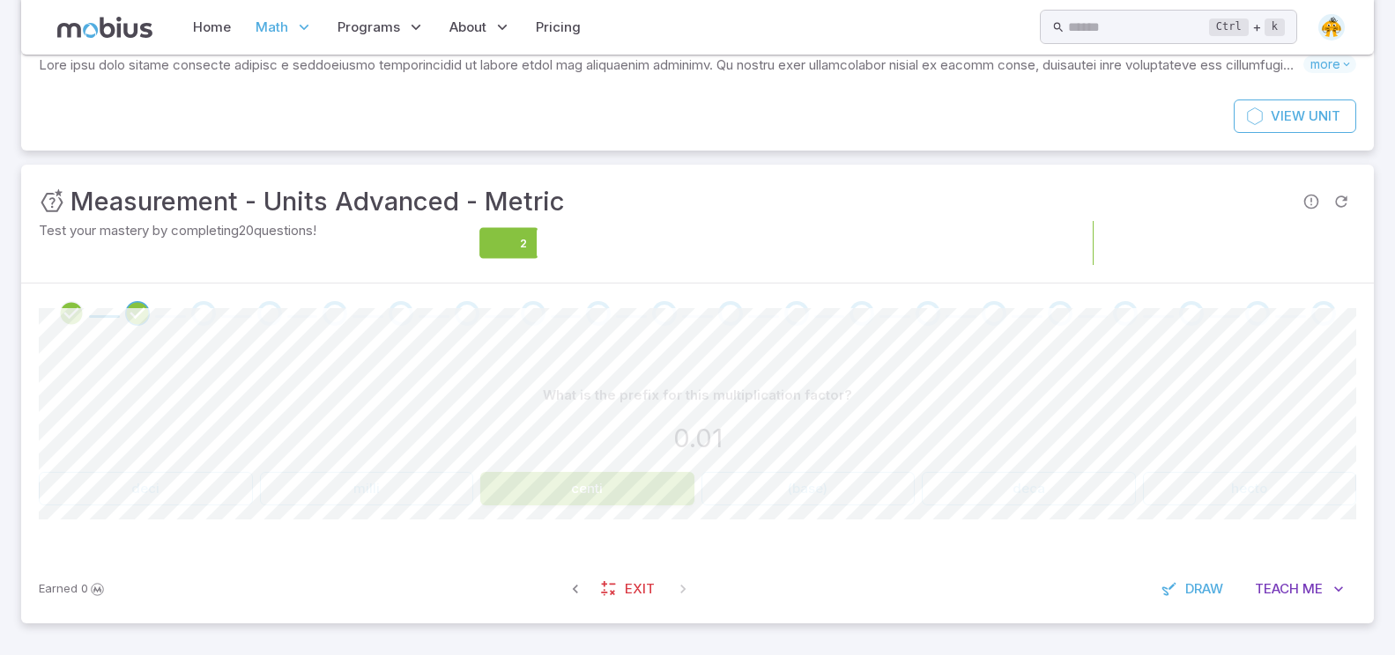
scroll to position [145, 0]
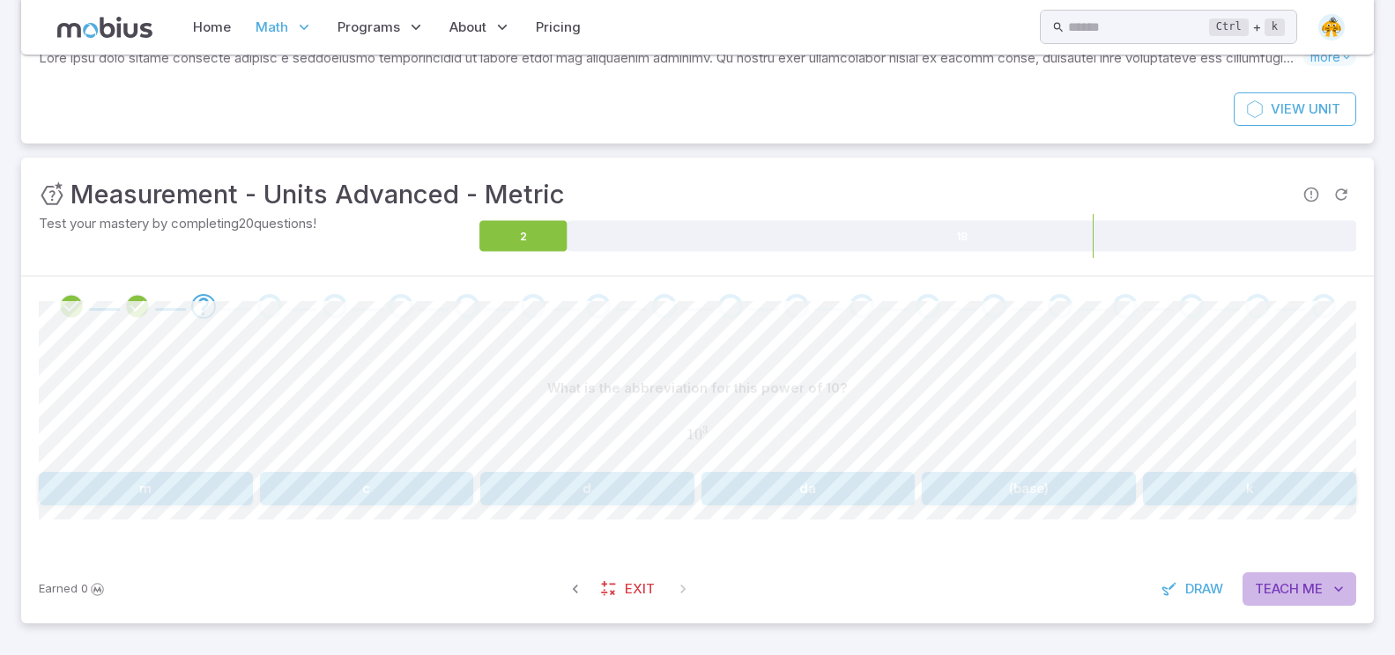
click at [1289, 594] on span "Teach" at bounding box center [1277, 589] width 44 height 19
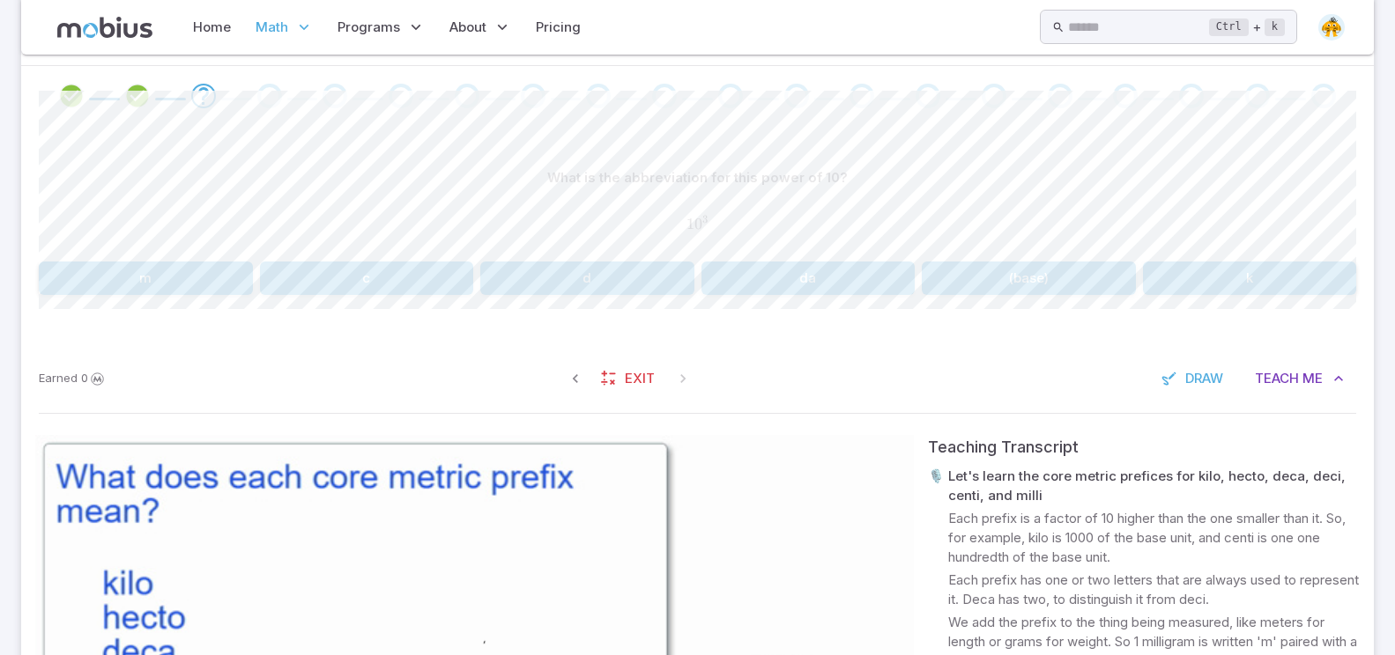
scroll to position [586, 0]
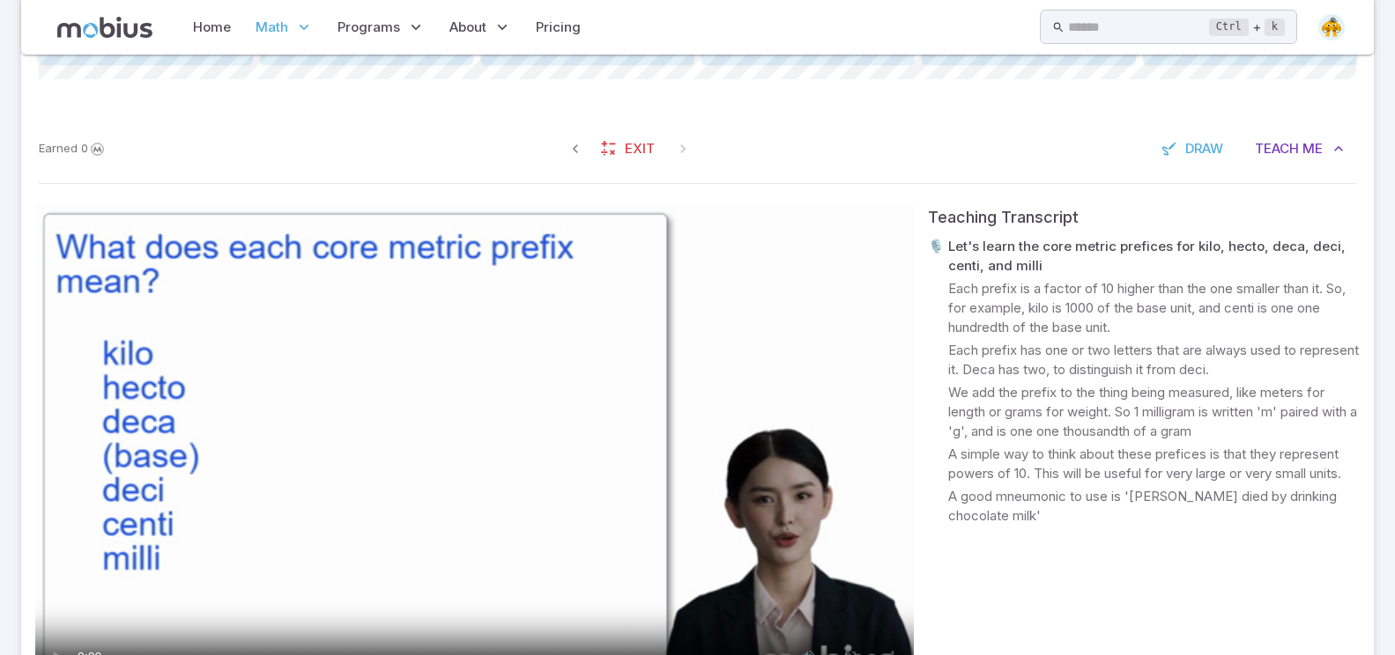
click at [455, 453] on video at bounding box center [474, 452] width 878 height 494
click at [455, 452] on video at bounding box center [474, 452] width 878 height 494
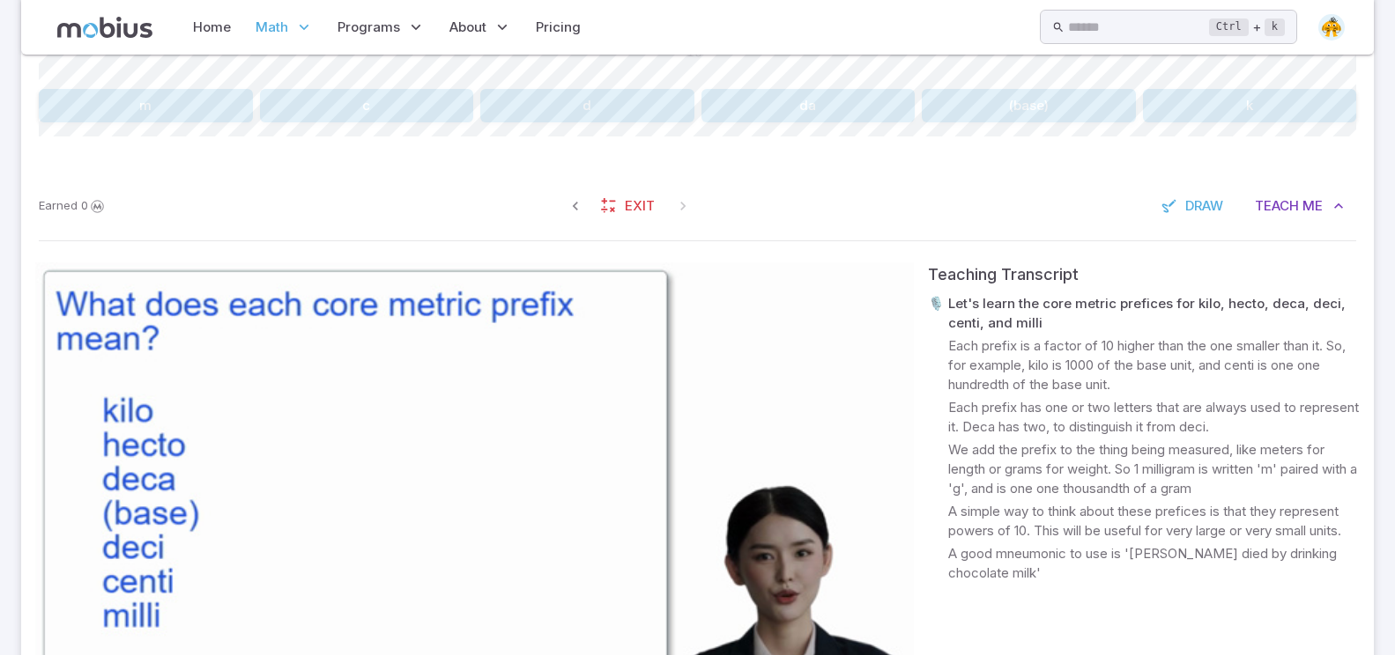
scroll to position [498, 0]
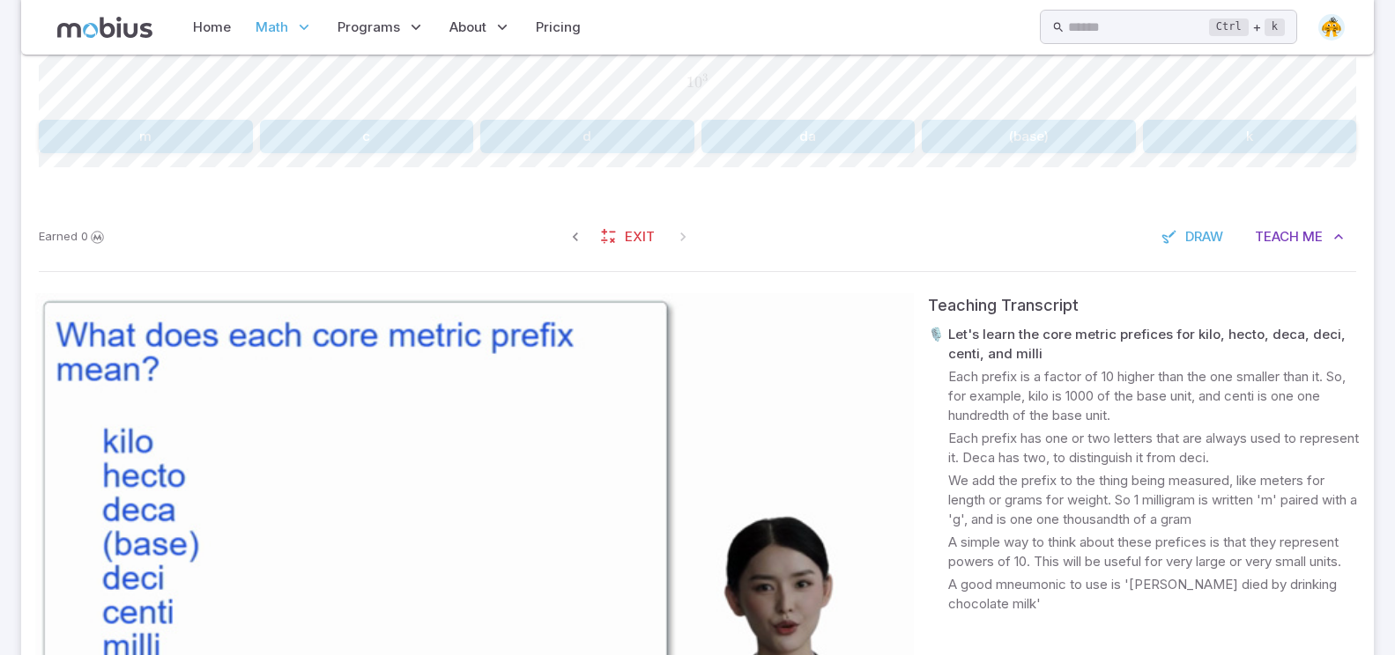
click at [451, 452] on video at bounding box center [474, 540] width 878 height 494
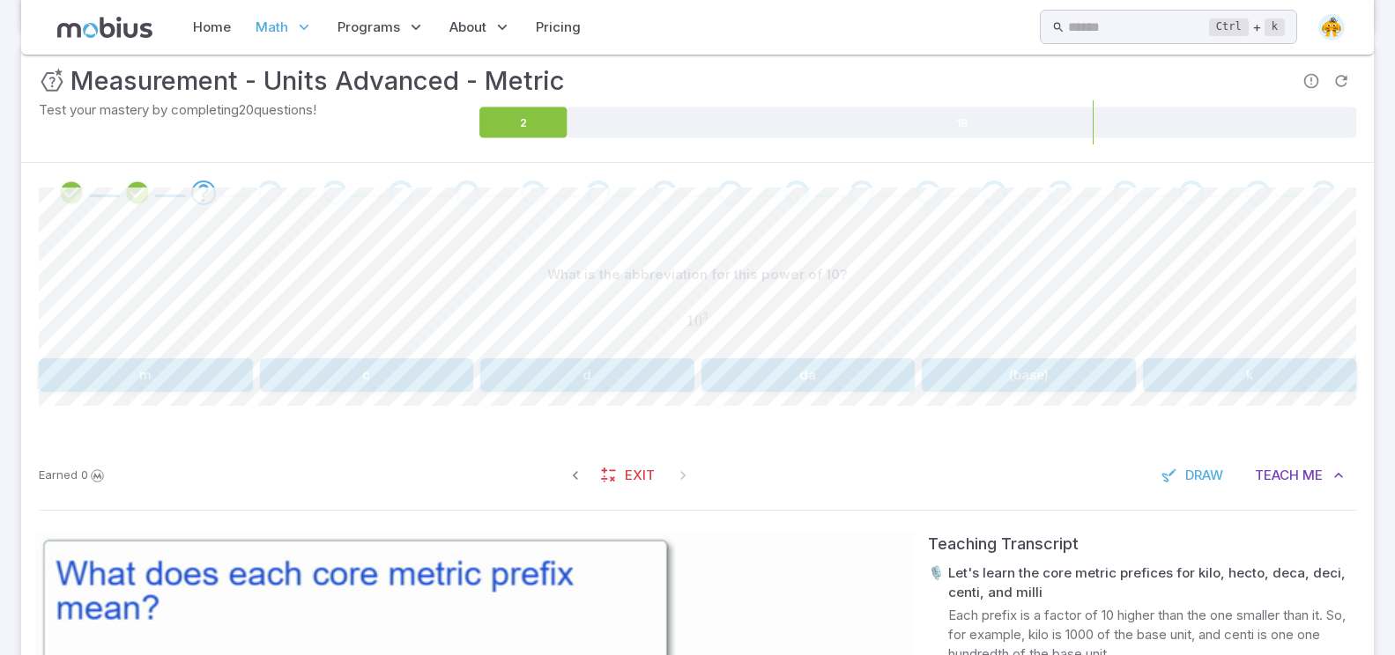
scroll to position [233, 0]
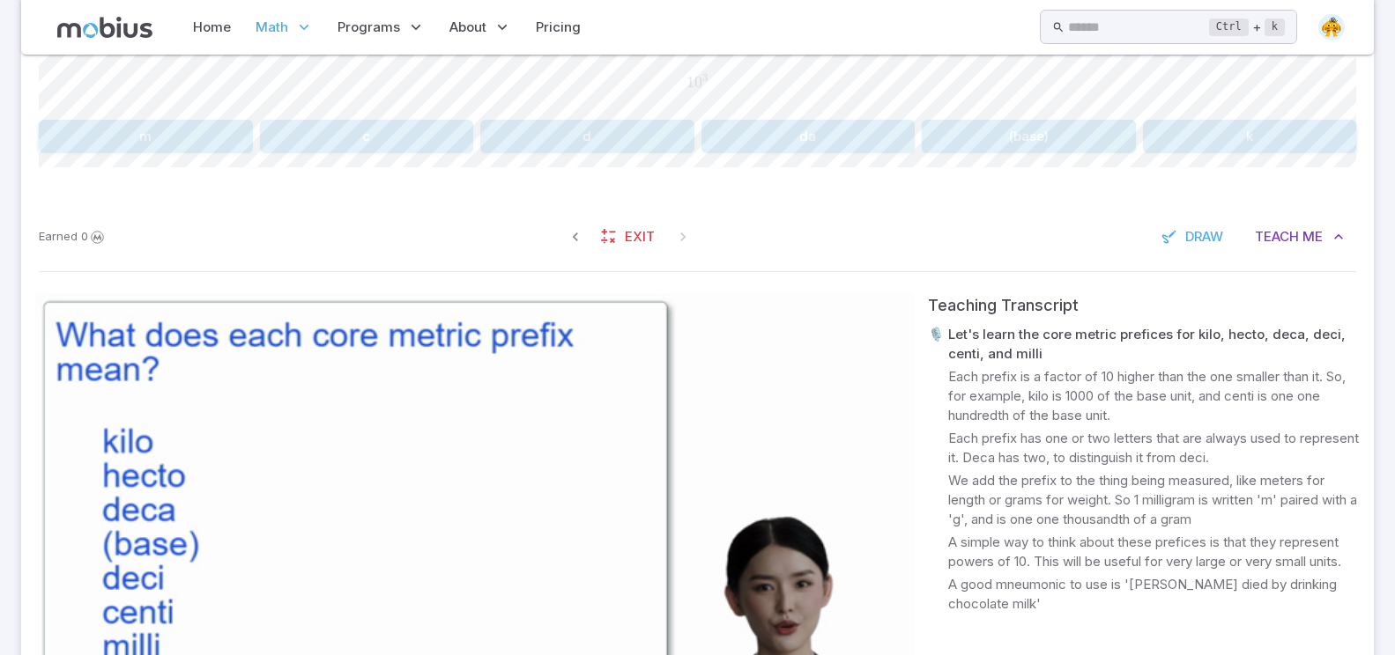
click at [444, 534] on video at bounding box center [474, 540] width 878 height 494
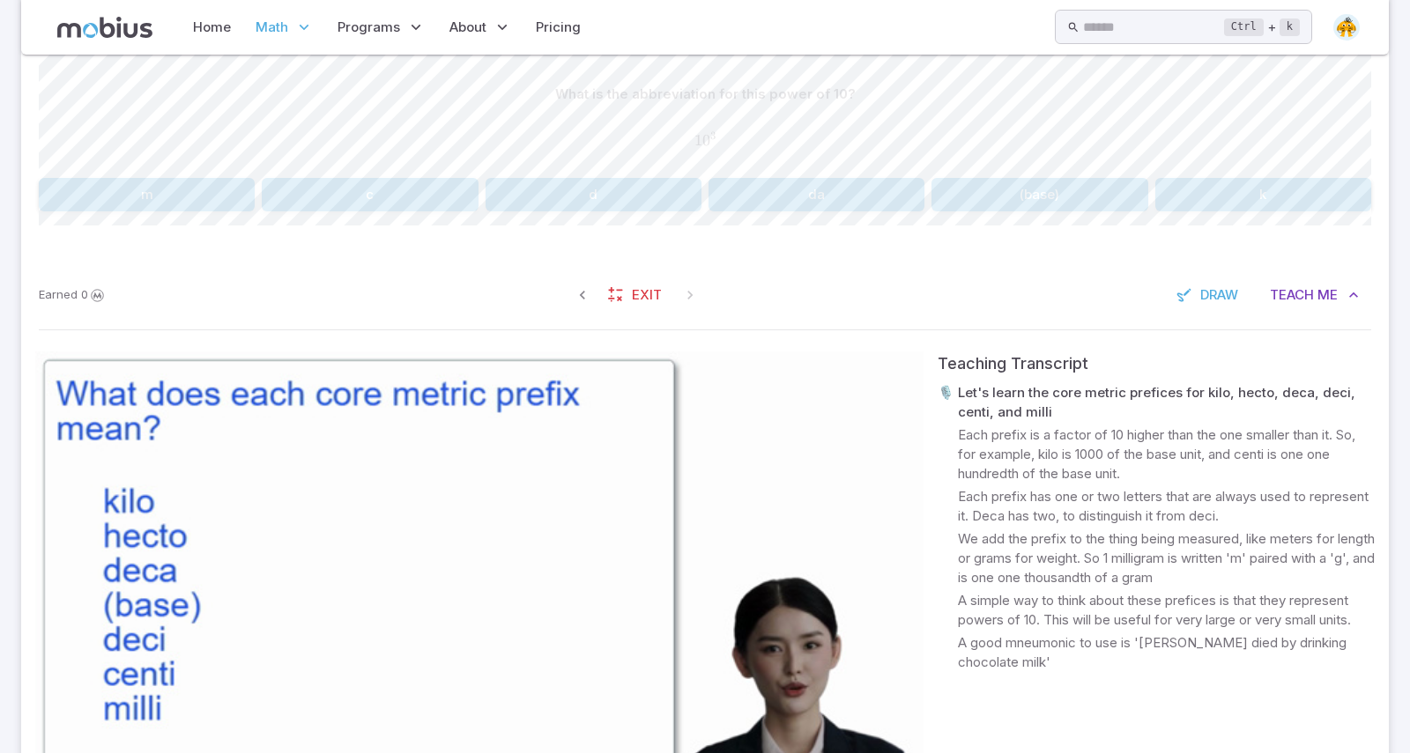
click at [83, 480] on video at bounding box center [479, 602] width 888 height 500
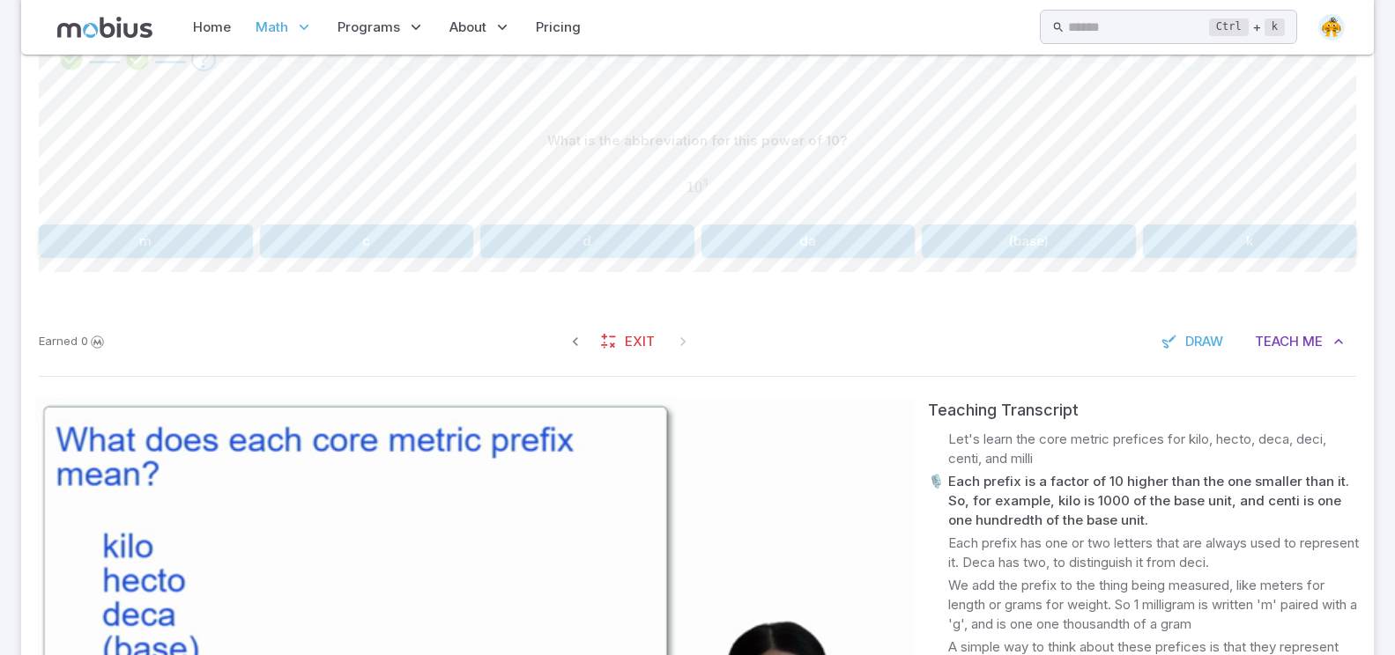
scroll to position [417, 0]
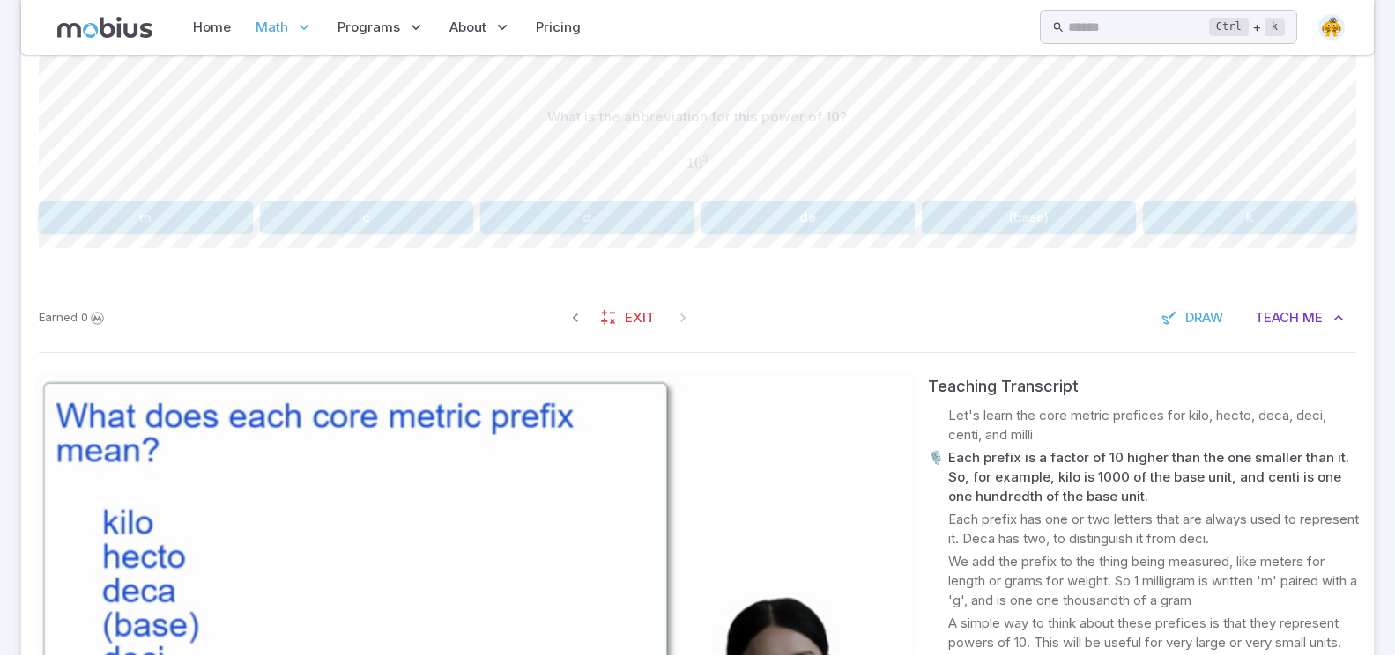
click at [258, 499] on video at bounding box center [474, 621] width 878 height 494
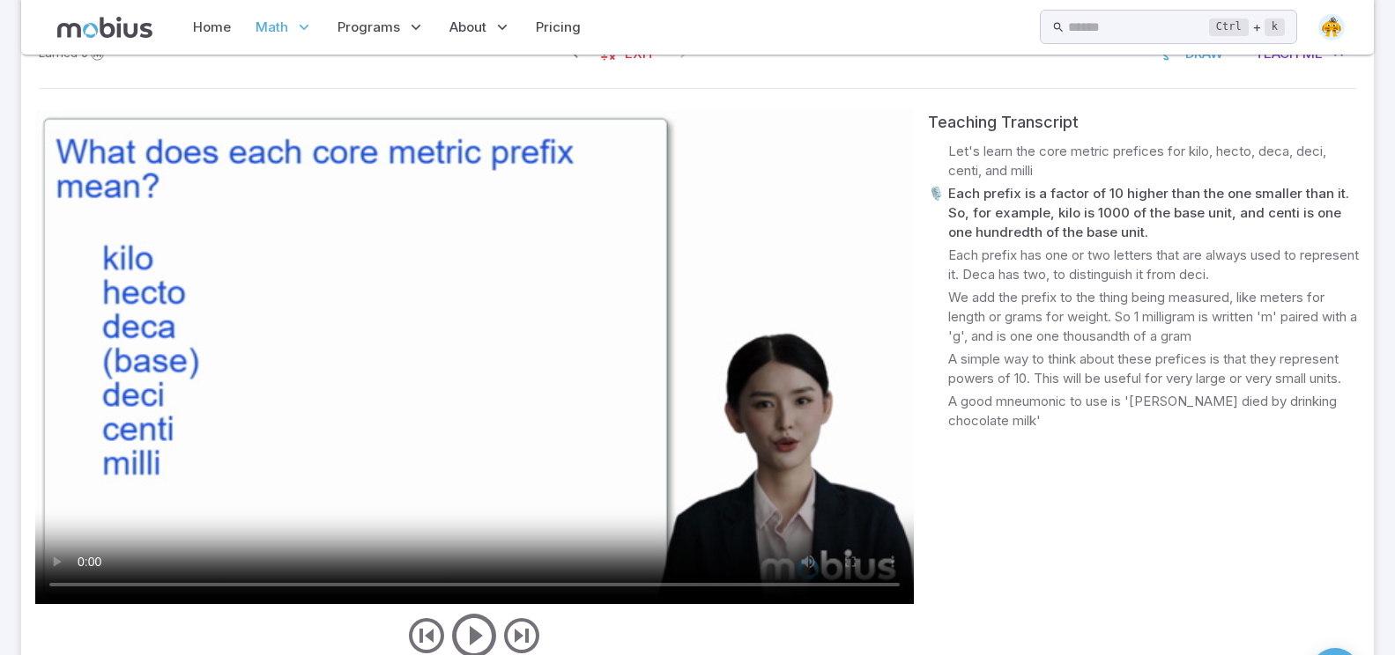
click at [264, 479] on video at bounding box center [474, 357] width 878 height 494
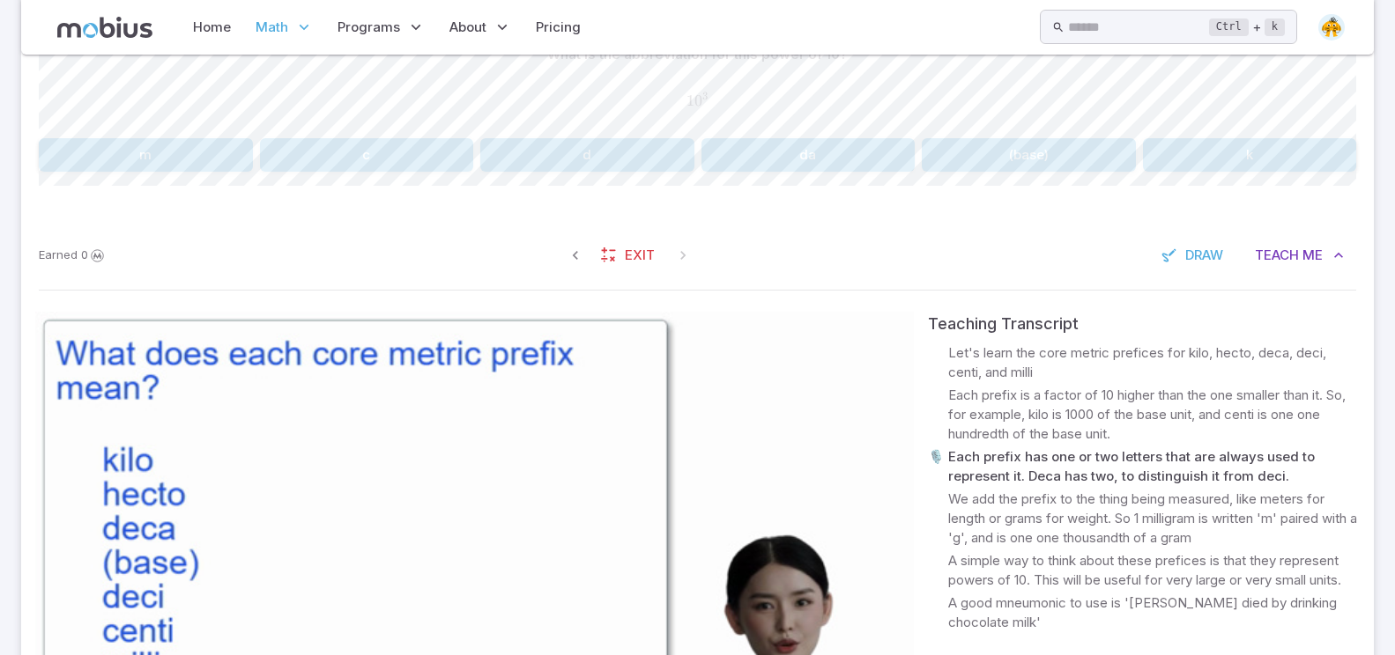
scroll to position [505, 0]
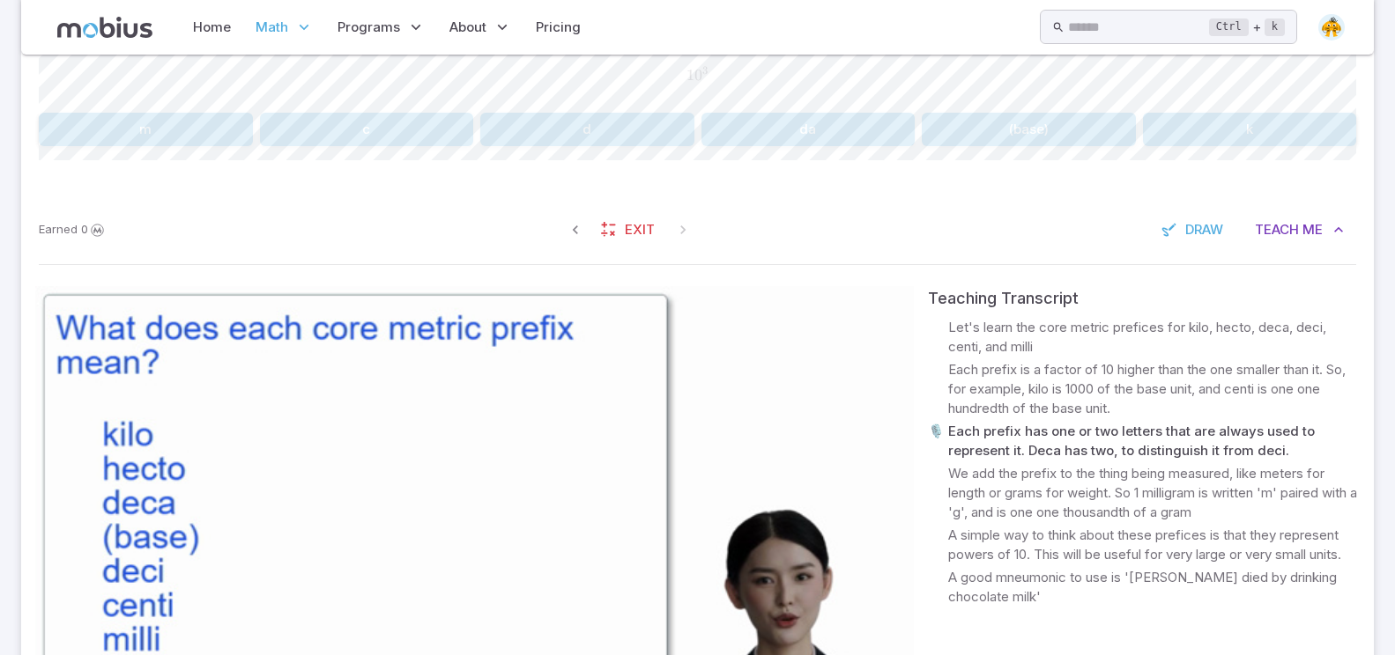
click at [274, 506] on video at bounding box center [474, 533] width 878 height 494
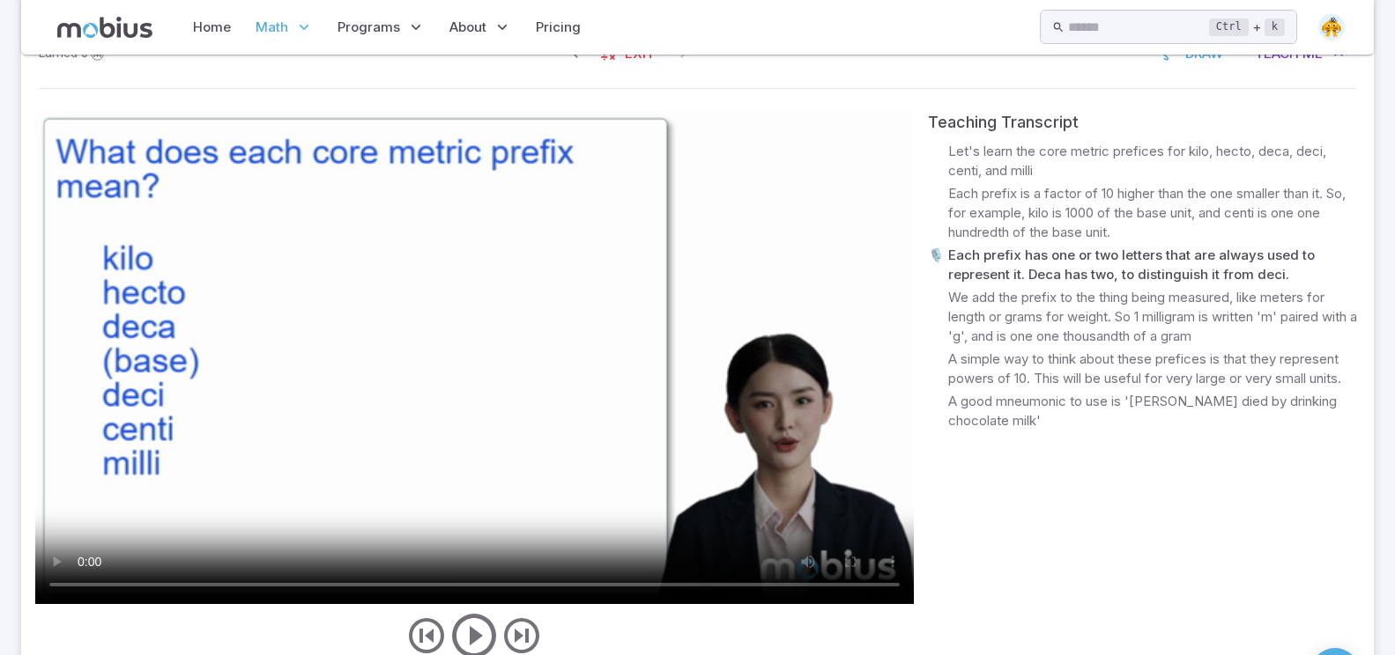
scroll to position [593, 0]
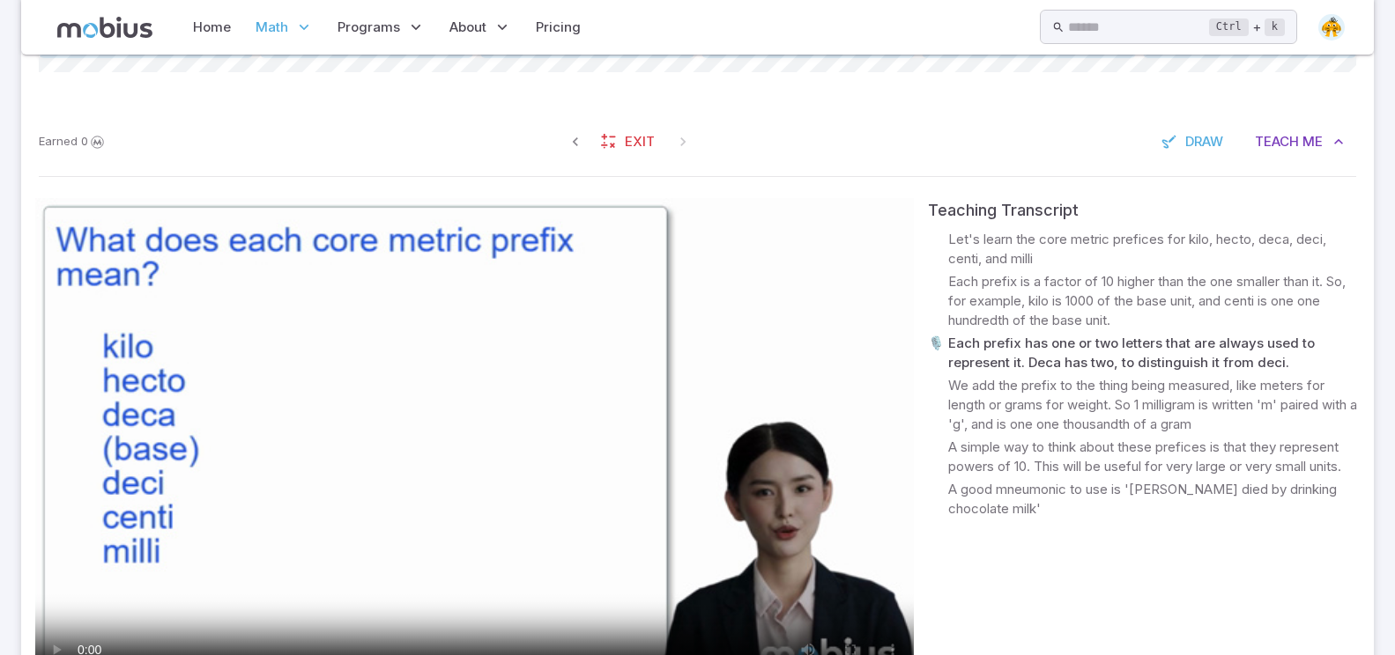
click at [274, 506] on video at bounding box center [474, 445] width 878 height 494
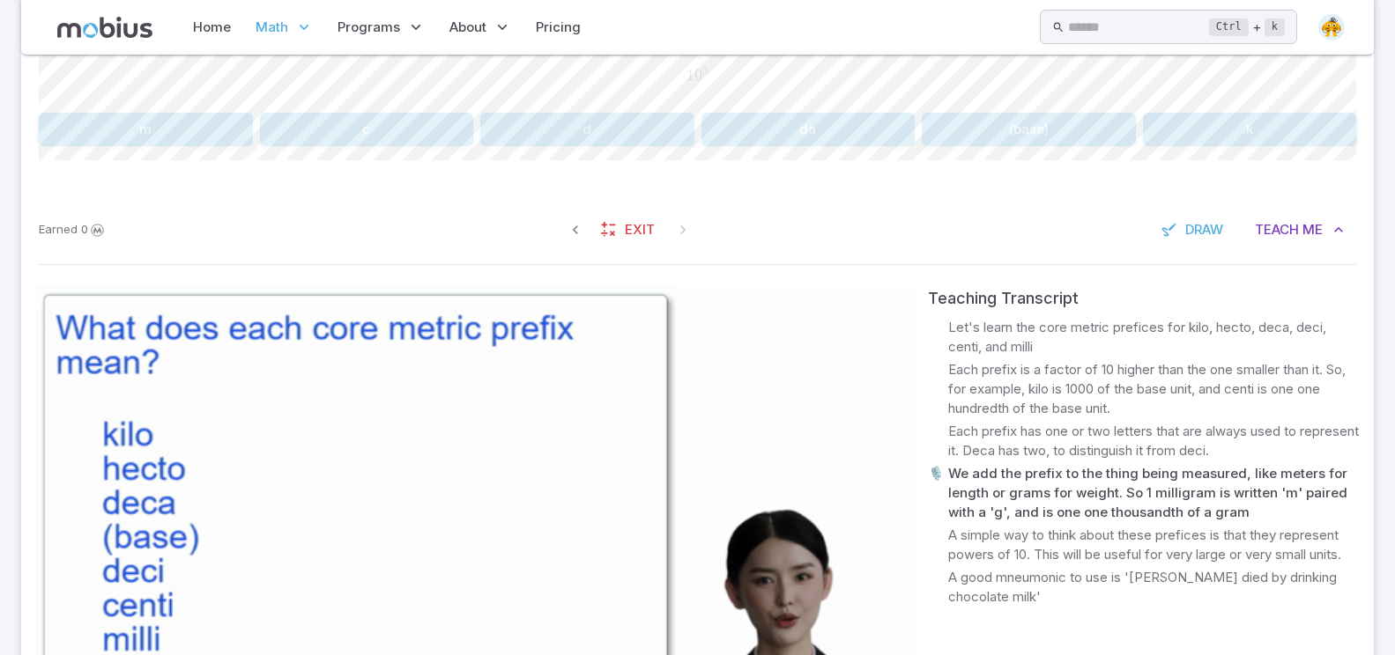
click at [274, 506] on video at bounding box center [474, 533] width 878 height 494
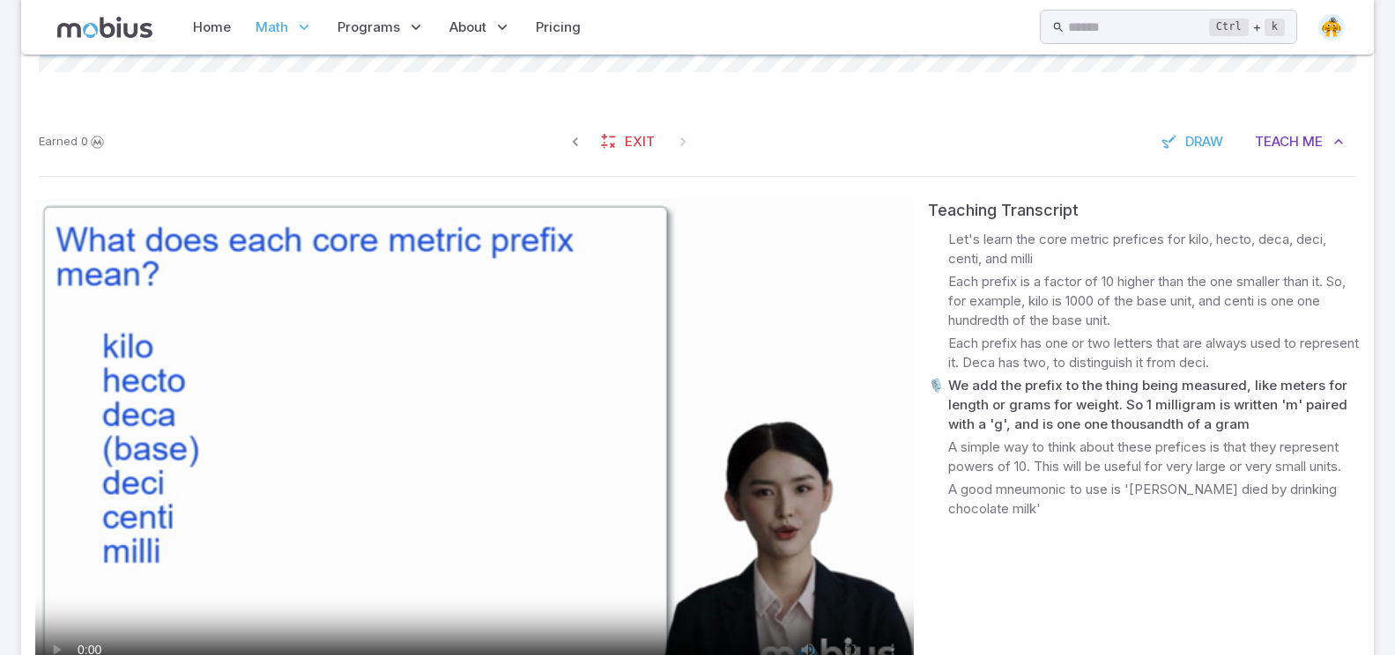
click at [274, 506] on video at bounding box center [474, 445] width 878 height 494
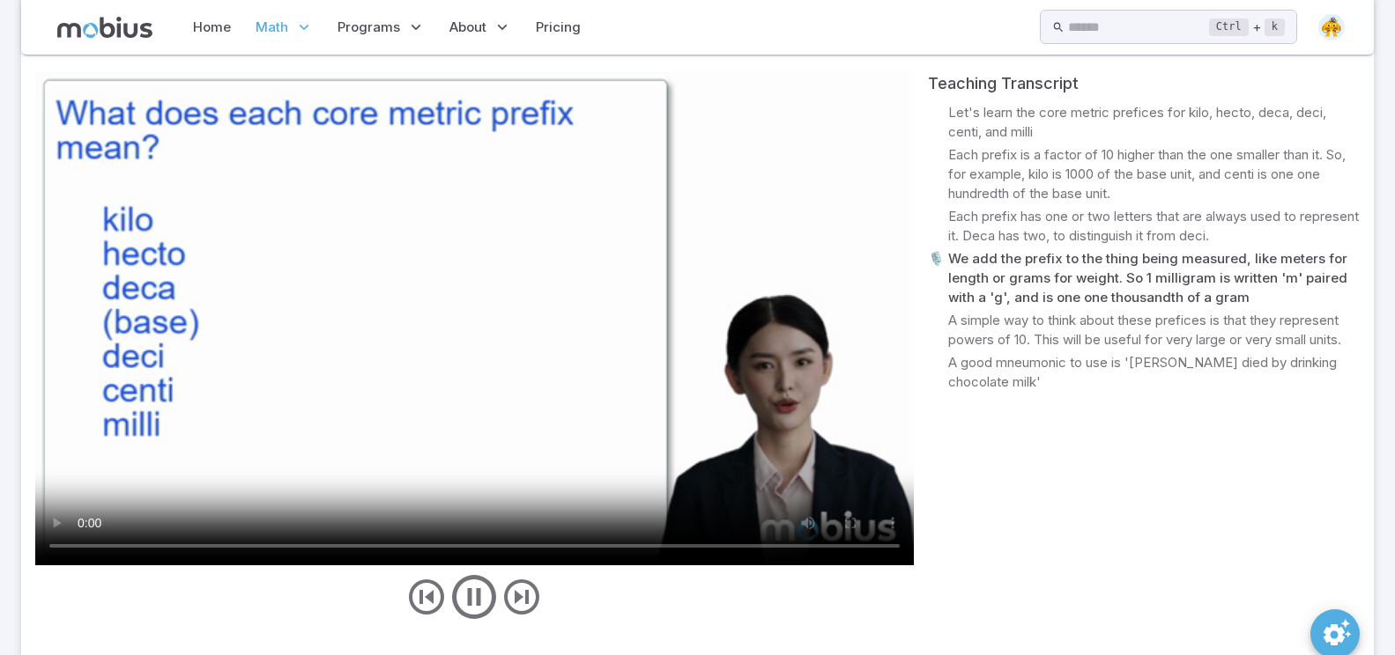
scroll to position [769, 0]
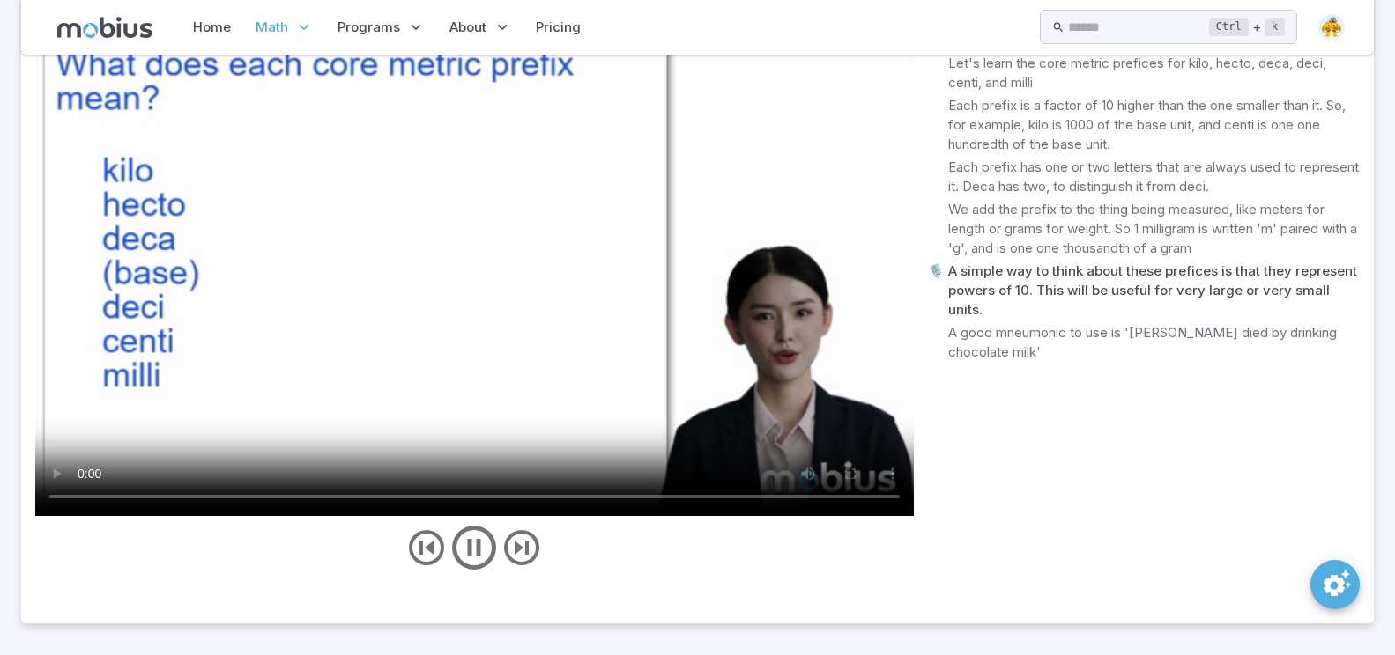
click at [625, 358] on video at bounding box center [474, 269] width 878 height 494
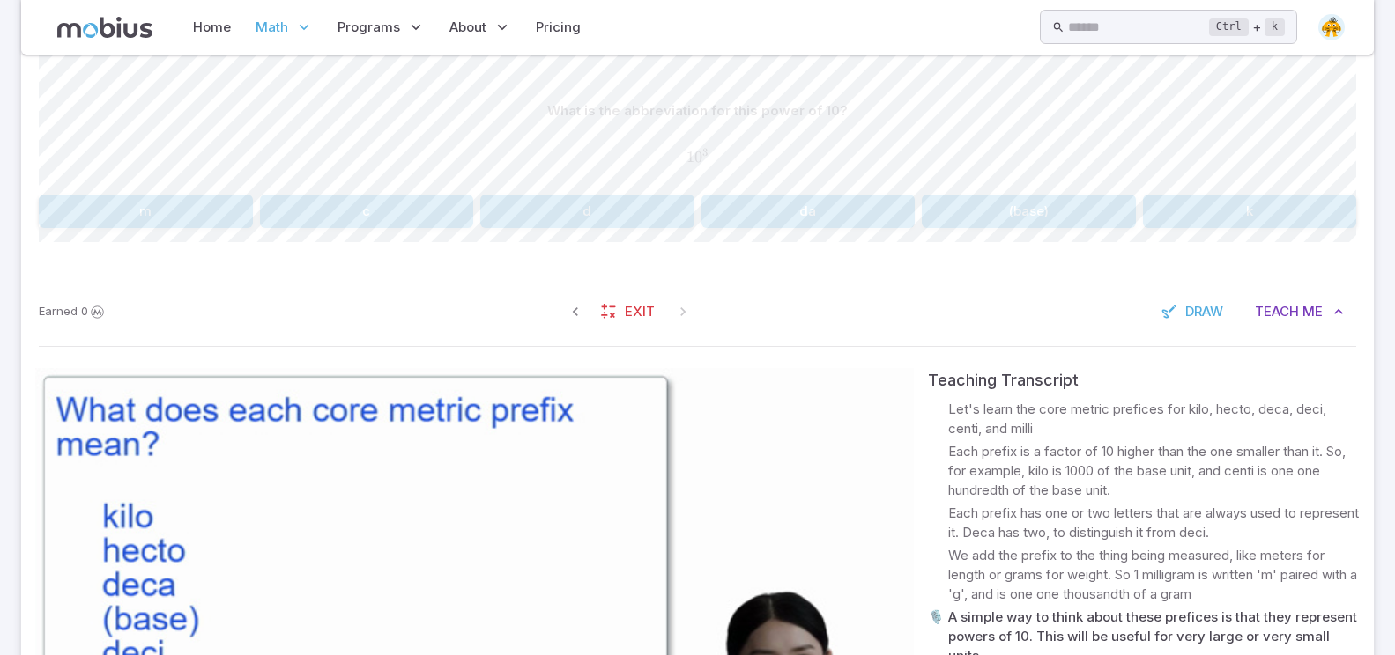
scroll to position [417, 0]
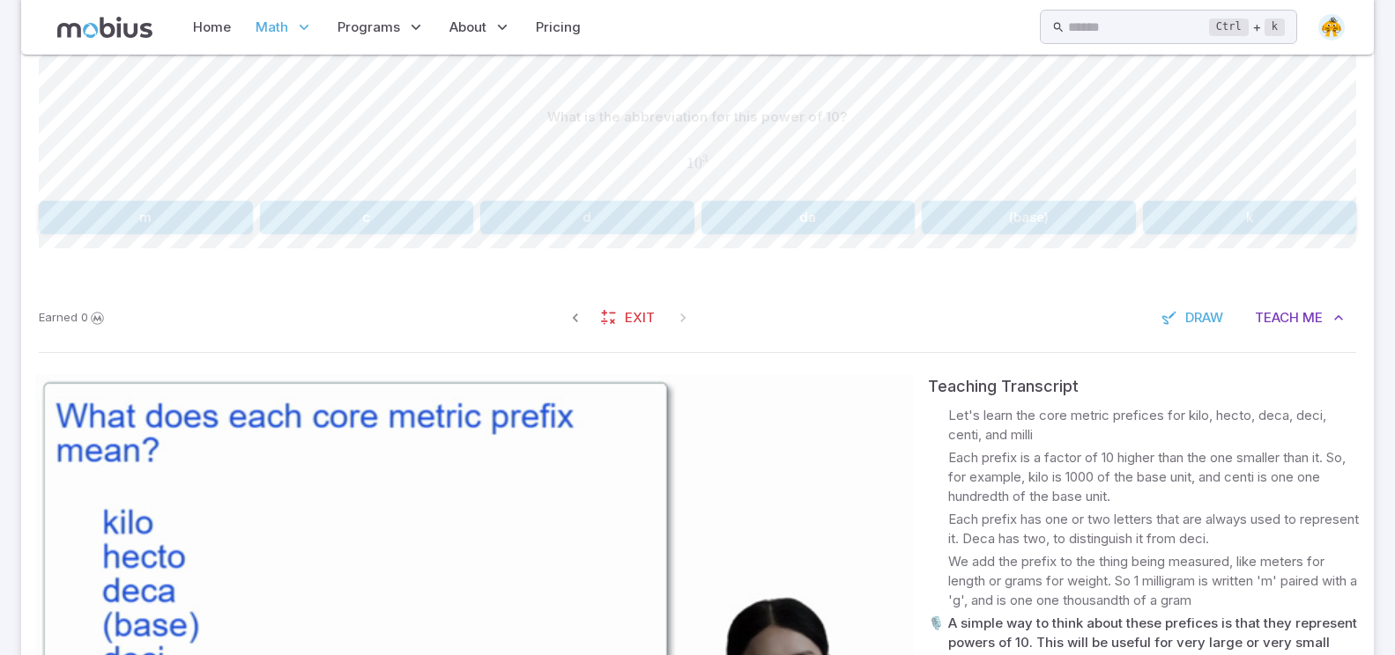
click at [146, 210] on button "m" at bounding box center [146, 217] width 214 height 33
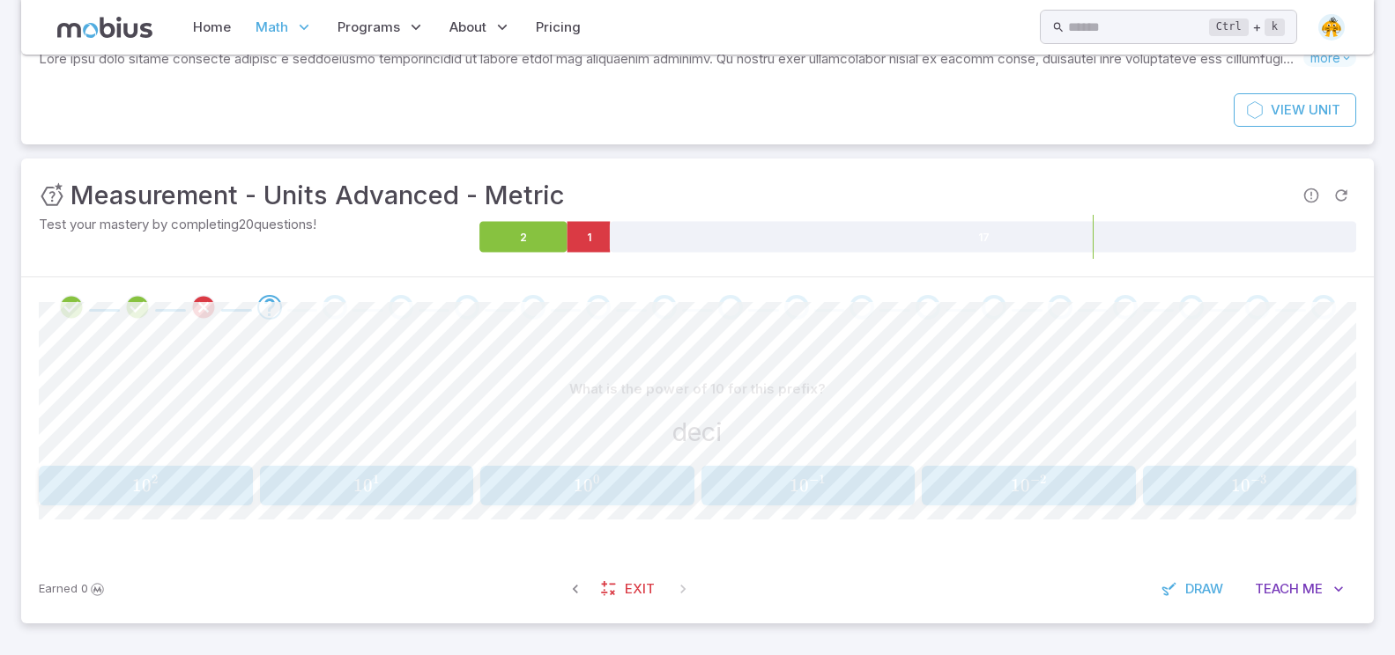
scroll to position [144, 0]
click at [1260, 588] on span "Teach" at bounding box center [1277, 589] width 44 height 19
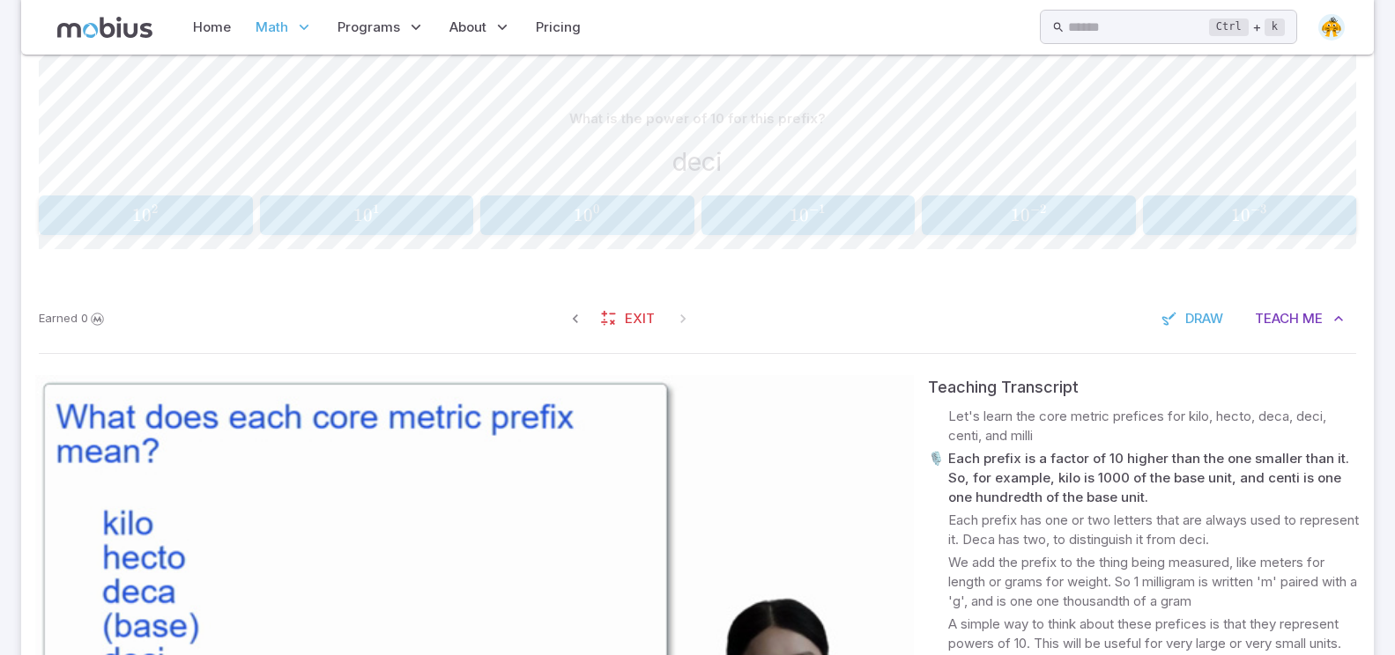
scroll to position [416, 0]
click at [294, 503] on video at bounding box center [474, 621] width 878 height 494
click at [257, 505] on video at bounding box center [474, 621] width 878 height 494
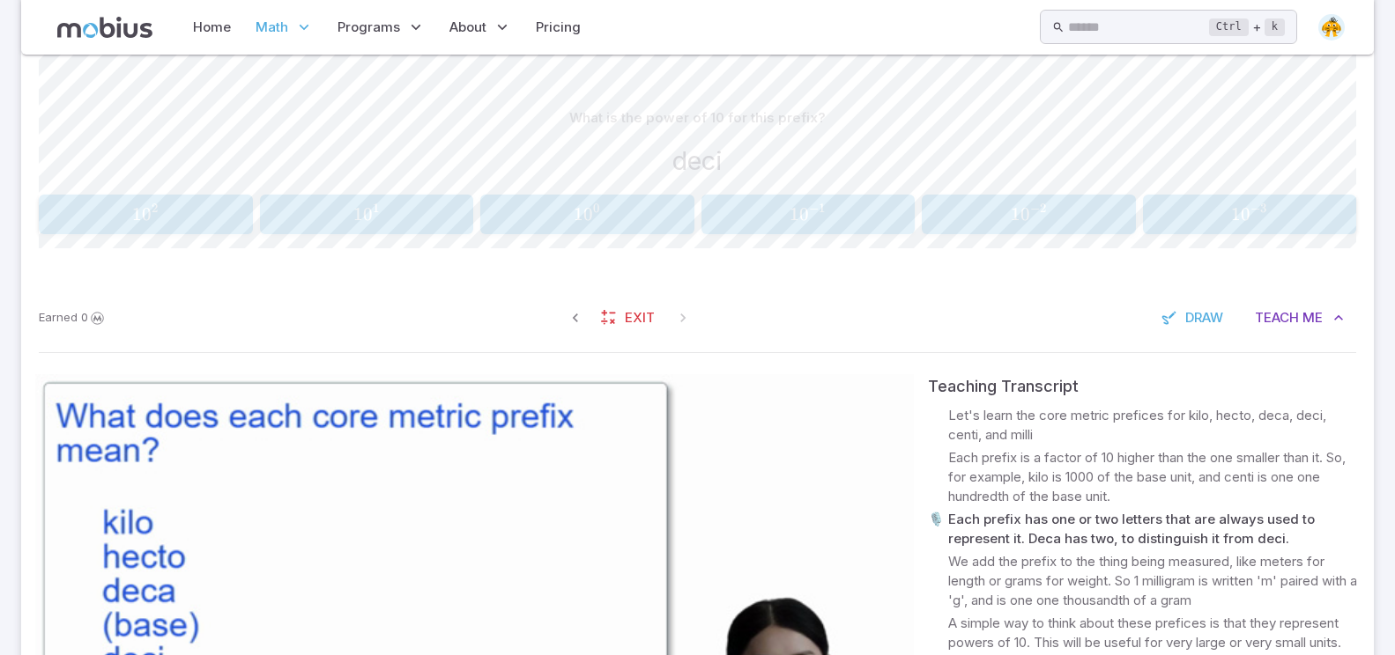
scroll to position [680, 0]
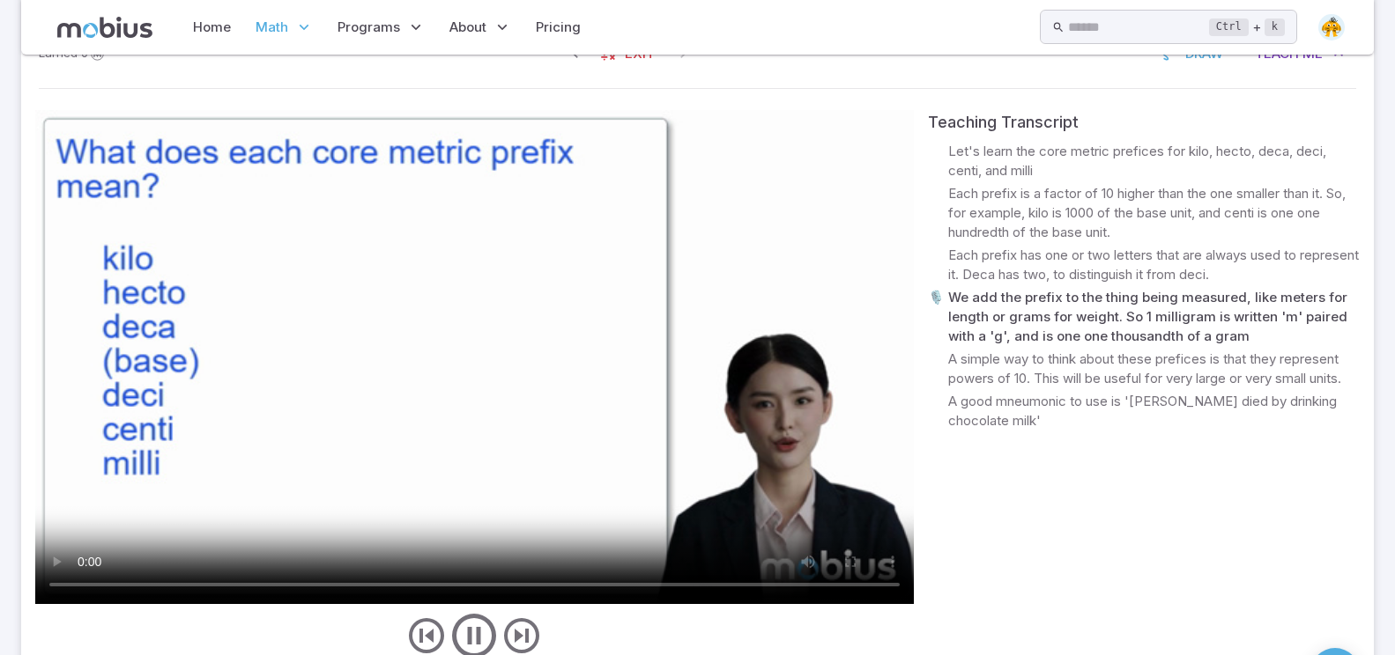
click at [367, 523] on video at bounding box center [474, 357] width 878 height 494
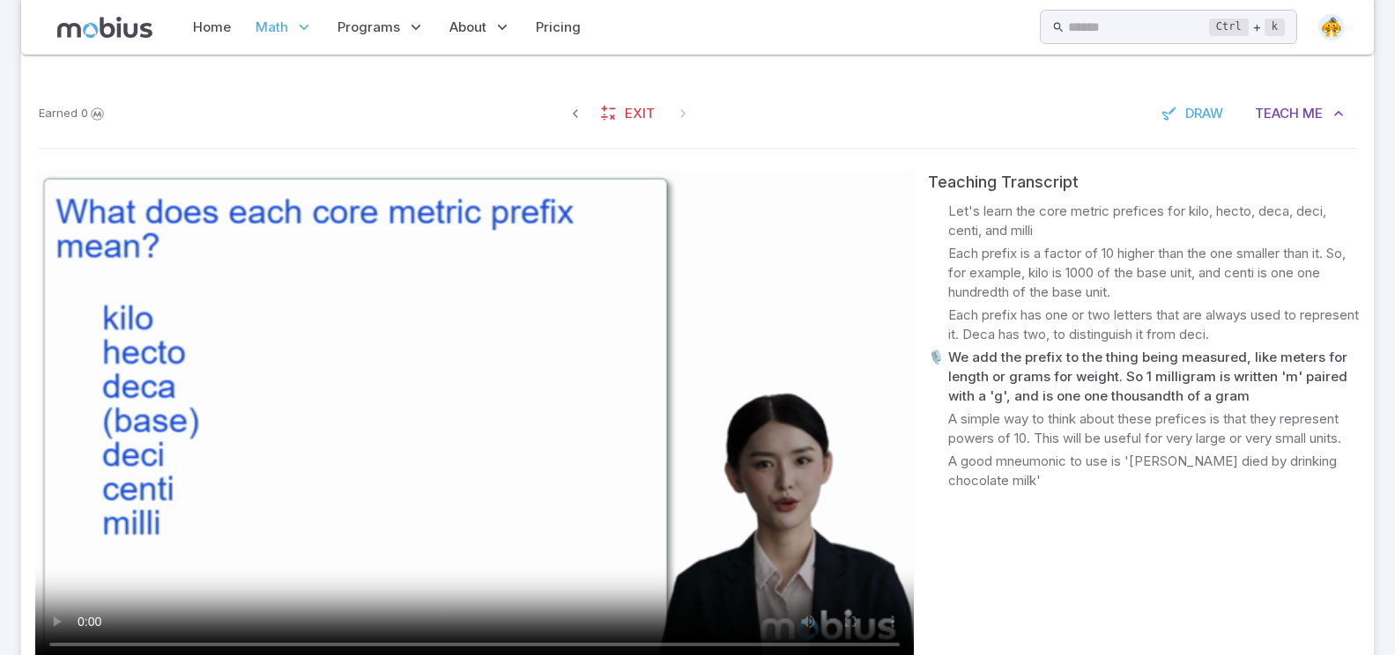
scroll to position [592, 0]
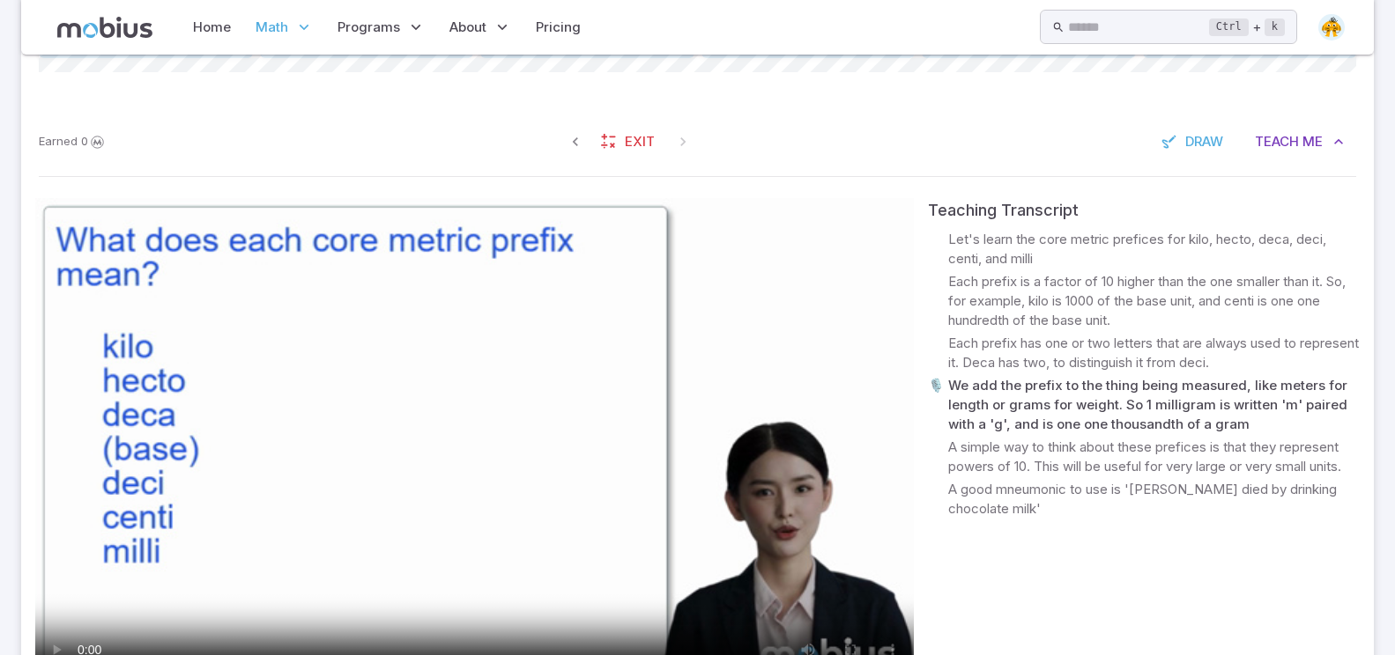
click at [365, 535] on video at bounding box center [474, 445] width 878 height 494
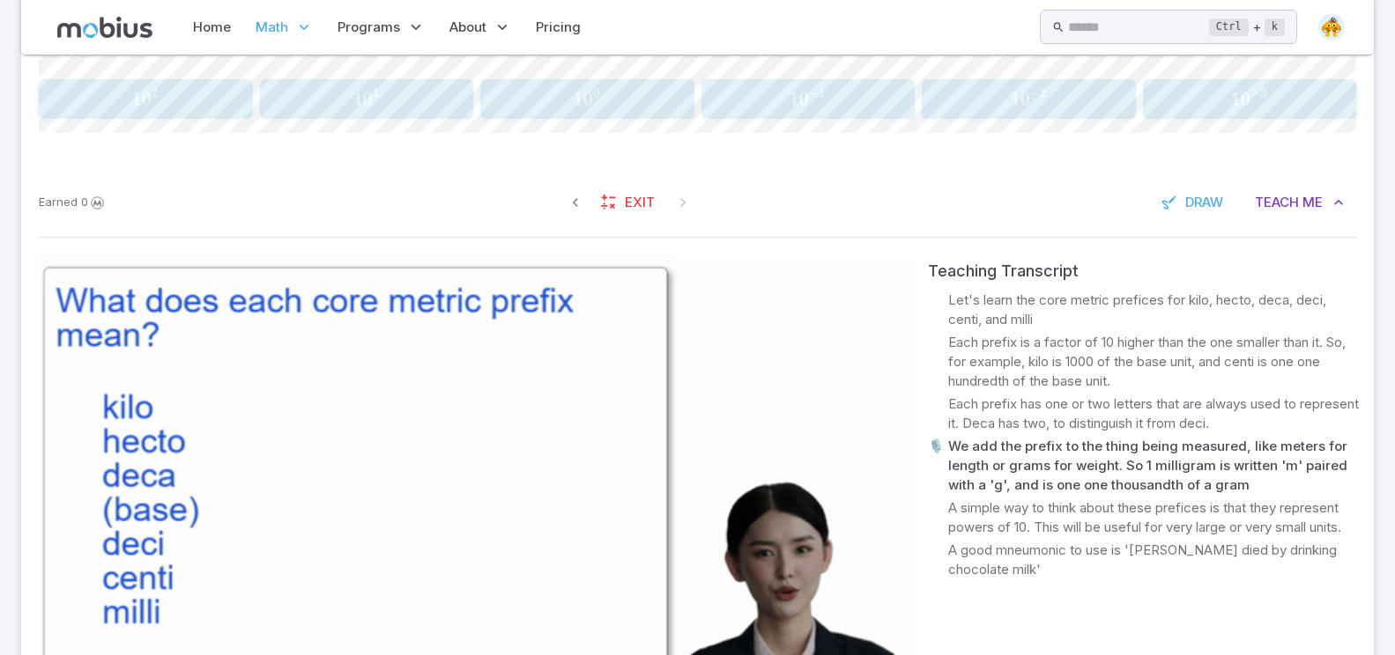
scroll to position [504, 0]
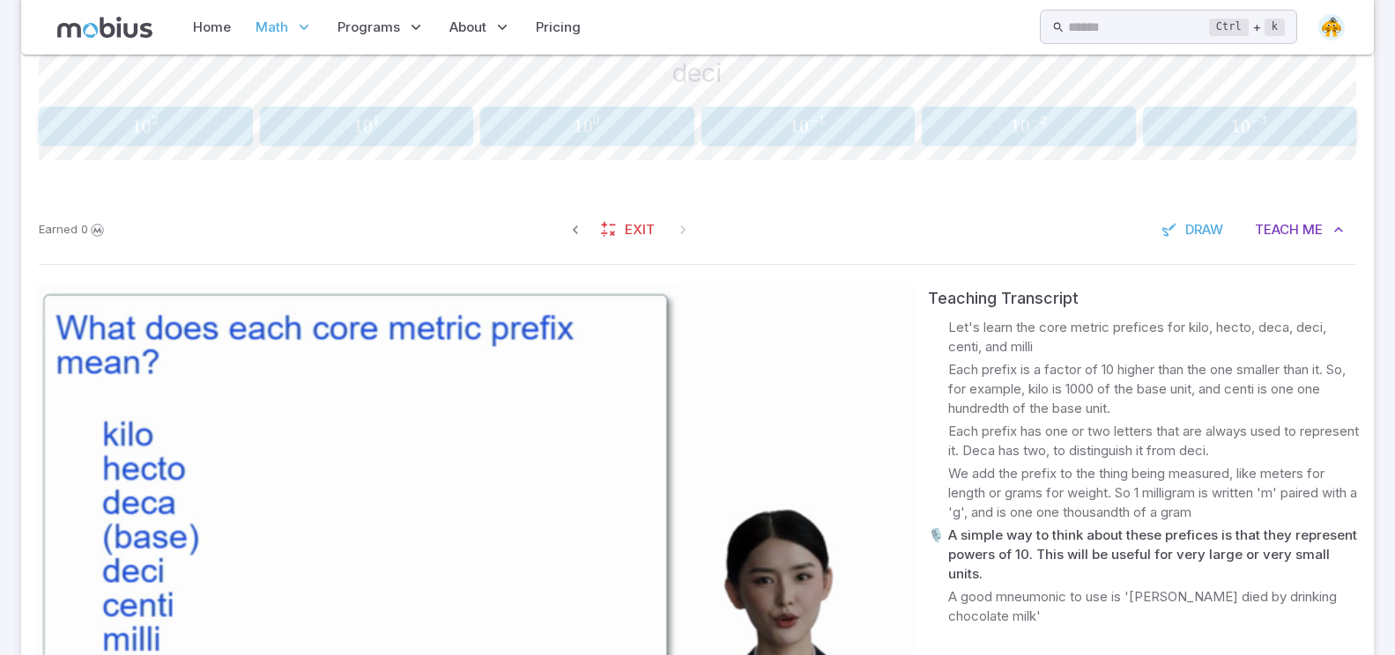
click at [343, 556] on video at bounding box center [474, 533] width 878 height 494
click at [763, 125] on span "1 0 − 1" at bounding box center [808, 126] width 203 height 22
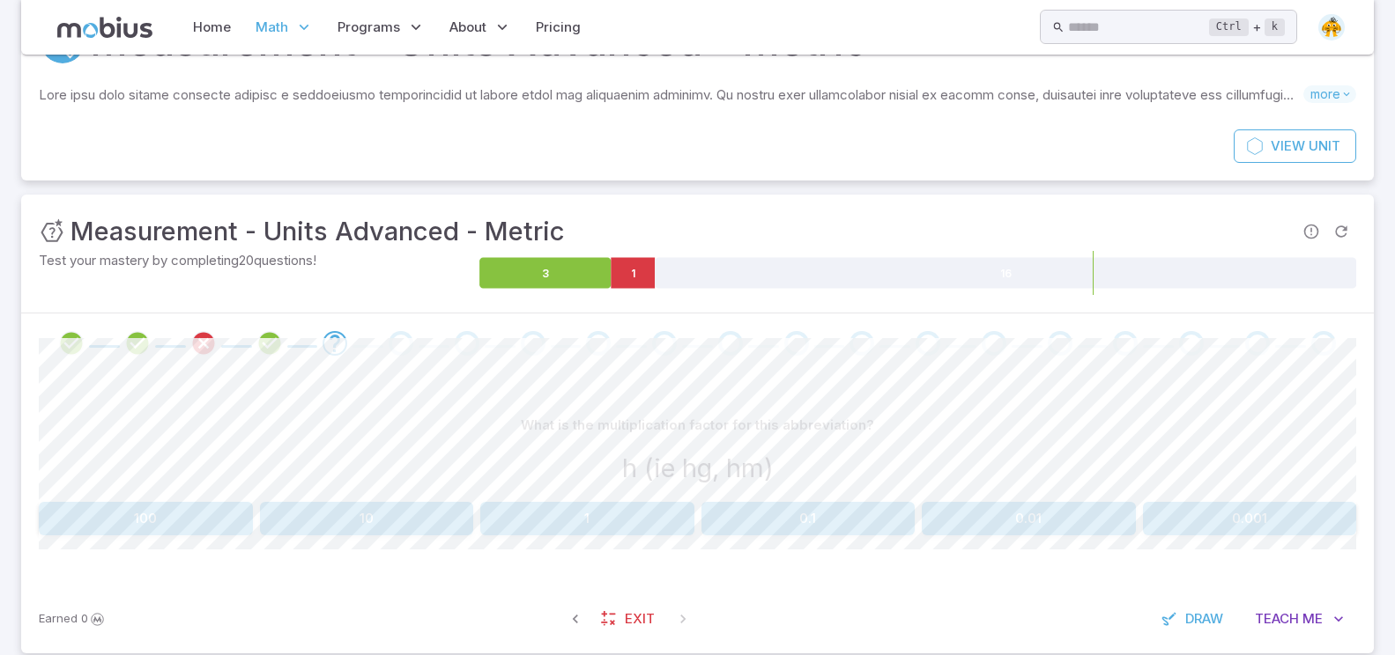
scroll to position [138, 0]
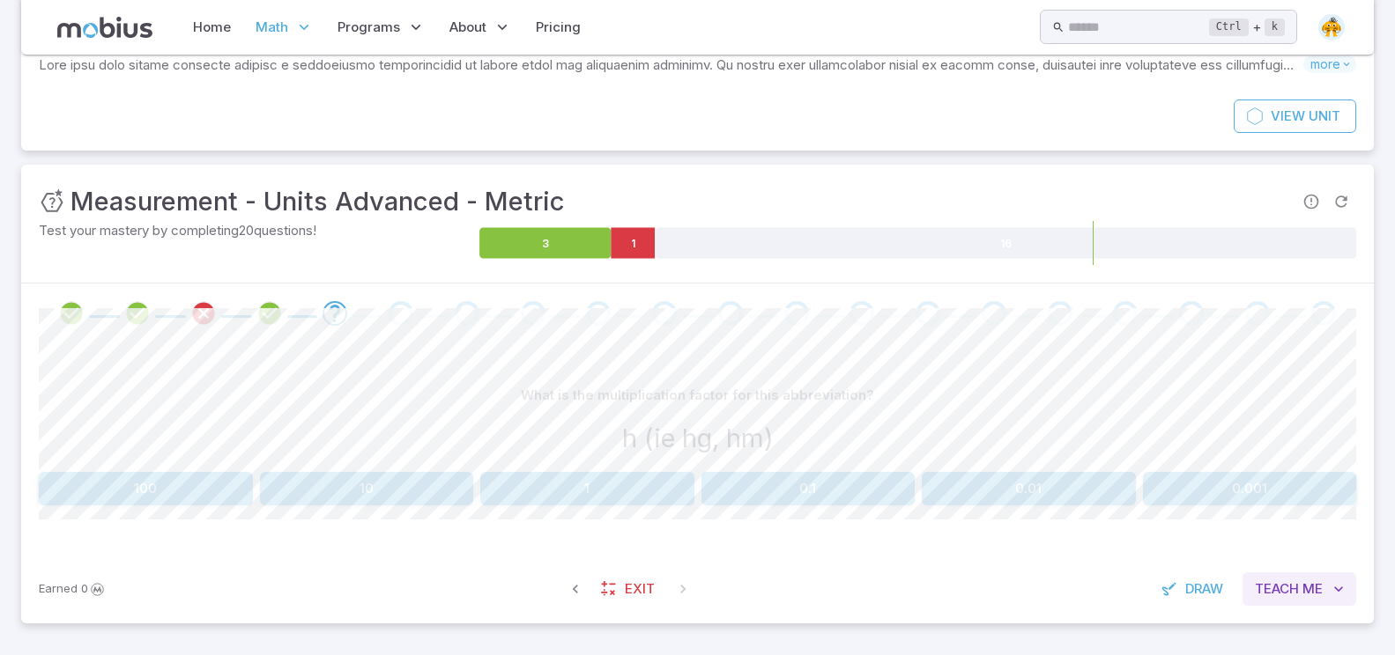
click at [1286, 582] on span "Teach" at bounding box center [1277, 589] width 44 height 19
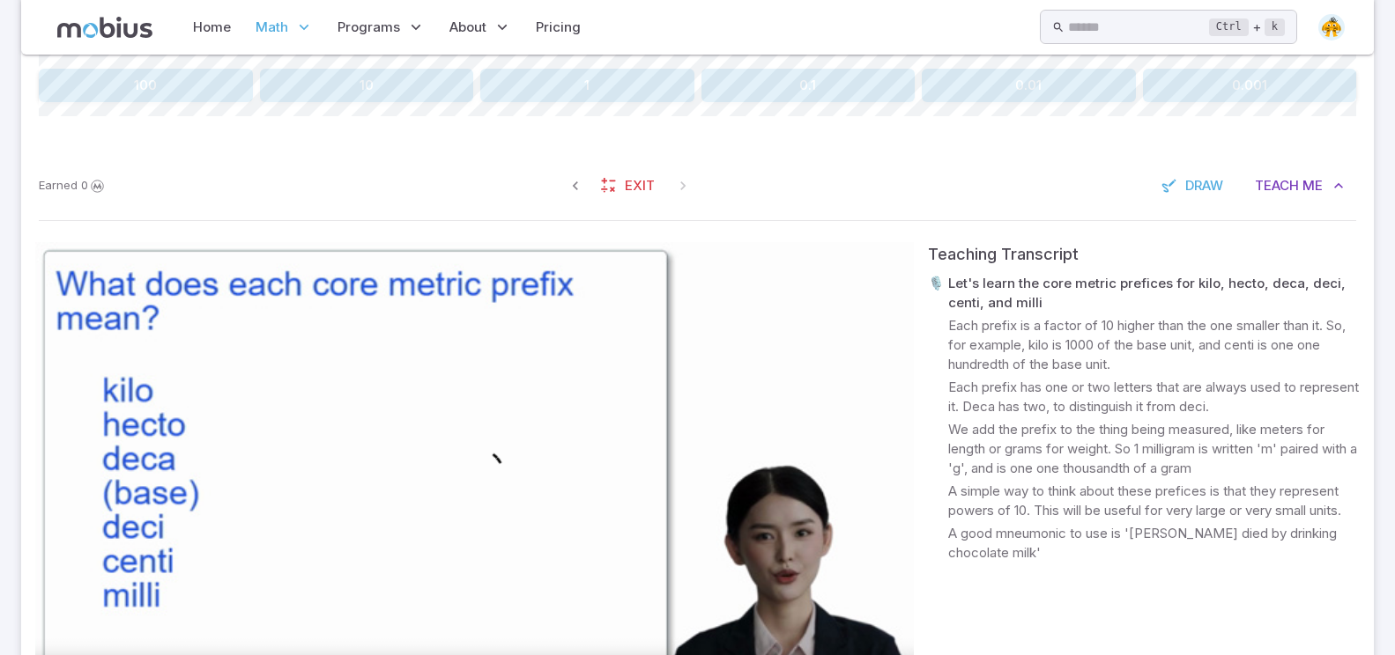
scroll to position [579, 0]
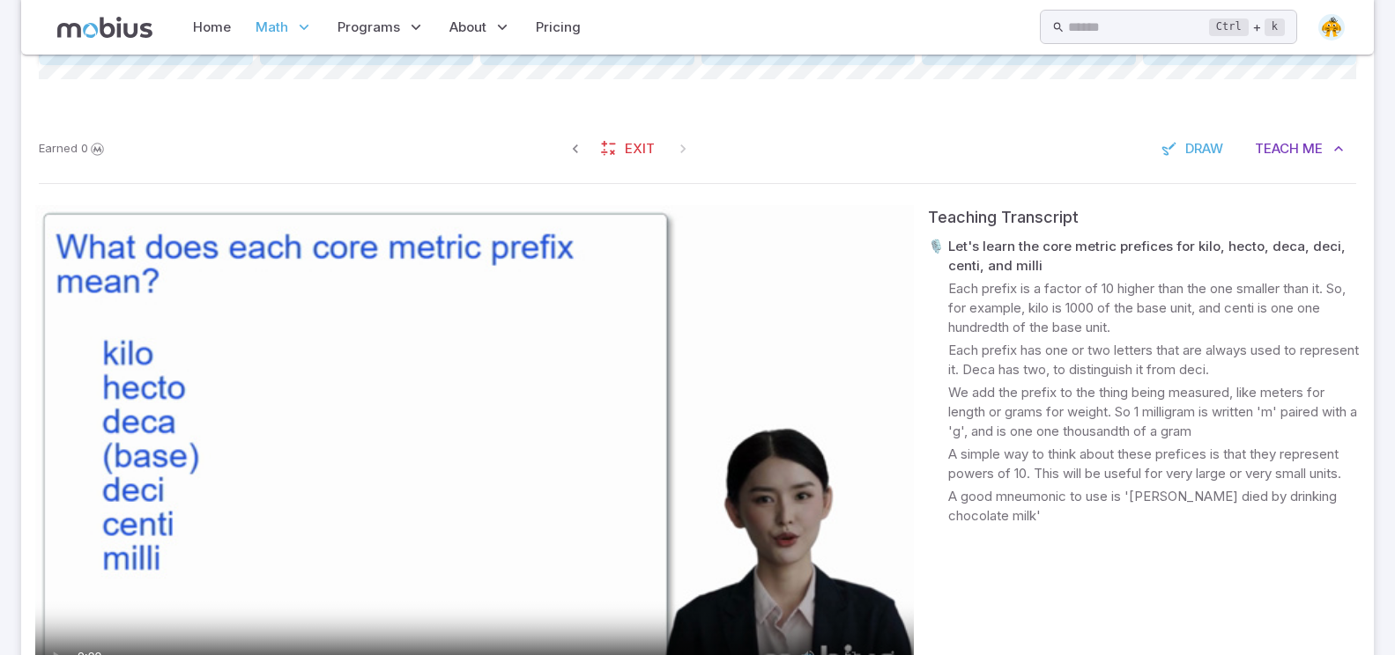
click at [151, 592] on video at bounding box center [474, 452] width 878 height 494
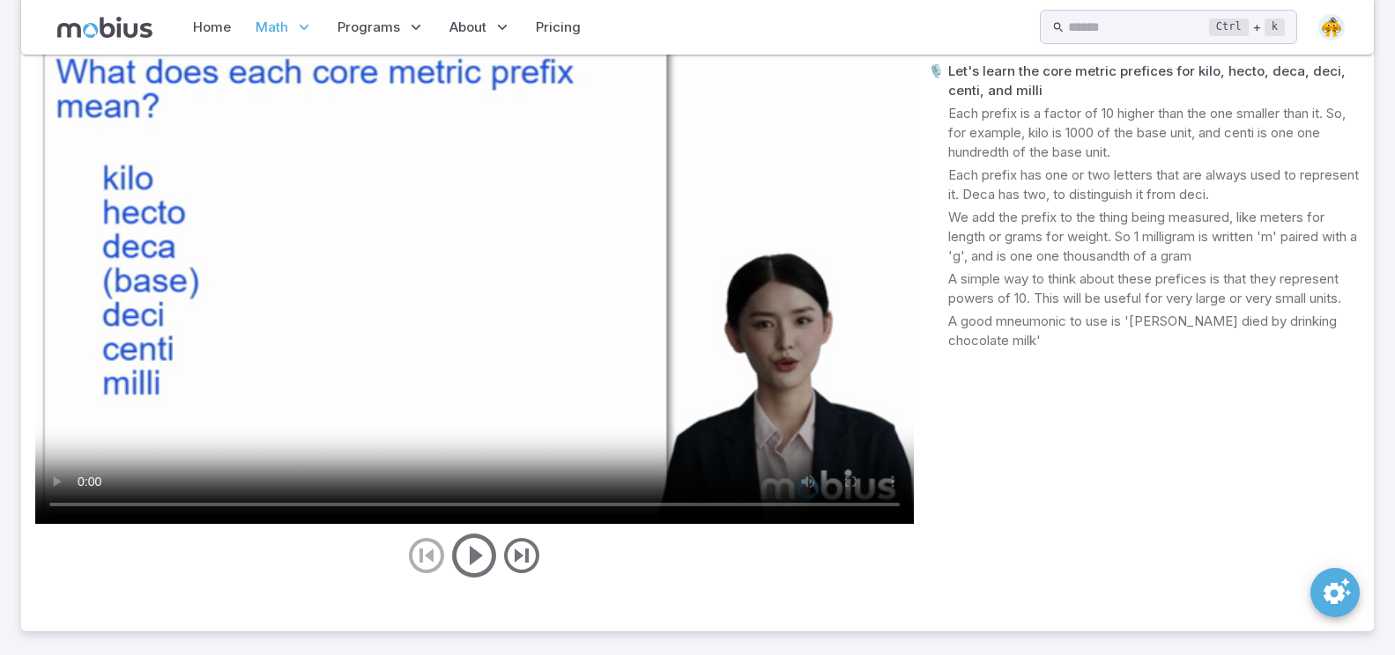
scroll to position [755, 0]
click at [176, 502] on video at bounding box center [474, 276] width 878 height 494
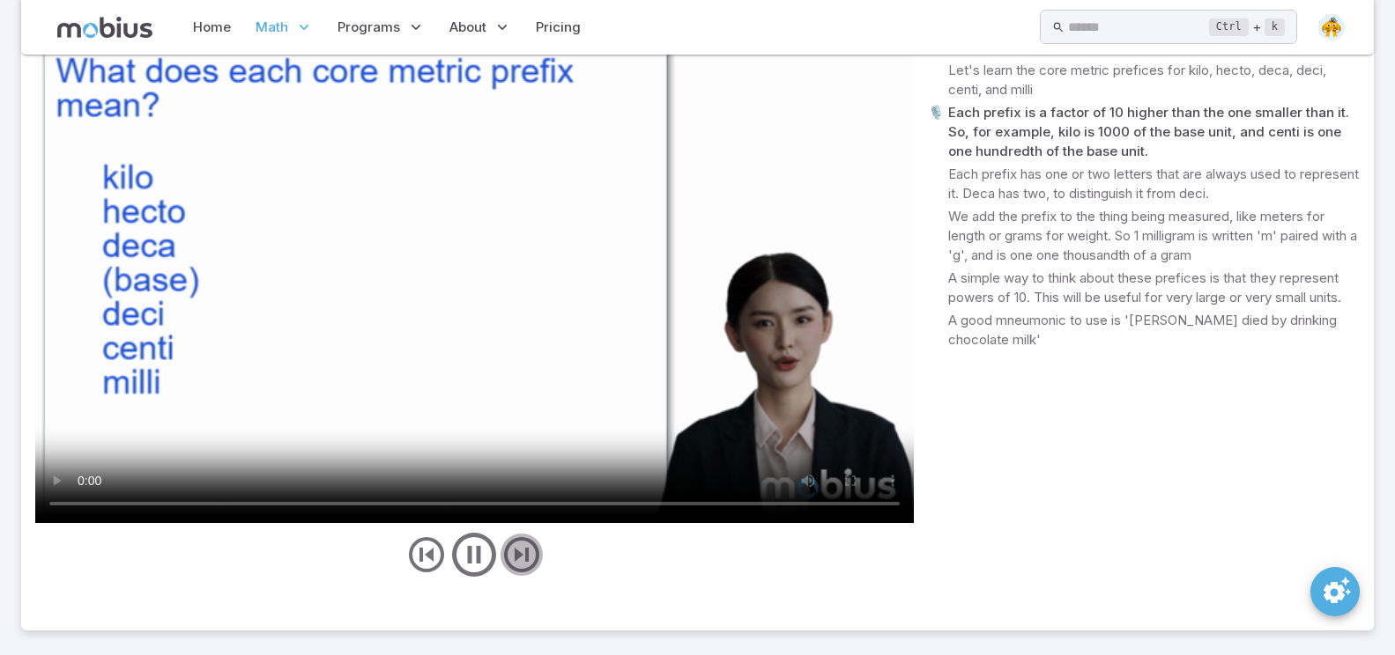
click at [522, 544] on icon "next" at bounding box center [521, 555] width 42 height 42
click at [519, 552] on icon "next" at bounding box center [521, 555] width 42 height 42
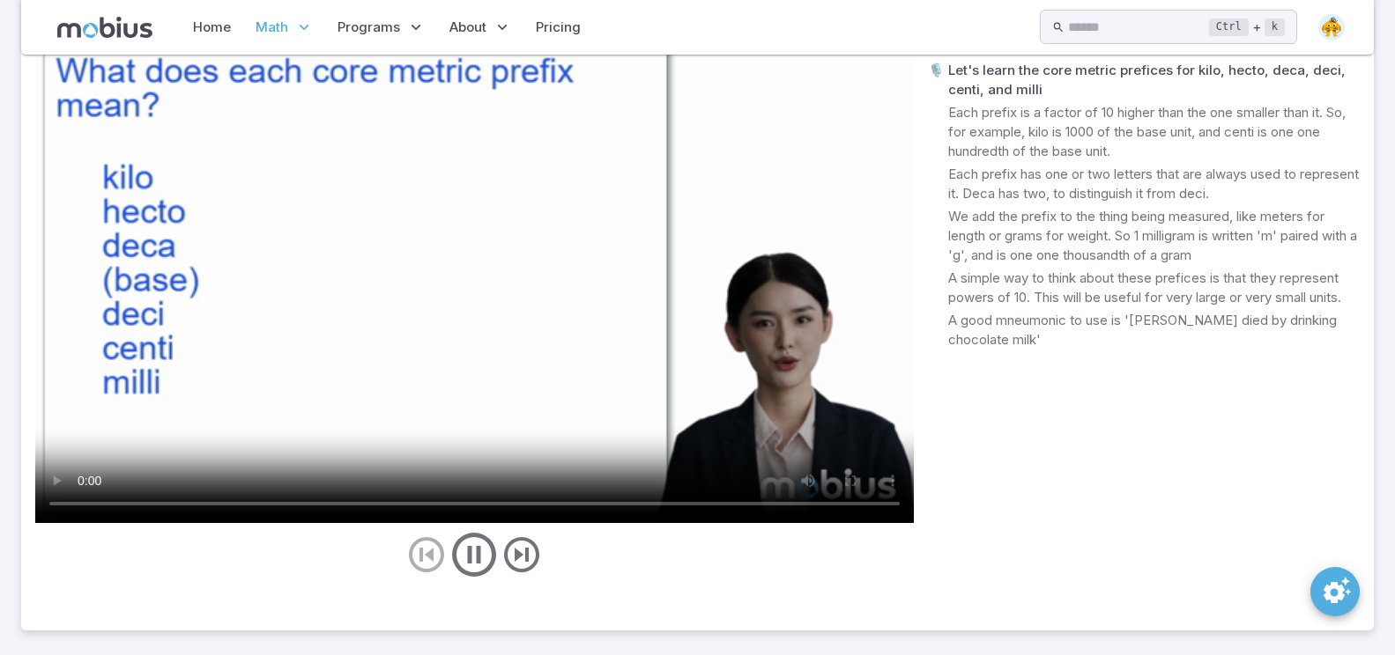
drag, startPoint x: 250, startPoint y: 48, endPoint x: 251, endPoint y: 67, distance: 18.5
click at [250, 53] on div "Home Math Grade 1 Grade 2 Grade 3 Grade 4 Grade 5 Grade 6 Grade 7 Grade 8 Grade…" at bounding box center [697, 27] width 1352 height 55
click at [239, 107] on video at bounding box center [474, 276] width 878 height 494
click at [503, 230] on video at bounding box center [474, 276] width 878 height 494
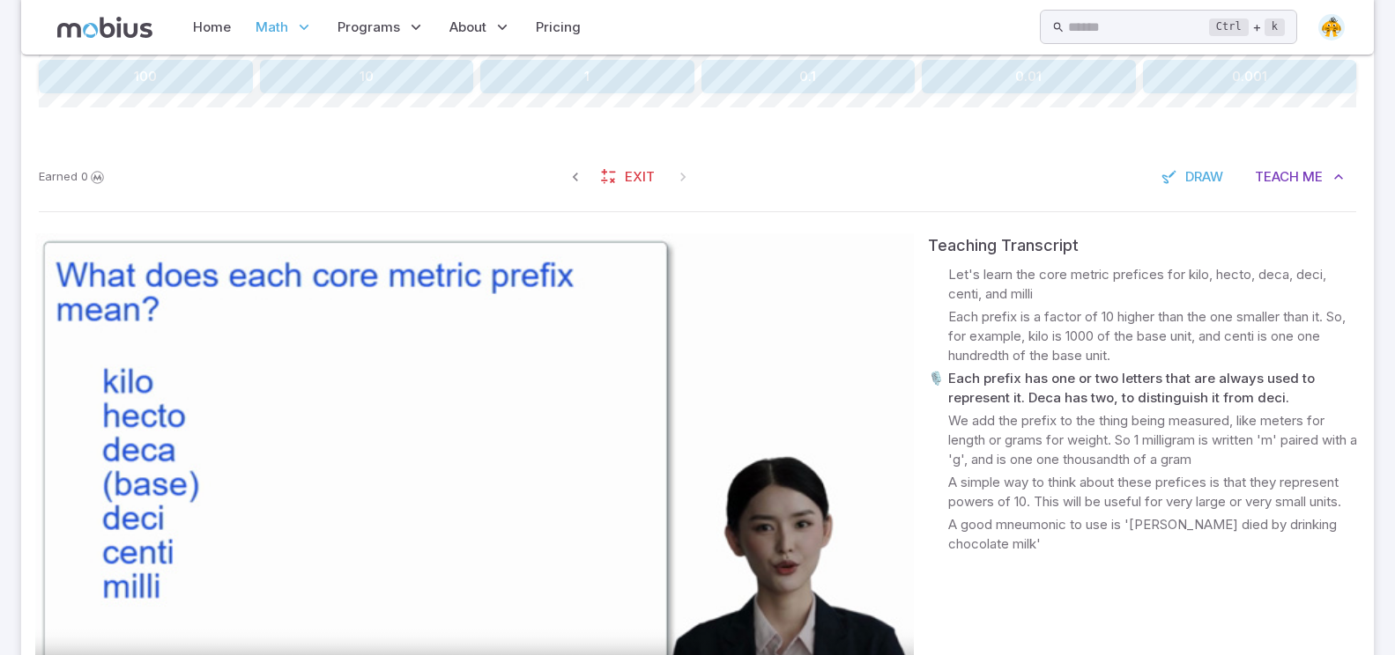
scroll to position [579, 0]
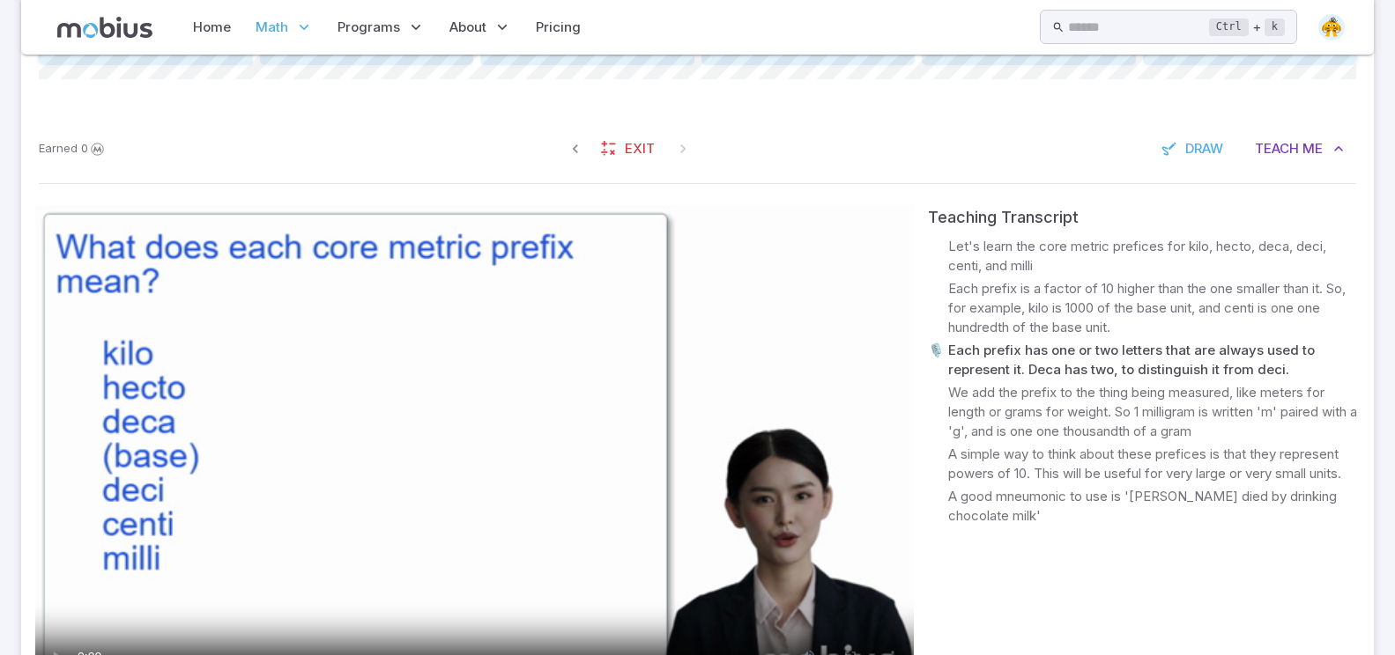
click at [424, 362] on video at bounding box center [474, 452] width 878 height 494
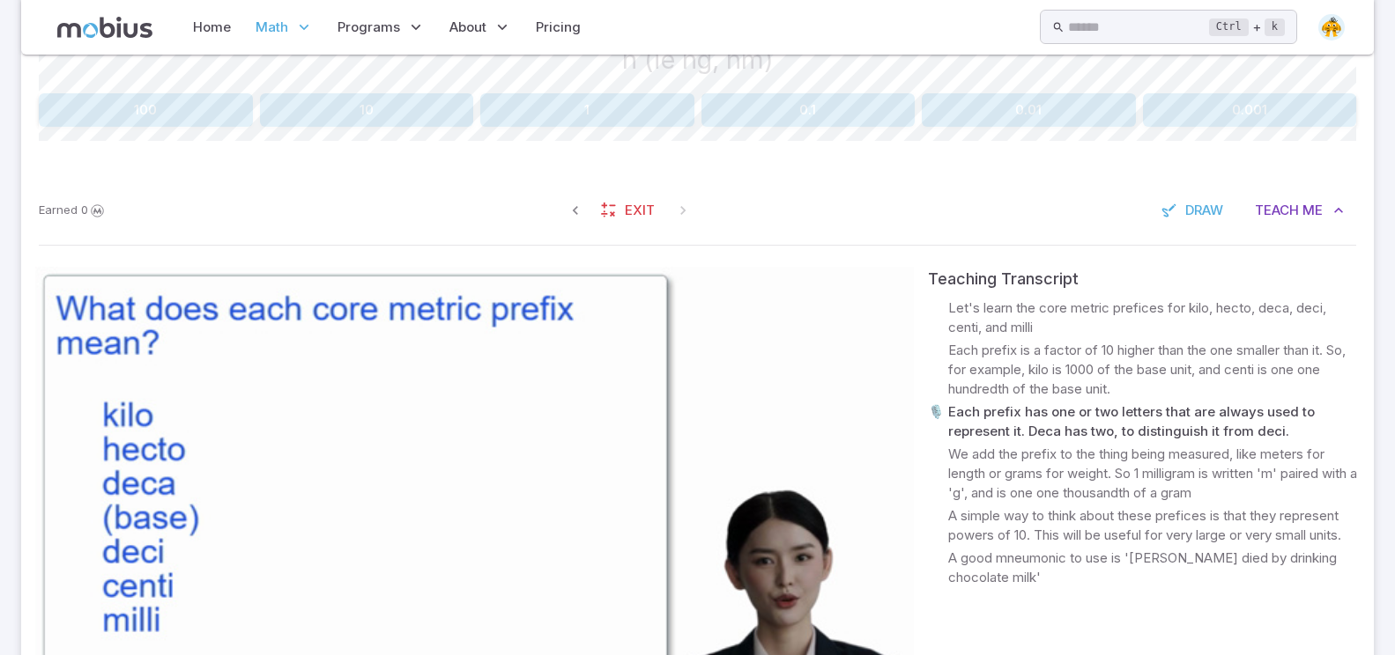
scroll to position [491, 0]
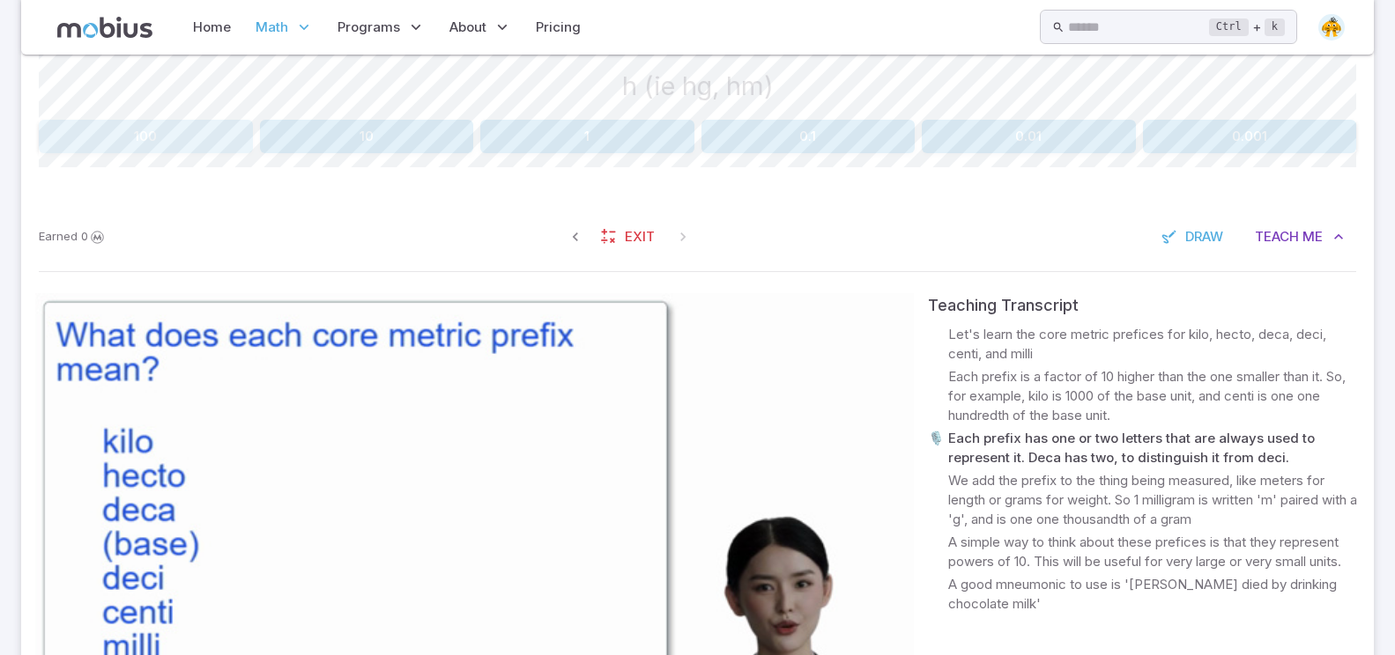
click at [240, 137] on button "100" at bounding box center [146, 136] width 214 height 33
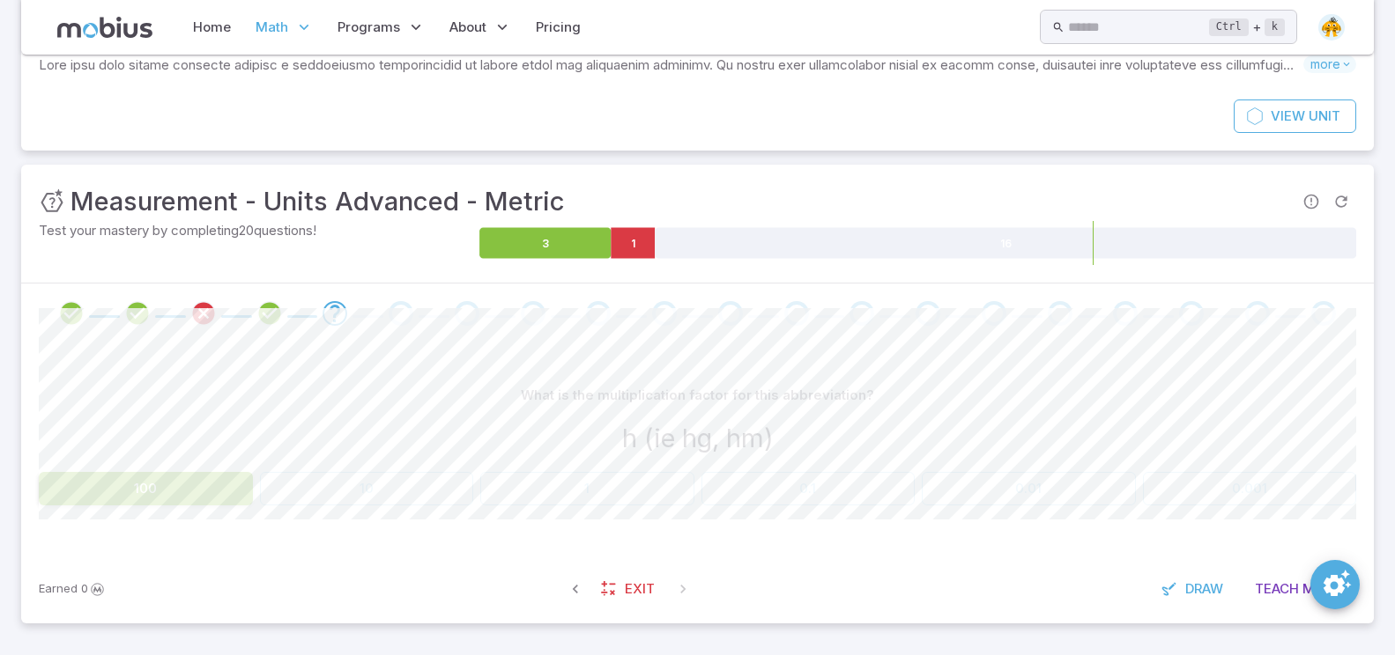
scroll to position [138, 0]
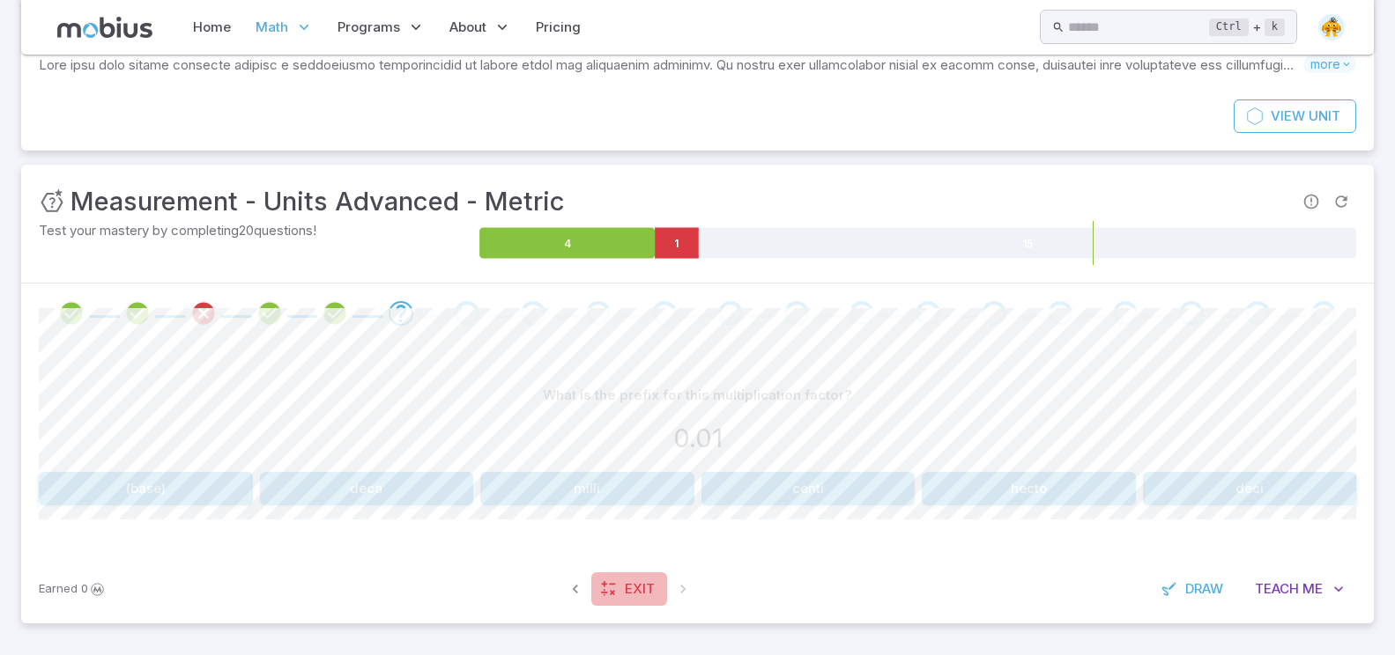
click at [637, 581] on span "Exit" at bounding box center [640, 589] width 30 height 19
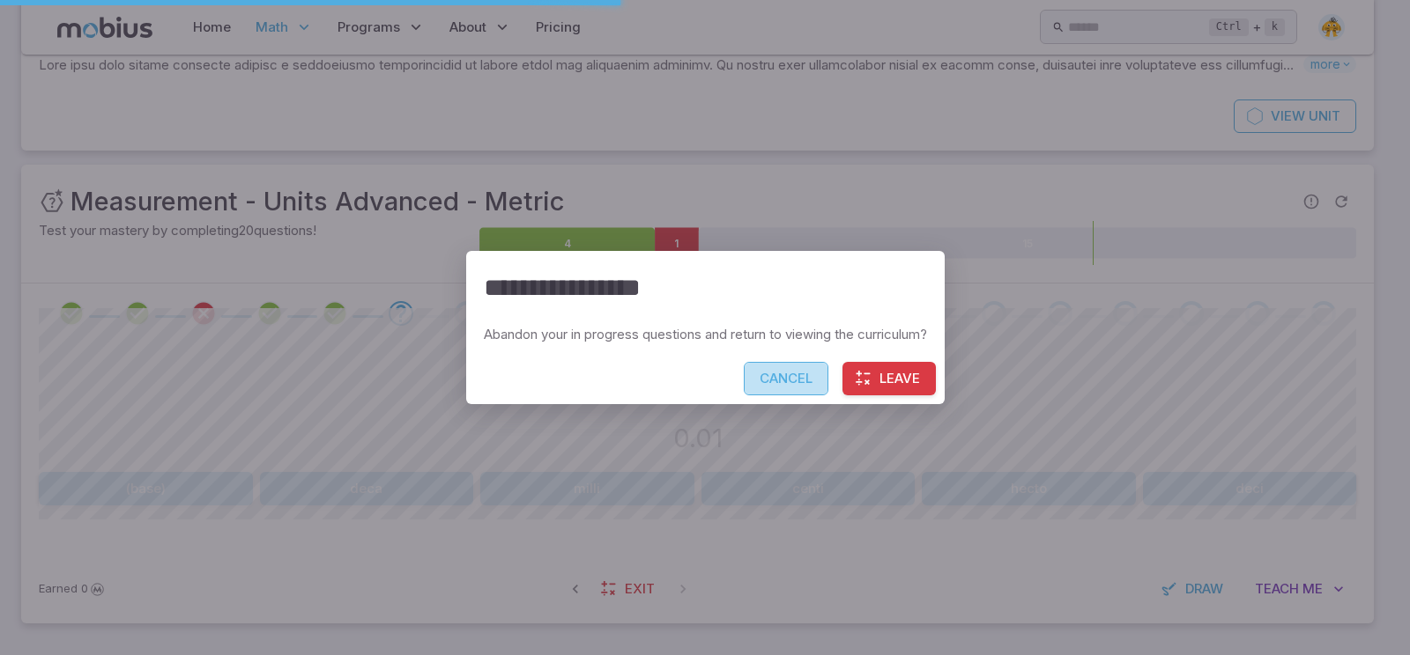
click at [793, 386] on button "Cancel" at bounding box center [786, 378] width 85 height 33
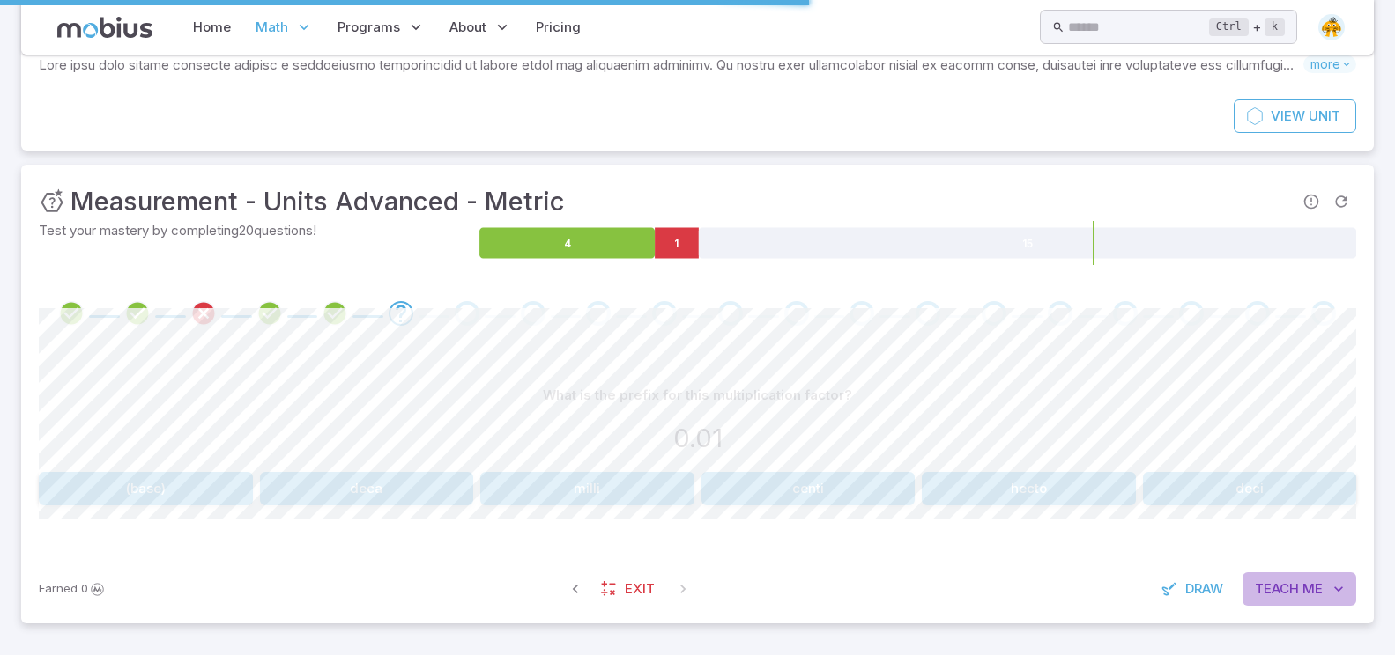
click at [1284, 582] on span "Teach" at bounding box center [1277, 589] width 44 height 19
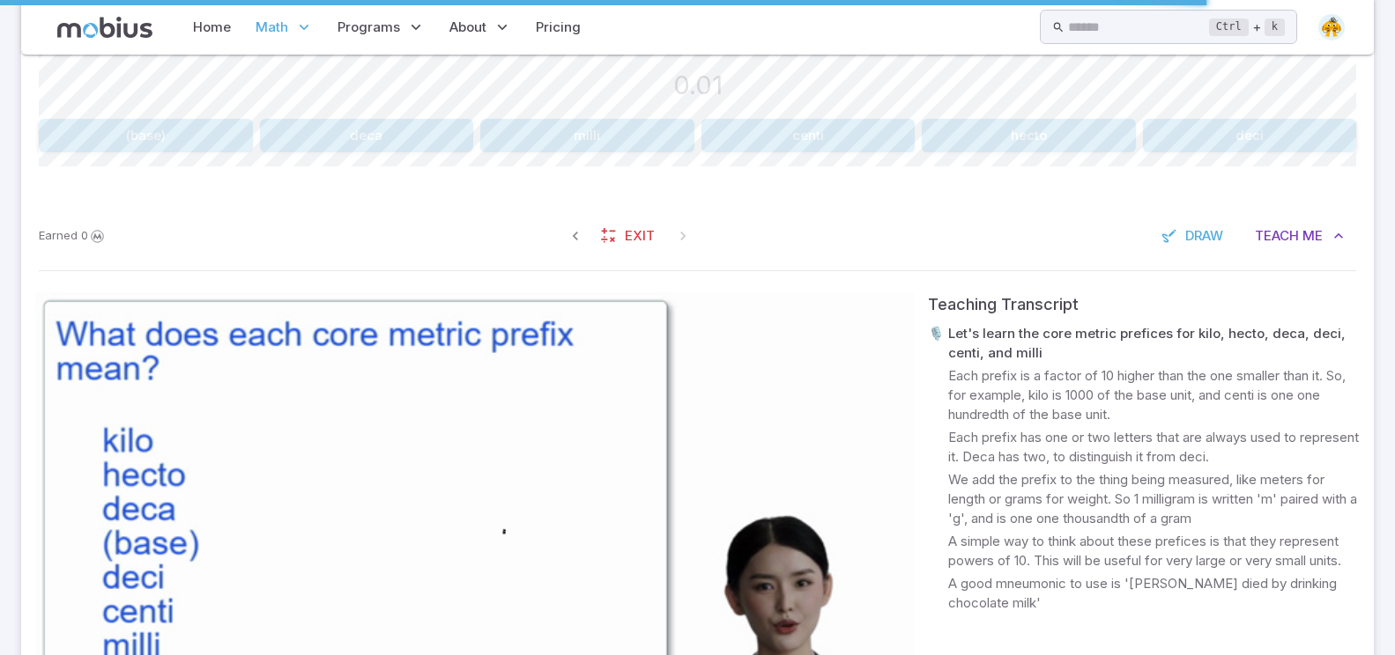
scroll to position [491, 0]
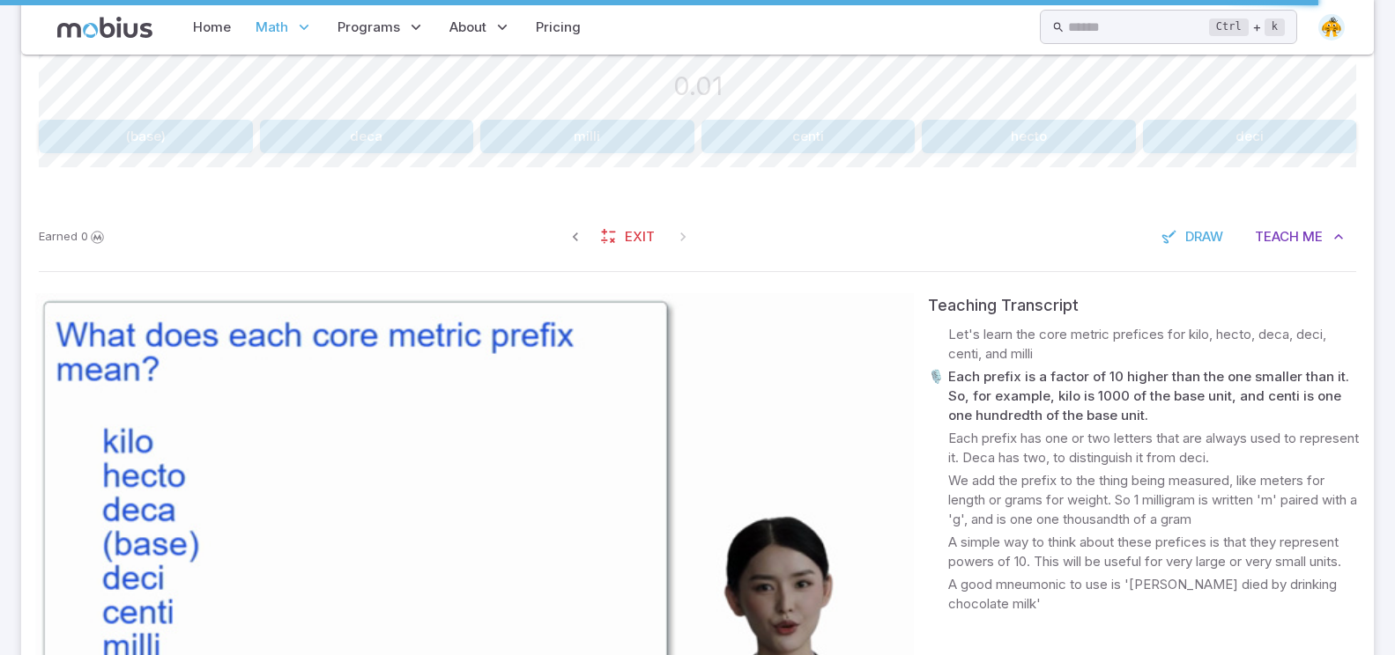
click at [257, 544] on video at bounding box center [474, 540] width 878 height 494
click at [883, 140] on button "centi" at bounding box center [808, 136] width 214 height 33
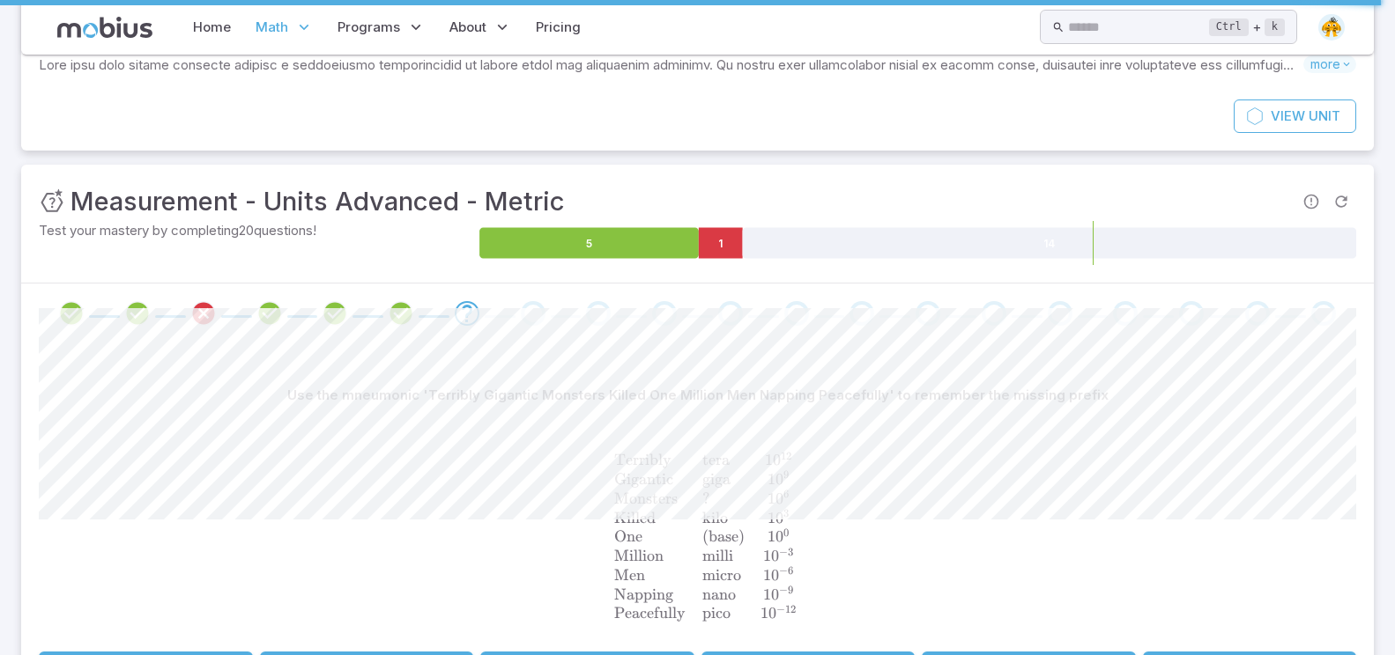
scroll to position [318, 0]
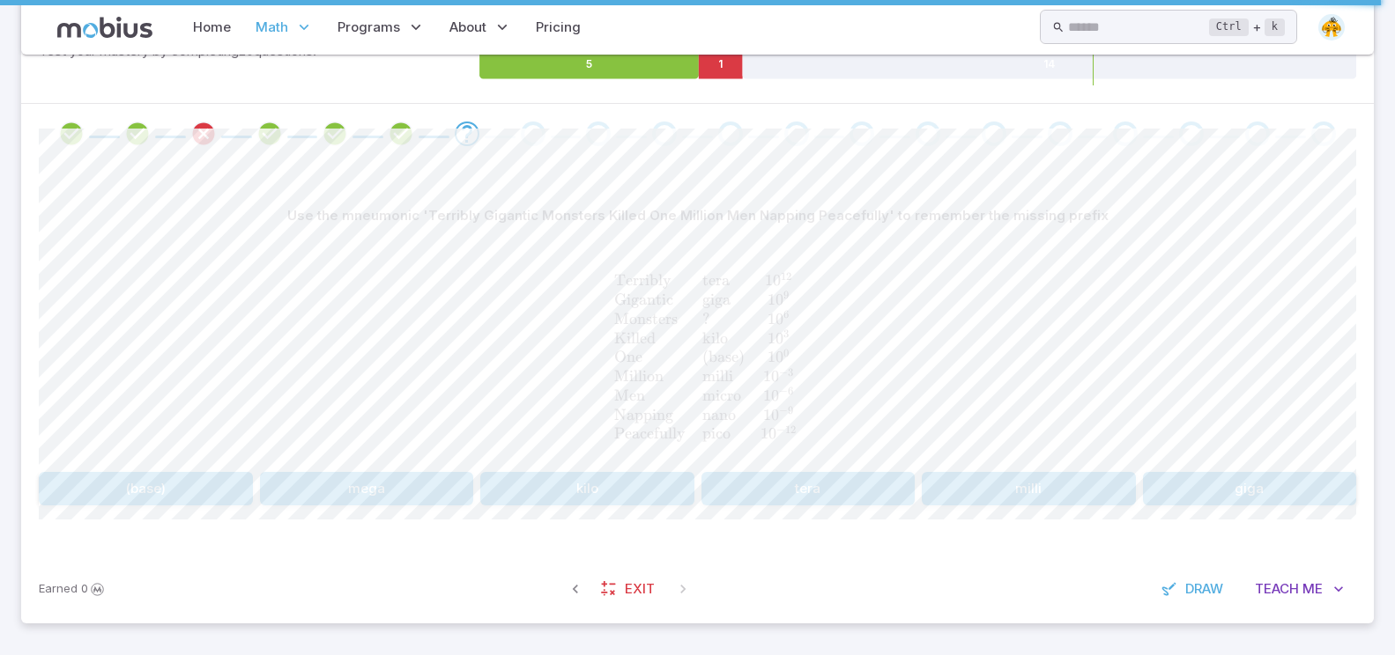
click at [812, 485] on button "tera" at bounding box center [808, 488] width 214 height 33
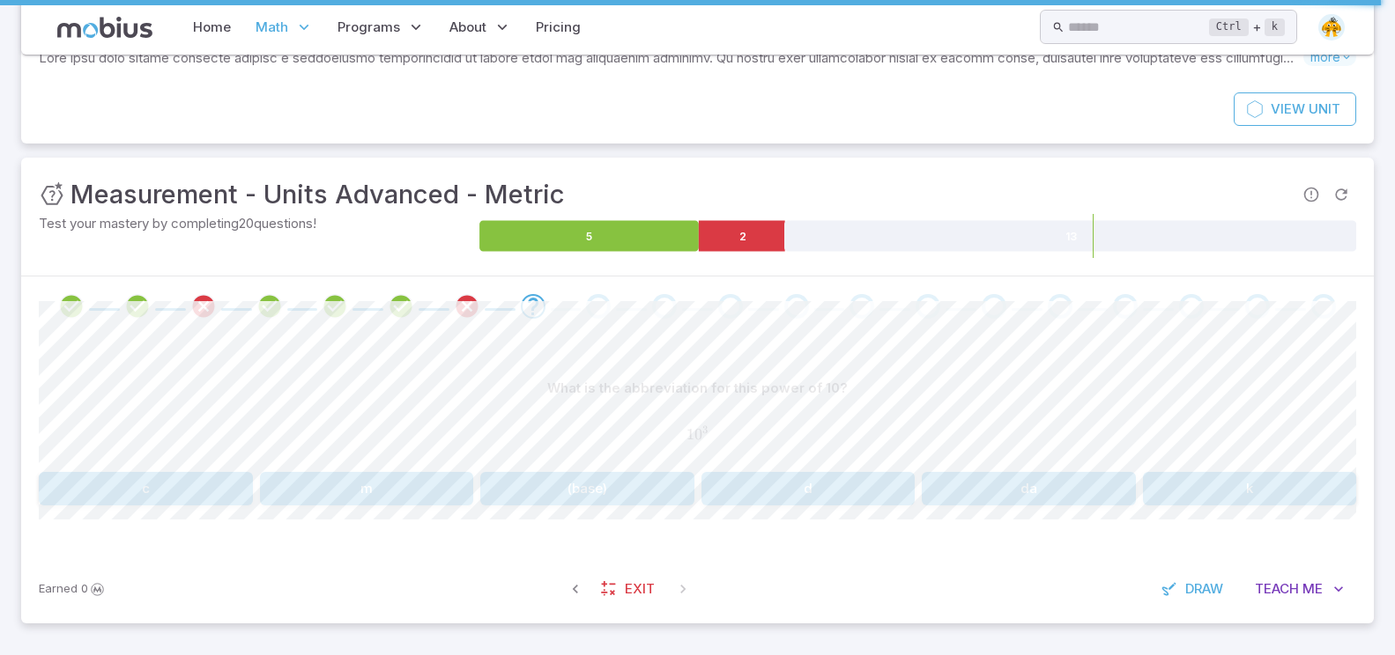
scroll to position [145, 0]
click at [1289, 589] on span "Teach" at bounding box center [1277, 589] width 44 height 19
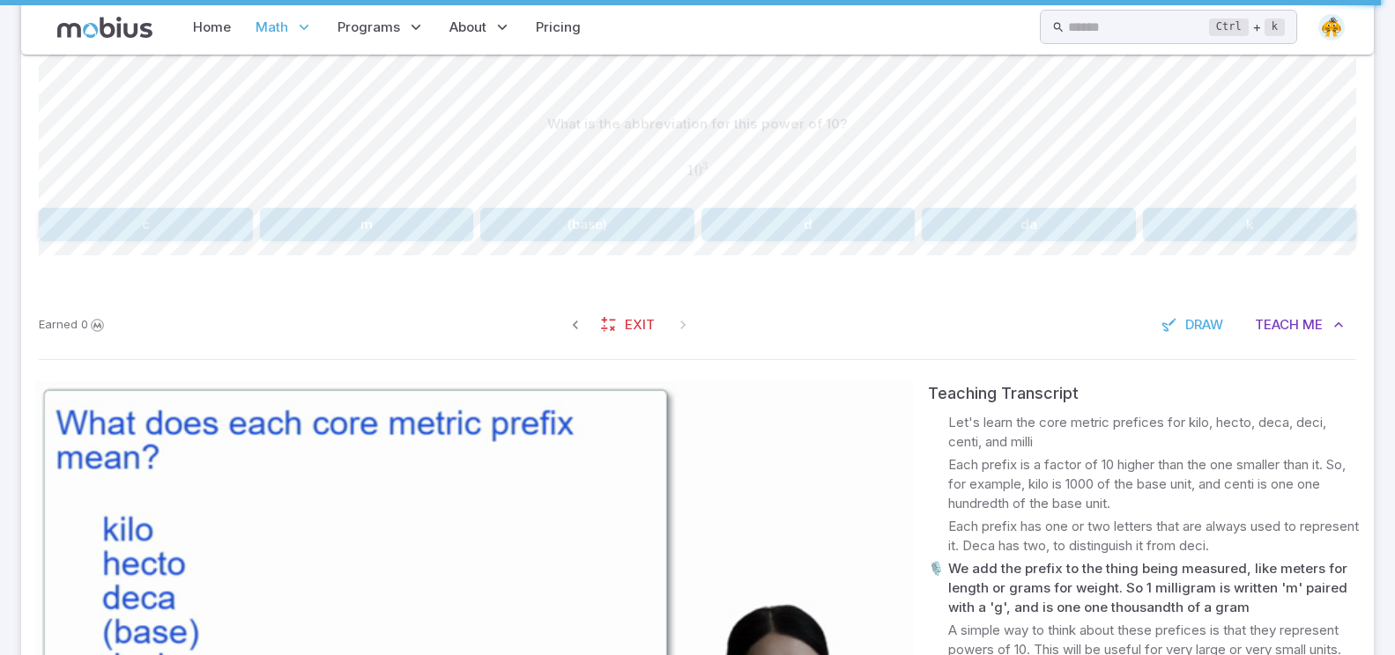
scroll to position [498, 0]
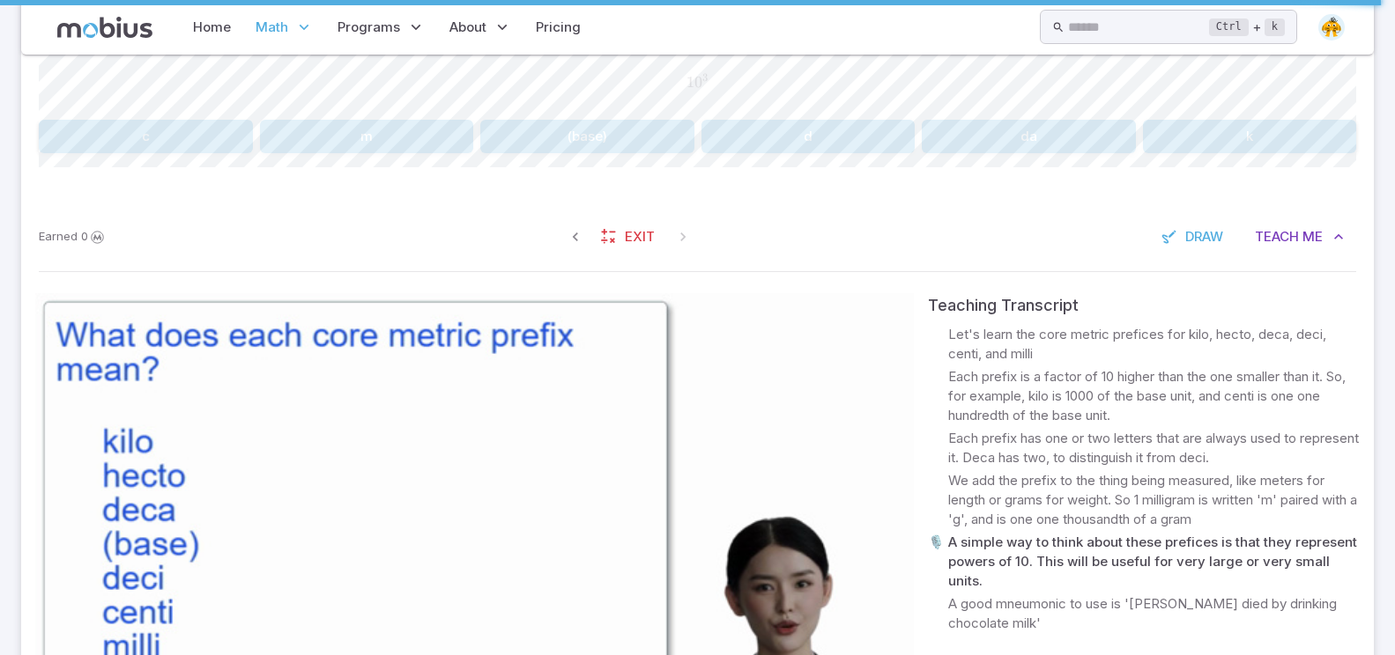
click at [491, 480] on video at bounding box center [474, 540] width 878 height 494
click at [1175, 123] on button "k" at bounding box center [1250, 136] width 214 height 33
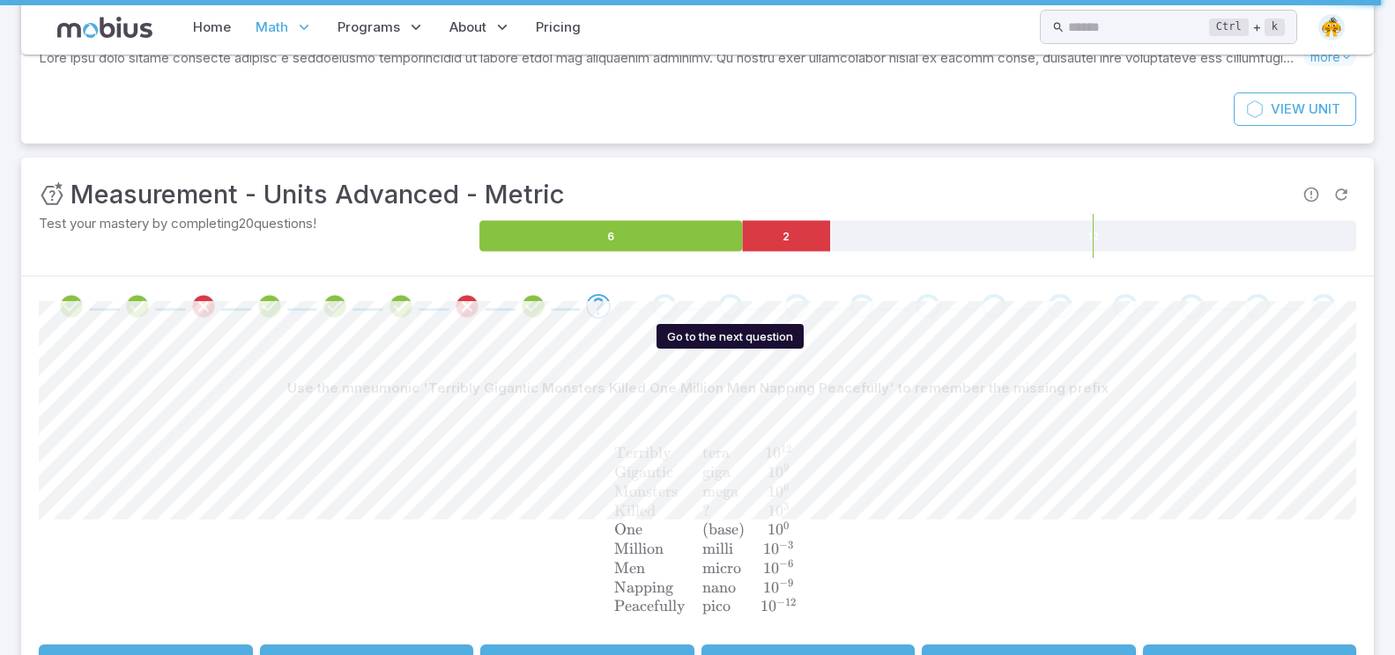
scroll to position [318, 0]
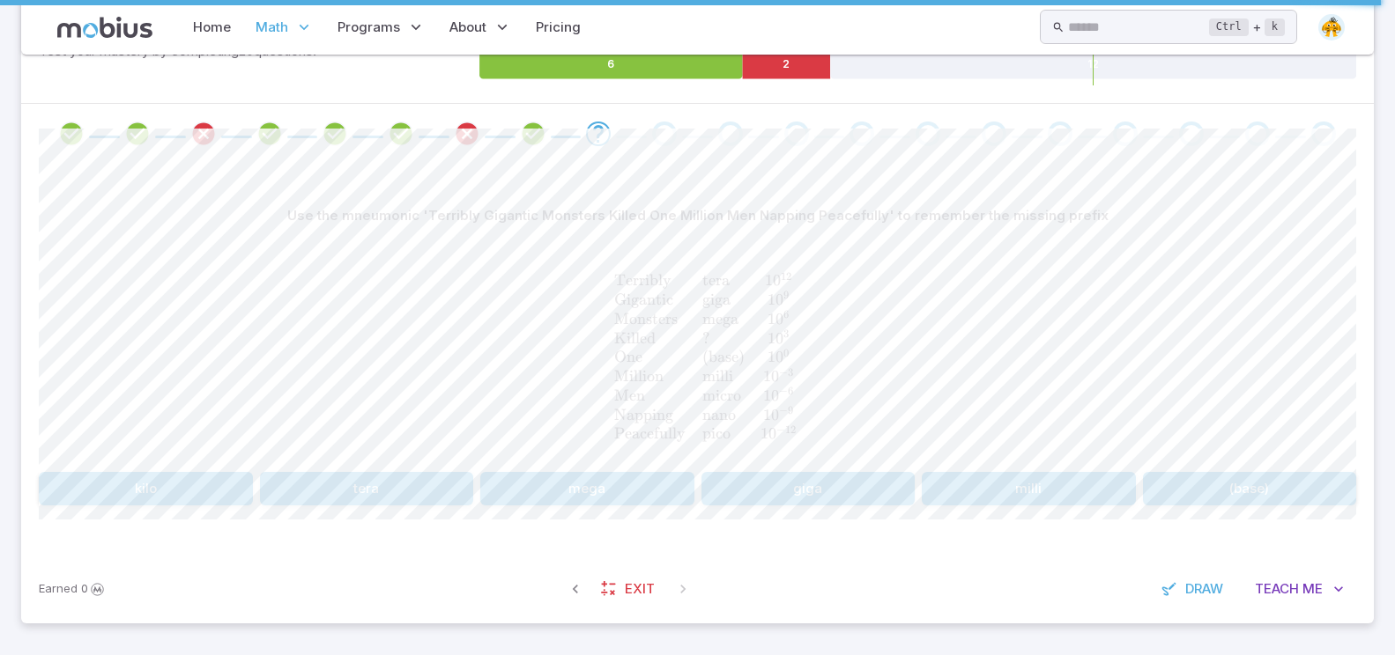
click at [796, 484] on button "giga" at bounding box center [808, 488] width 214 height 33
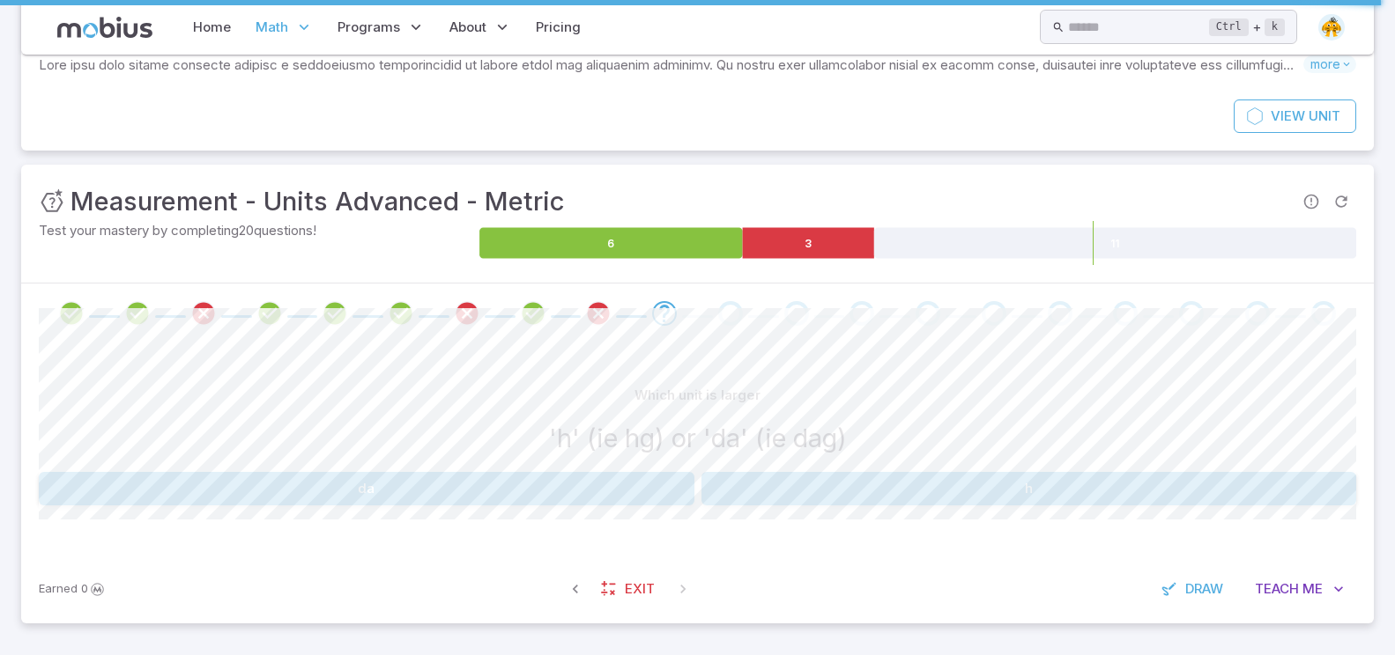
scroll to position [138, 0]
click at [858, 491] on button "h" at bounding box center [1028, 488] width 655 height 33
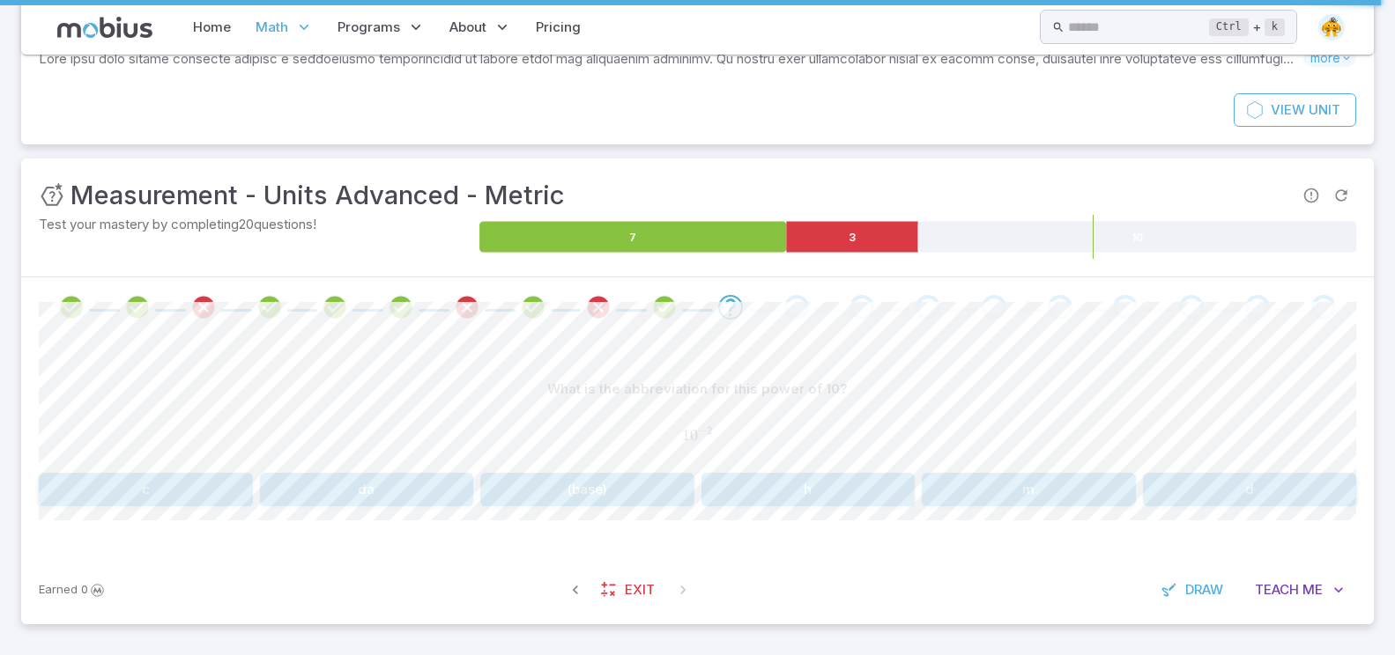
scroll to position [145, 0]
click at [1324, 597] on button "Teach Me" at bounding box center [1299, 589] width 114 height 33
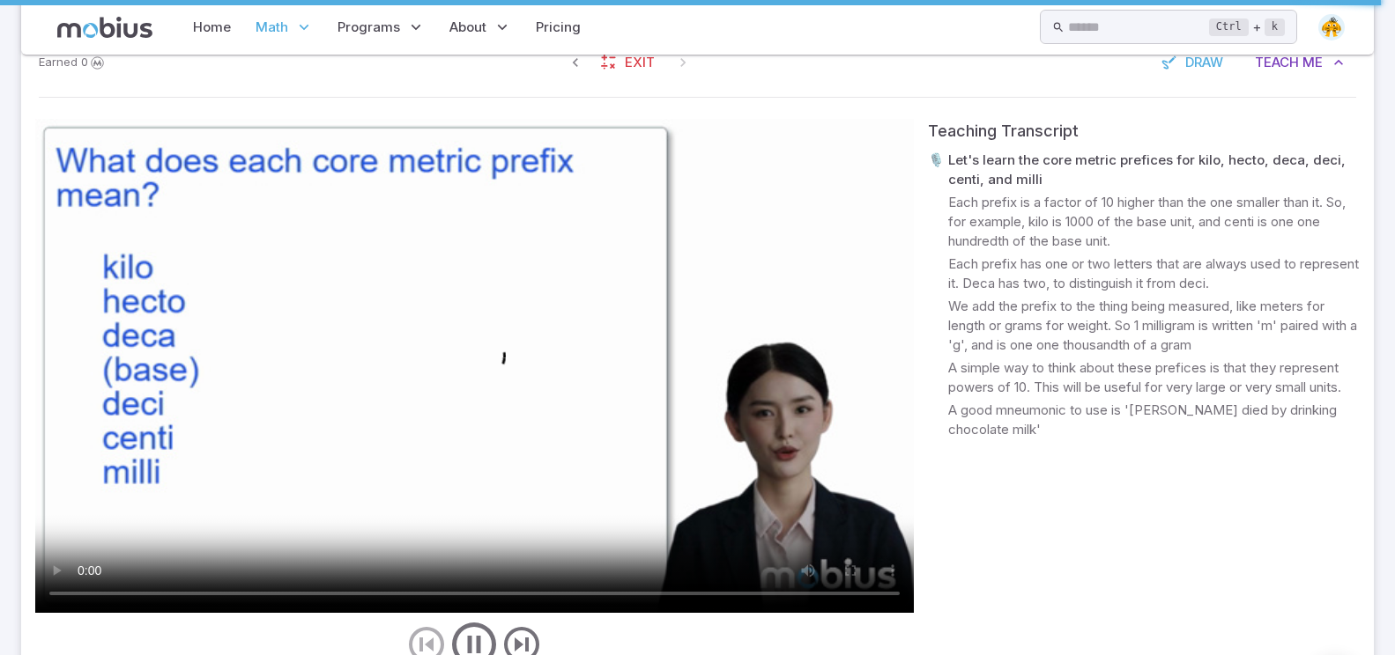
scroll to position [769, 0]
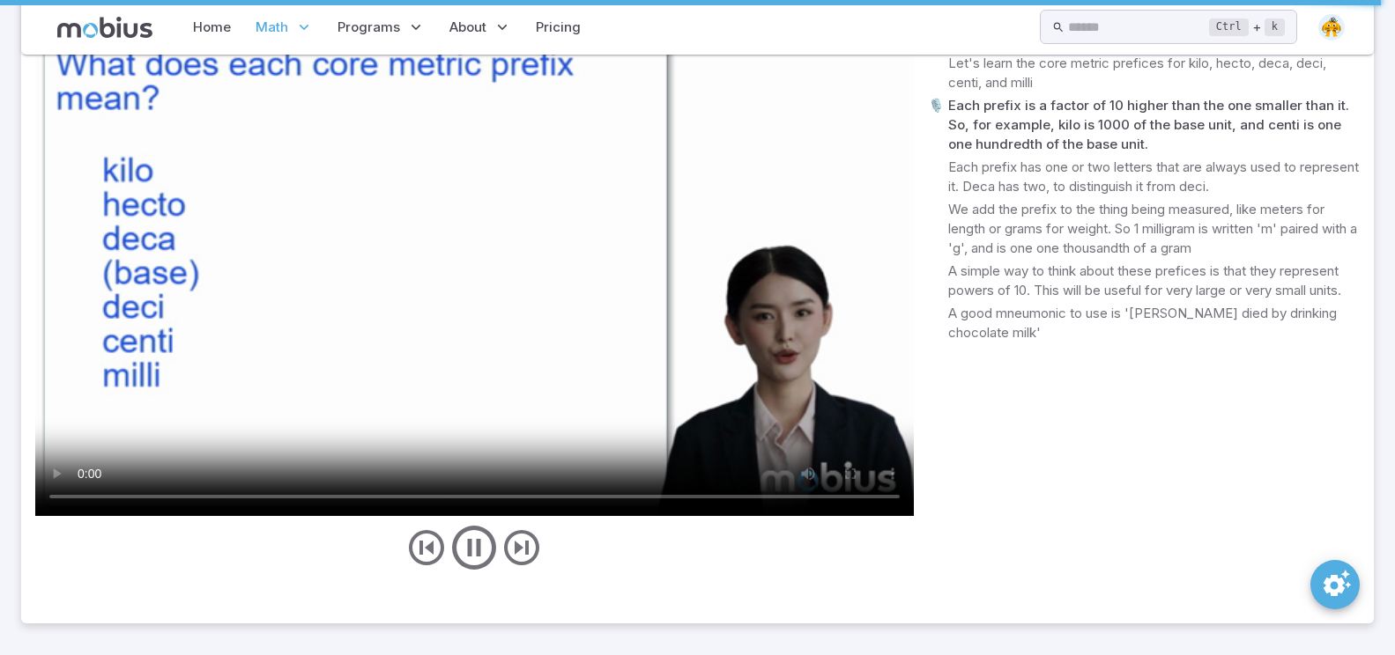
click at [773, 438] on video at bounding box center [474, 269] width 878 height 494
click at [742, 432] on video at bounding box center [474, 269] width 878 height 494
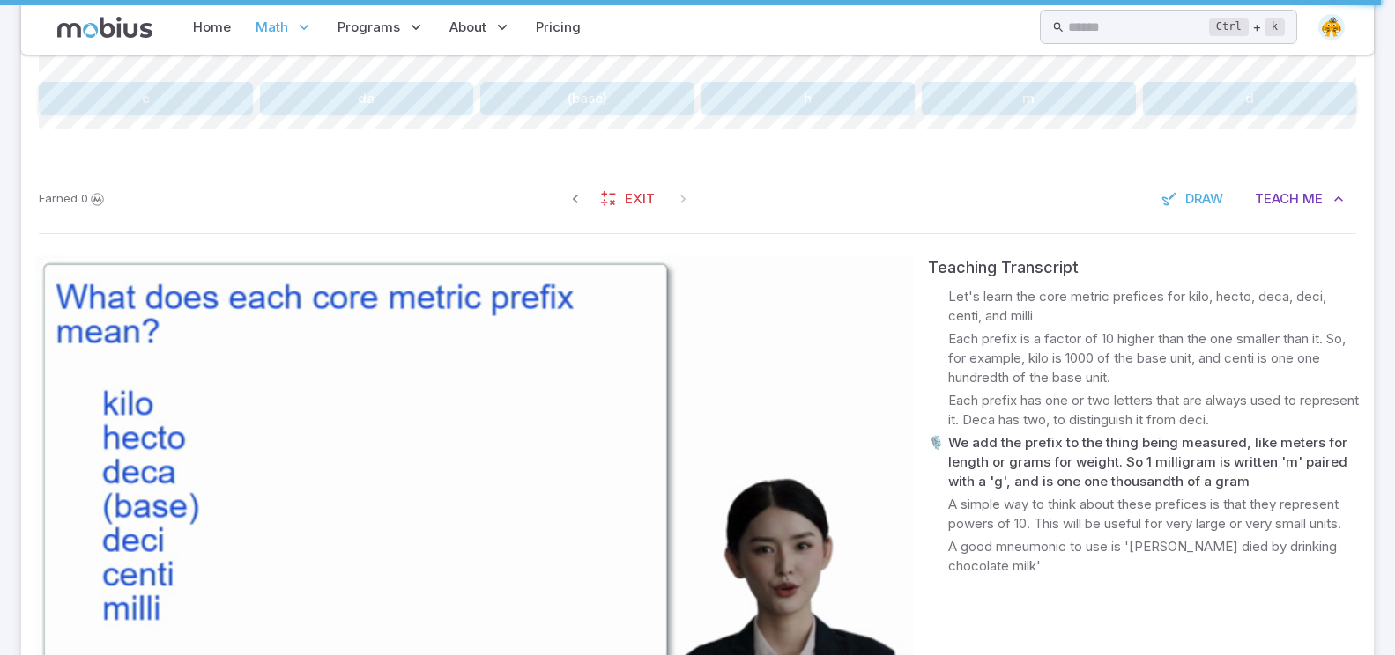
scroll to position [505, 0]
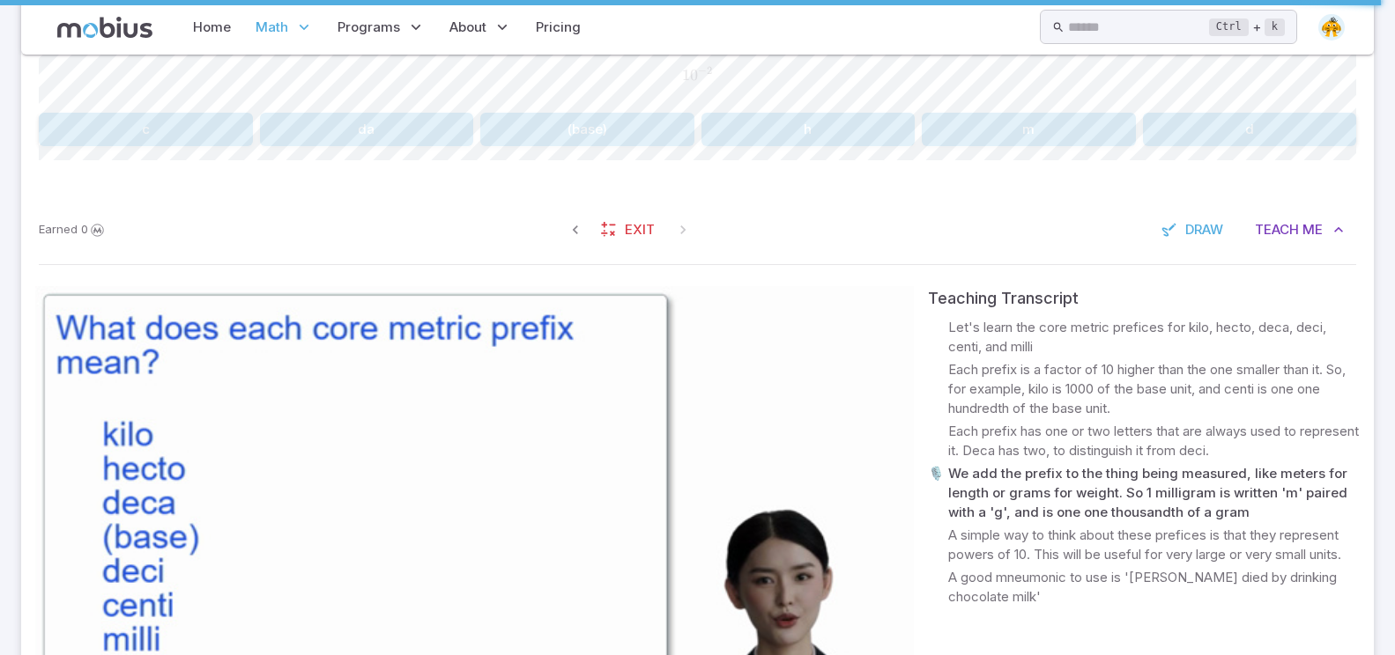
click at [507, 395] on video at bounding box center [474, 533] width 878 height 494
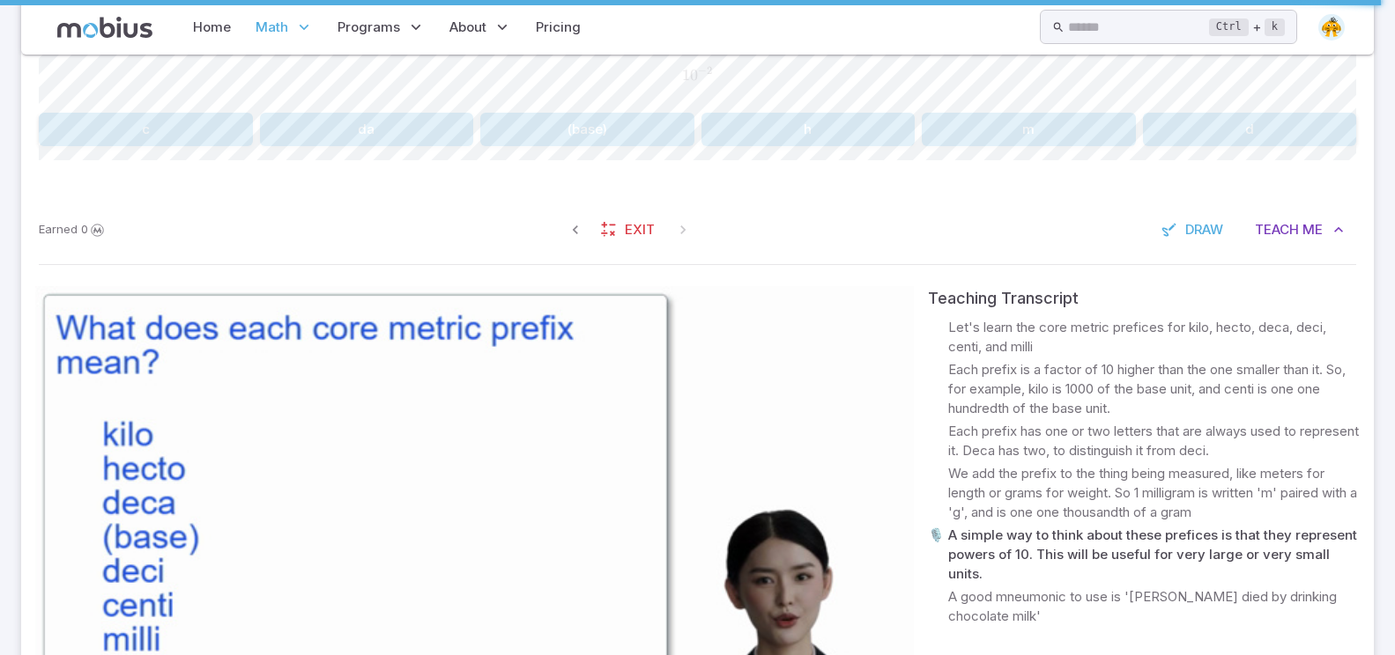
click at [494, 426] on video at bounding box center [474, 533] width 878 height 494
click at [92, 122] on button "c" at bounding box center [146, 129] width 214 height 33
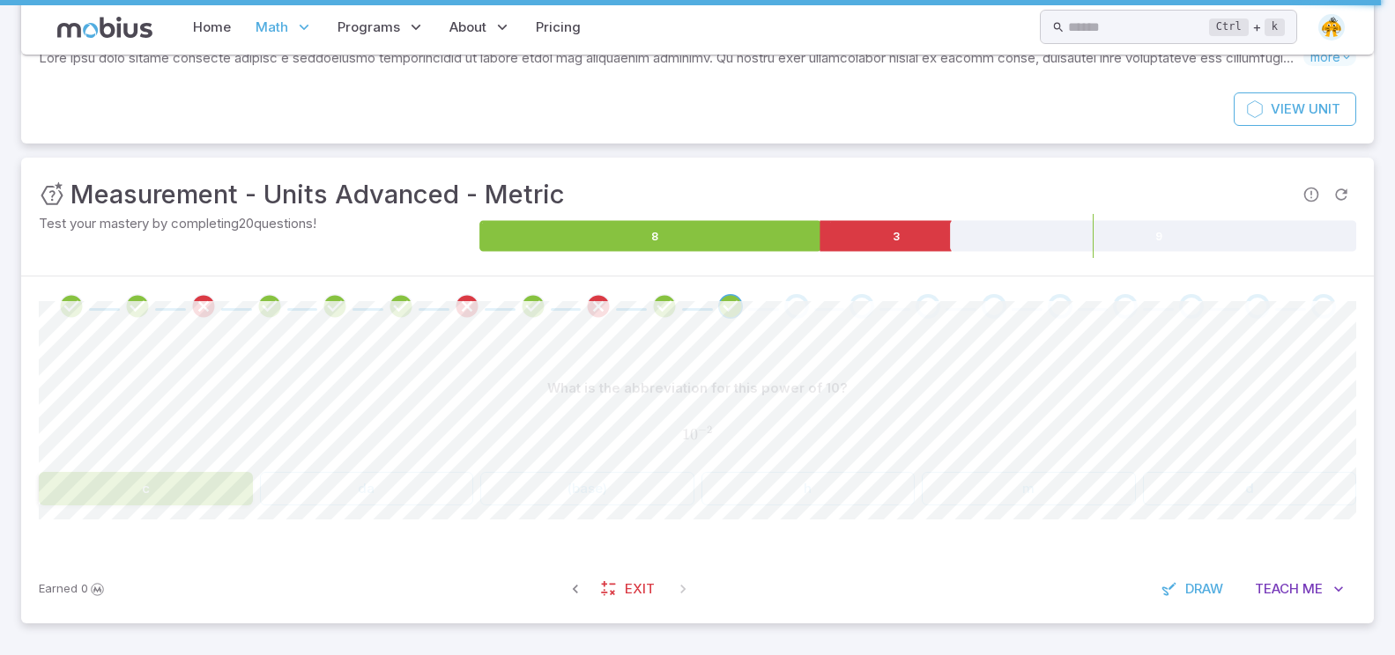
scroll to position [138, 0]
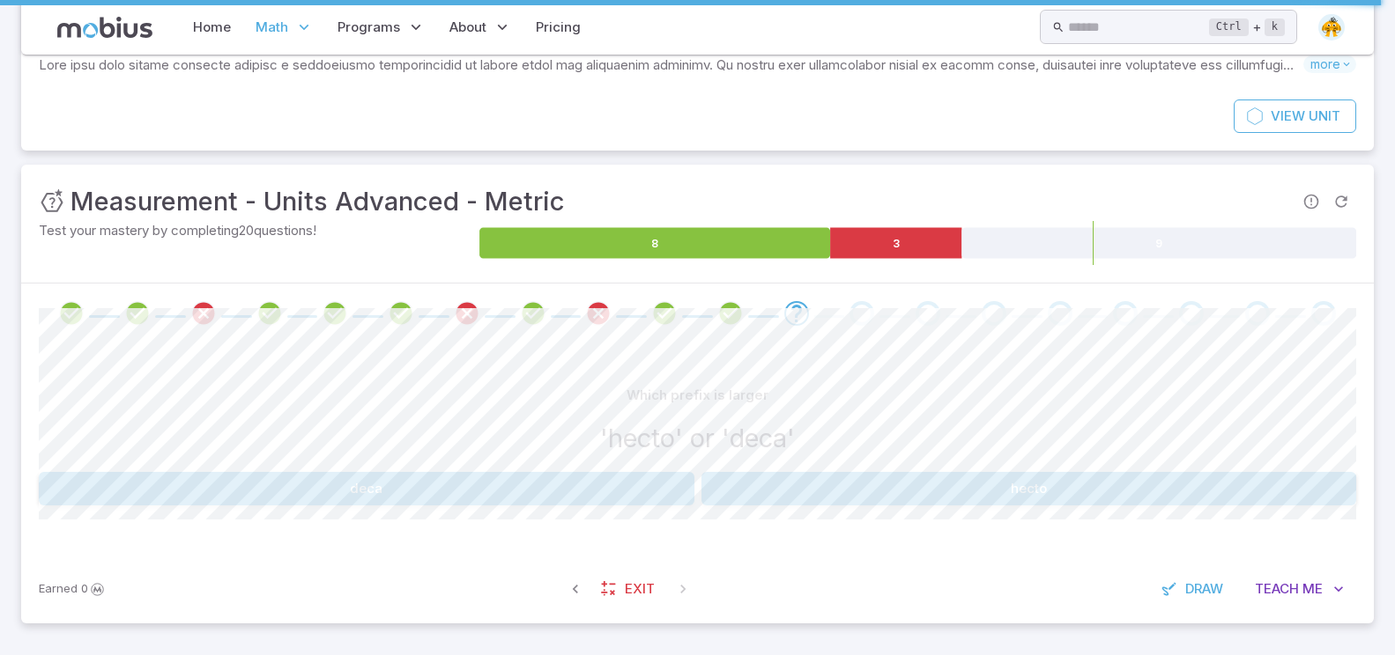
click at [750, 477] on button "hecto" at bounding box center [1028, 488] width 655 height 33
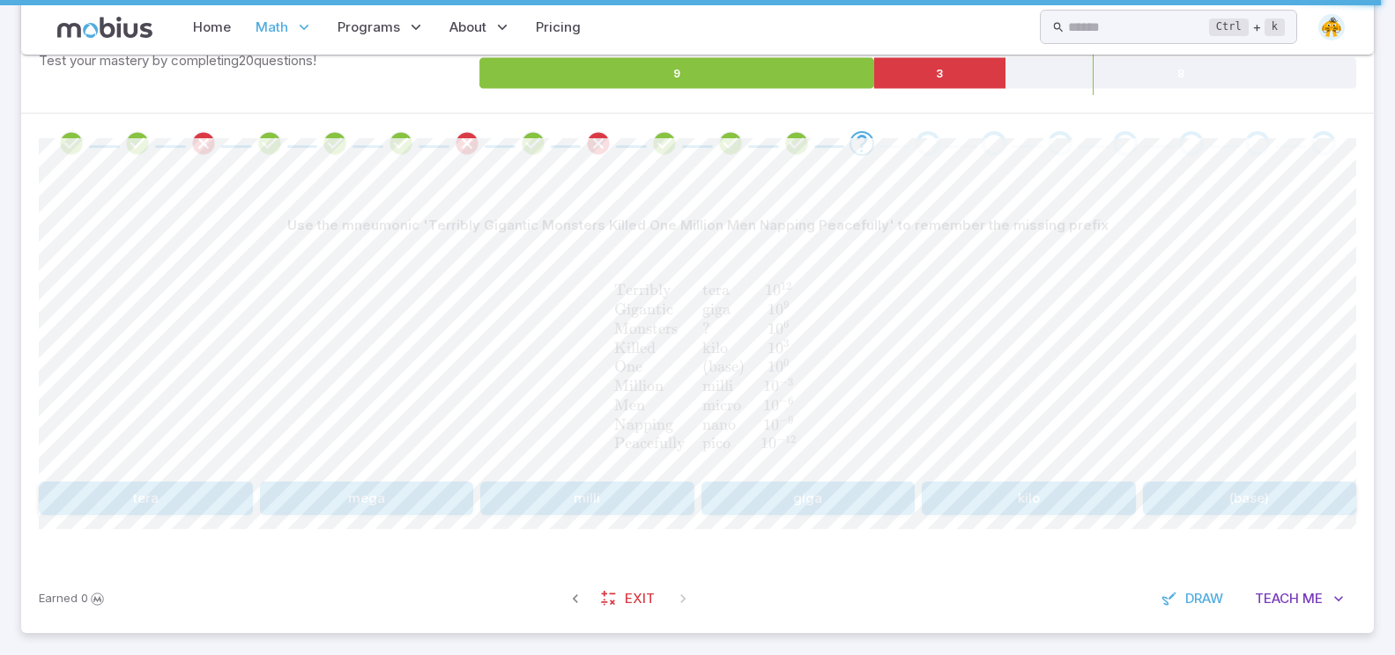
scroll to position [315, 0]
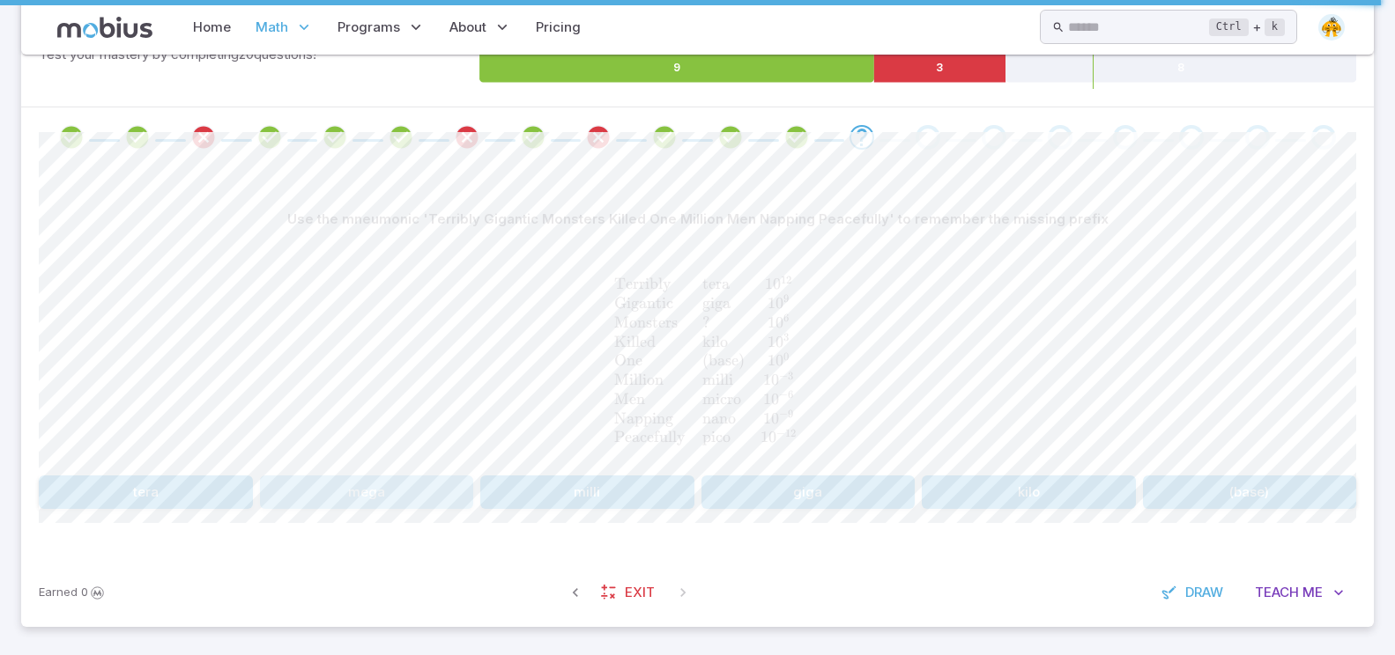
click at [447, 476] on button "mega" at bounding box center [367, 492] width 214 height 33
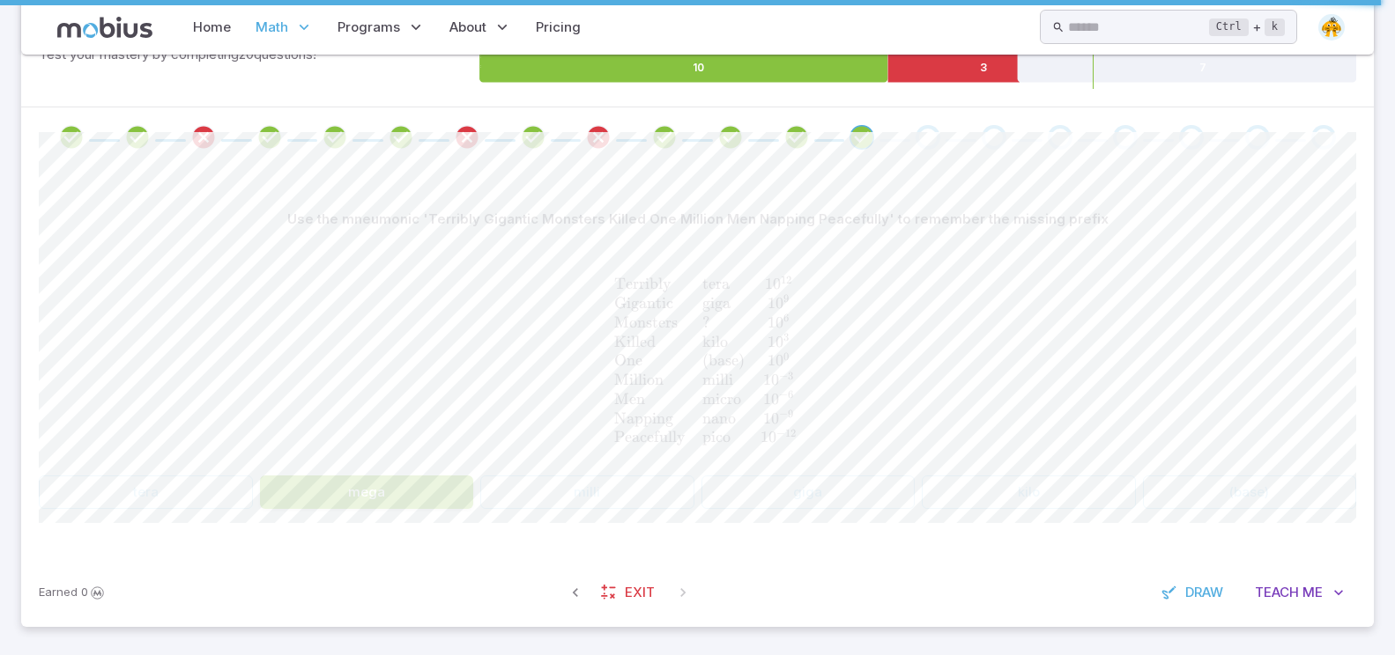
scroll to position [138, 0]
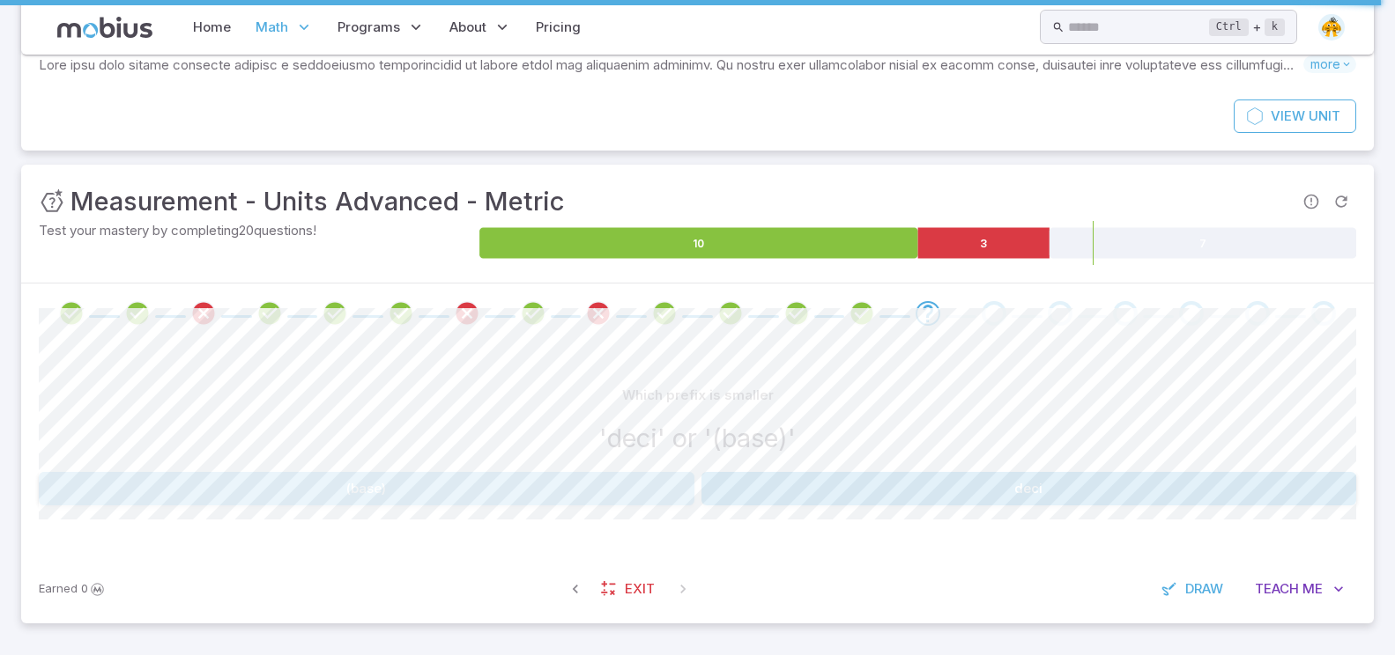
click at [602, 490] on button "(base)" at bounding box center [366, 488] width 655 height 33
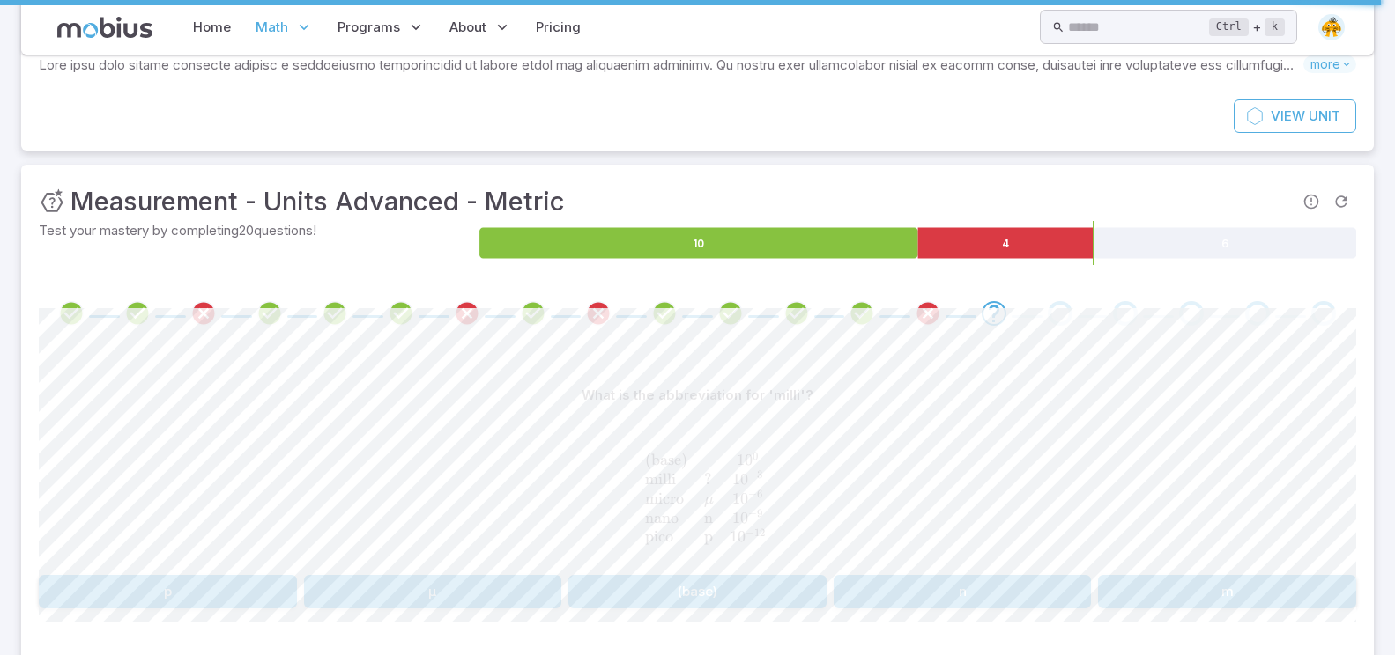
scroll to position [226, 0]
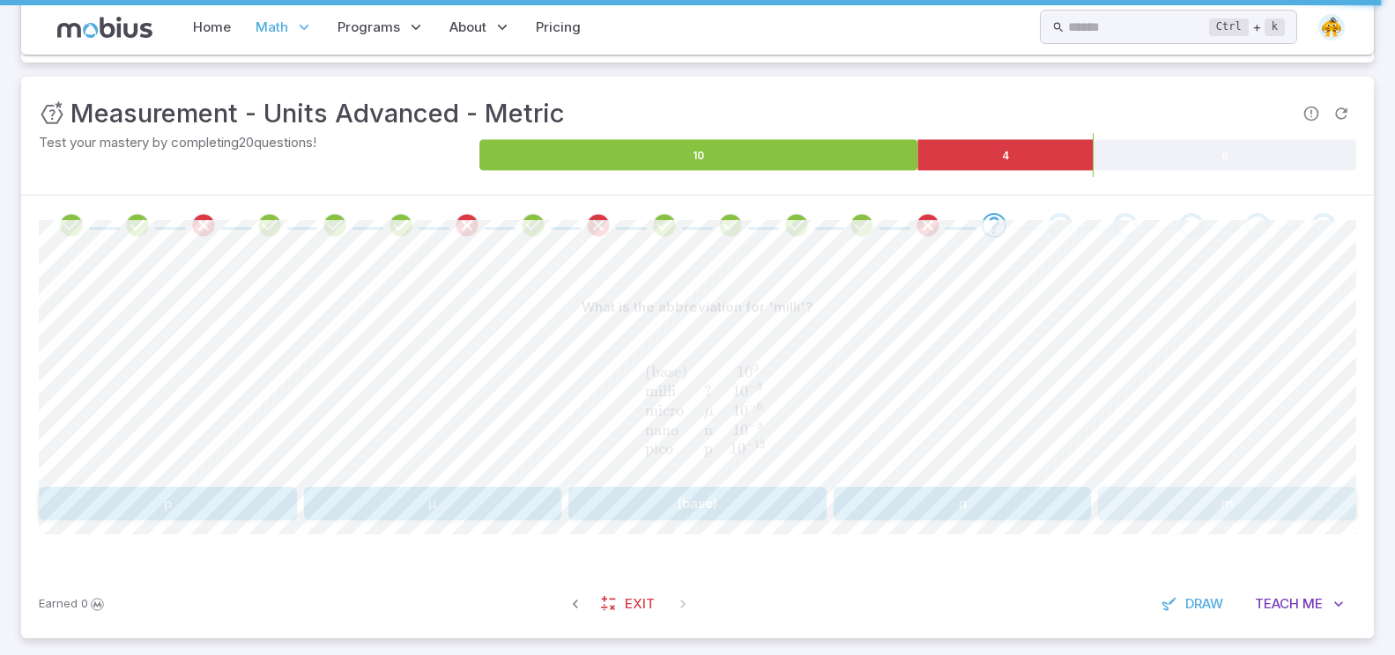
click at [1219, 512] on button "m" at bounding box center [1227, 503] width 258 height 33
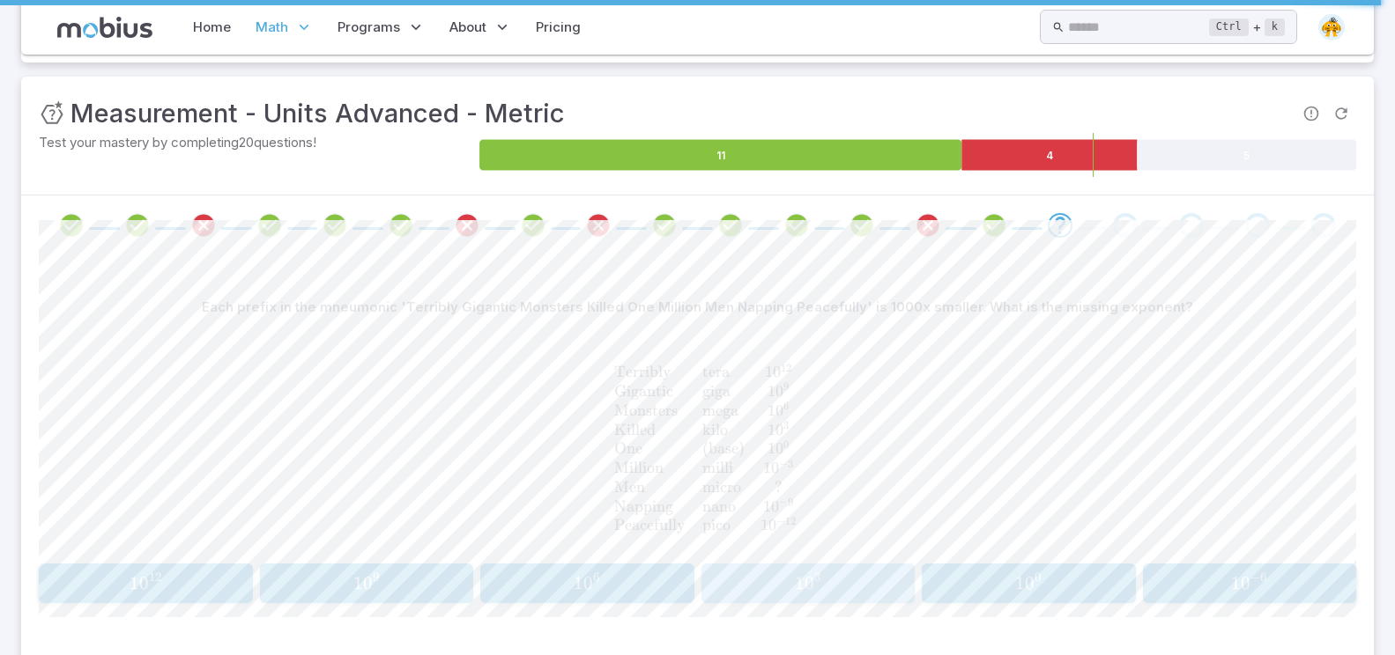
click at [836, 584] on span "1 0 3" at bounding box center [808, 584] width 203 height 22
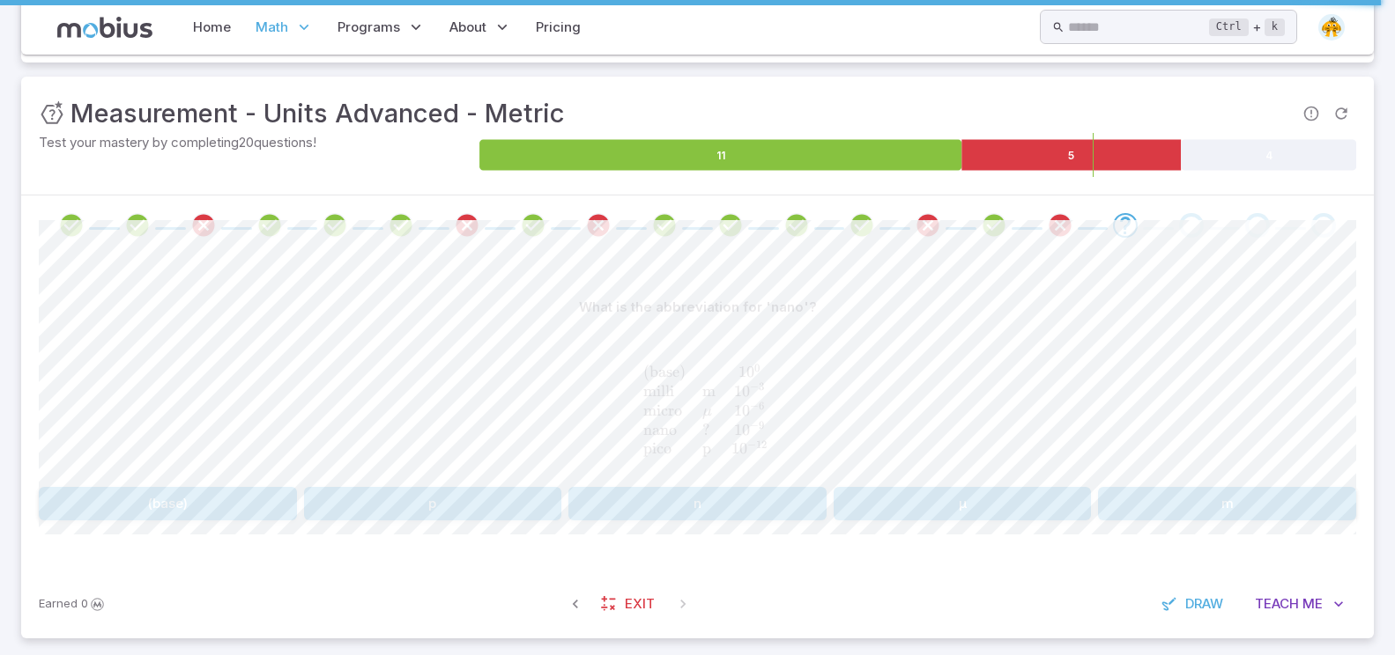
click at [642, 501] on button "n" at bounding box center [697, 503] width 258 height 33
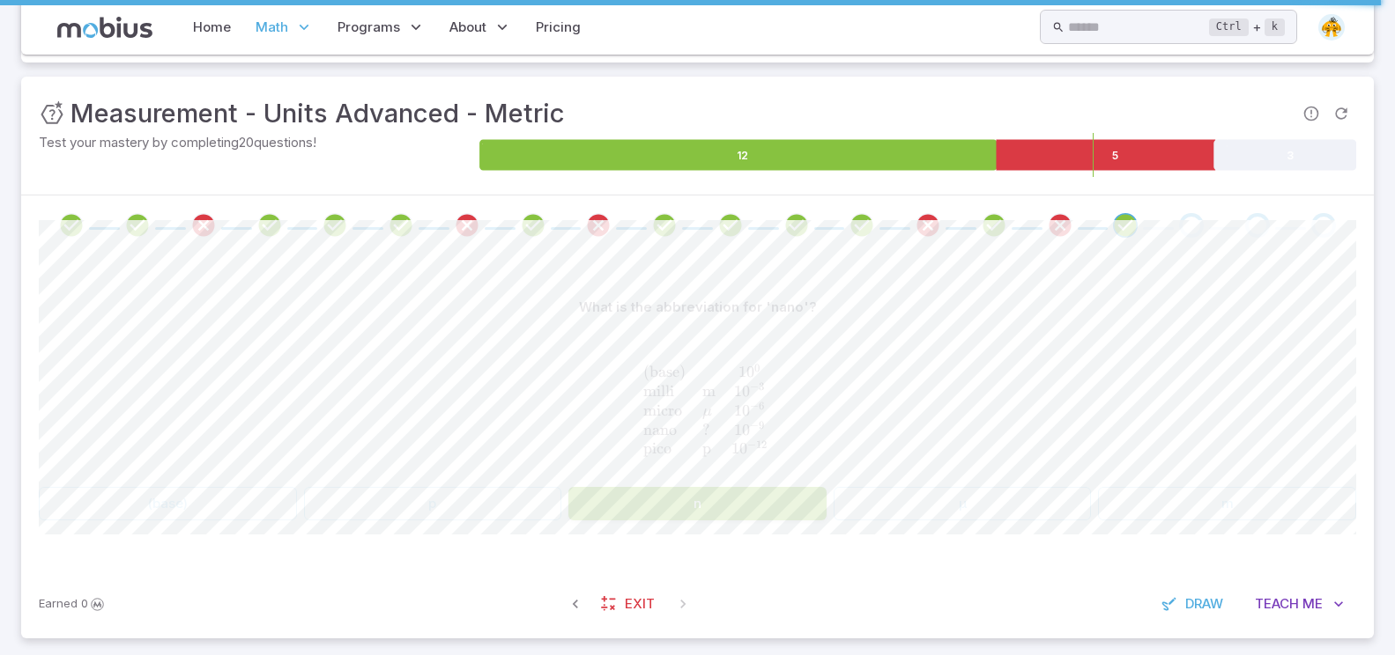
scroll to position [138, 0]
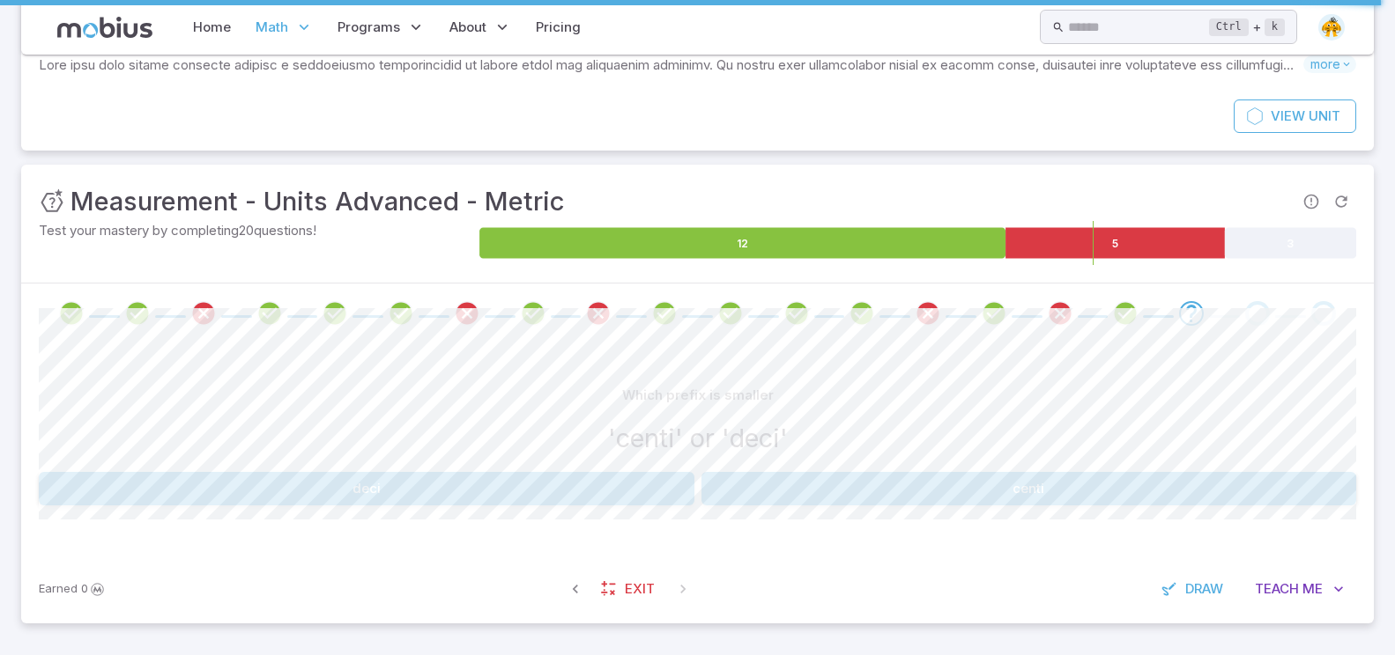
click at [796, 504] on button "centi" at bounding box center [1028, 488] width 655 height 33
click at [651, 484] on button "d" at bounding box center [366, 488] width 655 height 33
click at [654, 484] on button "deci" at bounding box center [366, 488] width 655 height 33
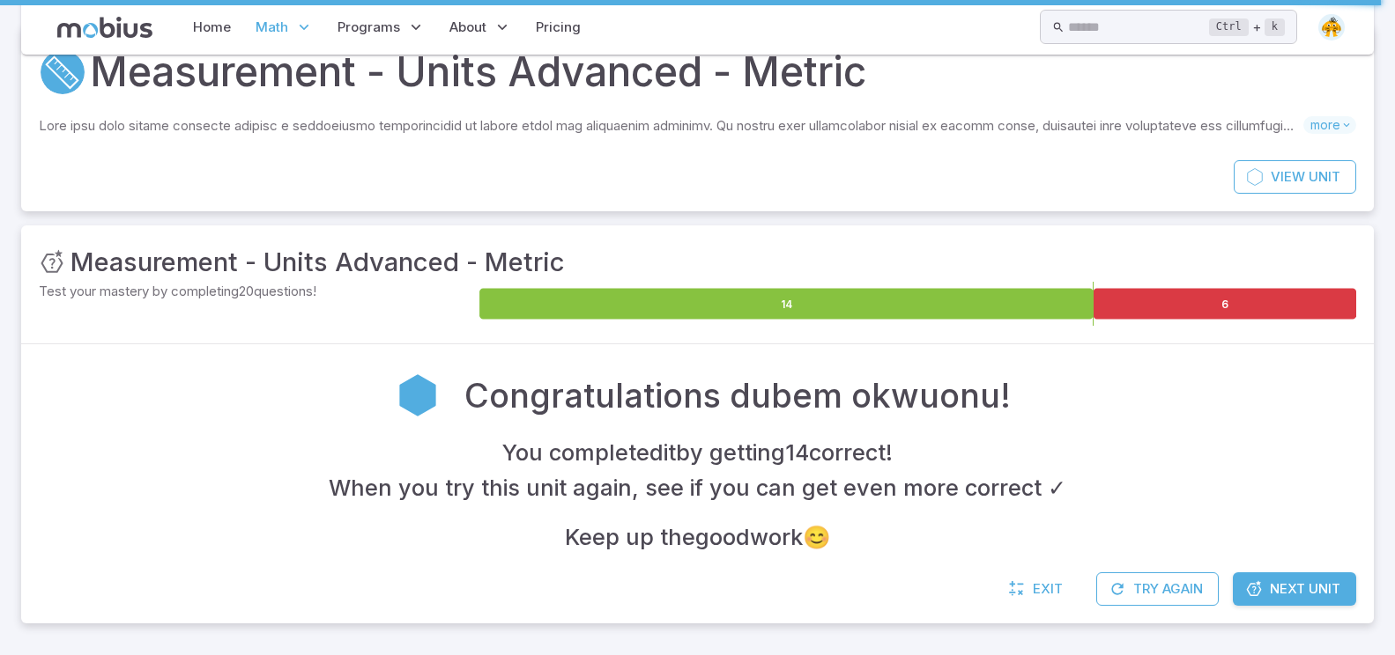
scroll to position [78, 0]
click at [1250, 590] on icon at bounding box center [1254, 590] width 18 height 18
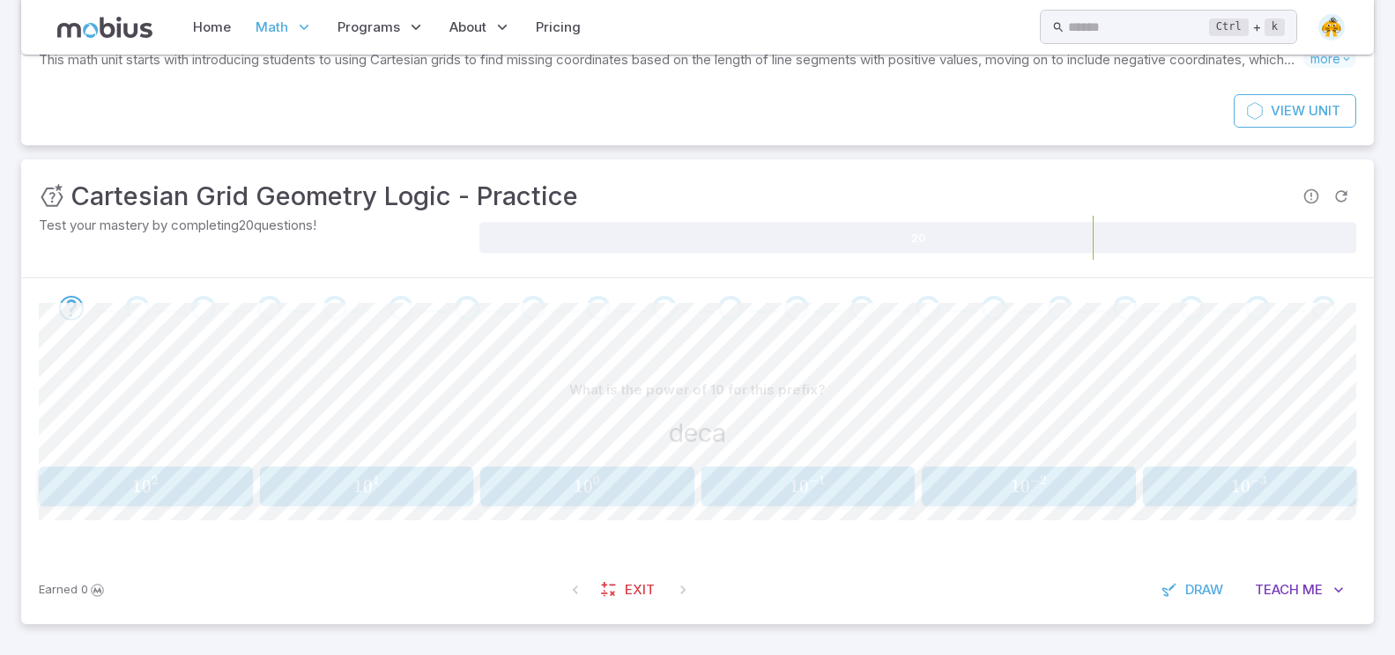
scroll to position [144, 0]
click at [206, 484] on span "1 0 2" at bounding box center [145, 486] width 203 height 22
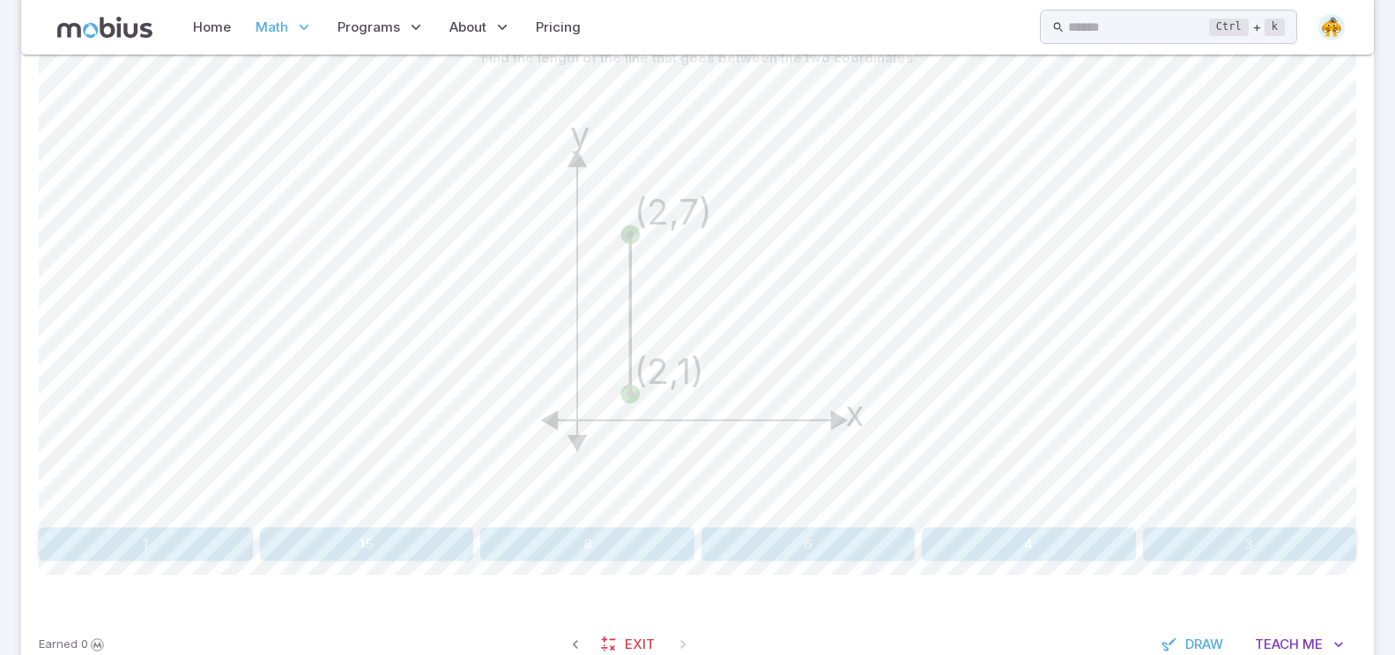
scroll to position [531, 0]
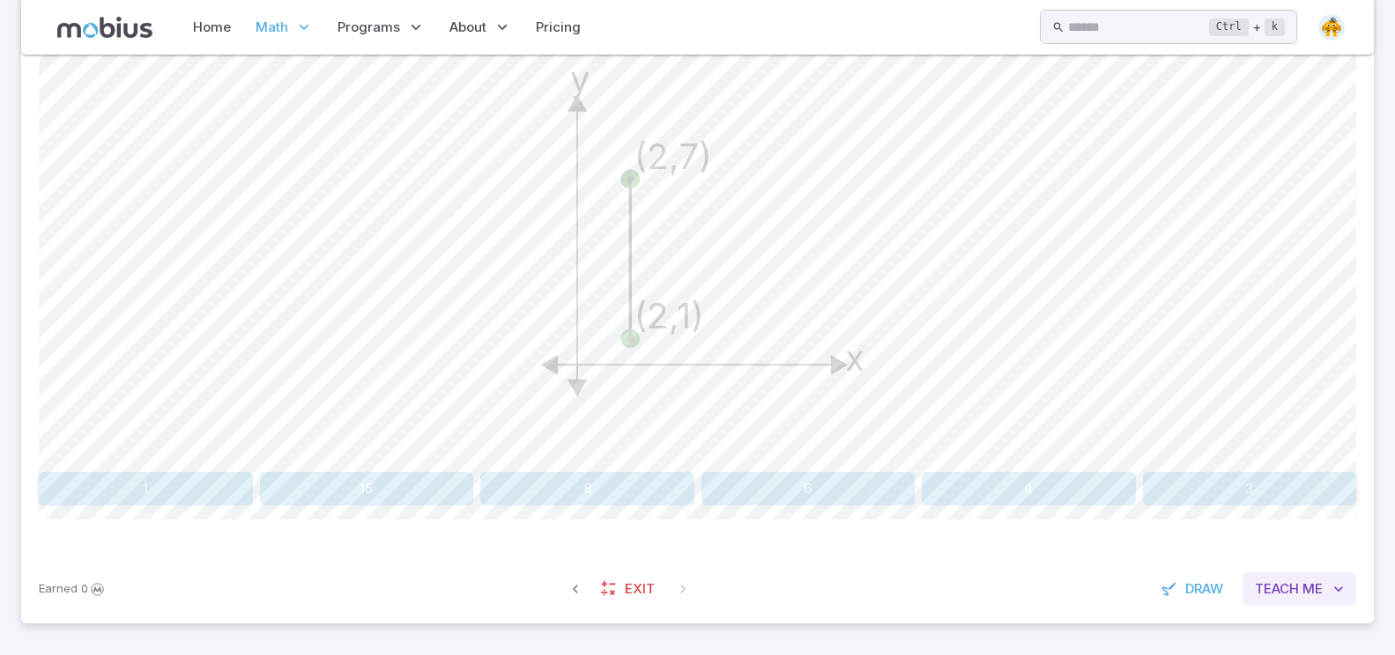
click at [1292, 594] on span "Teach" at bounding box center [1277, 589] width 44 height 19
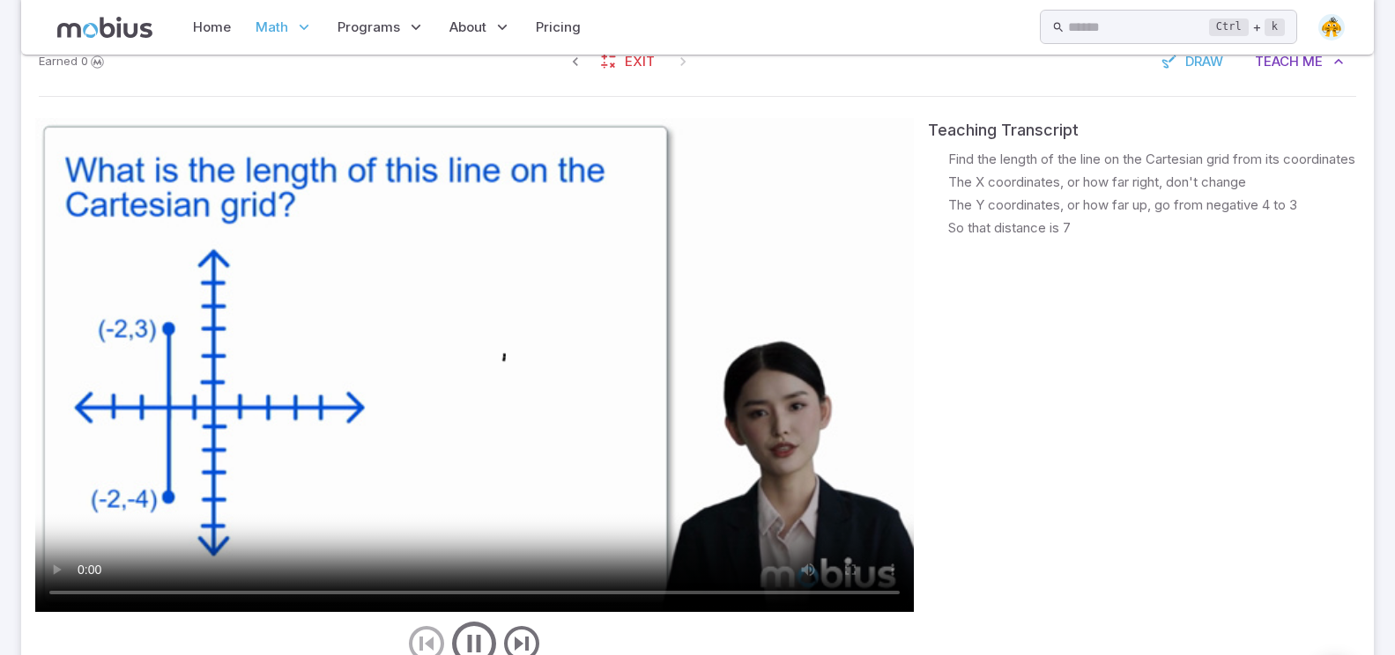
scroll to position [1060, 0]
click at [459, 511] on video at bounding box center [474, 364] width 878 height 494
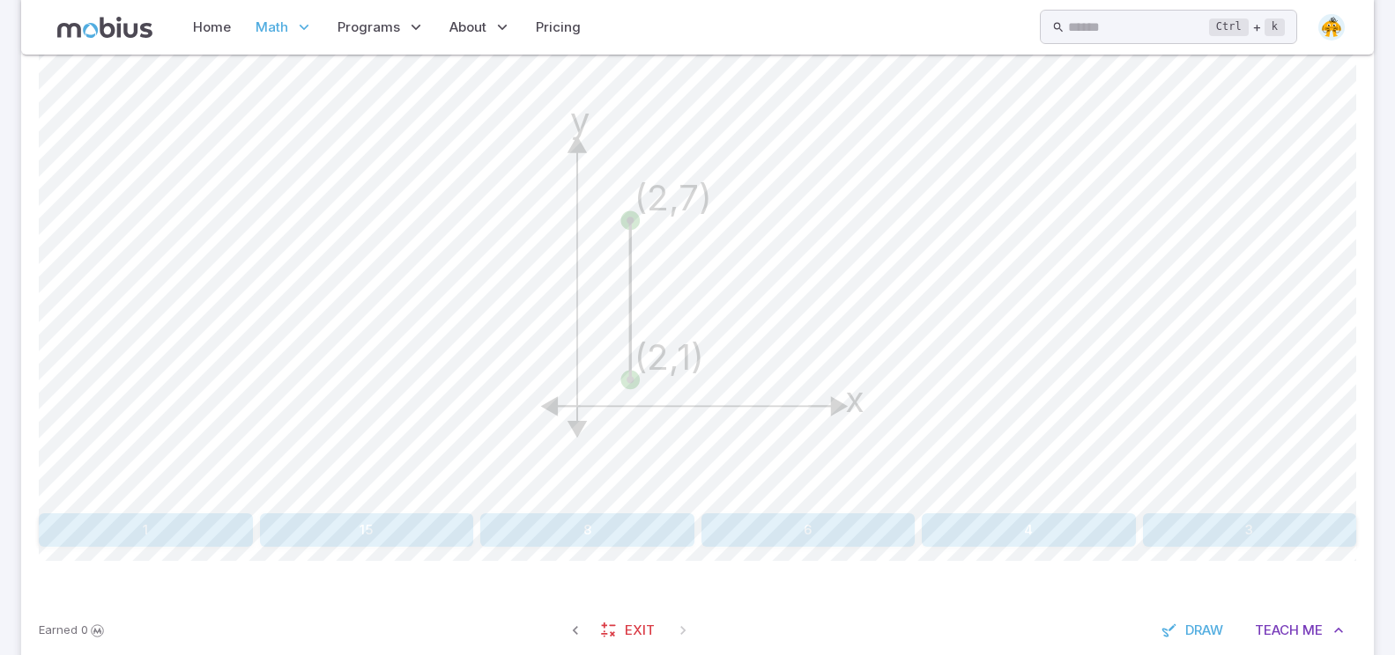
scroll to position [443, 0]
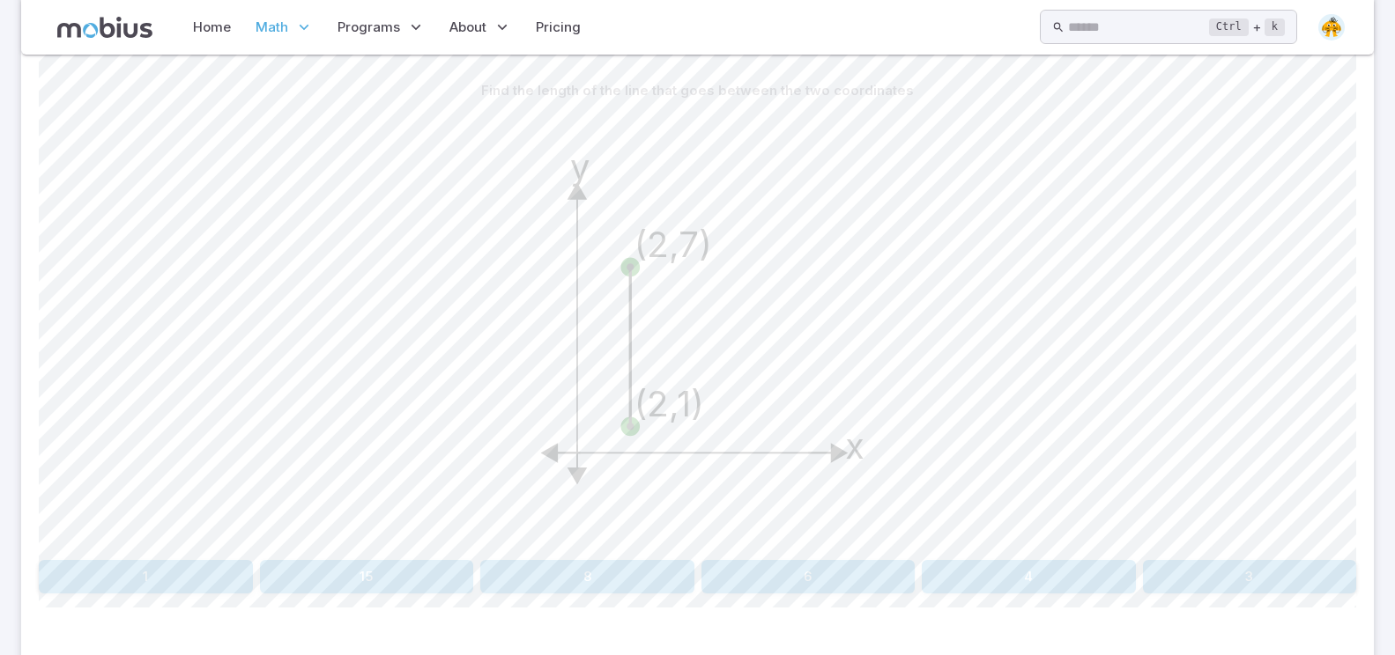
click at [607, 581] on button "8" at bounding box center [587, 576] width 214 height 33
click at [620, 571] on button "6" at bounding box center [587, 576] width 214 height 33
click at [1278, 569] on button "3" at bounding box center [1250, 576] width 214 height 33
click at [799, 585] on button "9" at bounding box center [808, 576] width 214 height 33
click at [446, 568] on button "-1" at bounding box center [367, 576] width 214 height 33
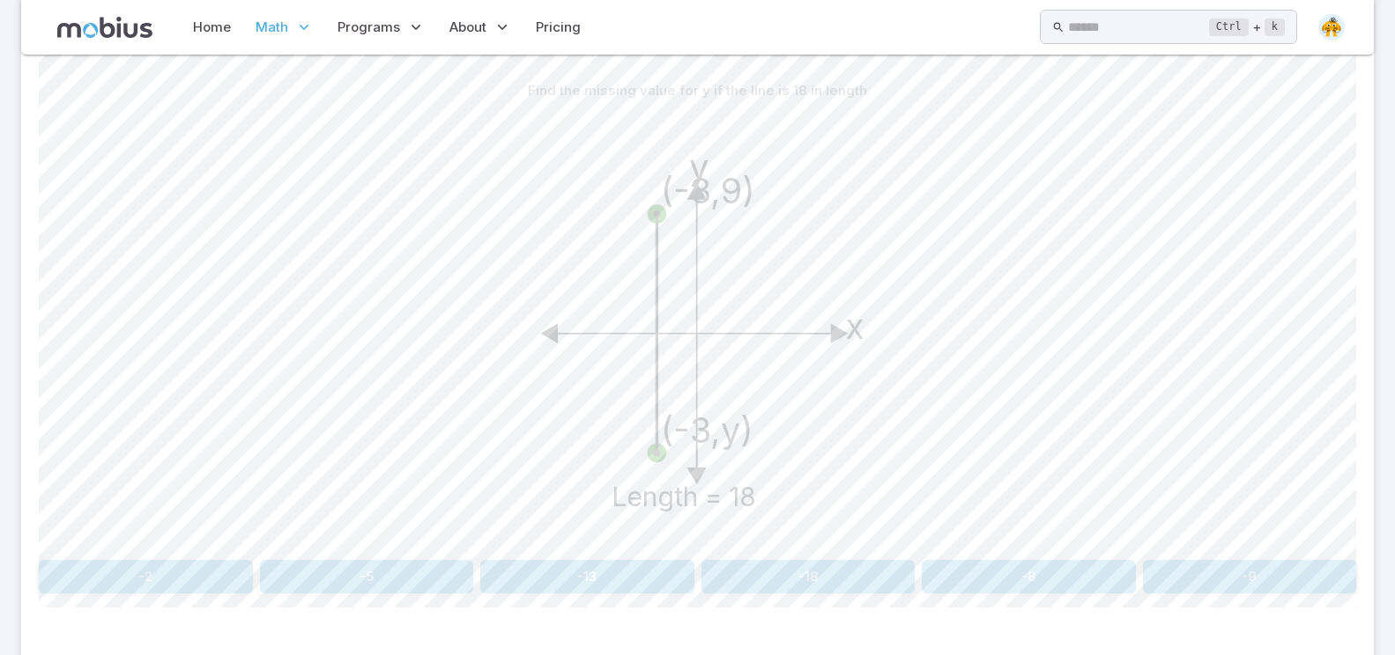
click at [1274, 566] on button "-9" at bounding box center [1250, 576] width 214 height 33
click at [640, 574] on button "(-6,7)" at bounding box center [587, 576] width 214 height 33
click at [802, 578] on button "9" at bounding box center [808, 576] width 214 height 33
click at [361, 572] on button "(6,0)" at bounding box center [367, 576] width 214 height 33
click at [796, 584] on button "height=8" at bounding box center [808, 576] width 214 height 33
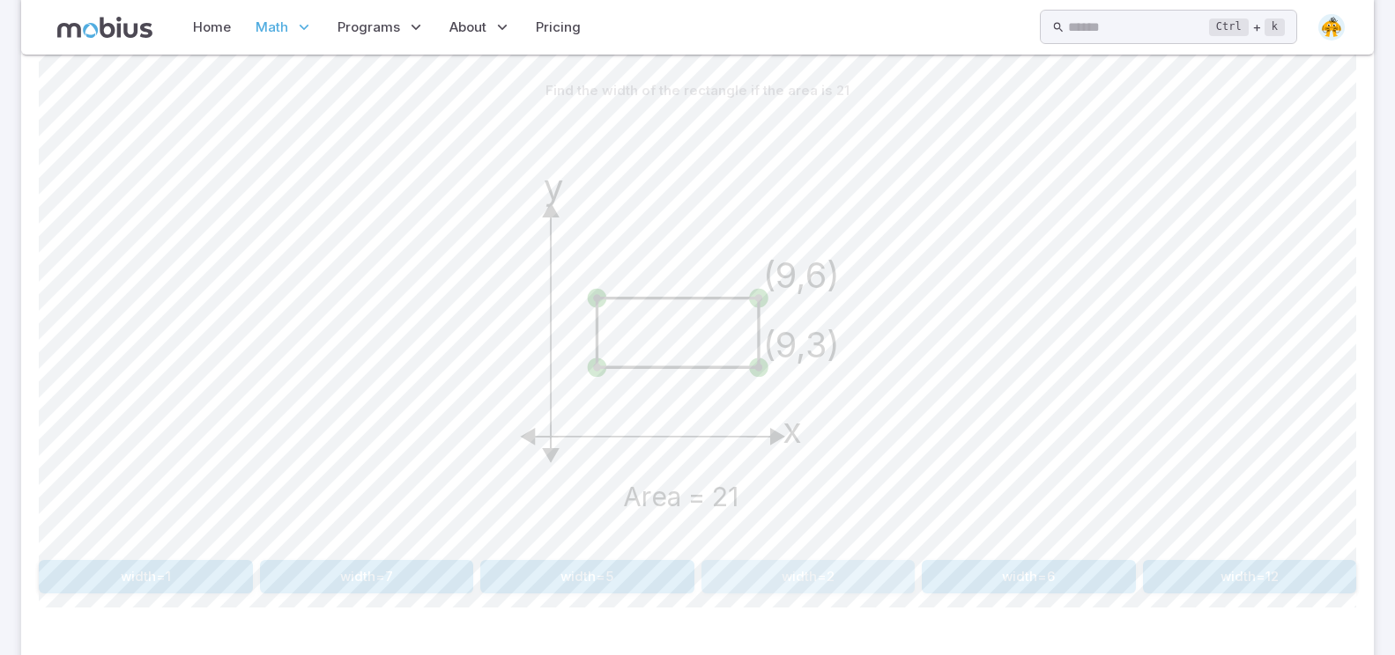
click at [868, 561] on button "width=2" at bounding box center [808, 576] width 214 height 33
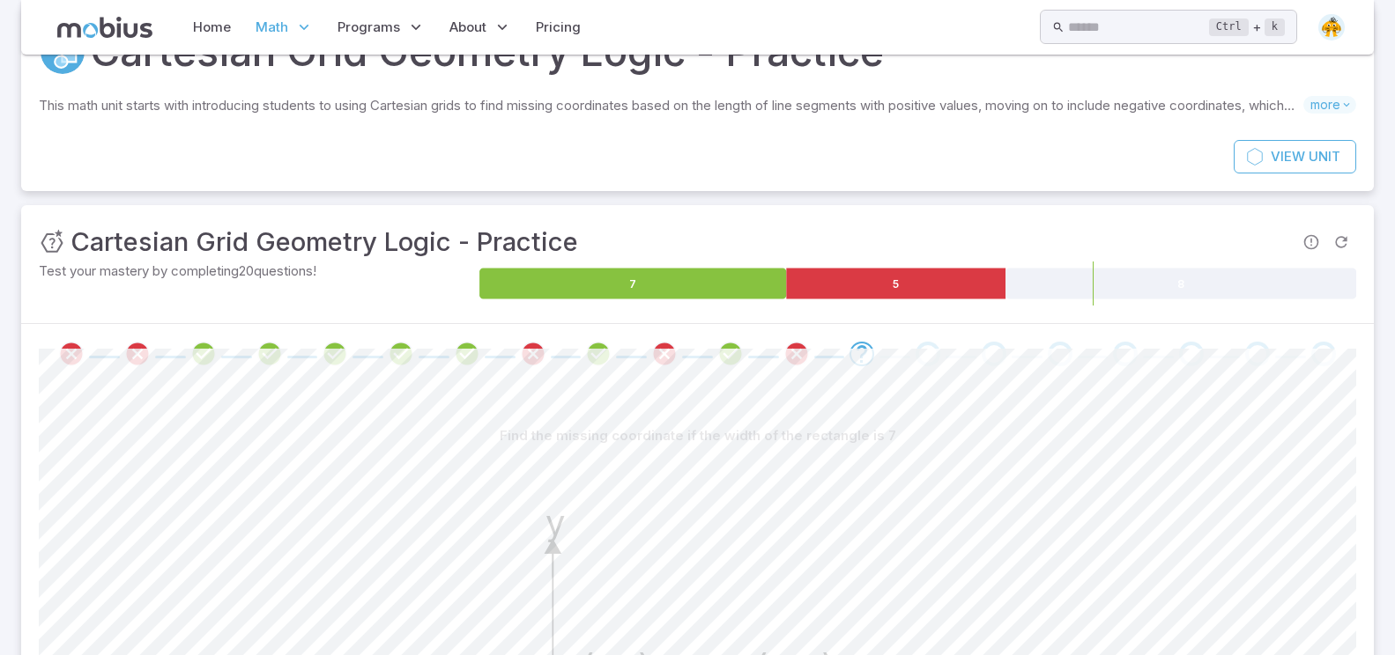
scroll to position [91, 0]
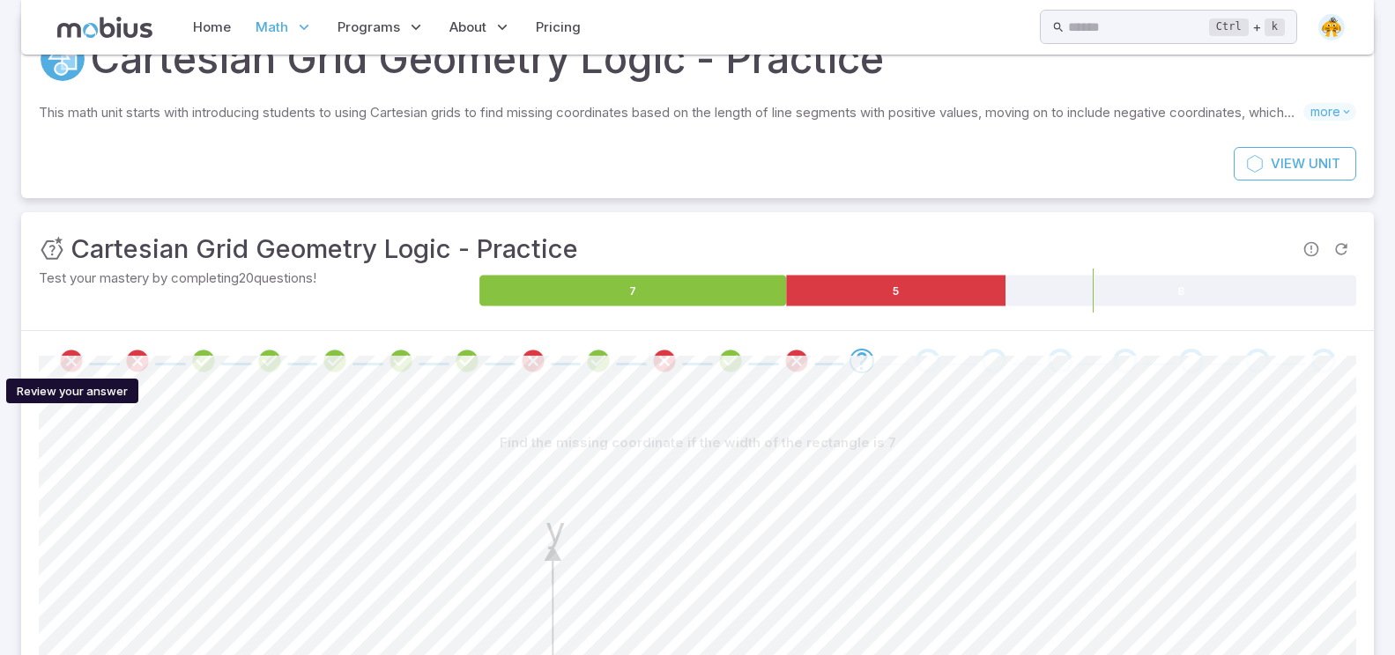
click at [63, 361] on icon "Review your answer" at bounding box center [71, 361] width 26 height 26
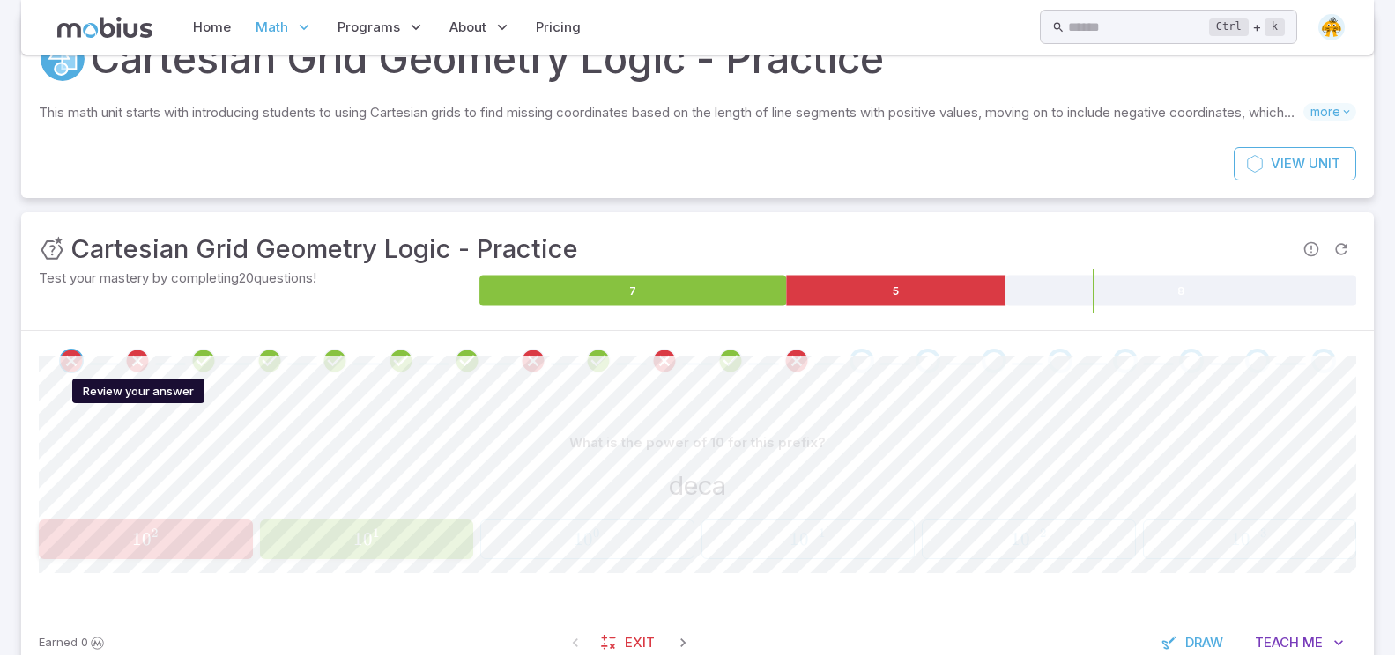
click at [125, 357] on icon "Review your answer" at bounding box center [137, 361] width 26 height 26
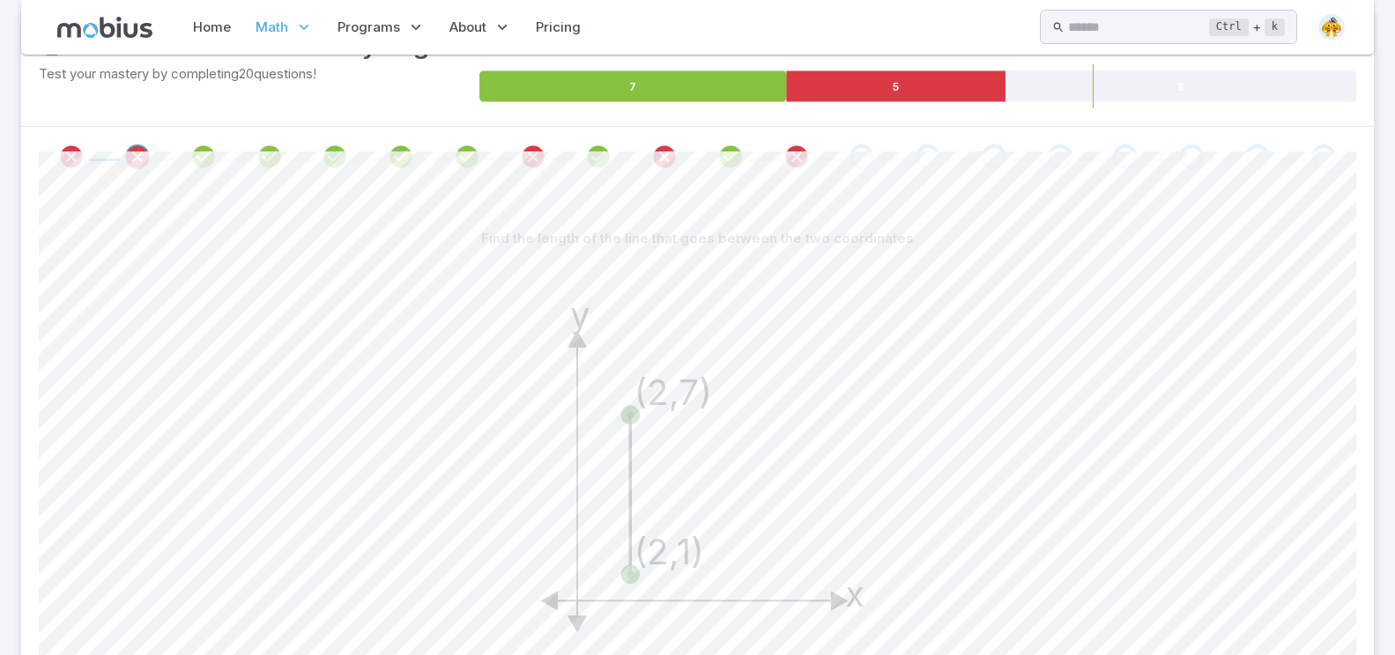
scroll to position [267, 0]
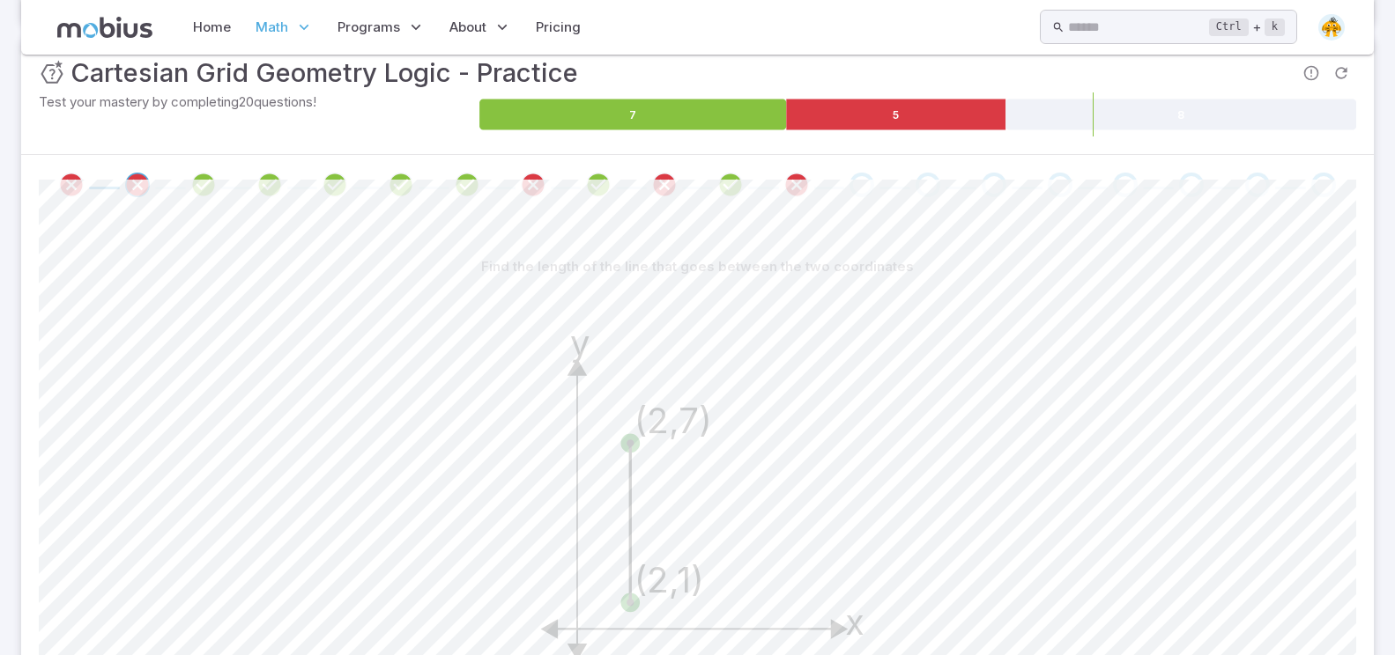
click at [549, 187] on span at bounding box center [533, 185] width 52 height 25
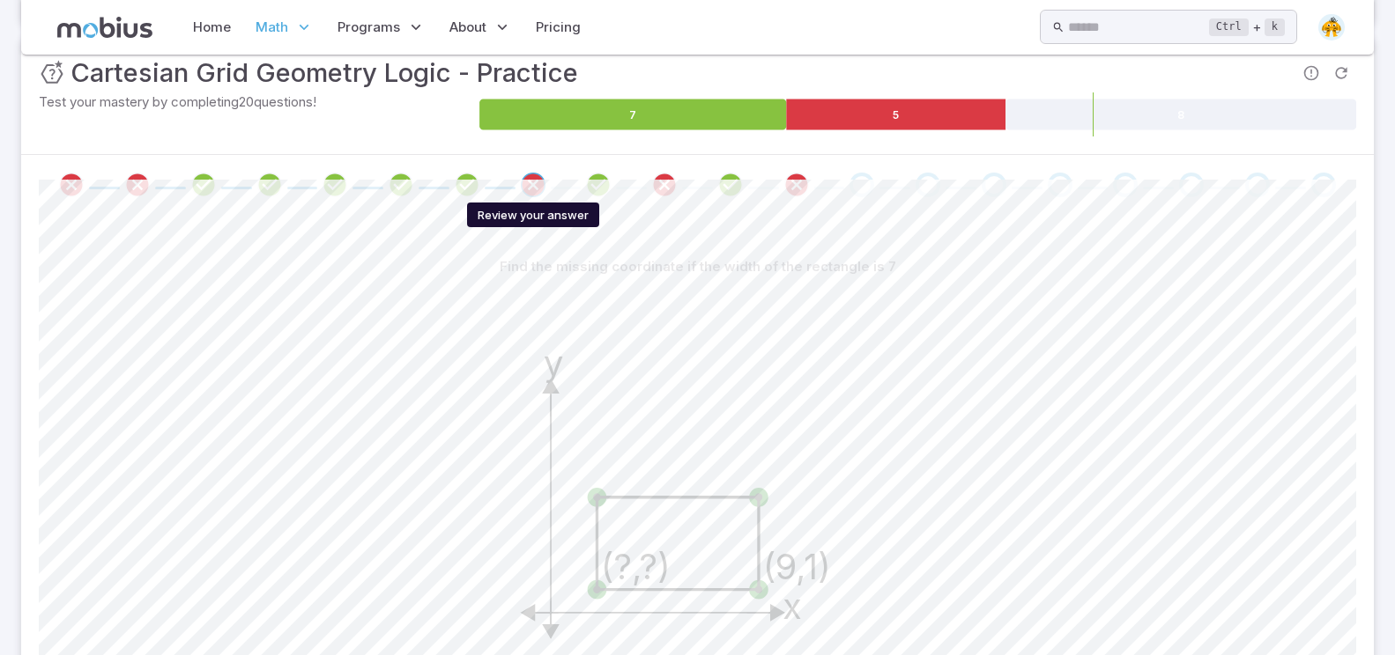
click at [538, 193] on icon "Review your answer" at bounding box center [533, 185] width 26 height 26
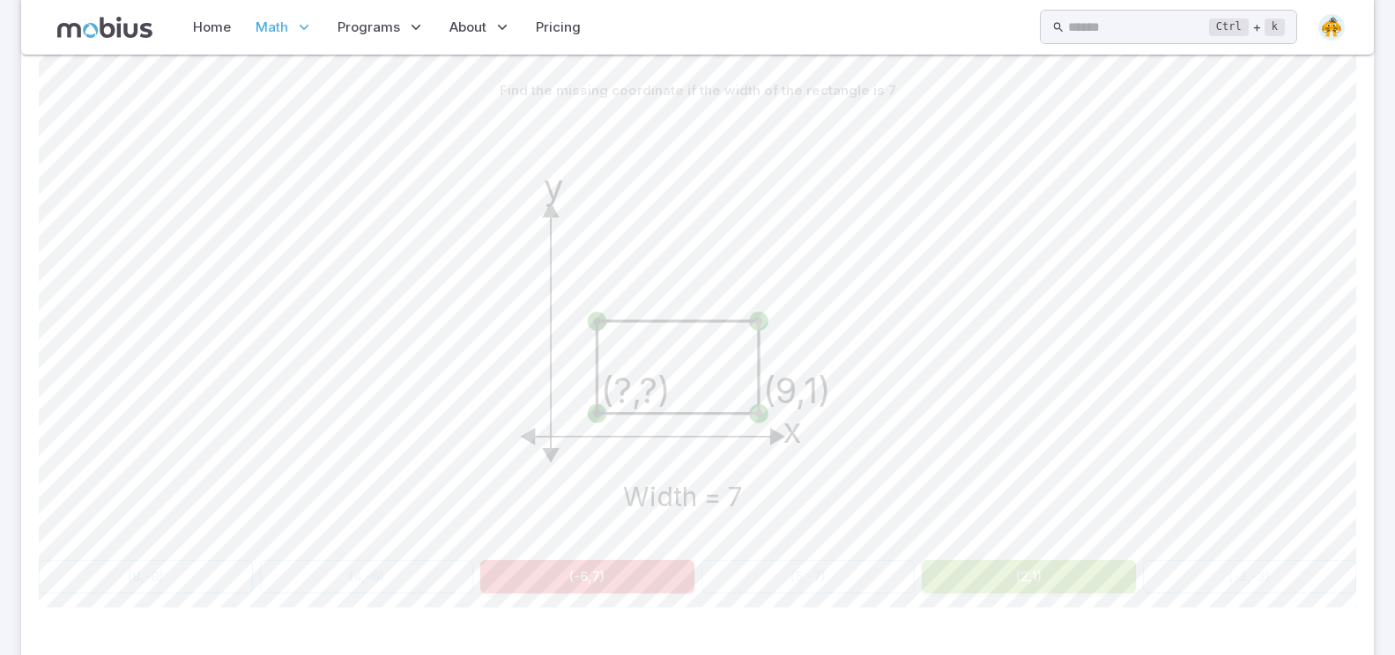
scroll to position [531, 0]
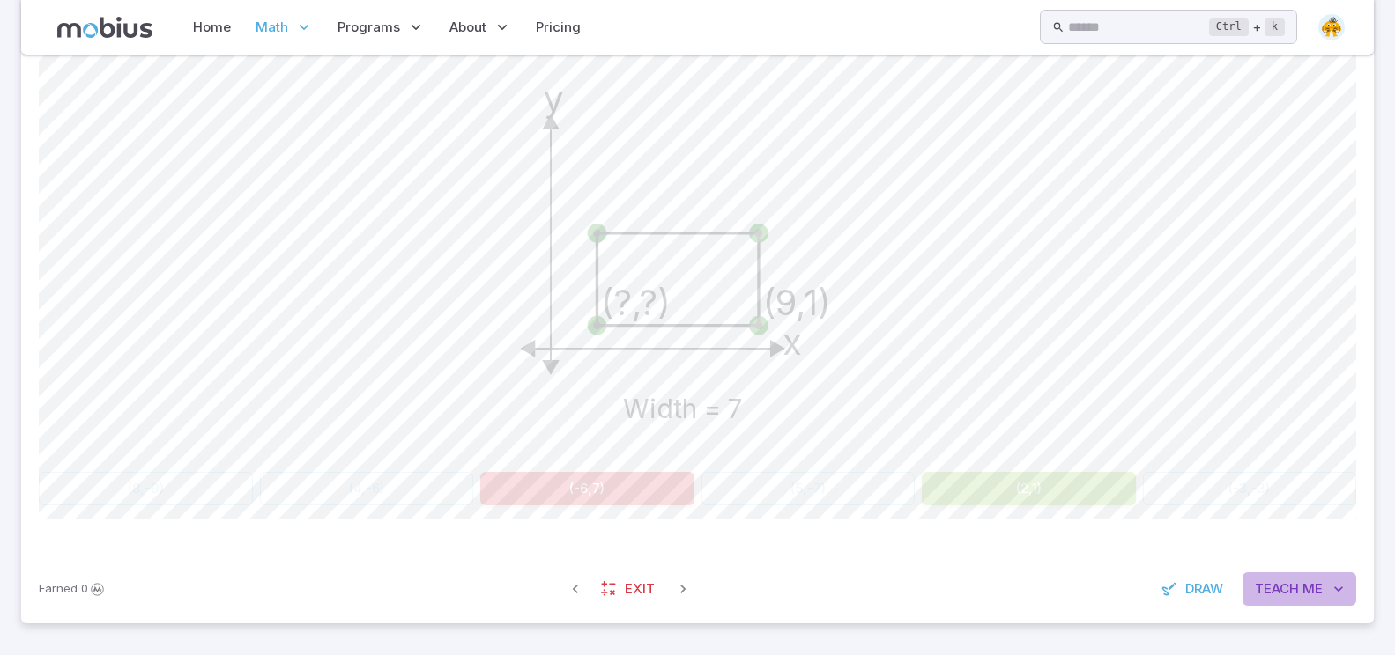
click at [1311, 577] on button "Teach Me" at bounding box center [1299, 589] width 114 height 33
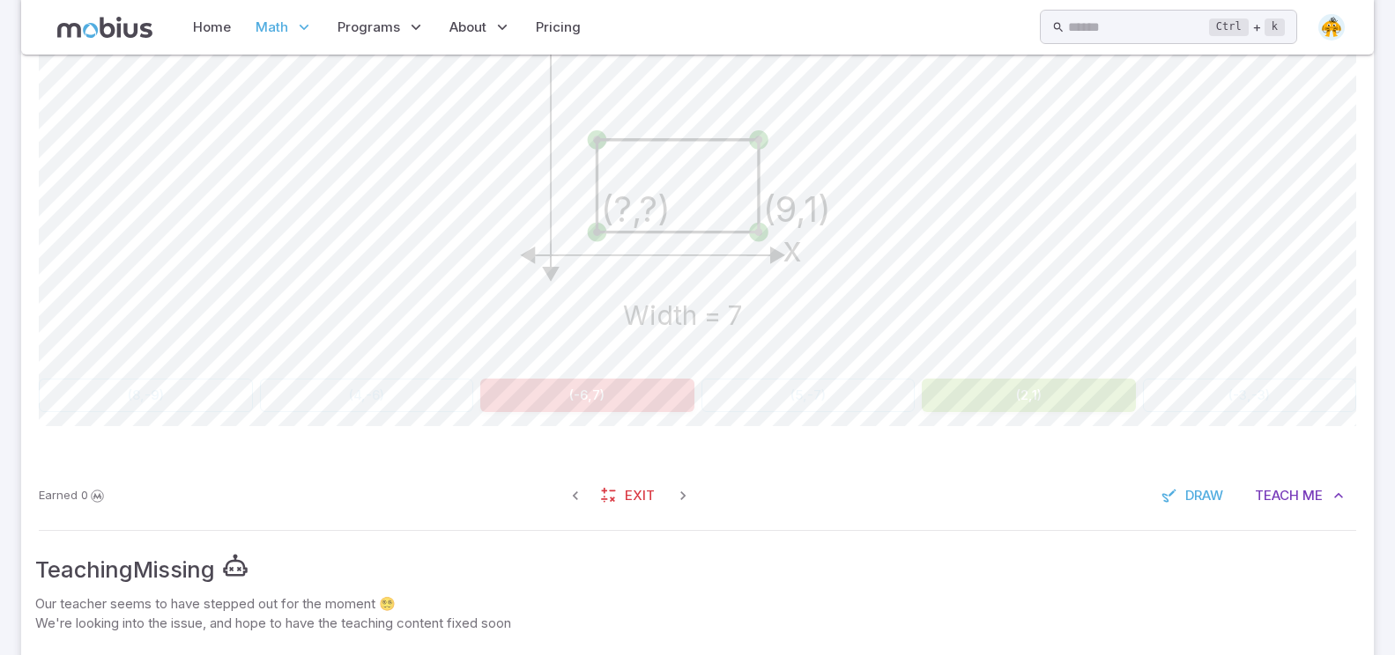
scroll to position [543, 0]
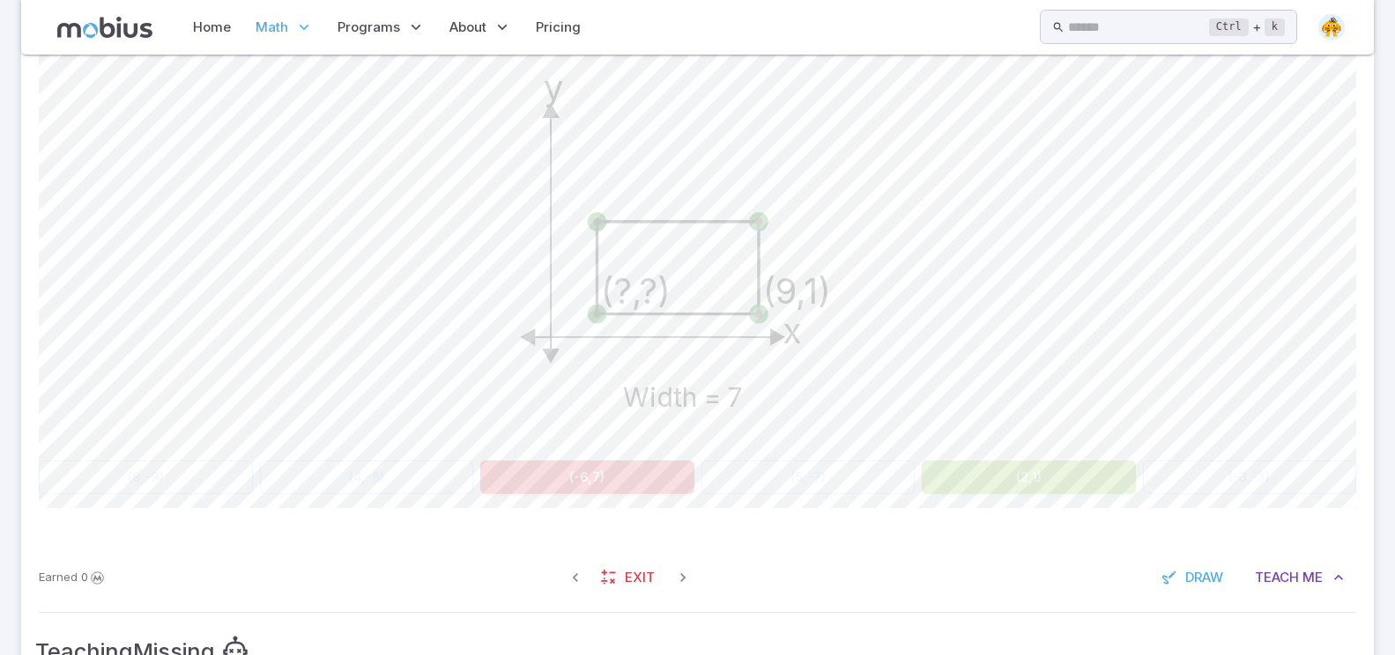
click at [925, 484] on button "(2,1)" at bounding box center [1029, 477] width 214 height 33
click at [969, 484] on button "(2,1)" at bounding box center [1029, 477] width 214 height 33
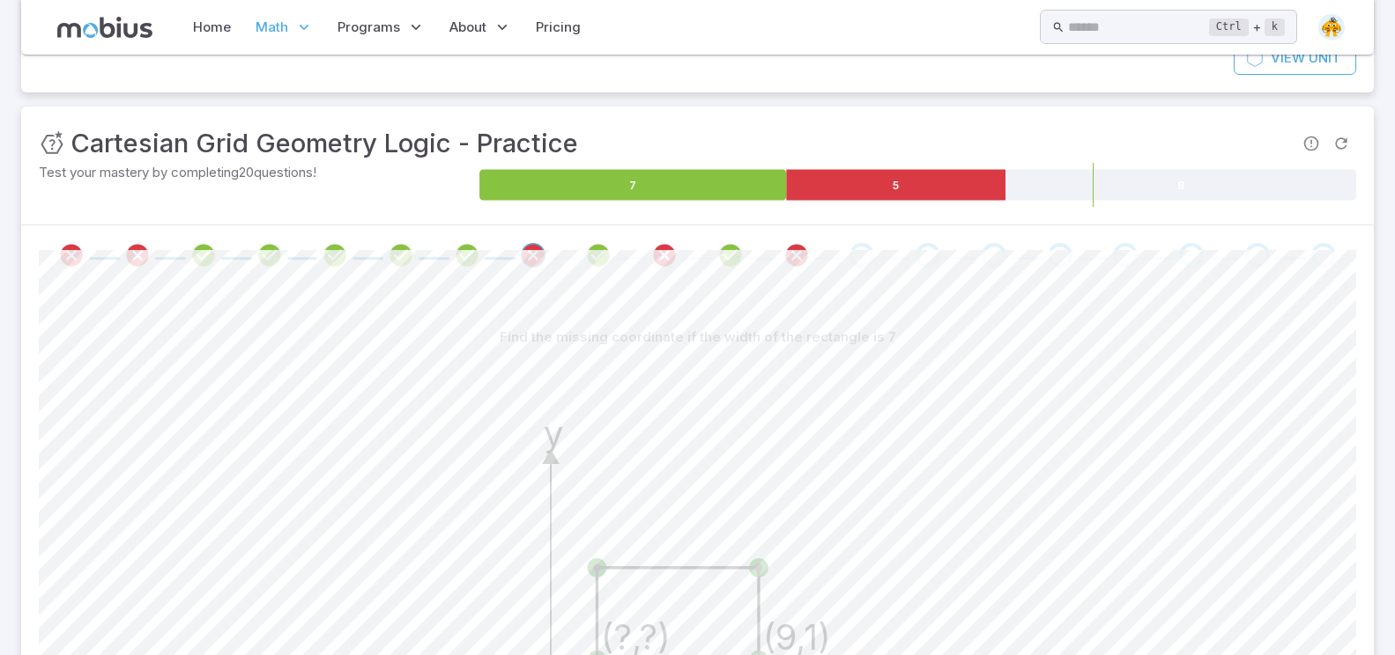
scroll to position [190, 0]
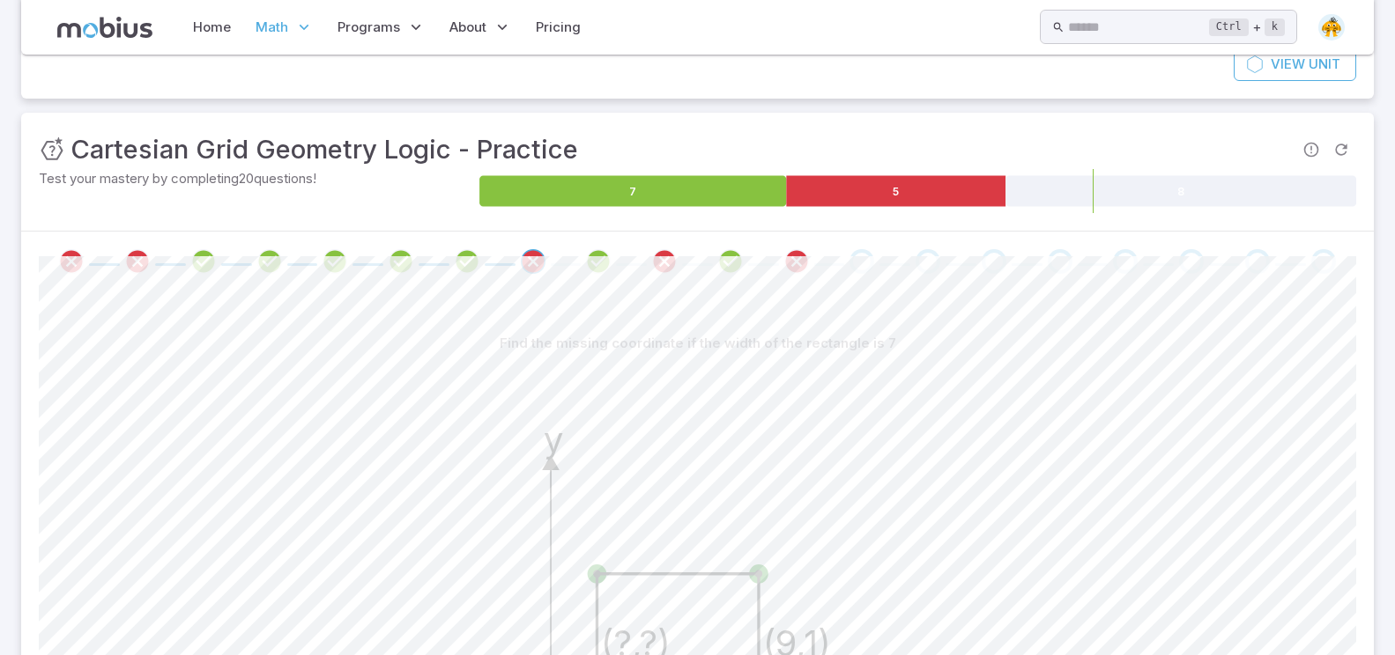
click at [844, 254] on span at bounding box center [862, 261] width 52 height 25
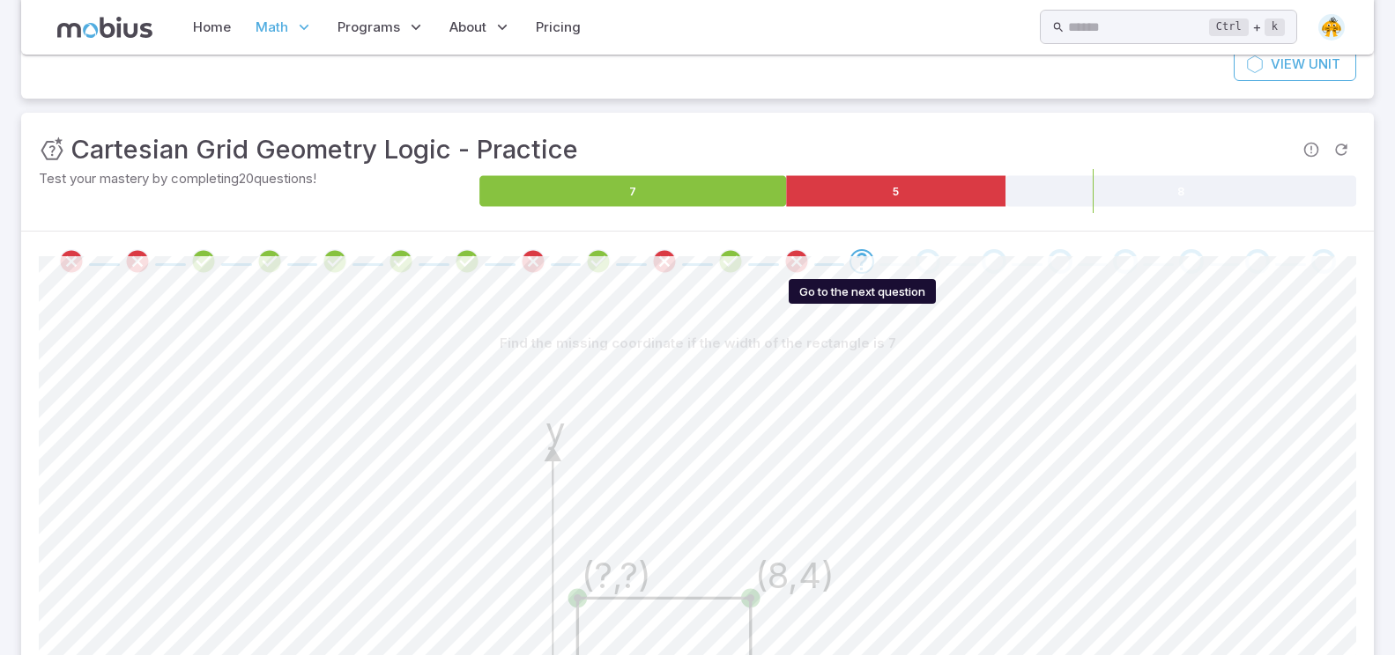
click at [850, 261] on div "Go to the next question" at bounding box center [861, 261] width 25 height 25
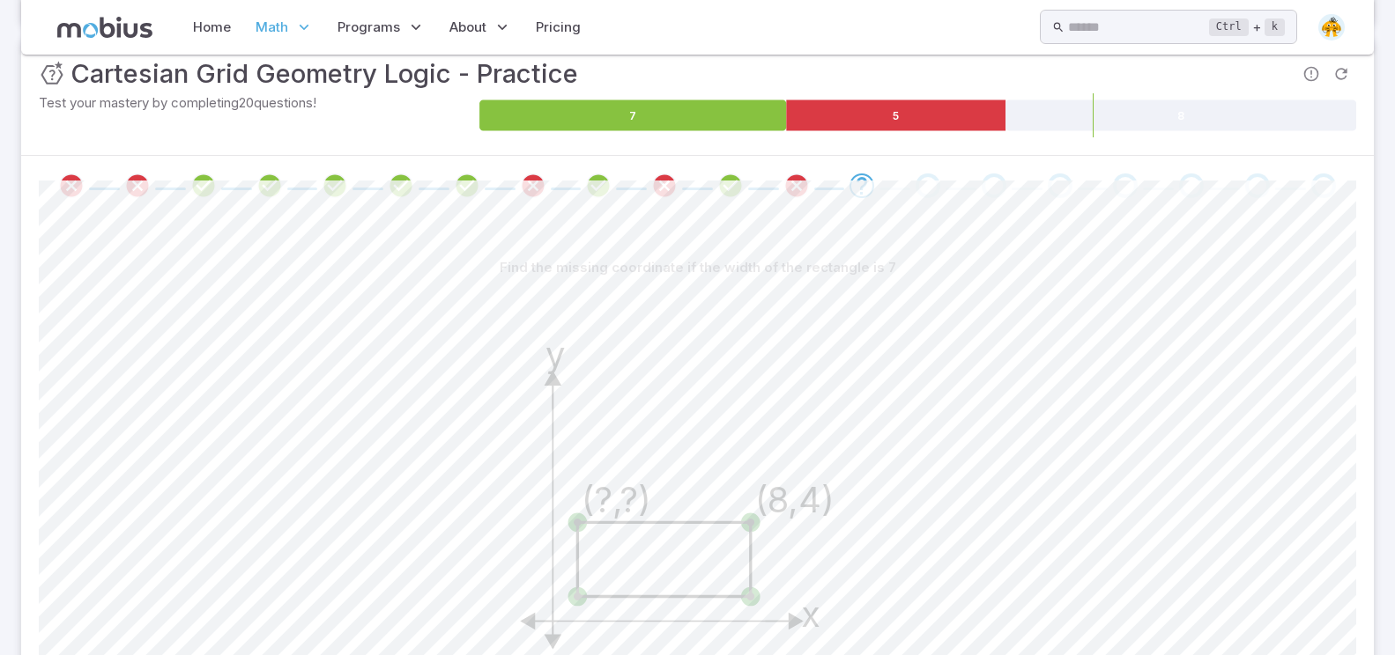
scroll to position [91, 0]
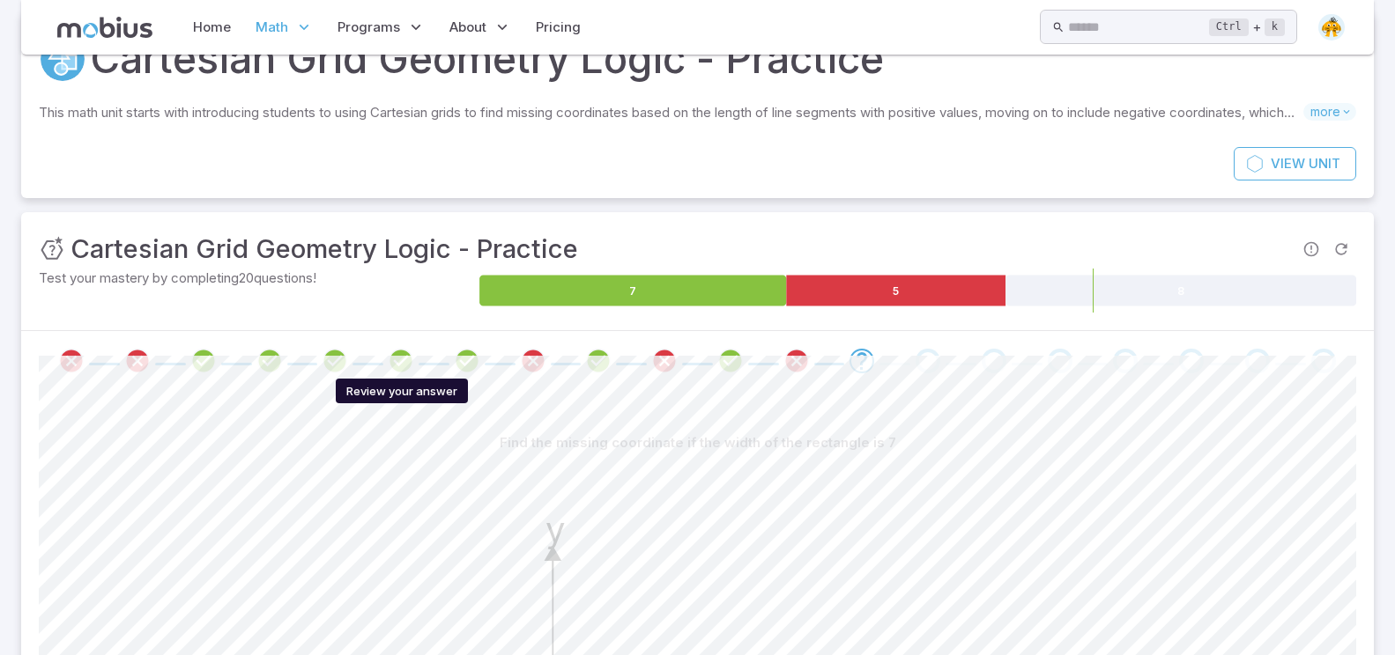
click at [394, 363] on icon "Review your answer" at bounding box center [401, 361] width 26 height 26
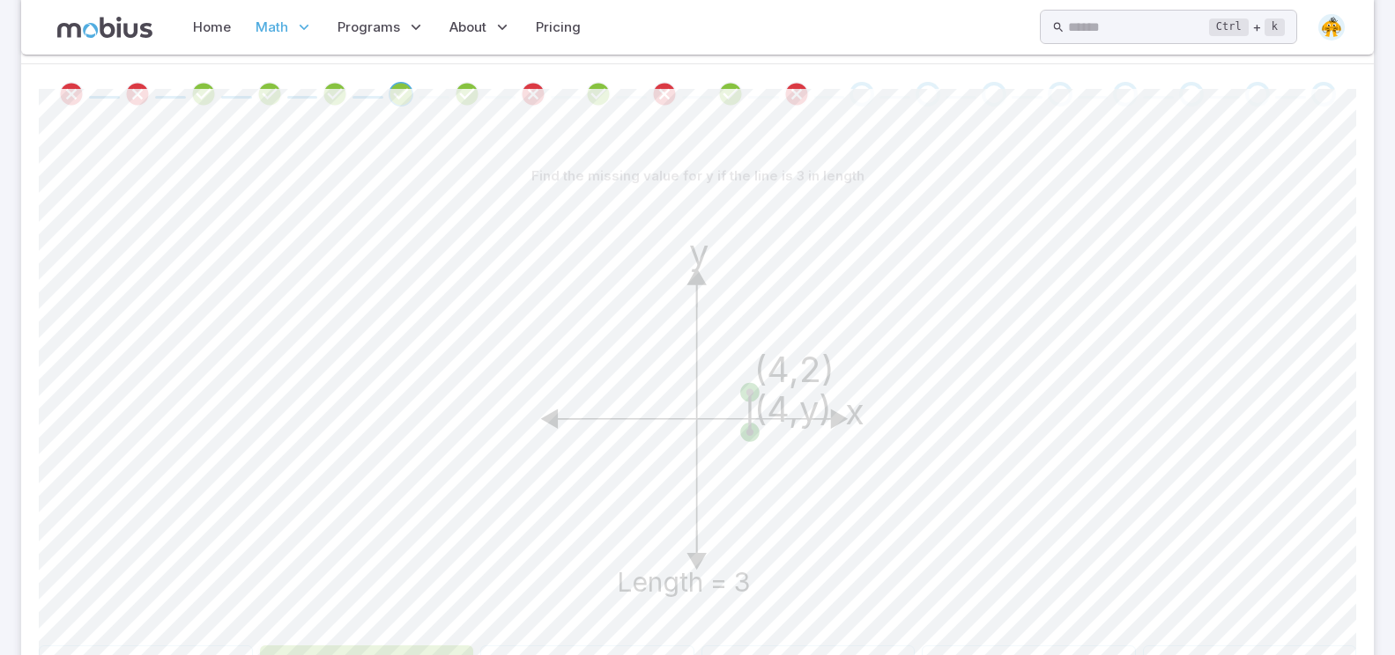
scroll to position [267, 0]
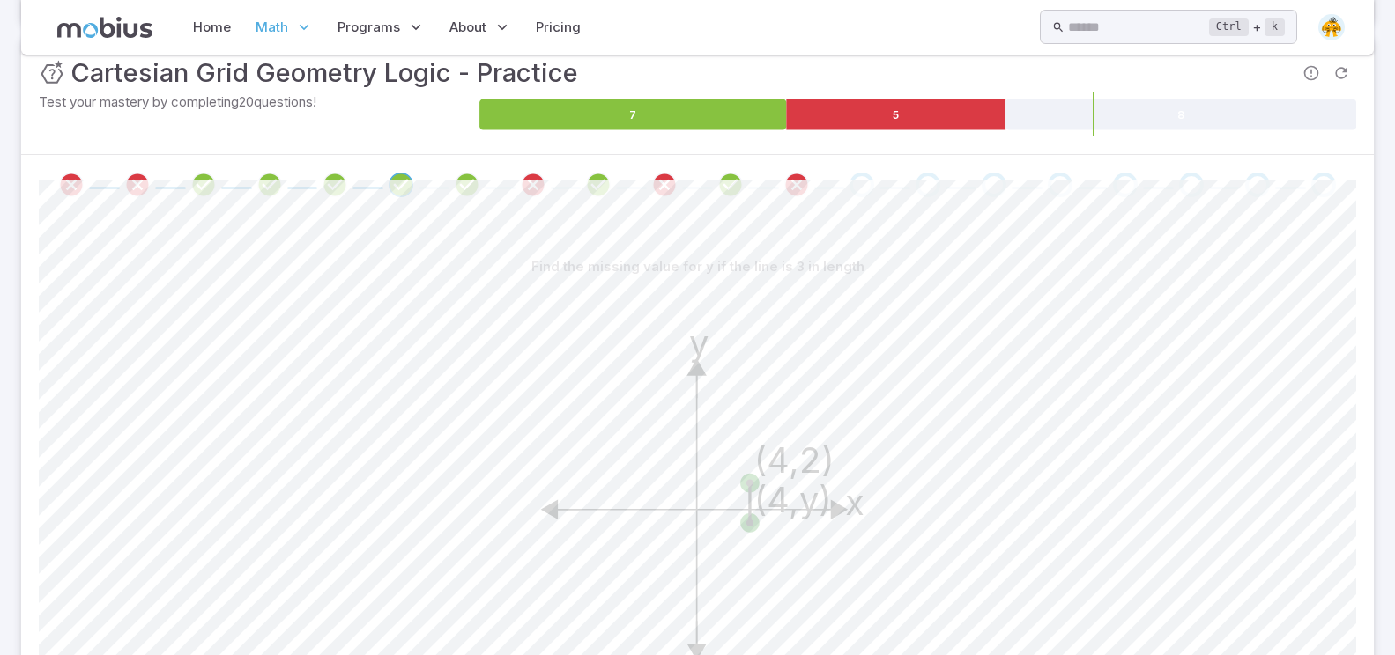
click at [480, 186] on span at bounding box center [467, 185] width 52 height 25
click at [519, 191] on span at bounding box center [533, 185] width 52 height 25
click at [534, 190] on icon "Review your answer" at bounding box center [533, 185] width 26 height 26
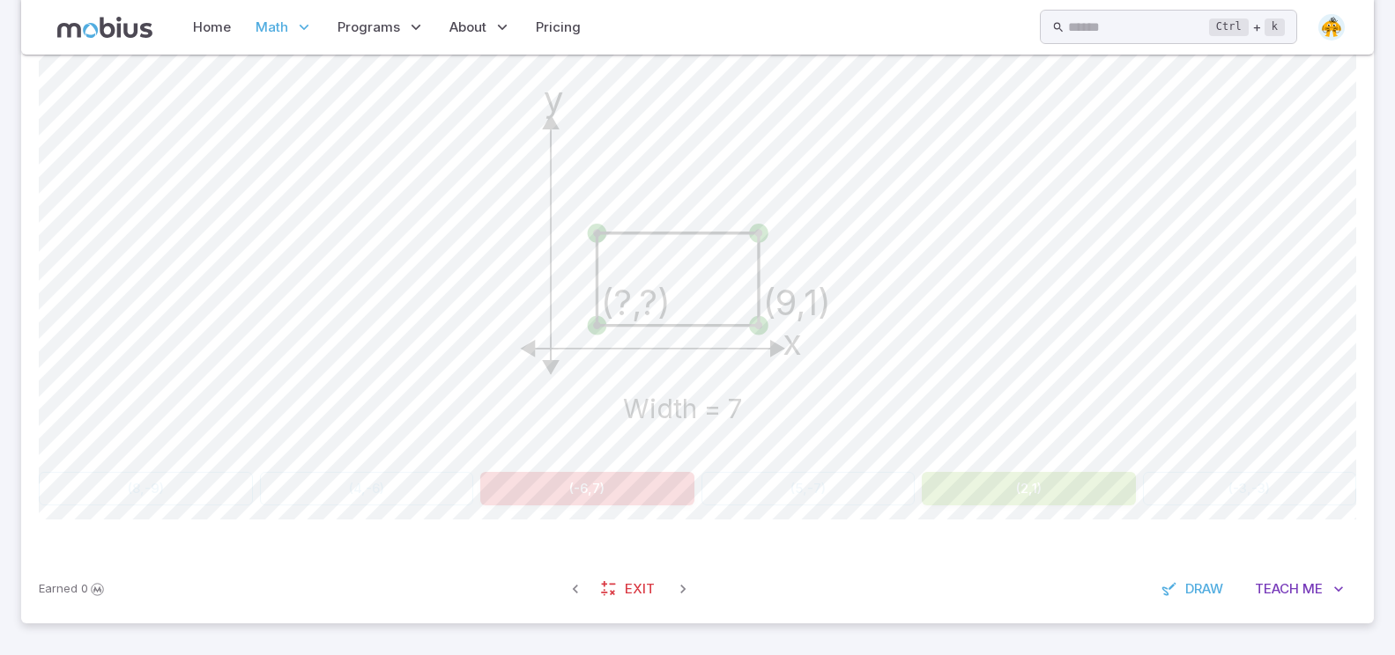
scroll to position [355, 0]
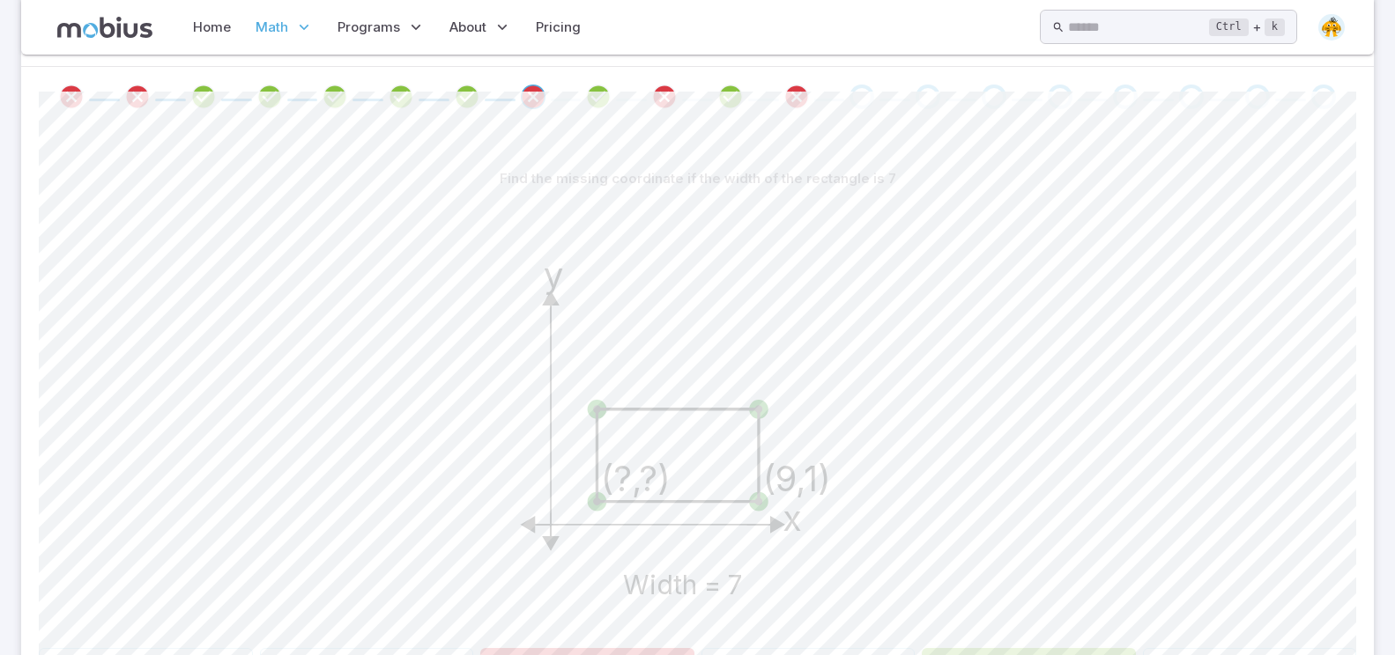
click at [852, 86] on span at bounding box center [861, 97] width 25 height 25
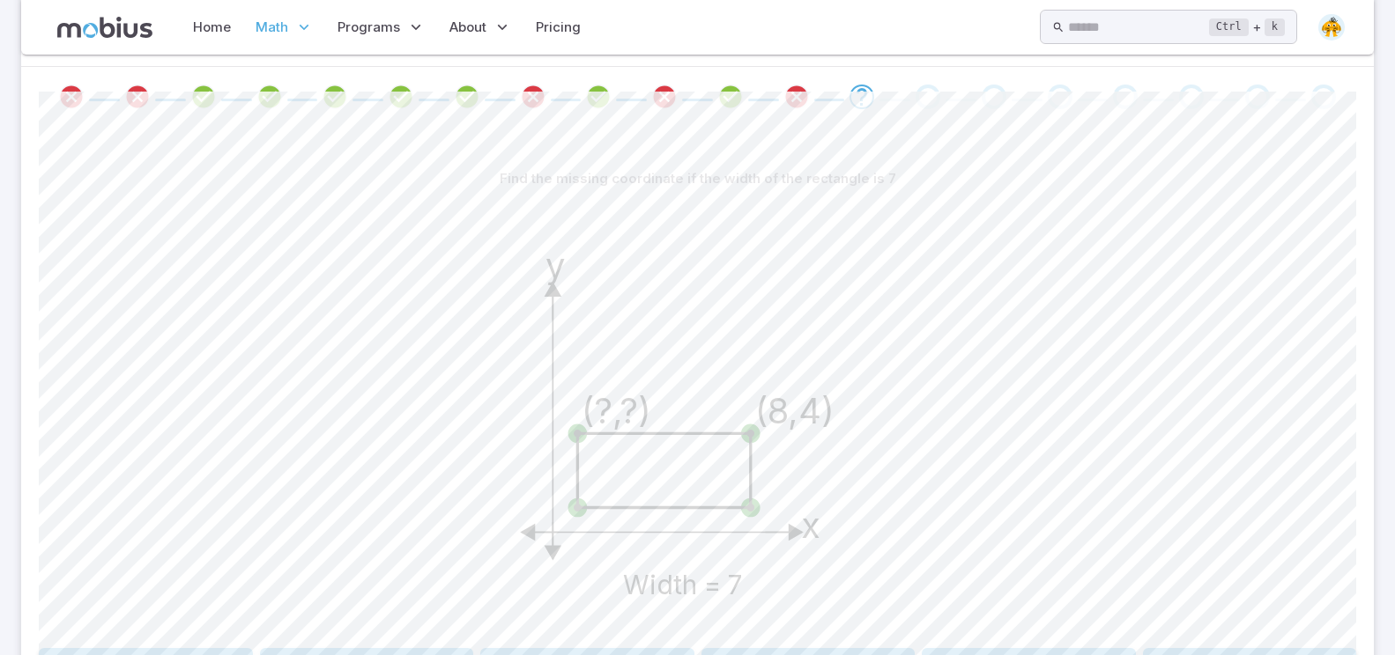
click at [850, 93] on div "Go to the next question" at bounding box center [861, 97] width 25 height 25
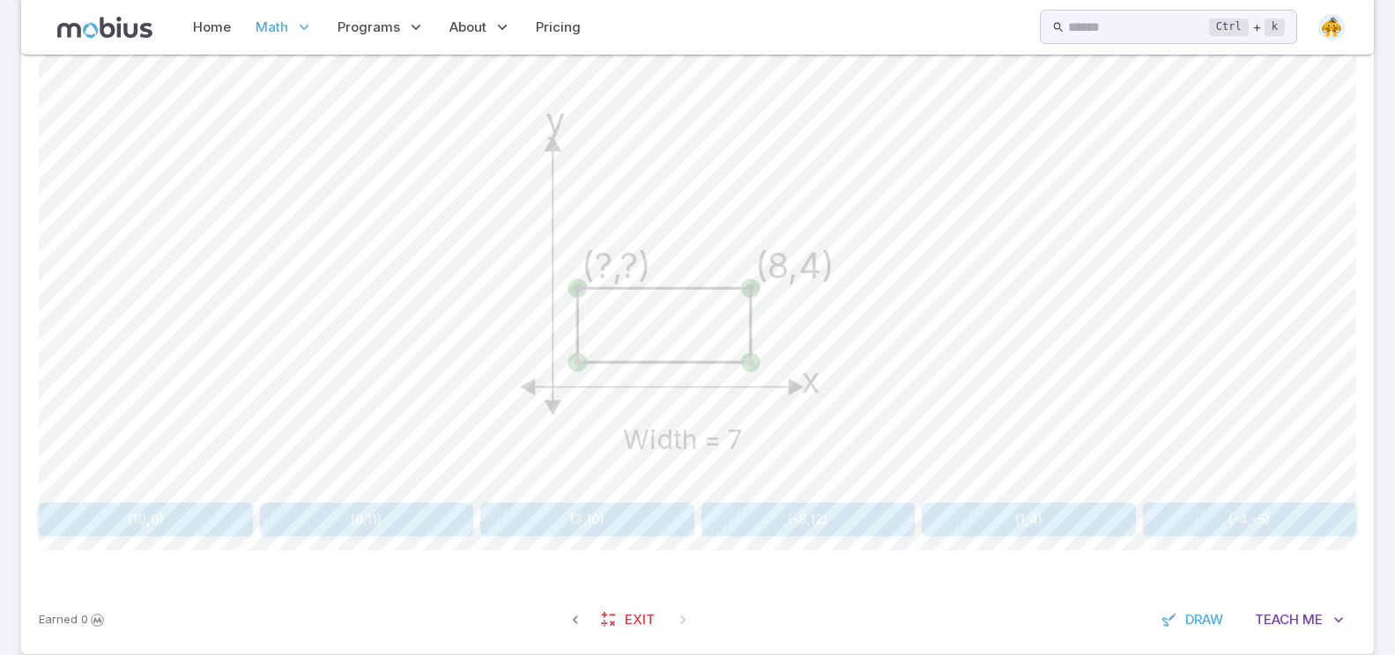
scroll to position [531, 0]
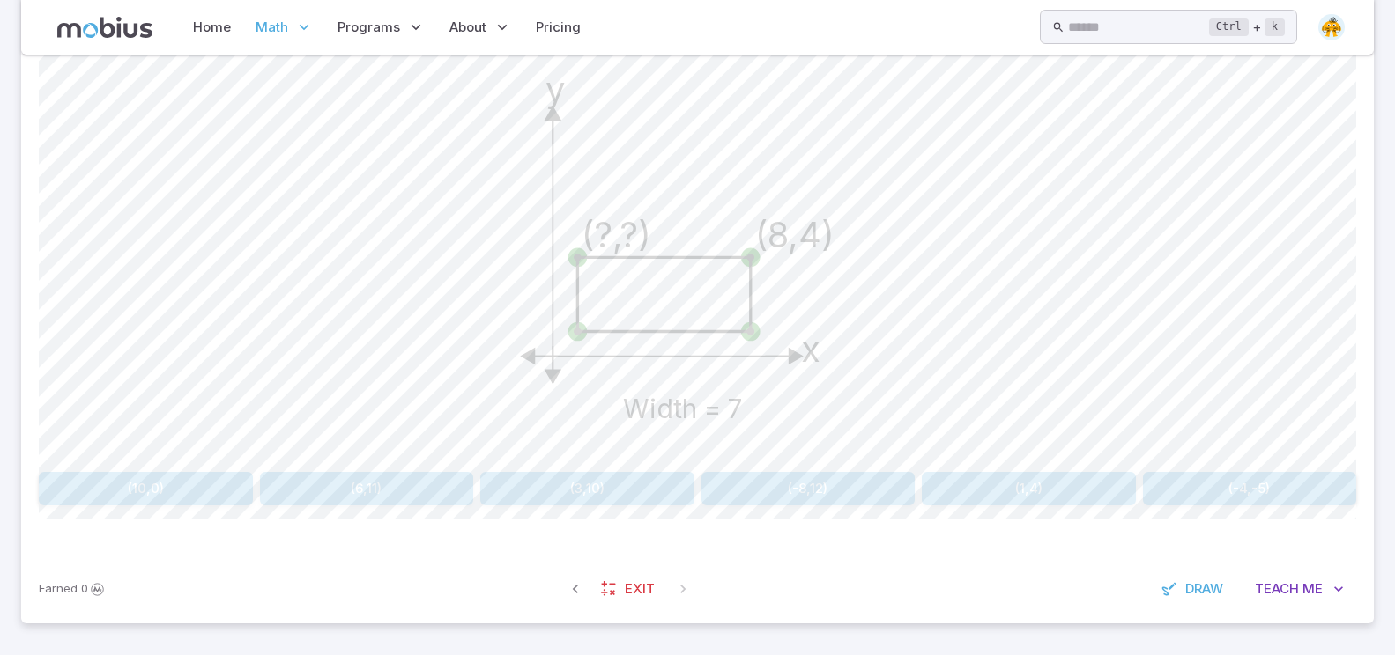
click at [740, 498] on button "(-8,12)" at bounding box center [808, 488] width 214 height 33
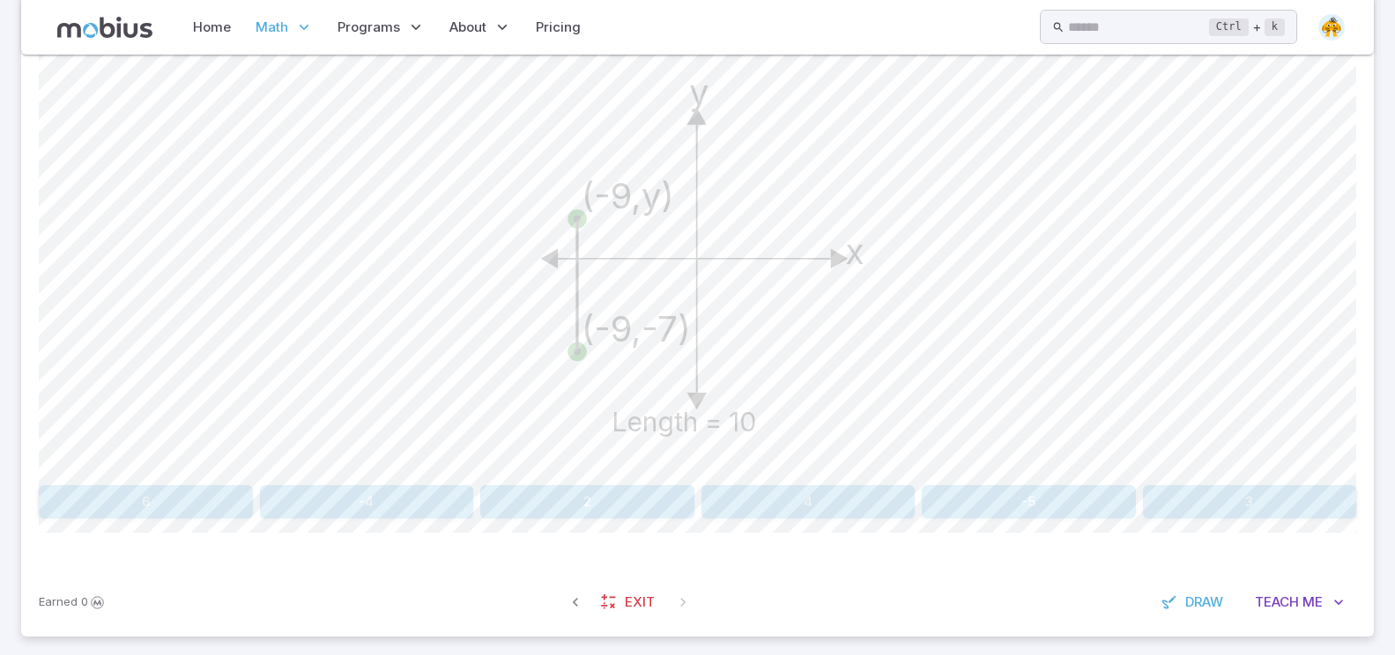
scroll to position [267, 0]
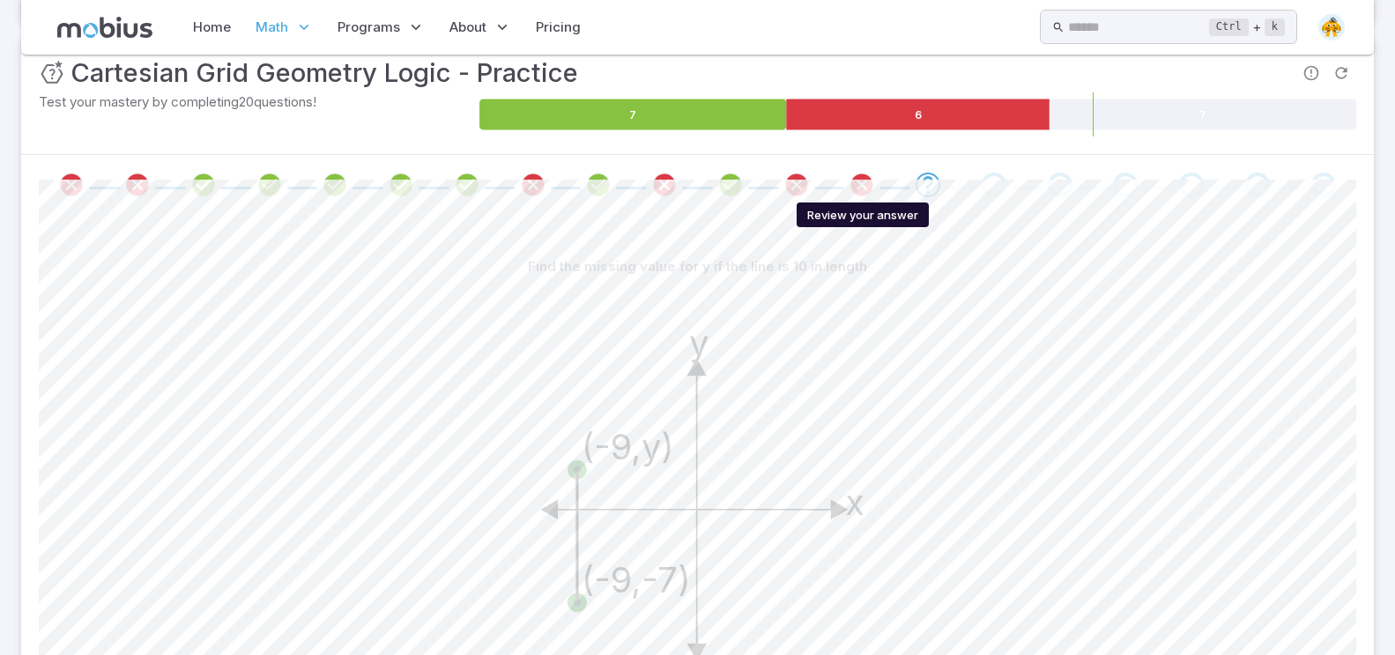
click at [849, 188] on icon "Review your answer" at bounding box center [861, 185] width 26 height 26
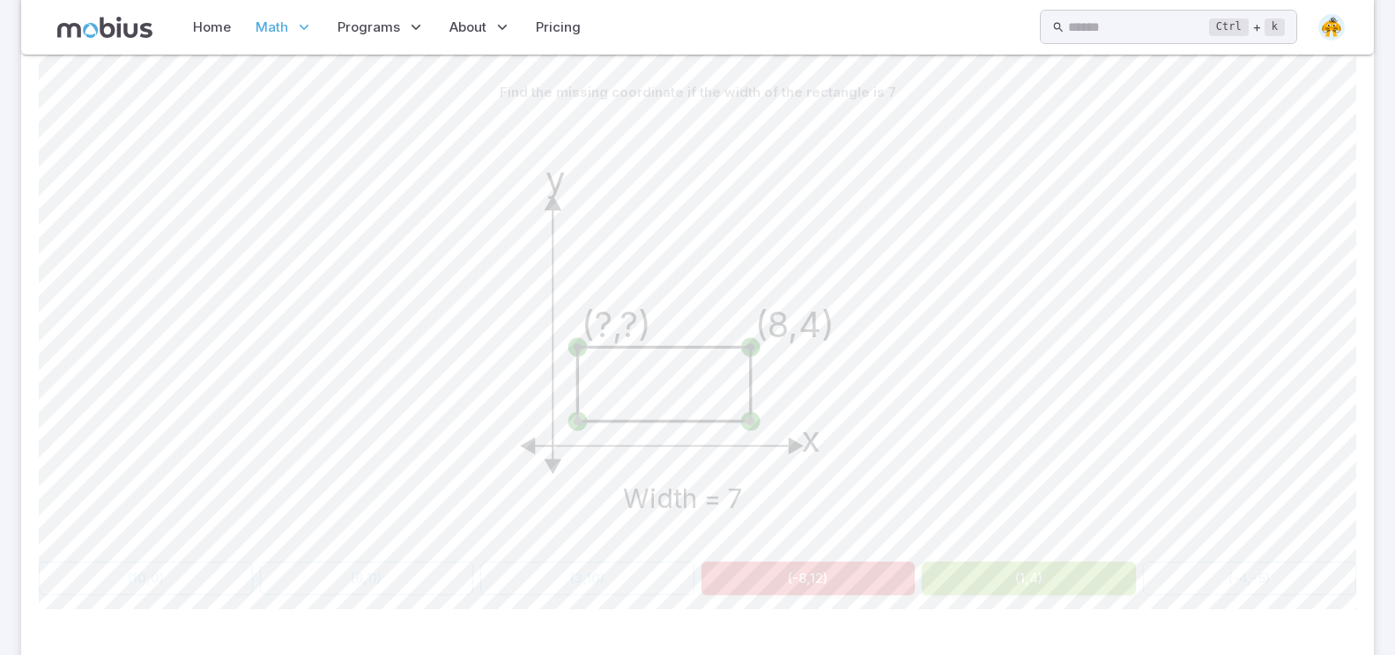
scroll to position [355, 0]
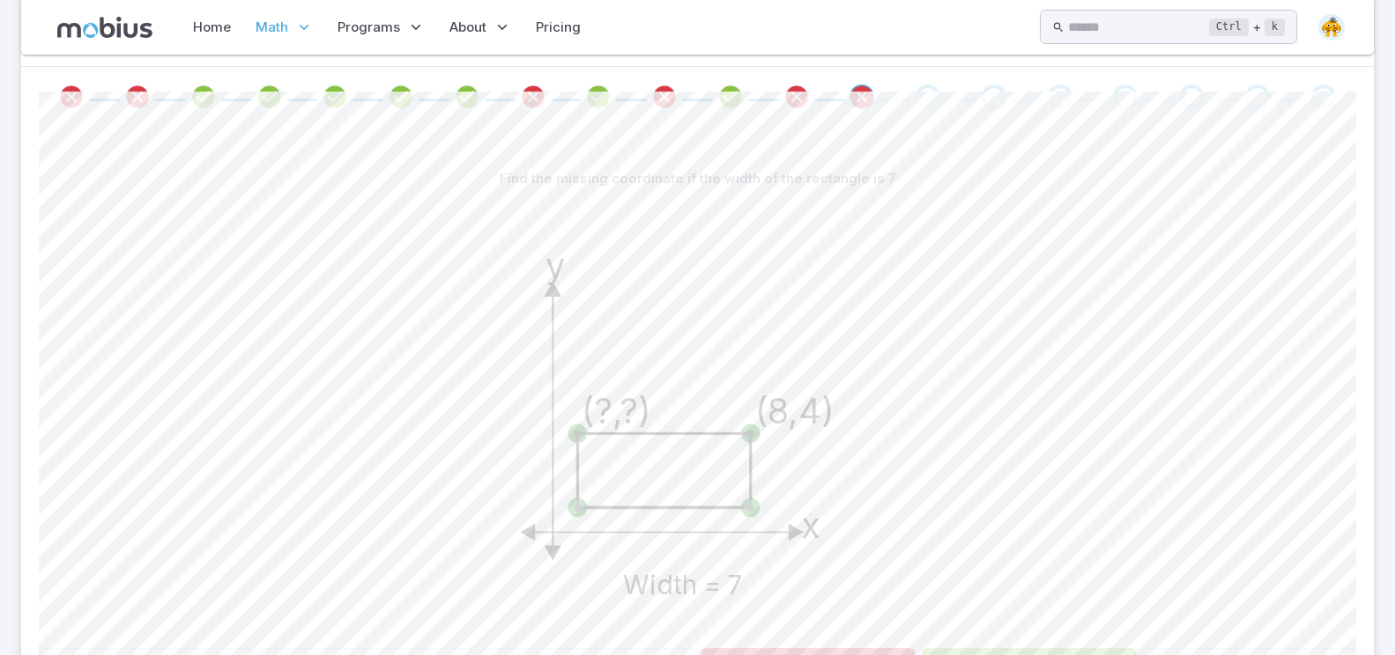
click at [921, 82] on div at bounding box center [697, 97] width 1352 height 60
click at [922, 87] on div "Go to the next question" at bounding box center [927, 97] width 25 height 25
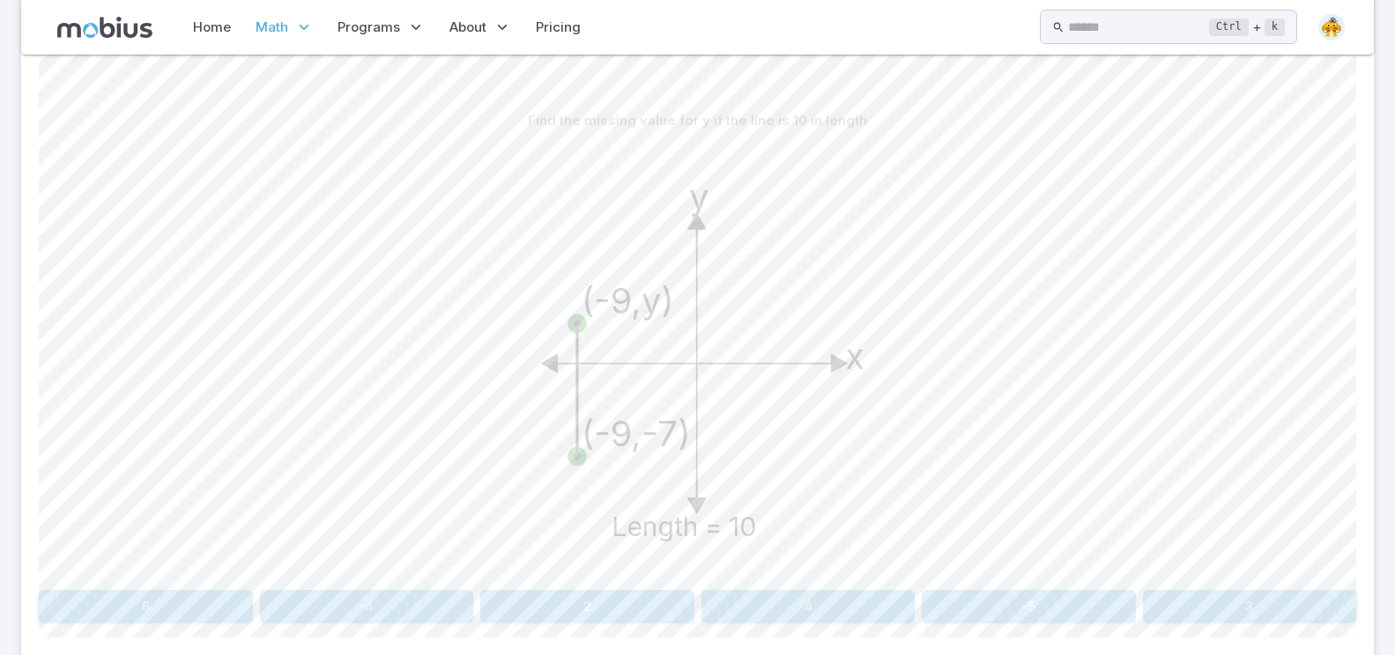
scroll to position [443, 0]
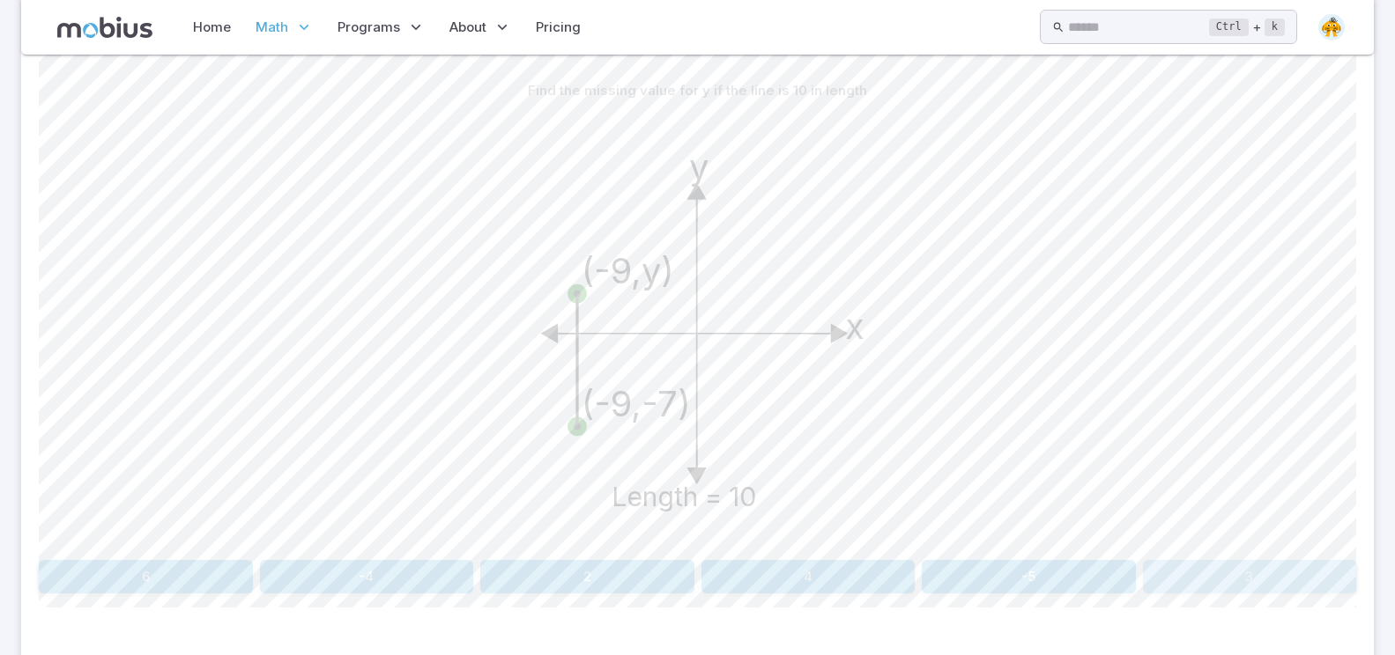
click at [1341, 566] on button "3" at bounding box center [1250, 576] width 214 height 33
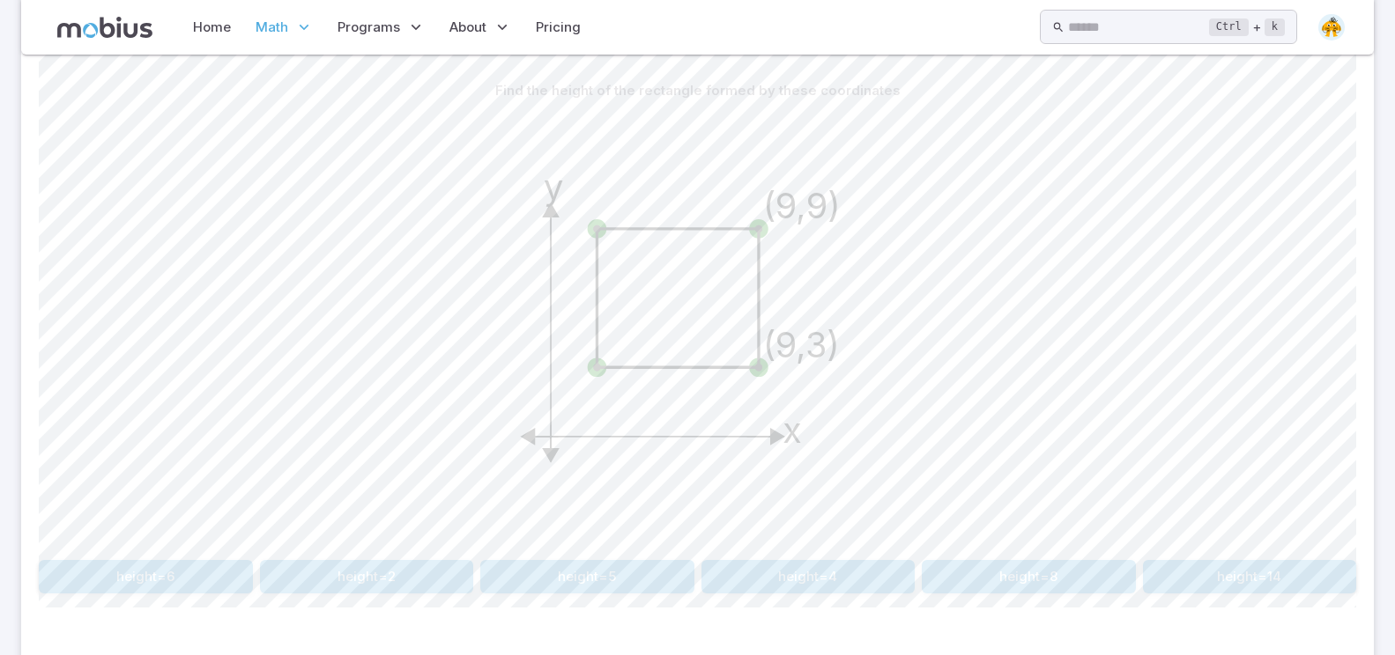
click at [1364, 5] on div "Home Math Grade 1 Grade 2 Grade 3 Grade 4 Grade 5 Grade 6 Grade 7 Grade 8 Grade…" at bounding box center [697, 27] width 1352 height 55
